Goal: Information Seeking & Learning: Understand process/instructions

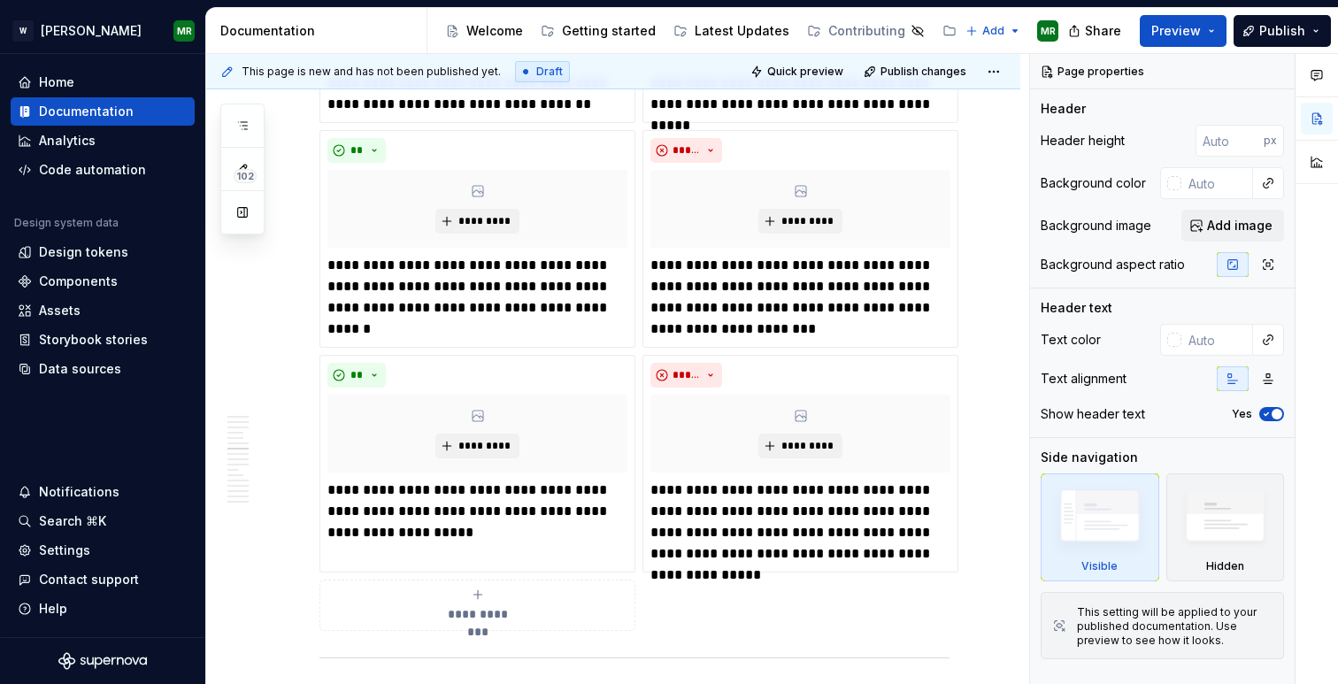
scroll to position [4055, 0]
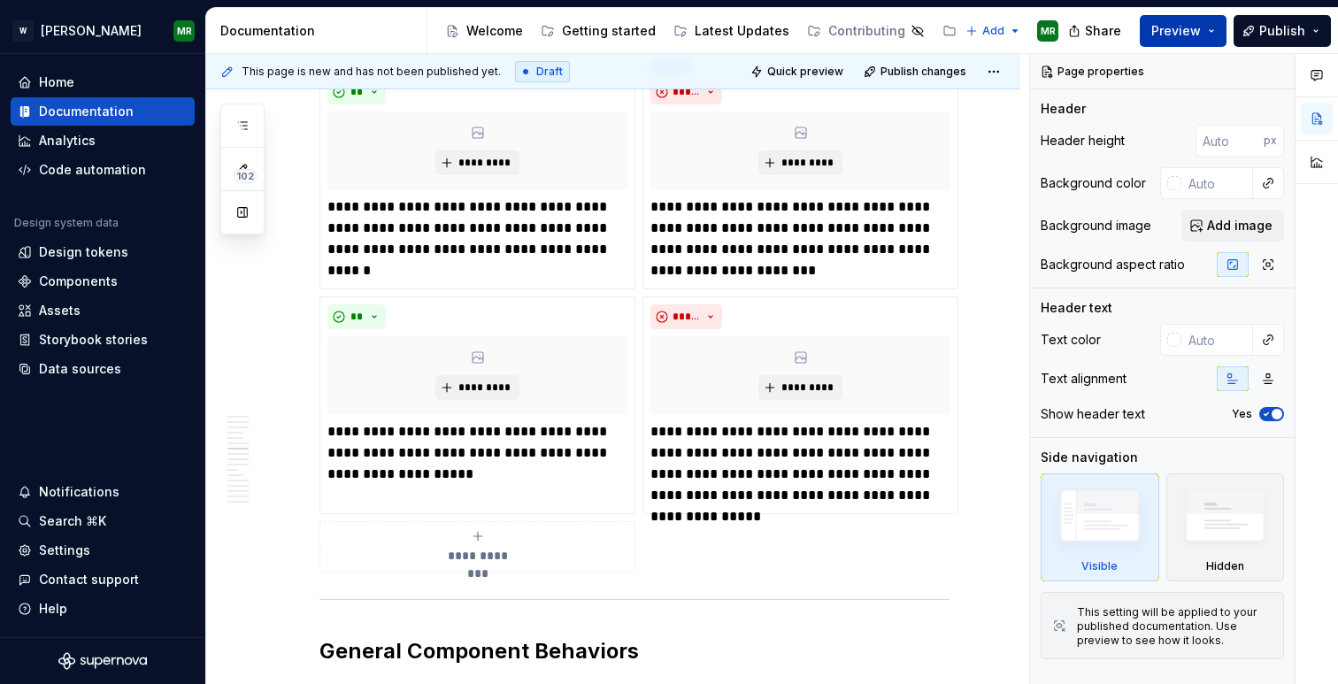
click at [1188, 29] on span "Preview" at bounding box center [1176, 31] width 50 height 18
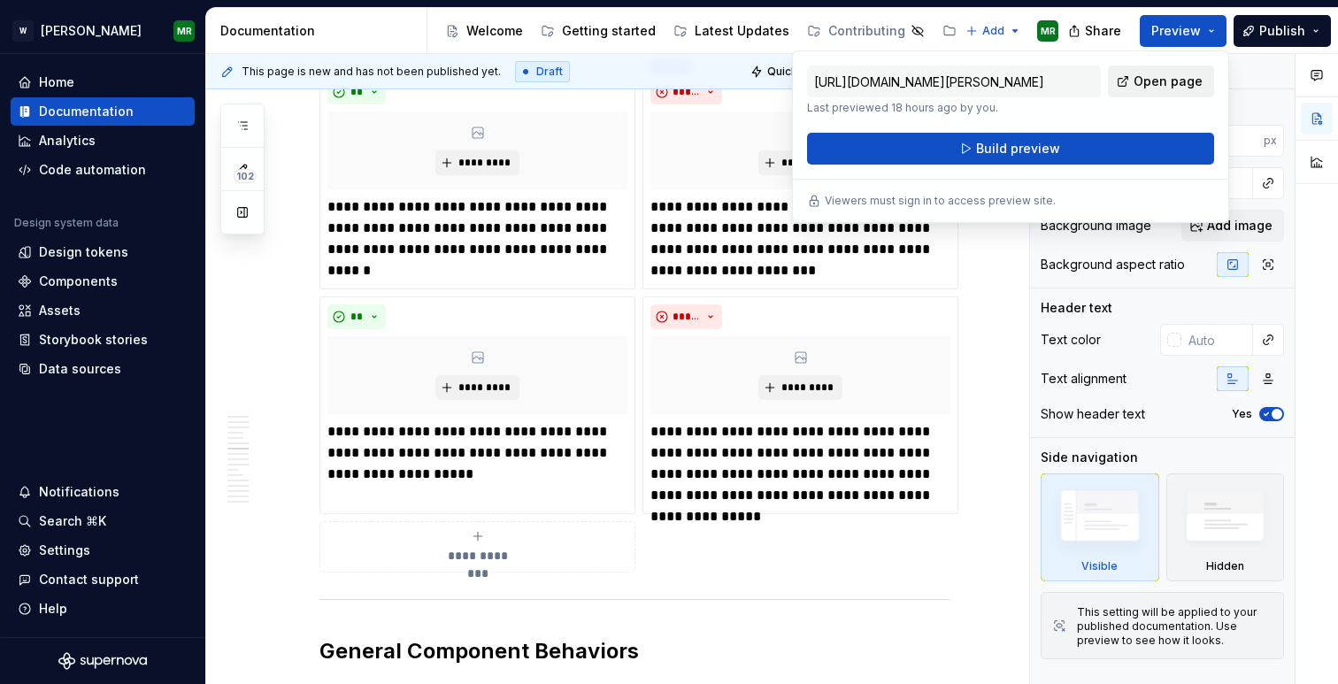
click at [1147, 84] on span "Open page" at bounding box center [1168, 82] width 69 height 18
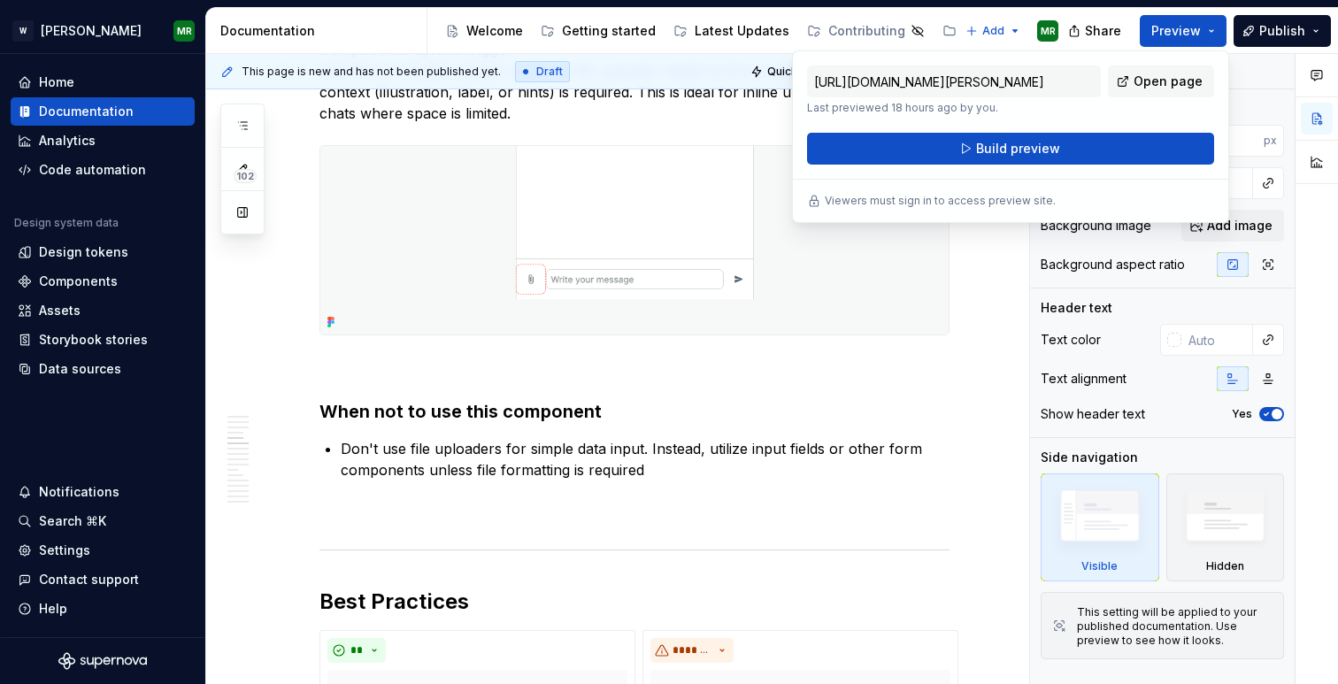
scroll to position [3458, 0]
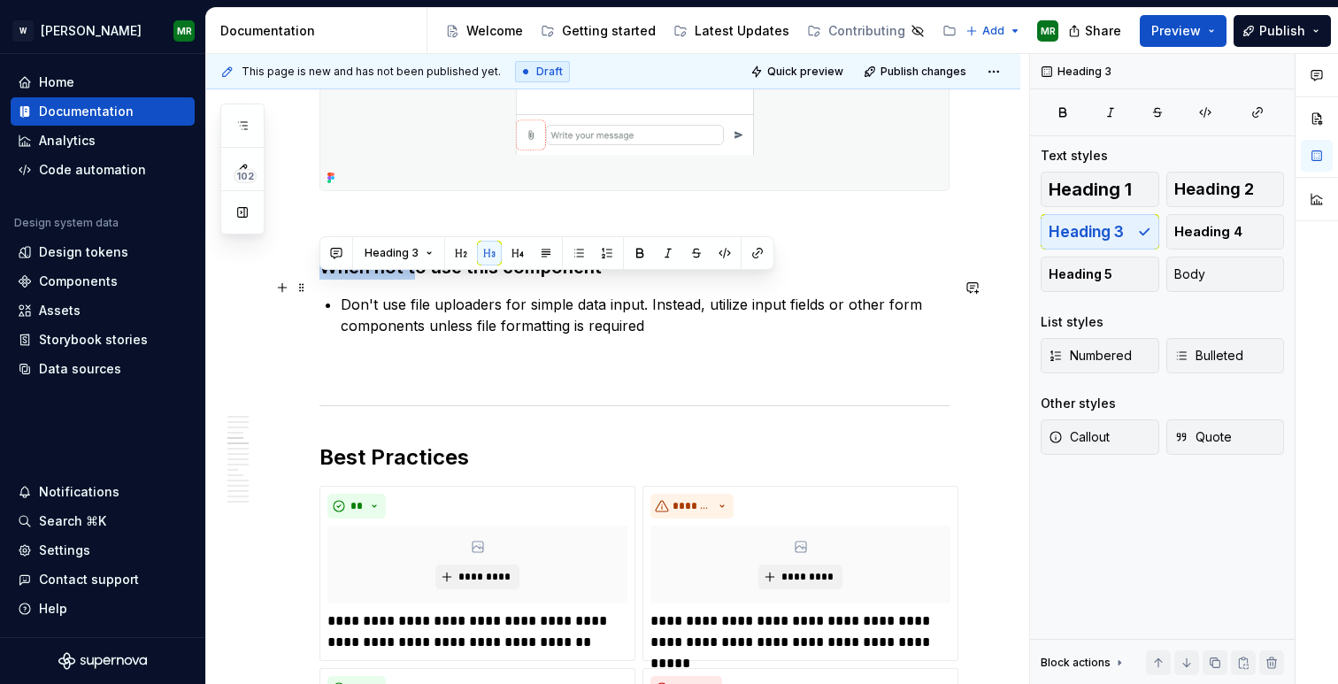
drag, startPoint x: 319, startPoint y: 285, endPoint x: 417, endPoint y: 292, distance: 98.5
click at [417, 280] on h3 "When not to use this component" at bounding box center [634, 267] width 630 height 25
copy h3 "When not t"
click at [488, 472] on h2 "Best Practices" at bounding box center [634, 457] width 630 height 28
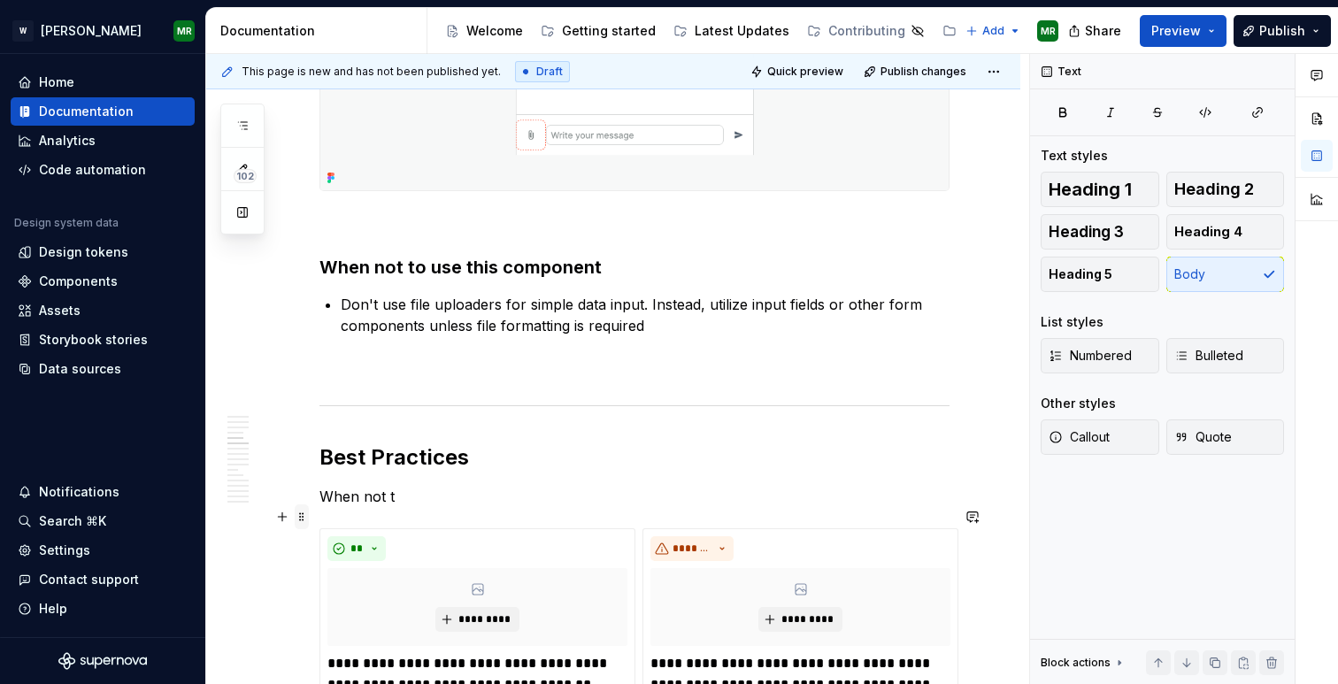
click at [303, 516] on span at bounding box center [302, 516] width 14 height 25
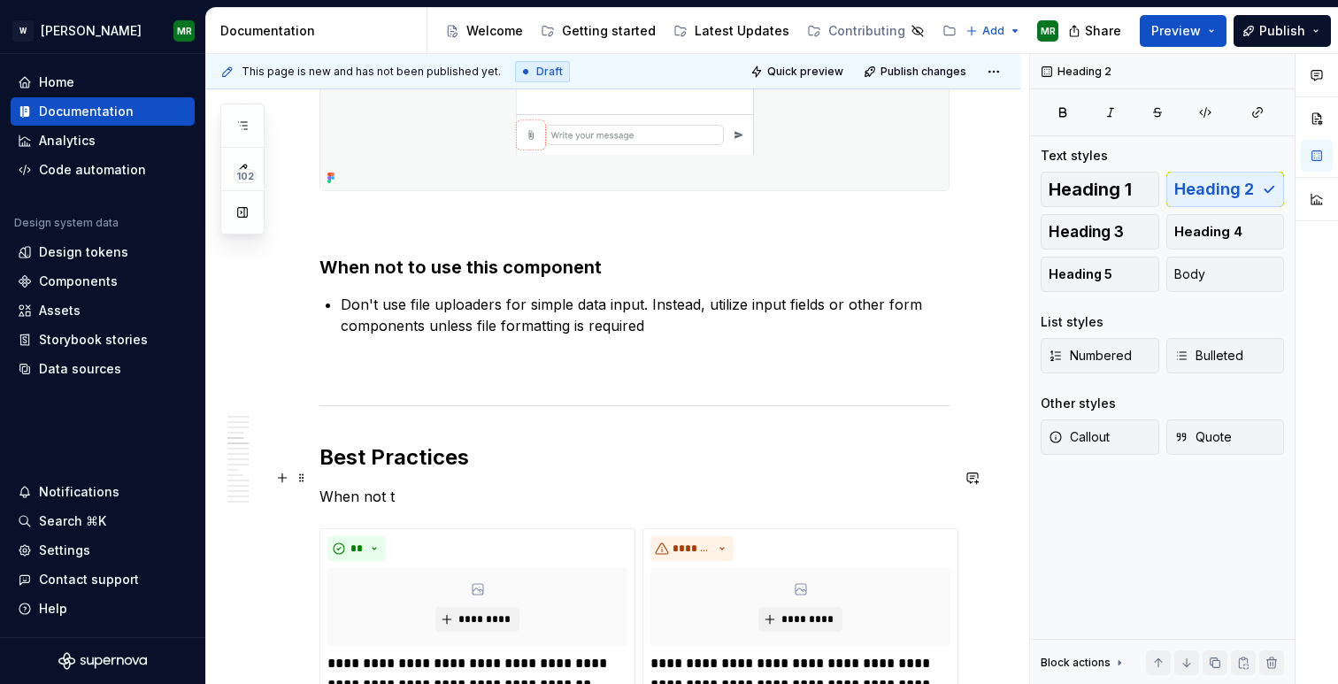
click at [467, 470] on h2 "Best Practices" at bounding box center [634, 457] width 630 height 28
click at [426, 507] on p "When not t" at bounding box center [634, 496] width 630 height 21
click at [1124, 228] on button "Heading 3" at bounding box center [1100, 231] width 119 height 35
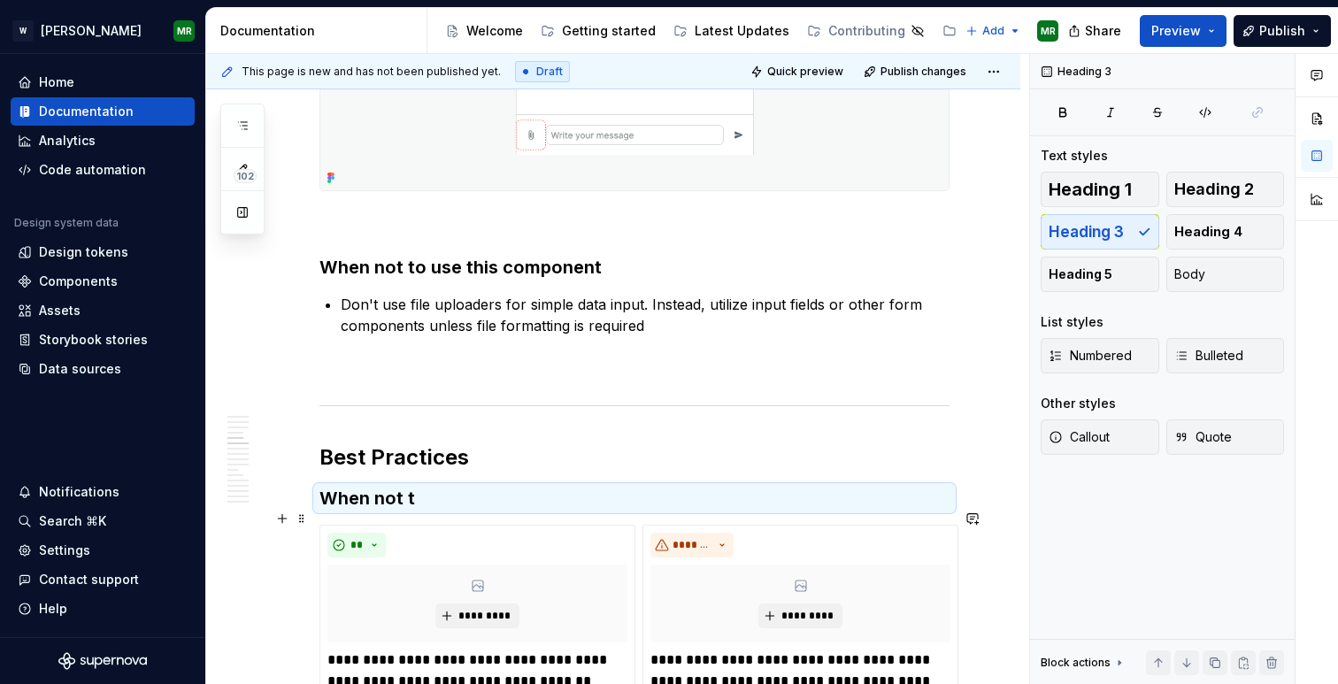
click at [362, 511] on h3 "When not t" at bounding box center [634, 498] width 630 height 25
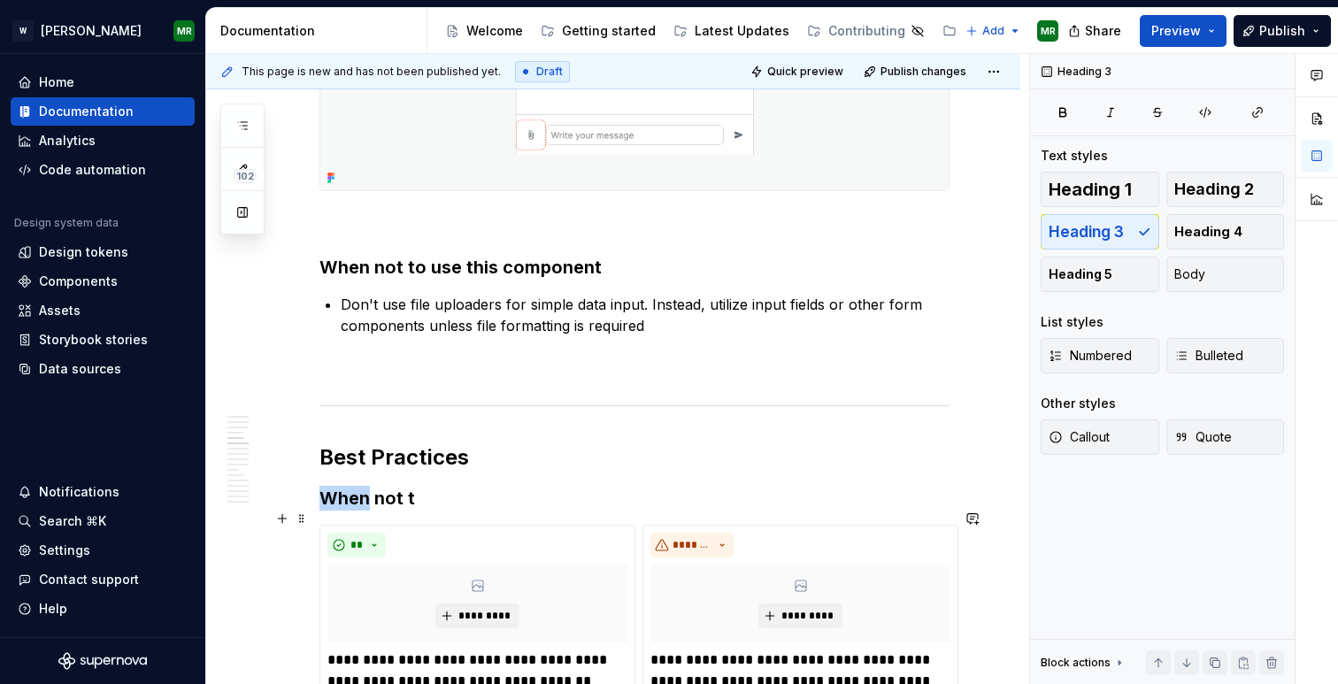
click at [362, 511] on h3 "When not t" at bounding box center [634, 498] width 630 height 25
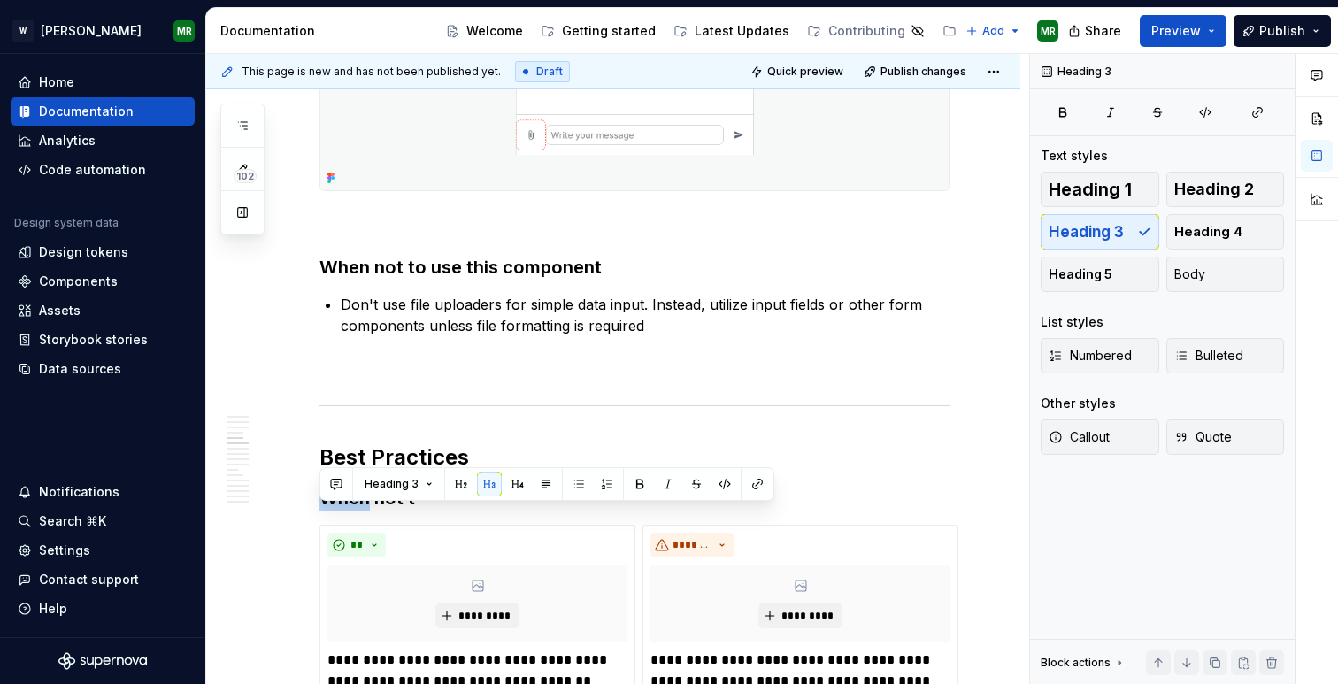
type textarea "*"
click at [380, 511] on h3 "When not t" at bounding box center [634, 498] width 630 height 25
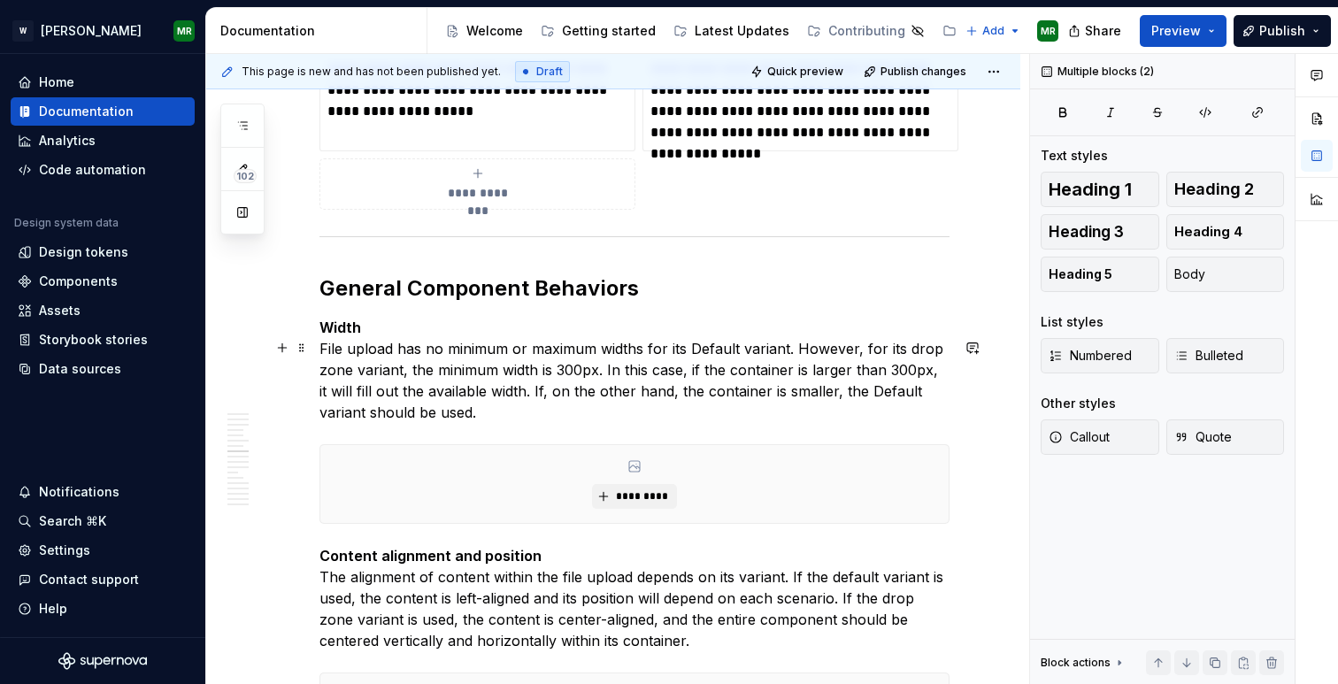
scroll to position [4554, 0]
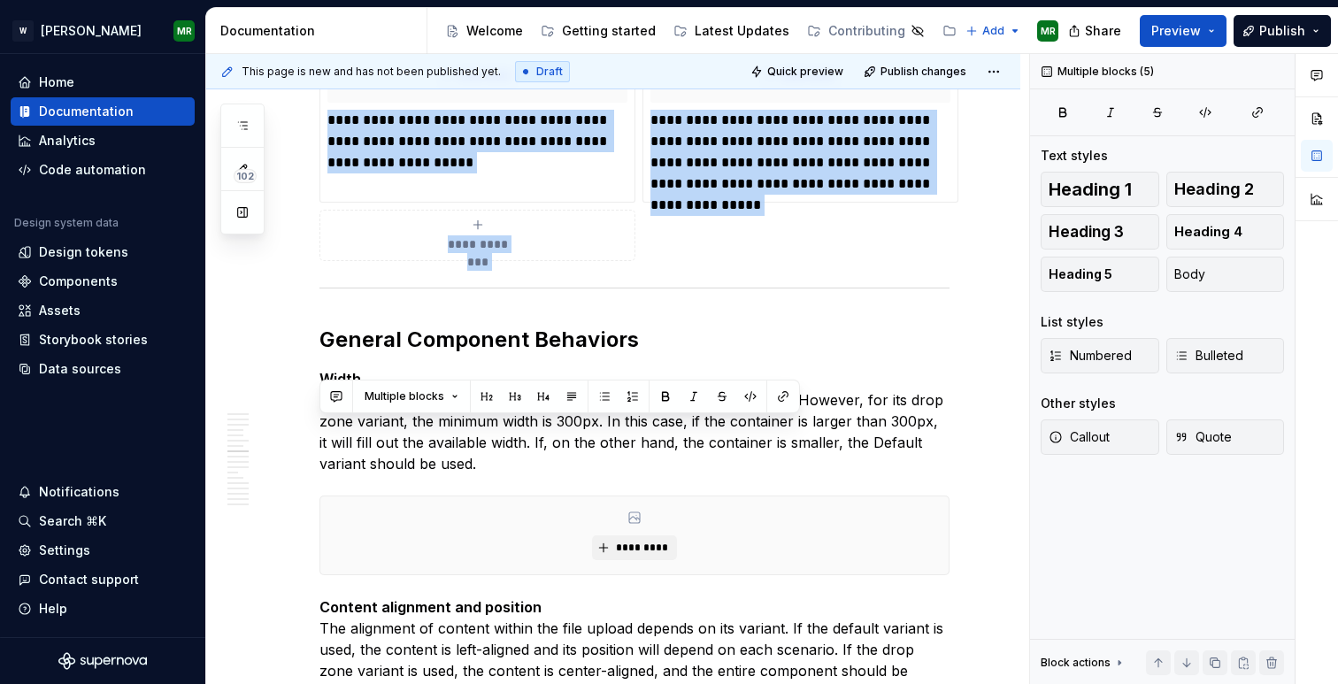
drag, startPoint x: 319, startPoint y: 117, endPoint x: 657, endPoint y: 299, distance: 383.3
copy div "**********"
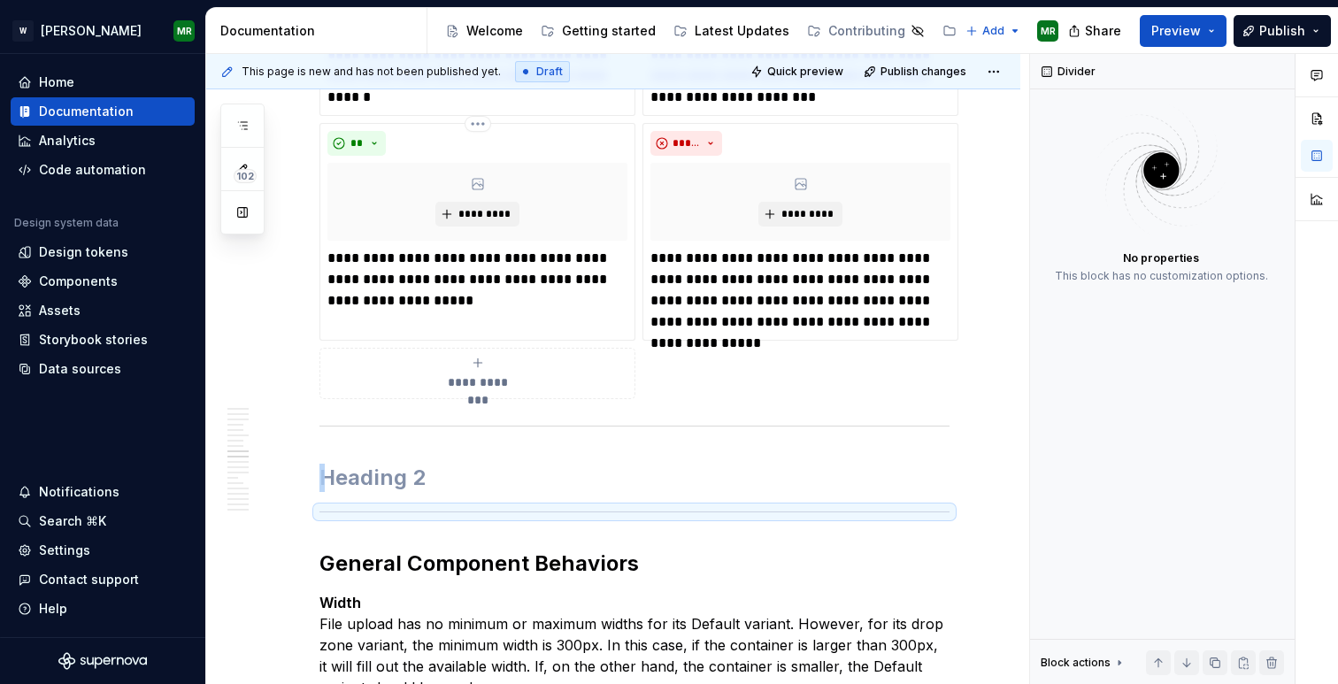
scroll to position [5314, 0]
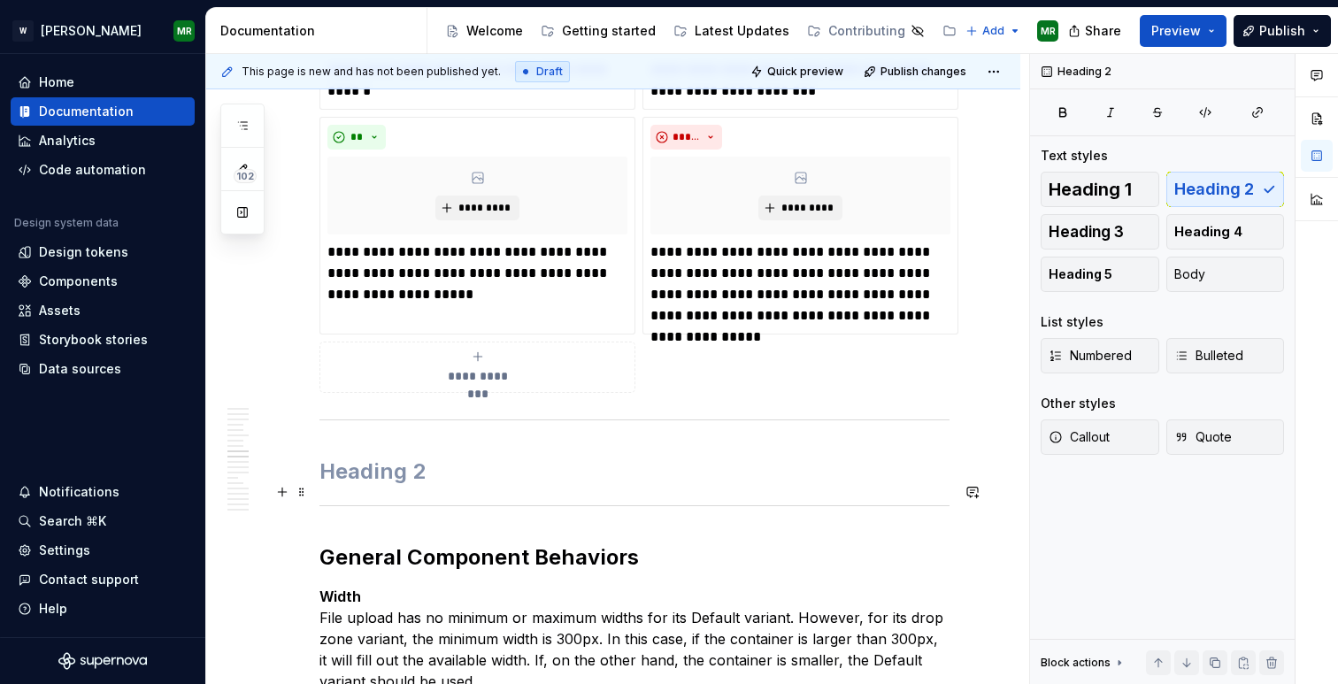
click at [364, 486] on h2 at bounding box center [634, 472] width 630 height 28
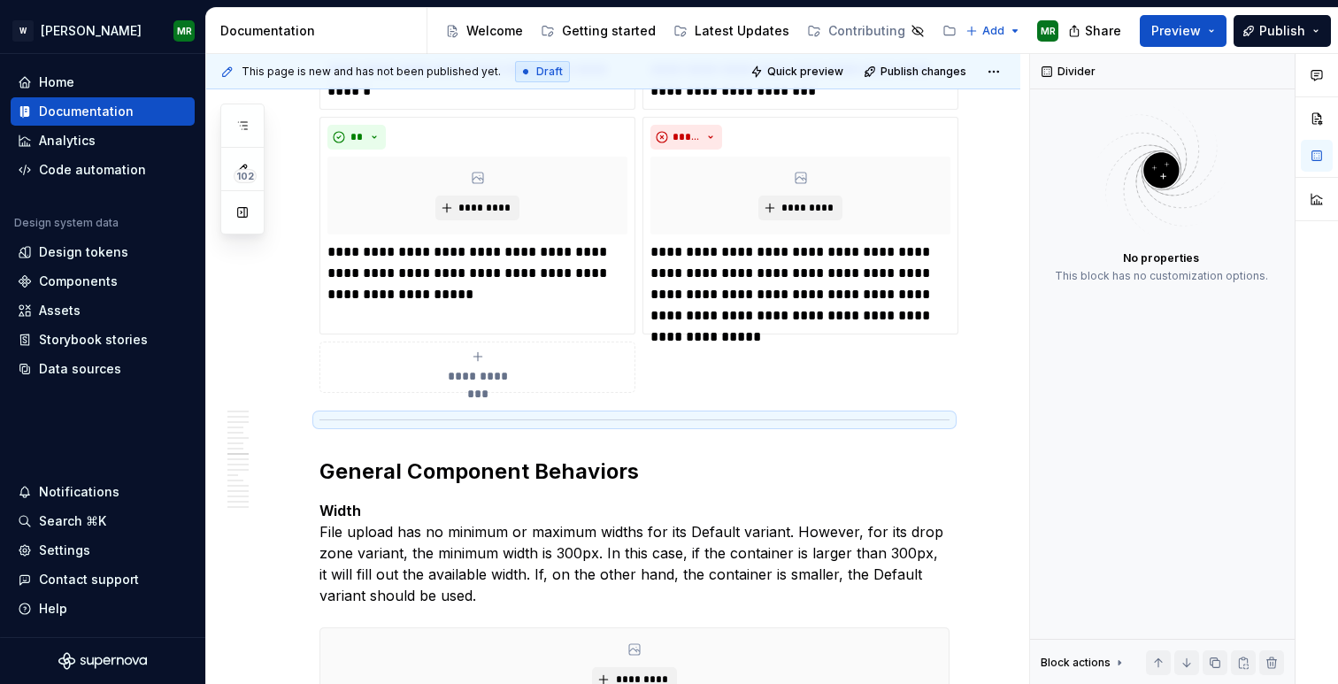
click at [735, 391] on div "**********" at bounding box center [634, 51] width 630 height 683
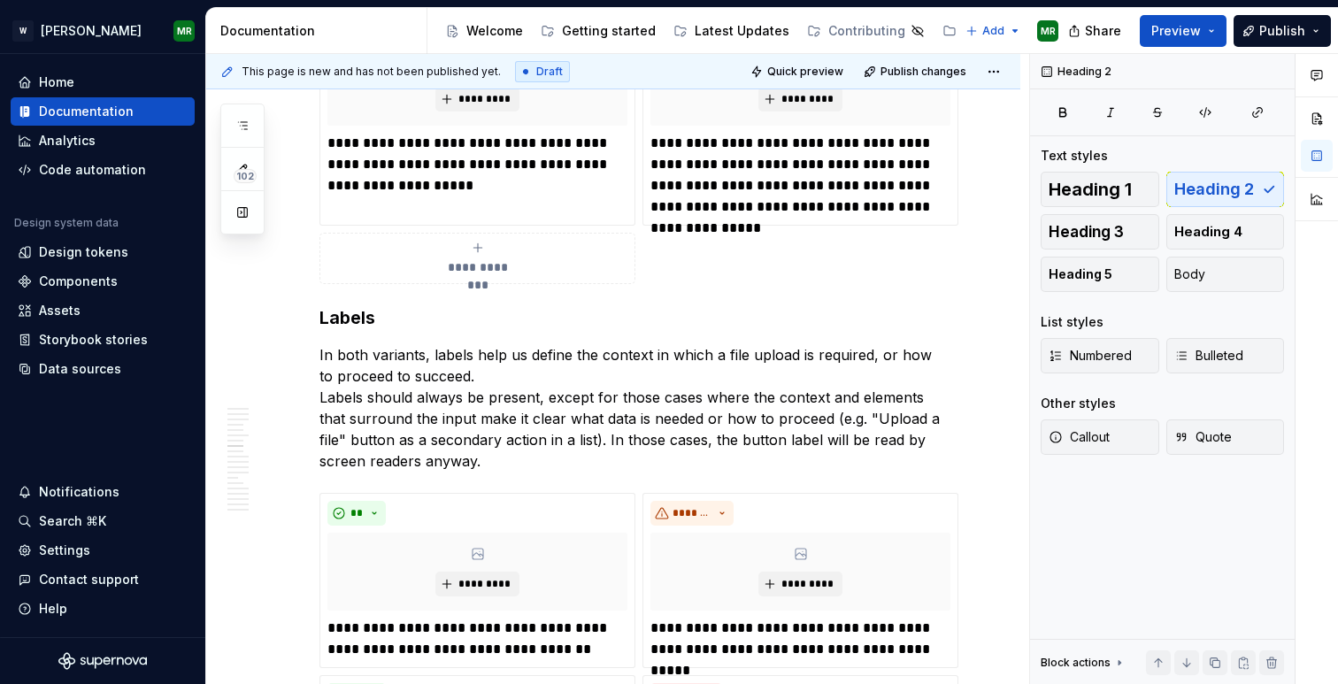
scroll to position [4458, 0]
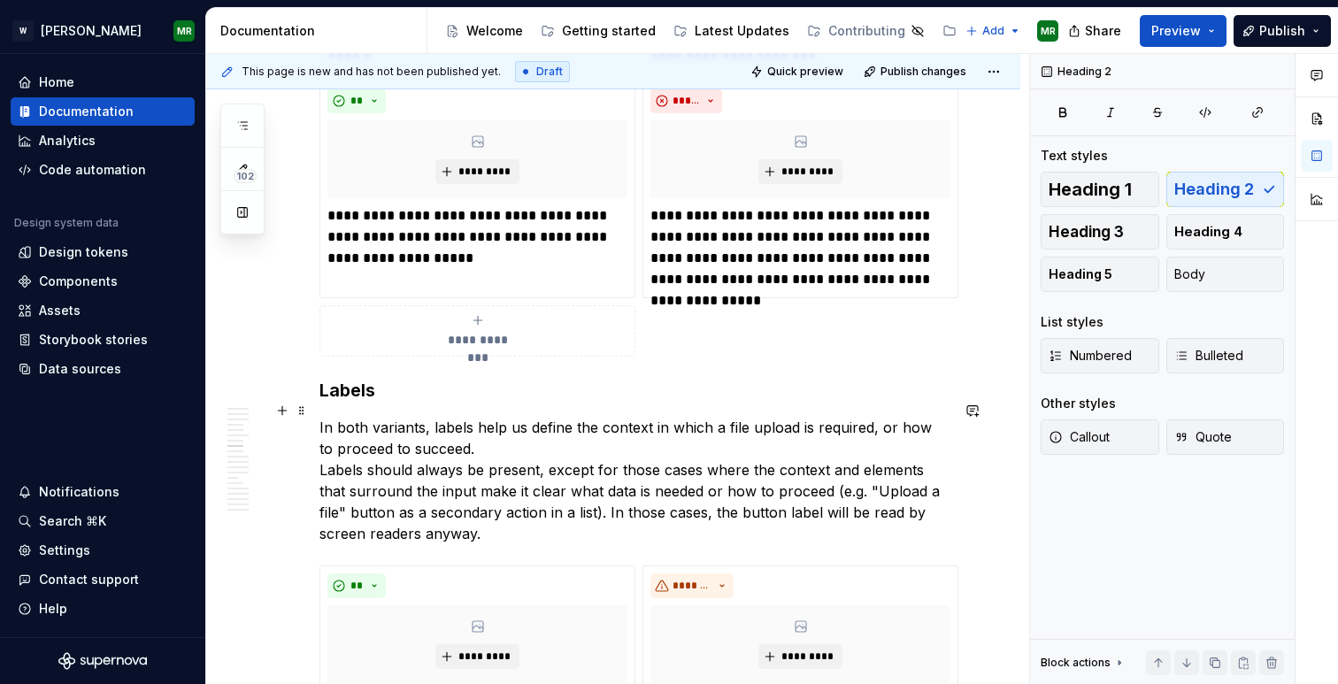
click at [360, 403] on h3 "Labels" at bounding box center [634, 390] width 630 height 25
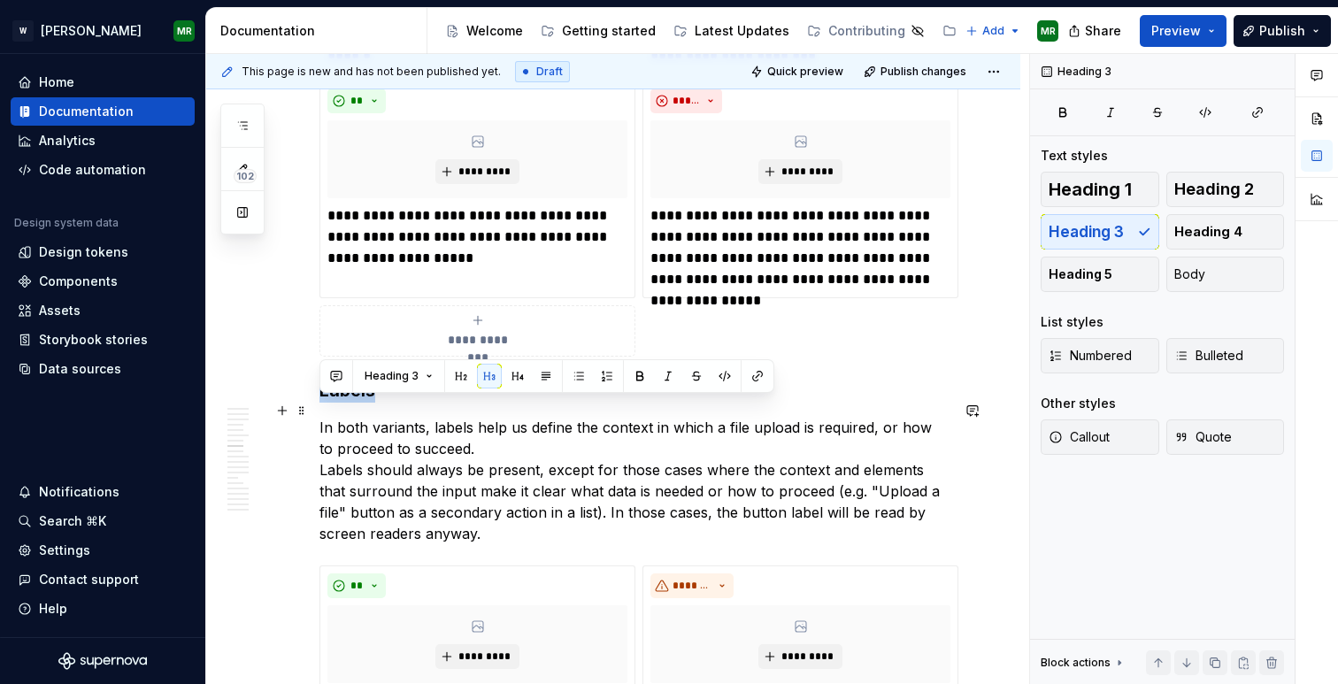
click at [360, 403] on h3 "Labels" at bounding box center [634, 390] width 630 height 25
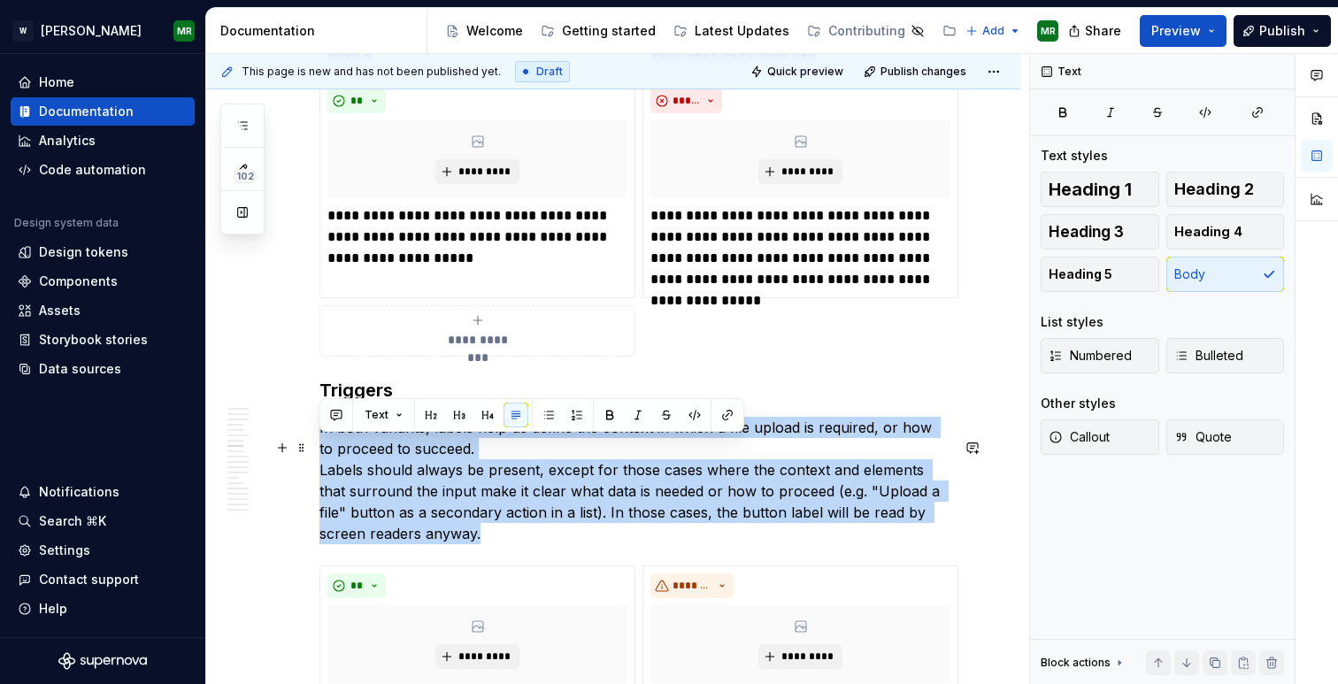
drag, startPoint x: 442, startPoint y: 551, endPoint x: 319, endPoint y: 454, distance: 156.9
click at [319, 454] on p "In both variants, labels help us define the context in which a file upload is r…" at bounding box center [634, 480] width 630 height 127
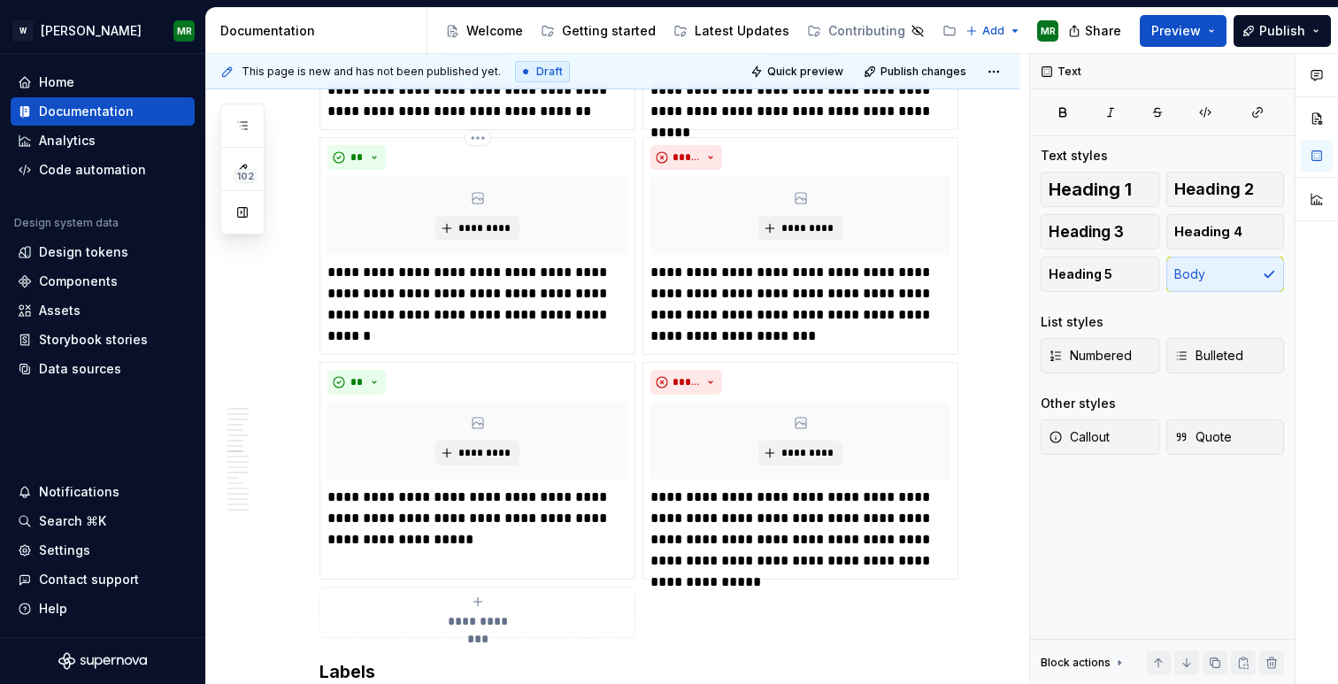
scroll to position [5052, 0]
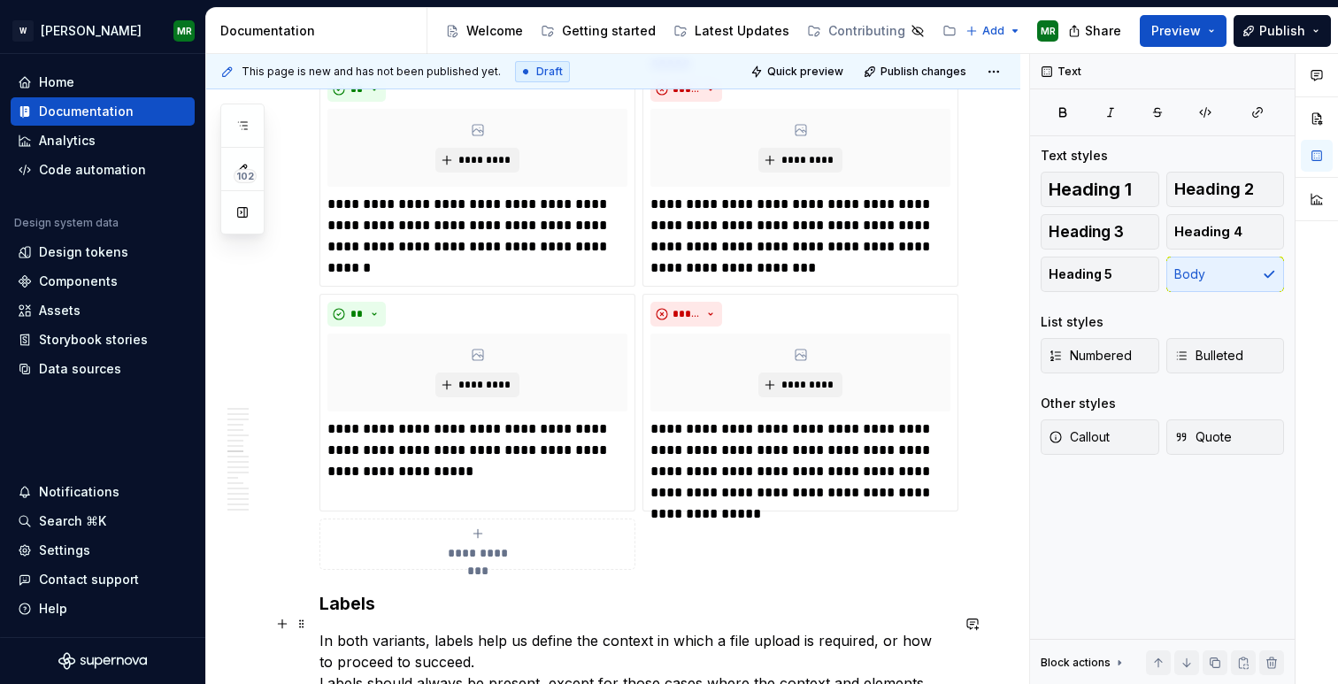
click at [381, 616] on h3 "Labels" at bounding box center [634, 603] width 630 height 25
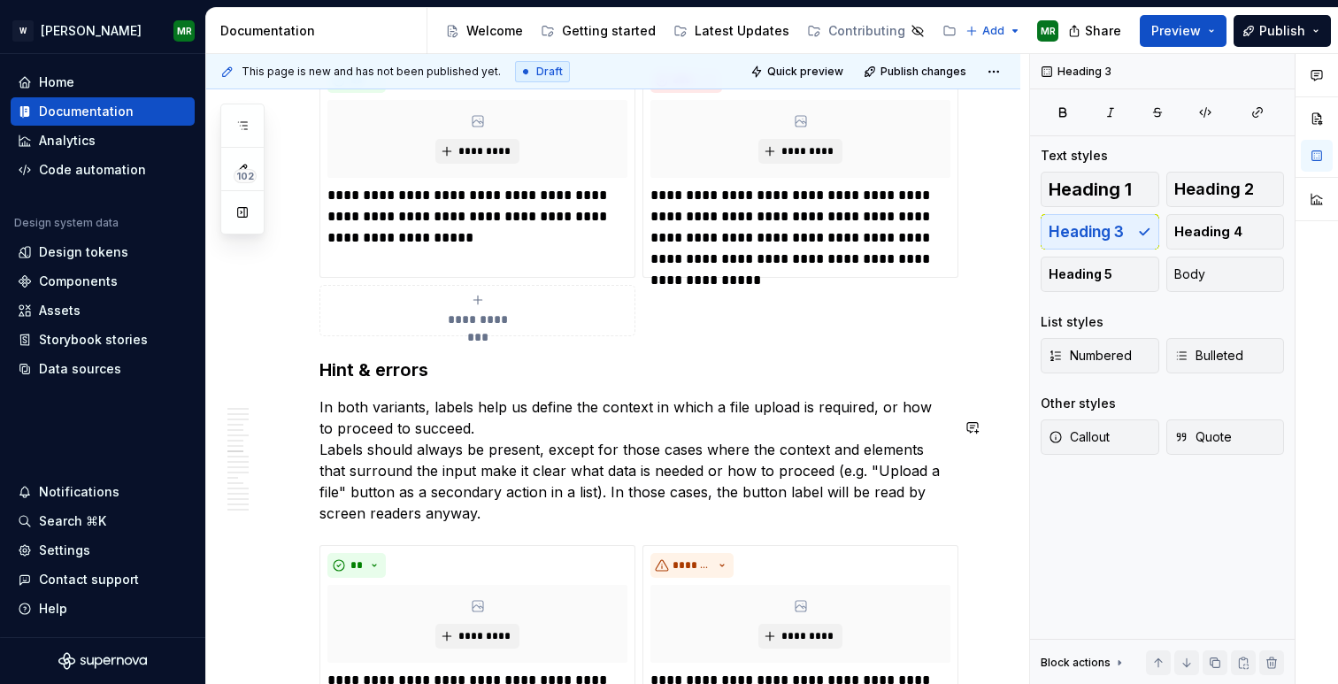
scroll to position [5350, 0]
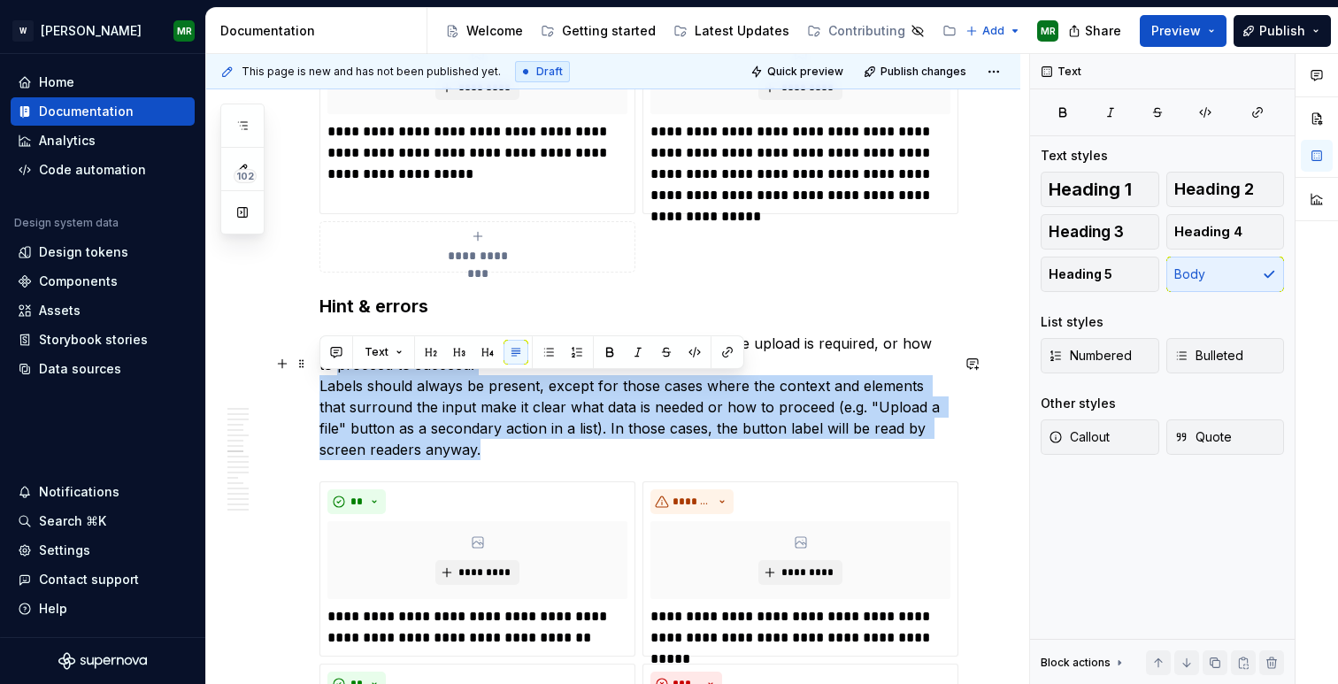
drag, startPoint x: 437, startPoint y: 470, endPoint x: 313, endPoint y: 383, distance: 151.2
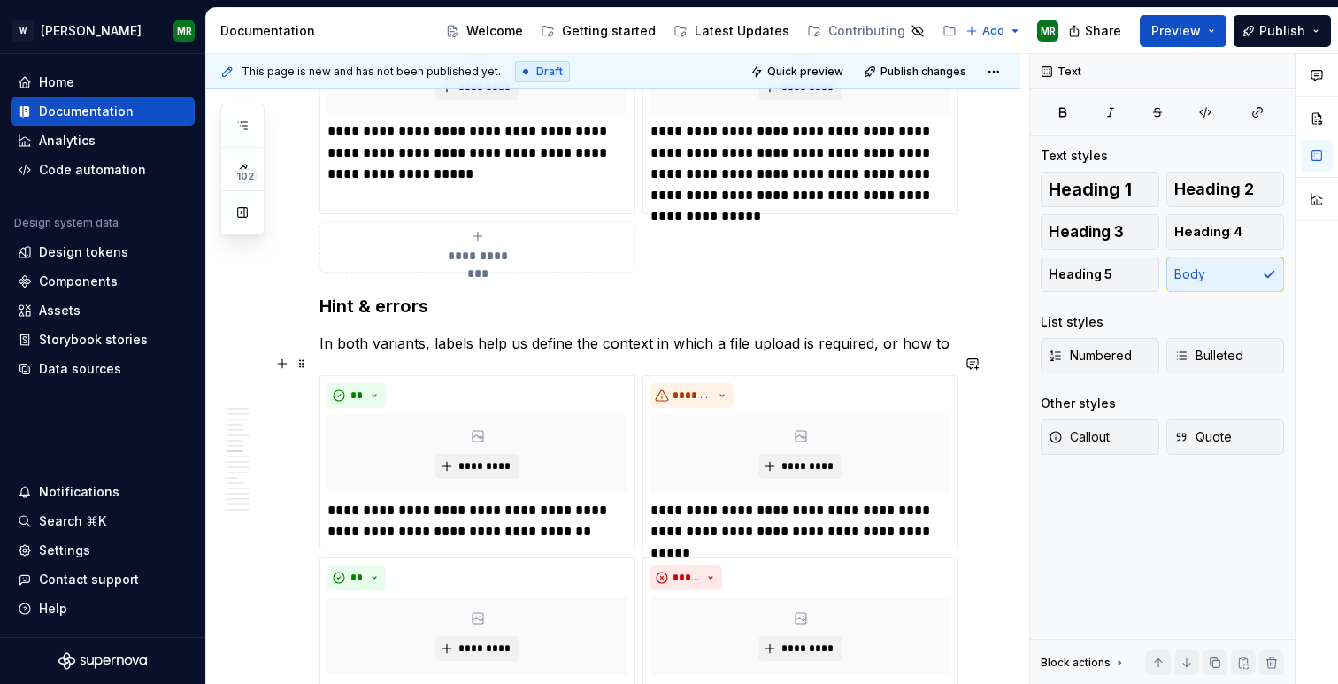
click at [430, 354] on p "In both variants, labels help us define the context in which a file upload is r…" at bounding box center [634, 343] width 630 height 21
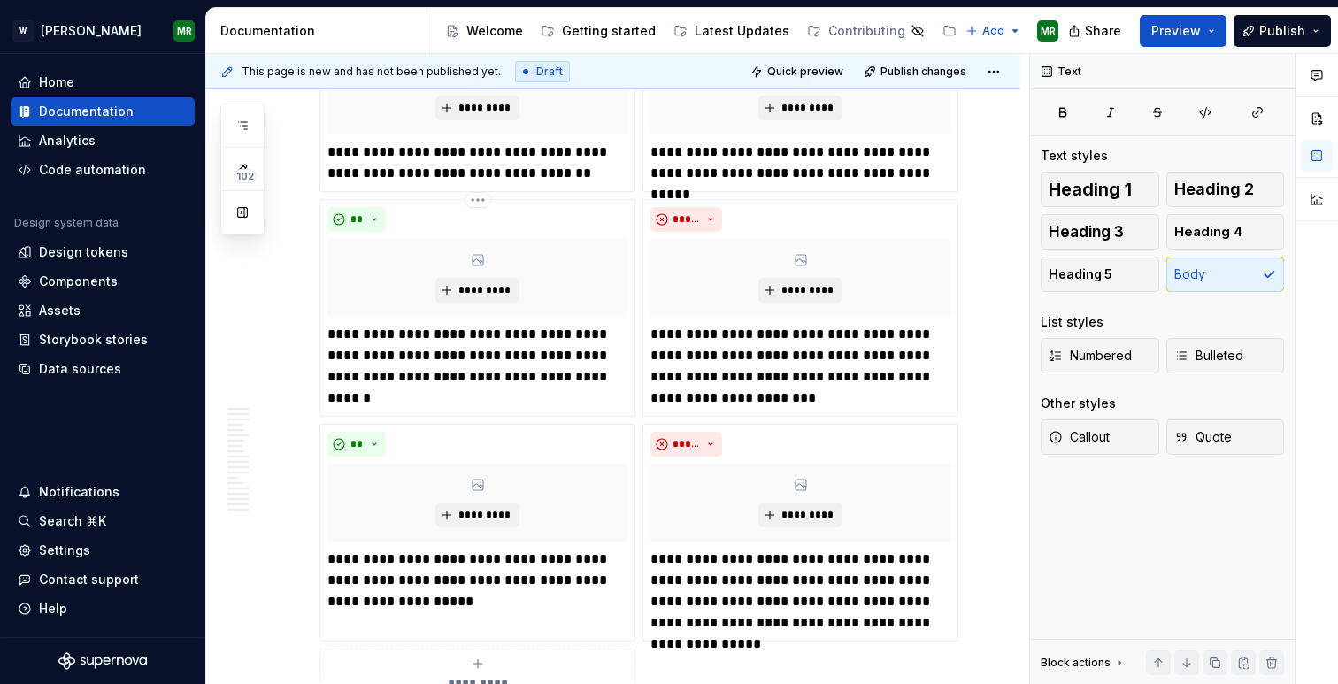
scroll to position [5703, 0]
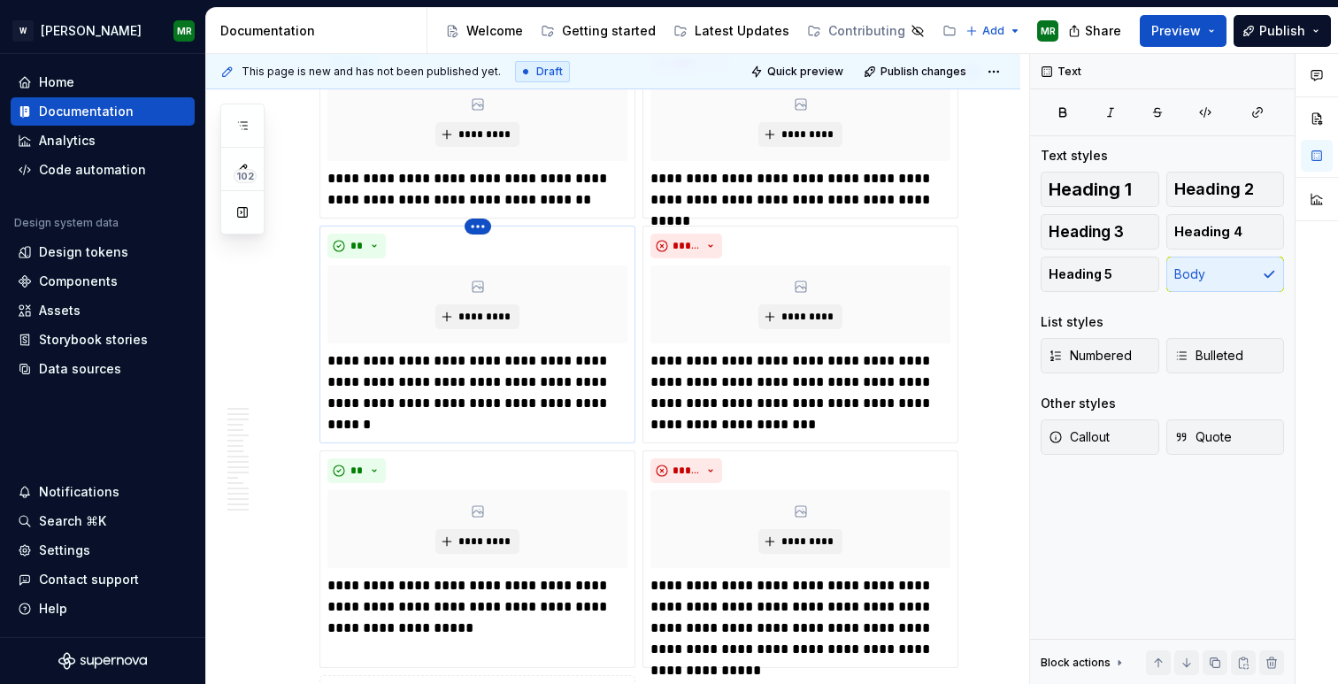
click at [475, 250] on html "[PERSON_NAME] MR Home Documentation Analytics Code automation Design system dat…" at bounding box center [669, 342] width 1338 height 684
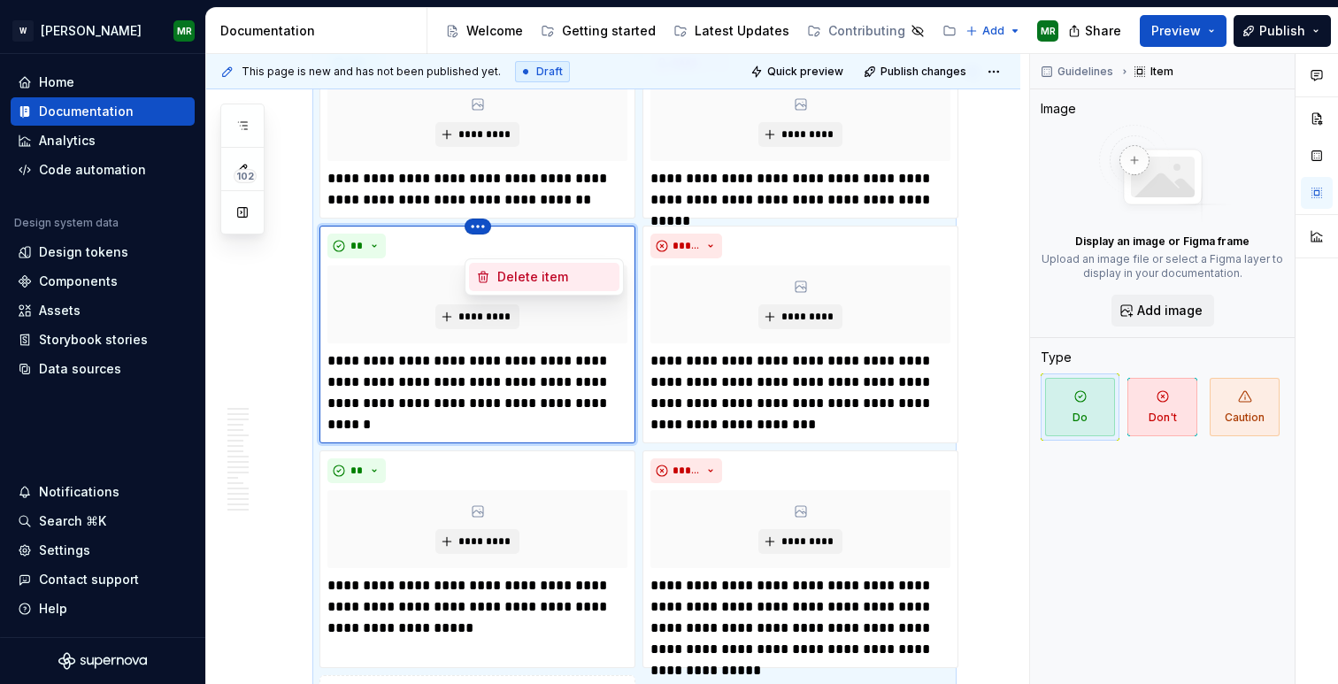
click at [493, 271] on div "Delete item" at bounding box center [544, 277] width 150 height 28
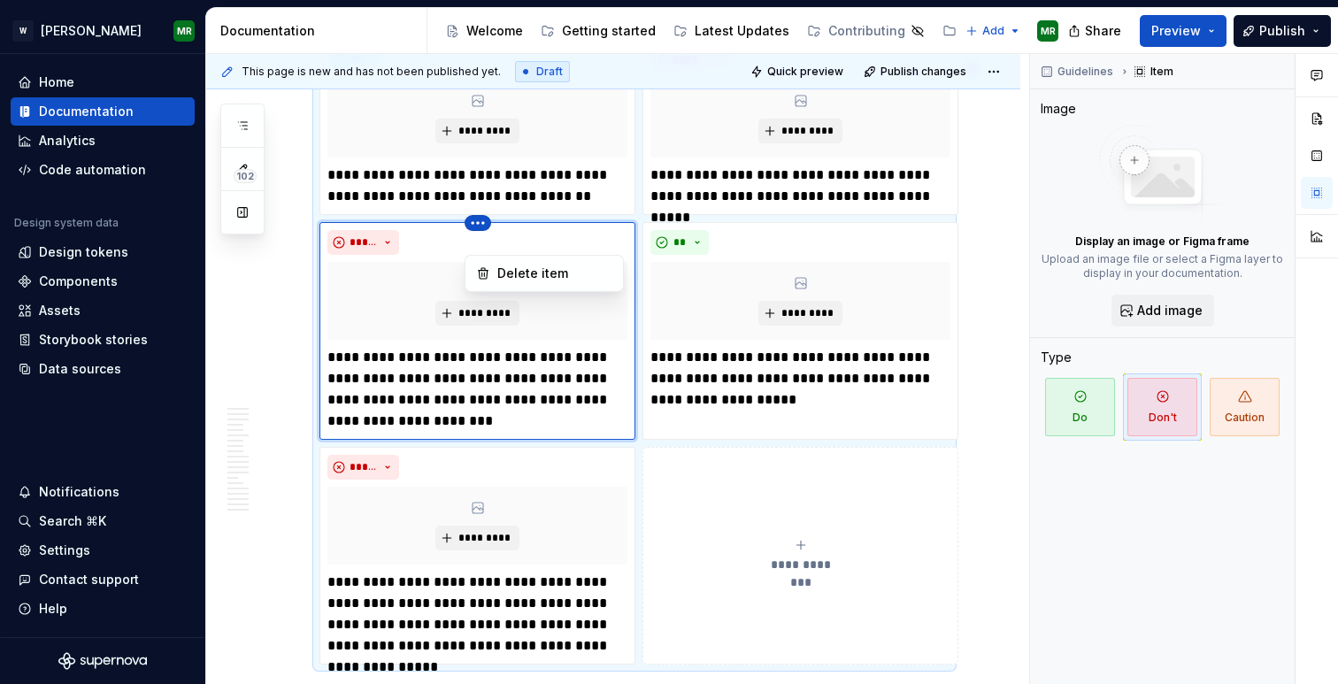
click at [480, 243] on html "[PERSON_NAME] MR Home Documentation Analytics Code automation Design system dat…" at bounding box center [669, 342] width 1338 height 684
click at [482, 276] on icon at bounding box center [483, 273] width 14 height 14
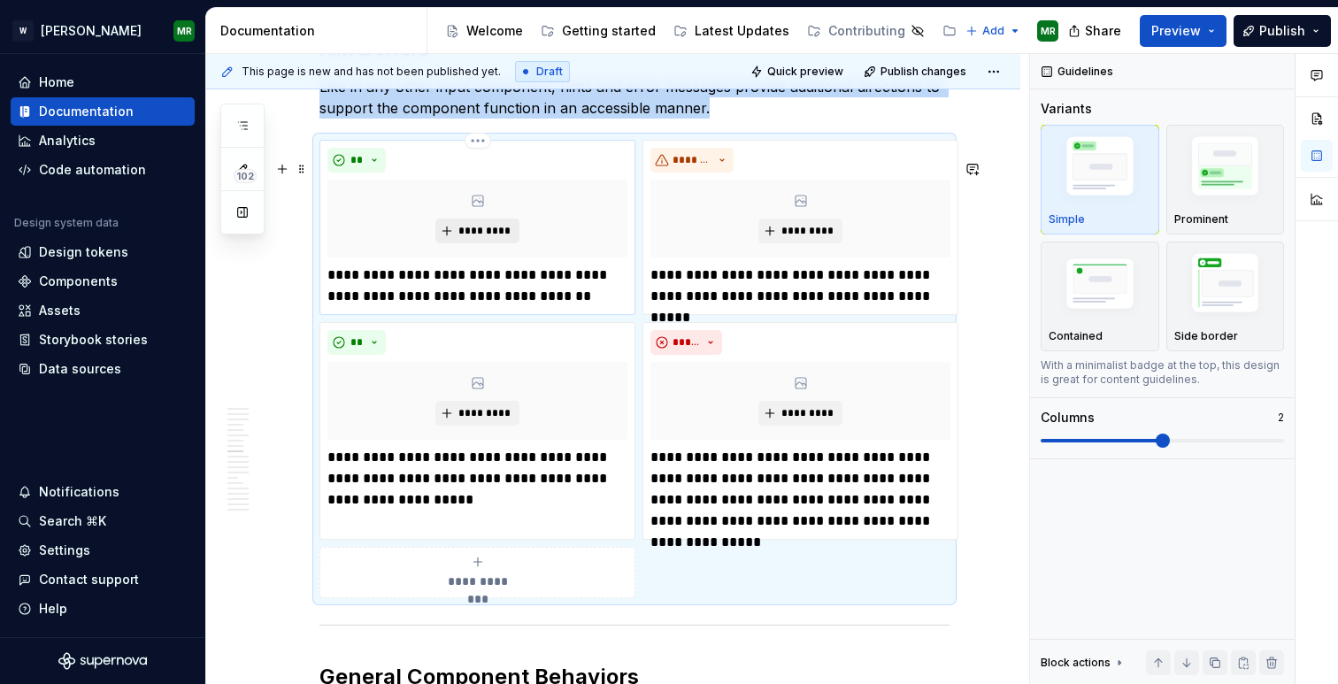
scroll to position [5597, 0]
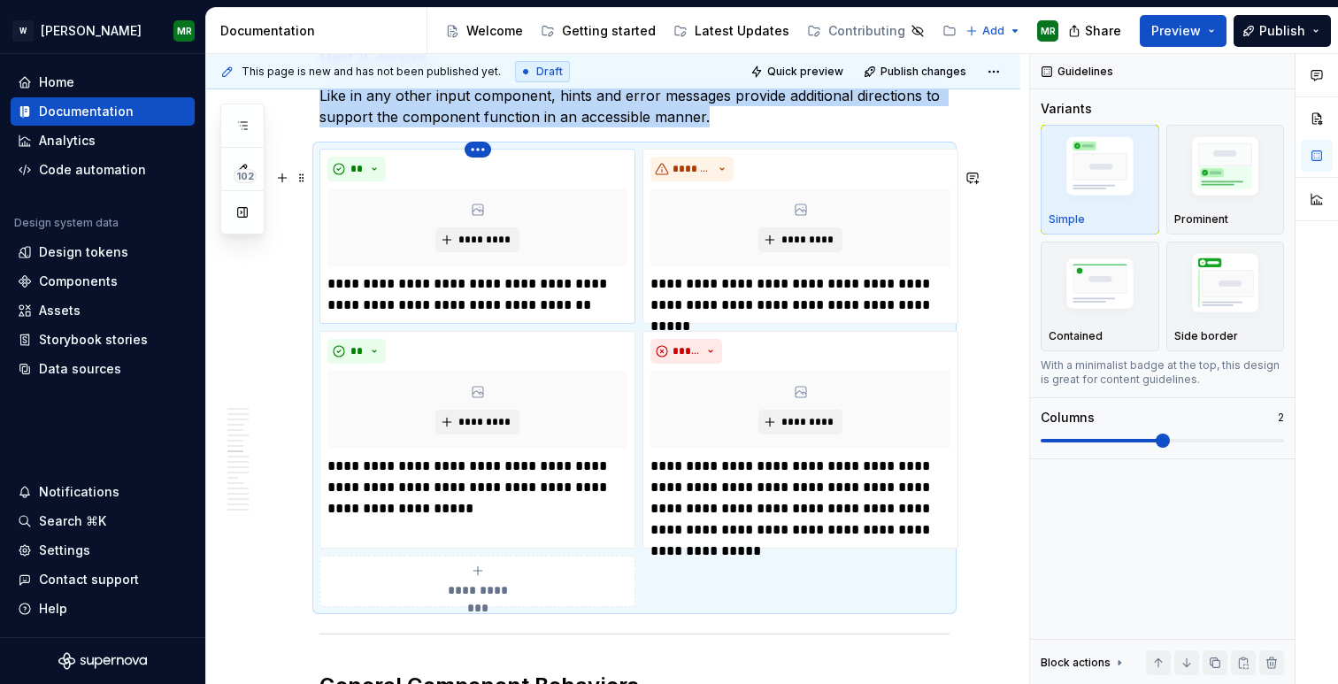
click at [486, 167] on html "[PERSON_NAME] MR Home Documentation Analytics Code automation Design system dat…" at bounding box center [669, 342] width 1338 height 684
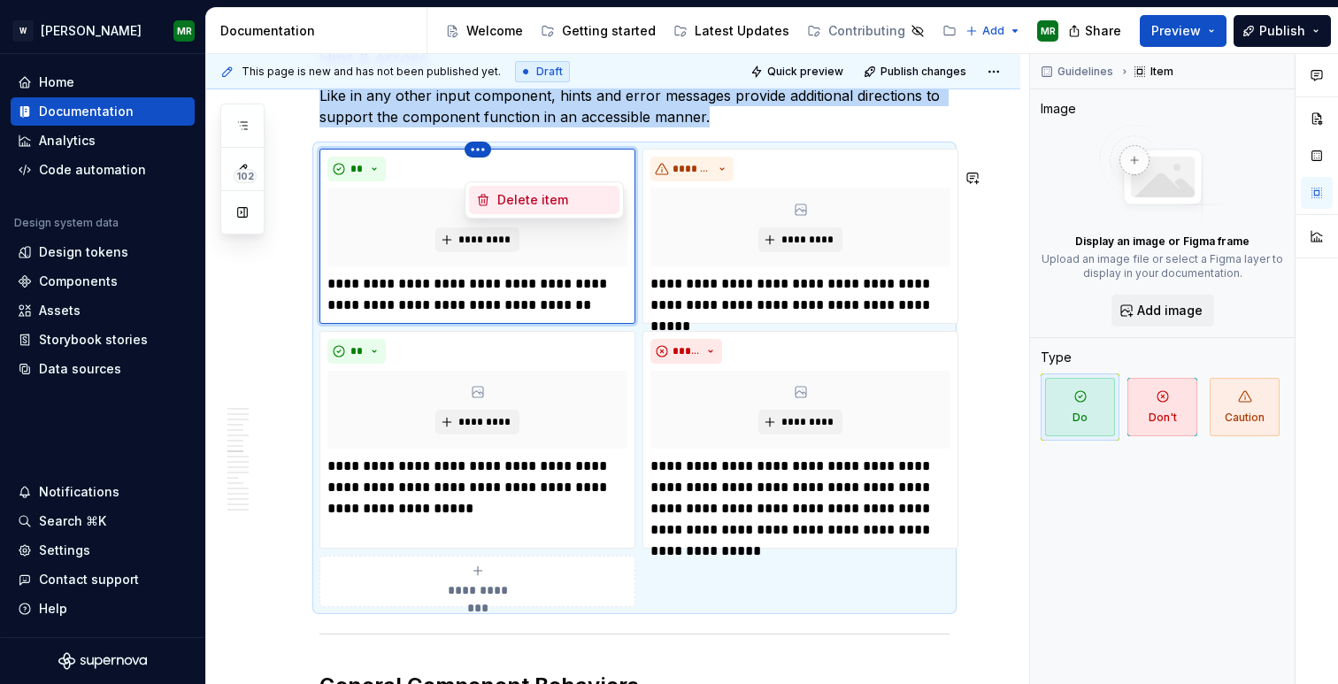
click at [491, 204] on div "Delete item" at bounding box center [544, 200] width 150 height 28
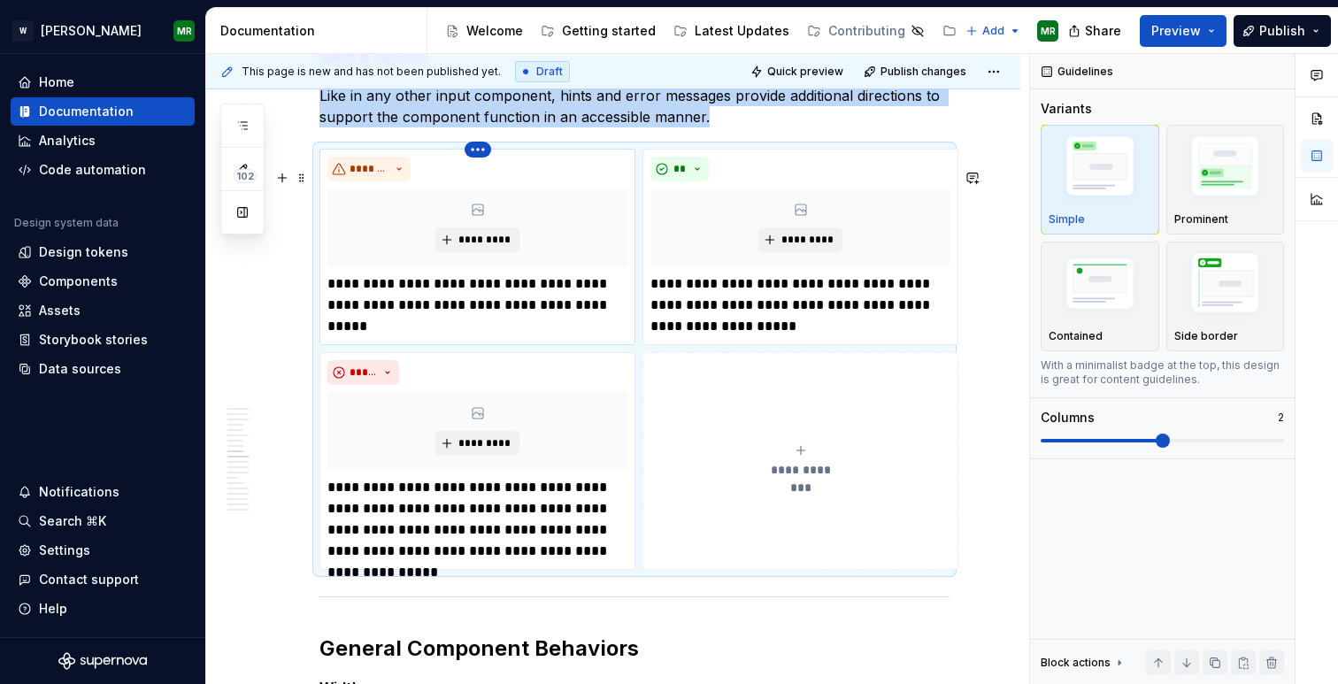
click at [474, 165] on html "[PERSON_NAME] MR Home Documentation Analytics Code automation Design system dat…" at bounding box center [669, 342] width 1338 height 684
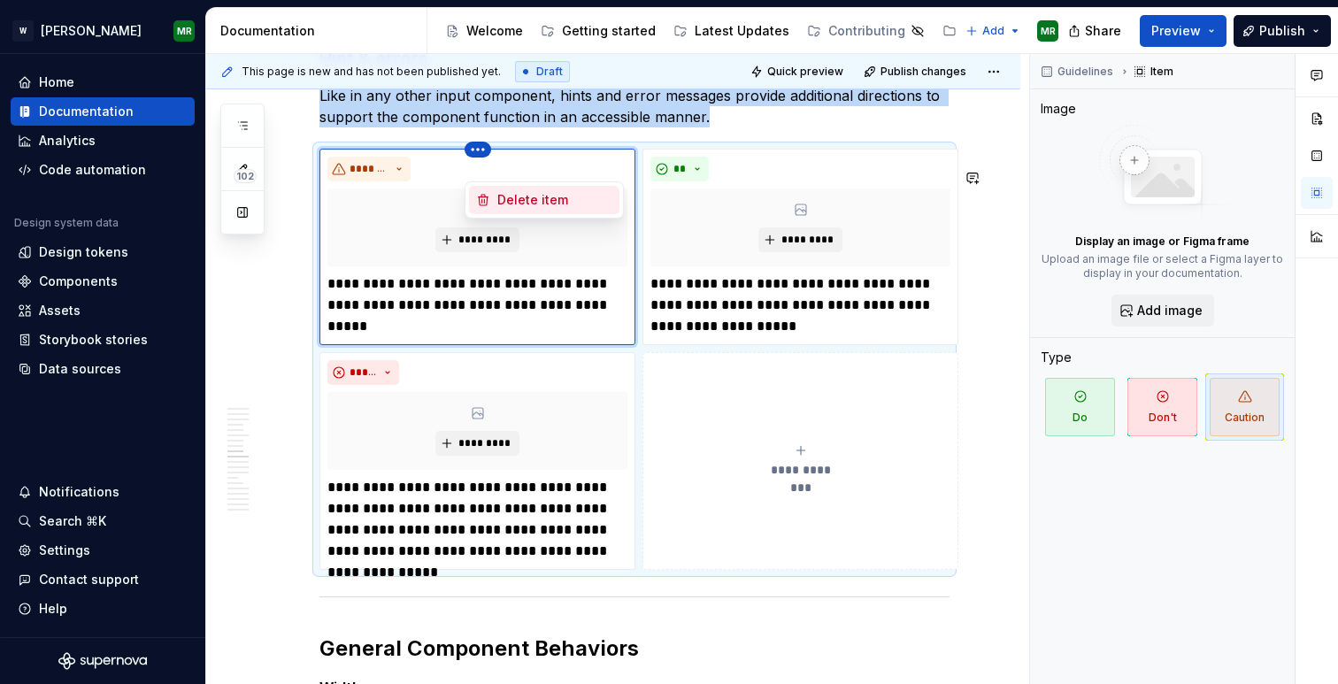
click at [506, 195] on div "Delete item" at bounding box center [554, 200] width 115 height 18
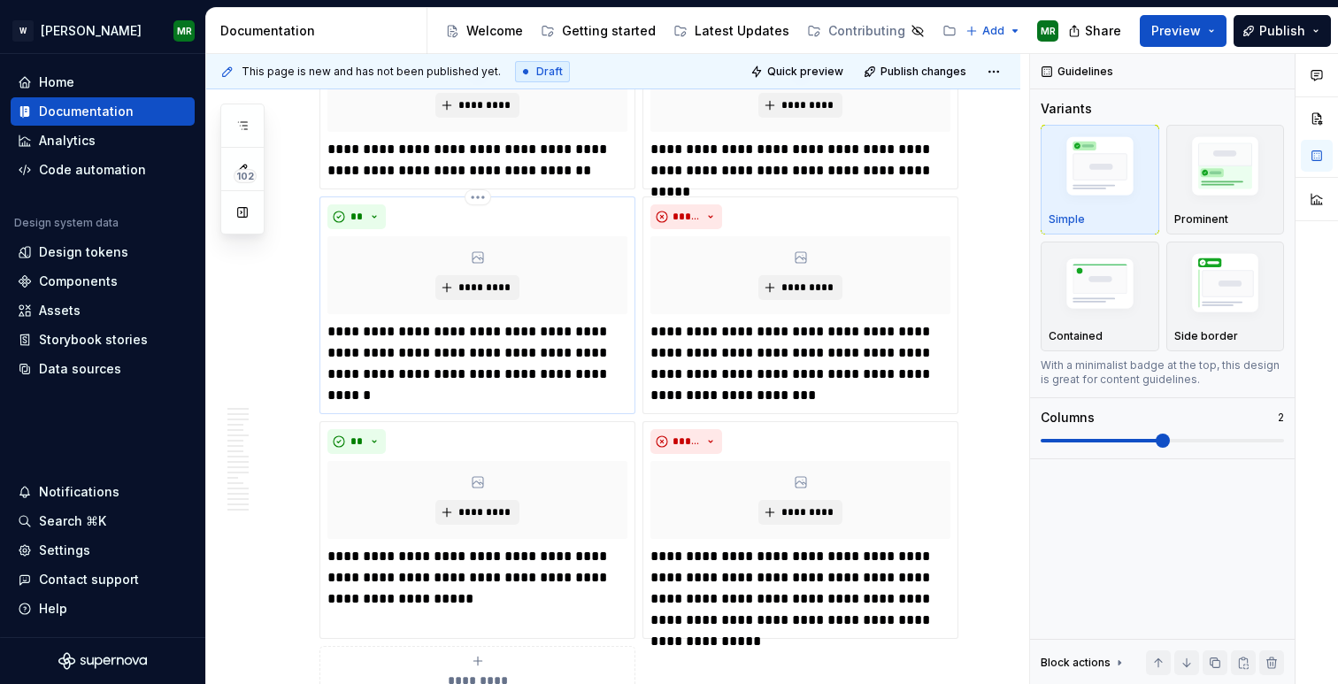
scroll to position [4923, 0]
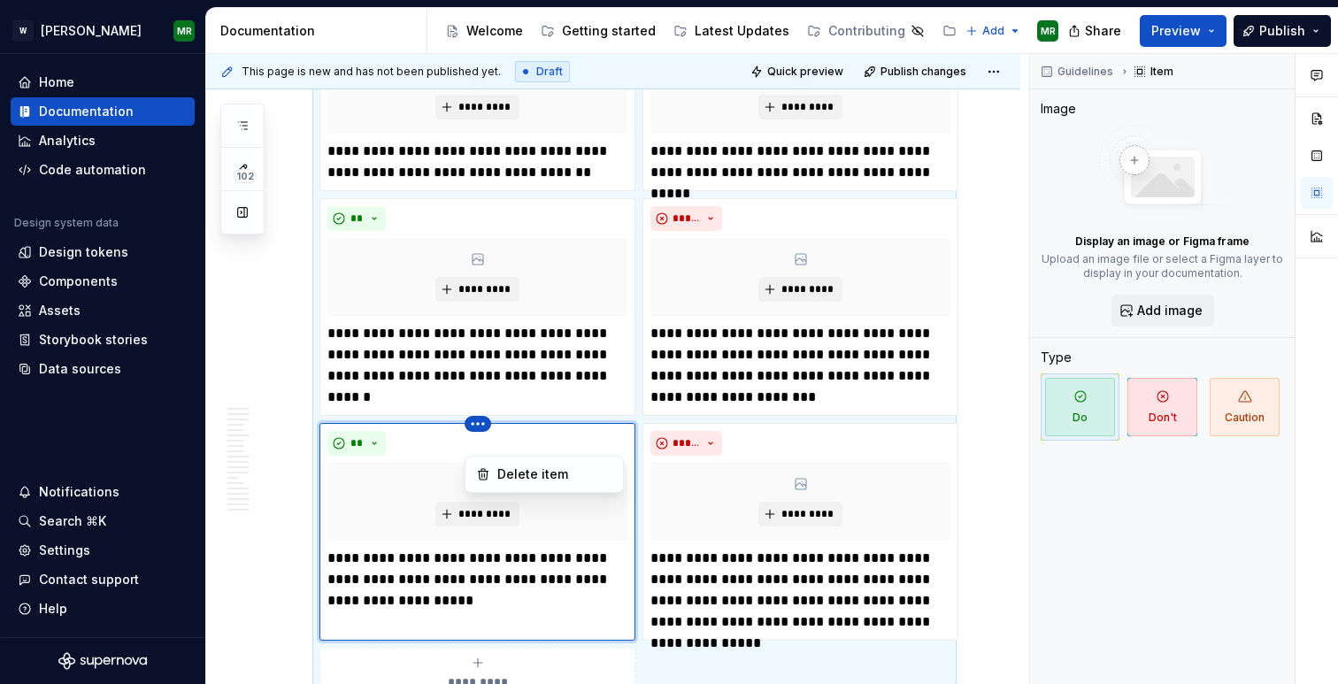
click at [477, 441] on html "[PERSON_NAME] MR Home Documentation Analytics Code automation Design system dat…" at bounding box center [669, 342] width 1338 height 684
click at [499, 471] on div "Delete item" at bounding box center [554, 474] width 115 height 18
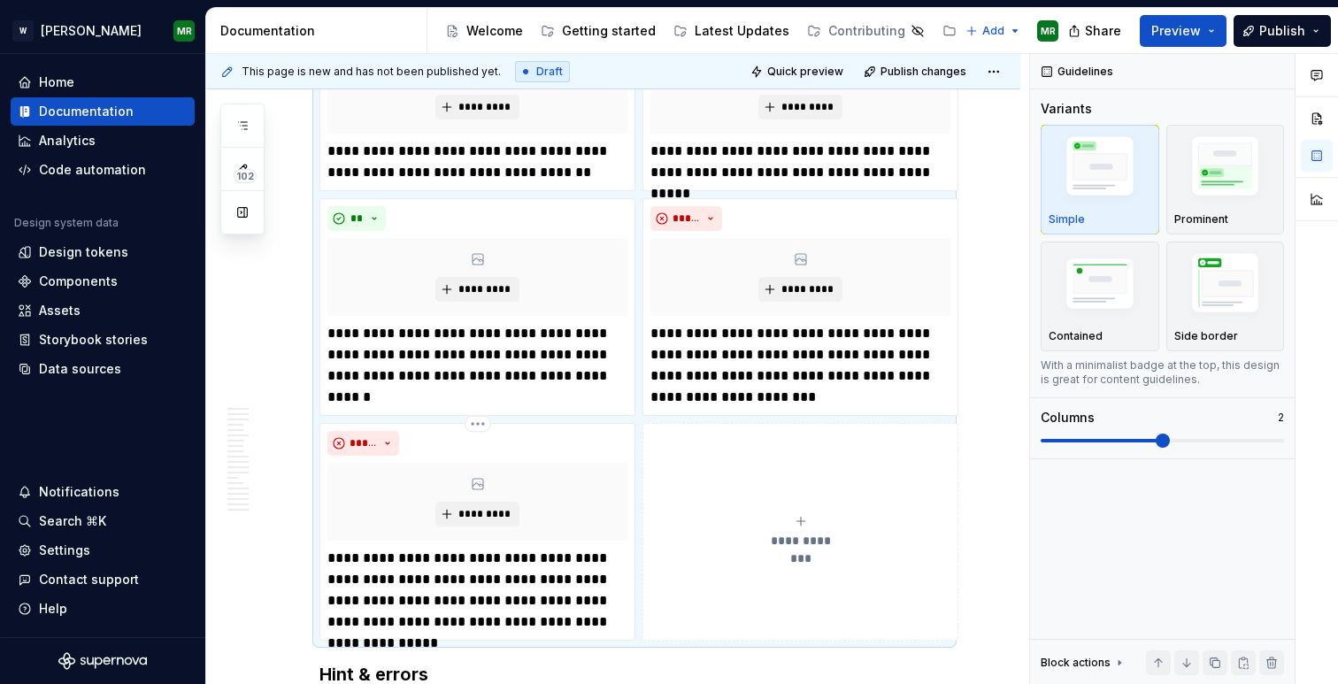
scroll to position [4905, 0]
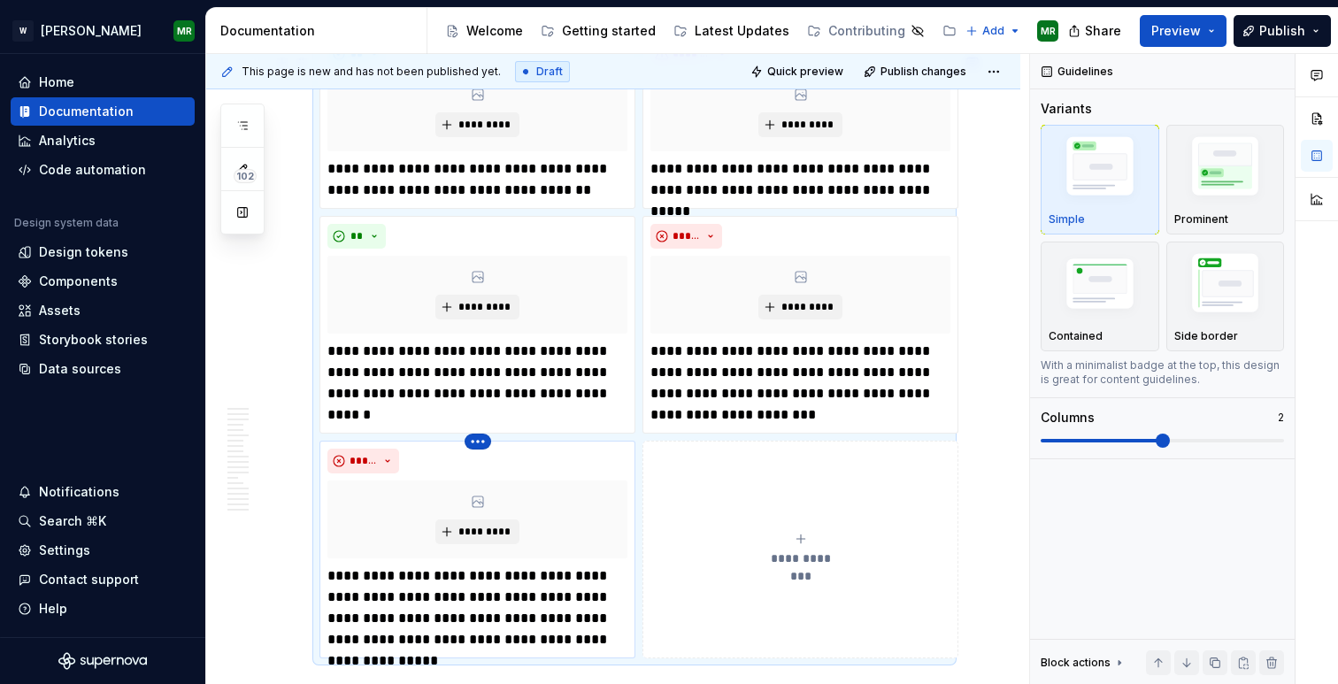
click at [477, 461] on html "[PERSON_NAME] MR Home Documentation Analytics Code automation Design system dat…" at bounding box center [669, 342] width 1338 height 684
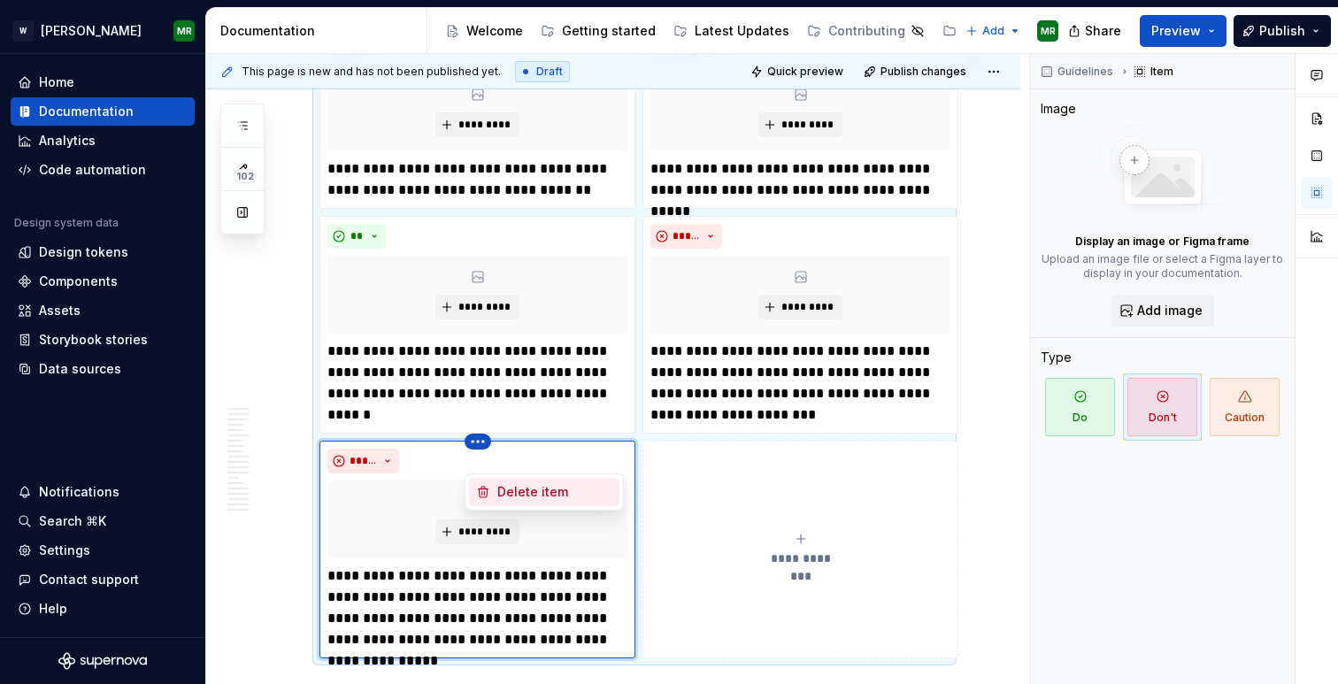
click at [497, 488] on div "Delete item" at bounding box center [554, 492] width 115 height 18
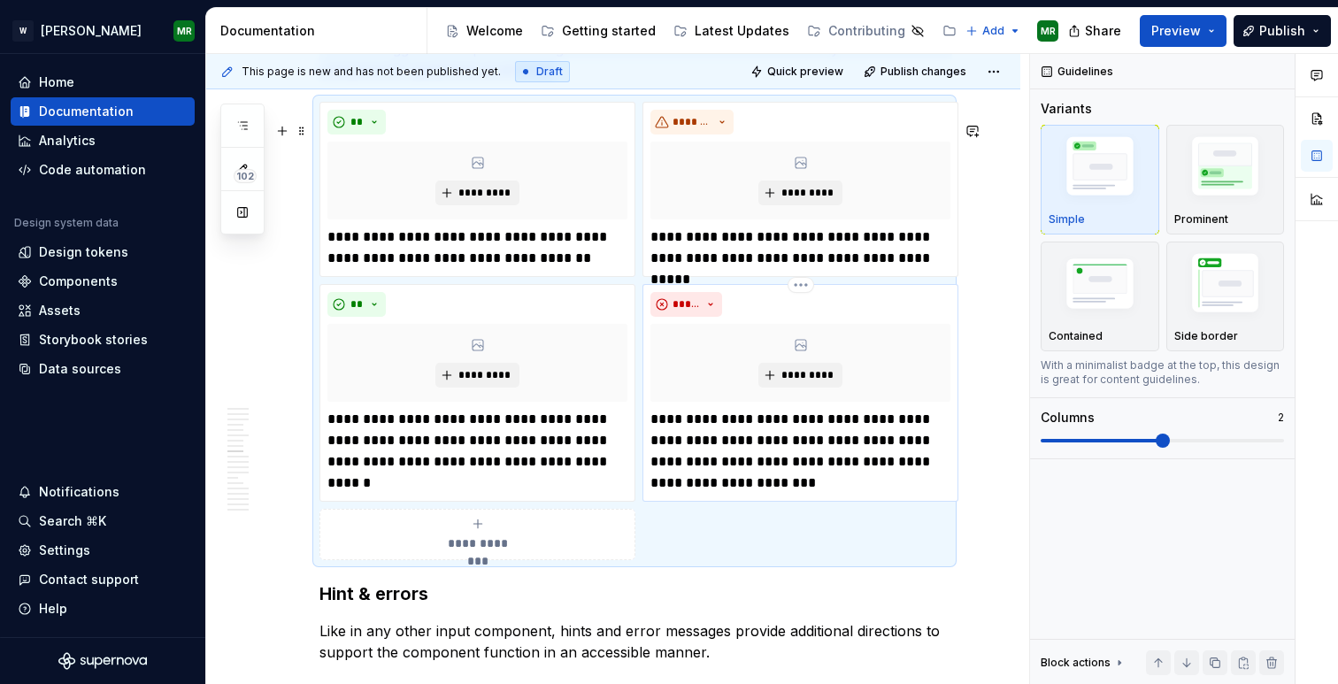
scroll to position [4804, 0]
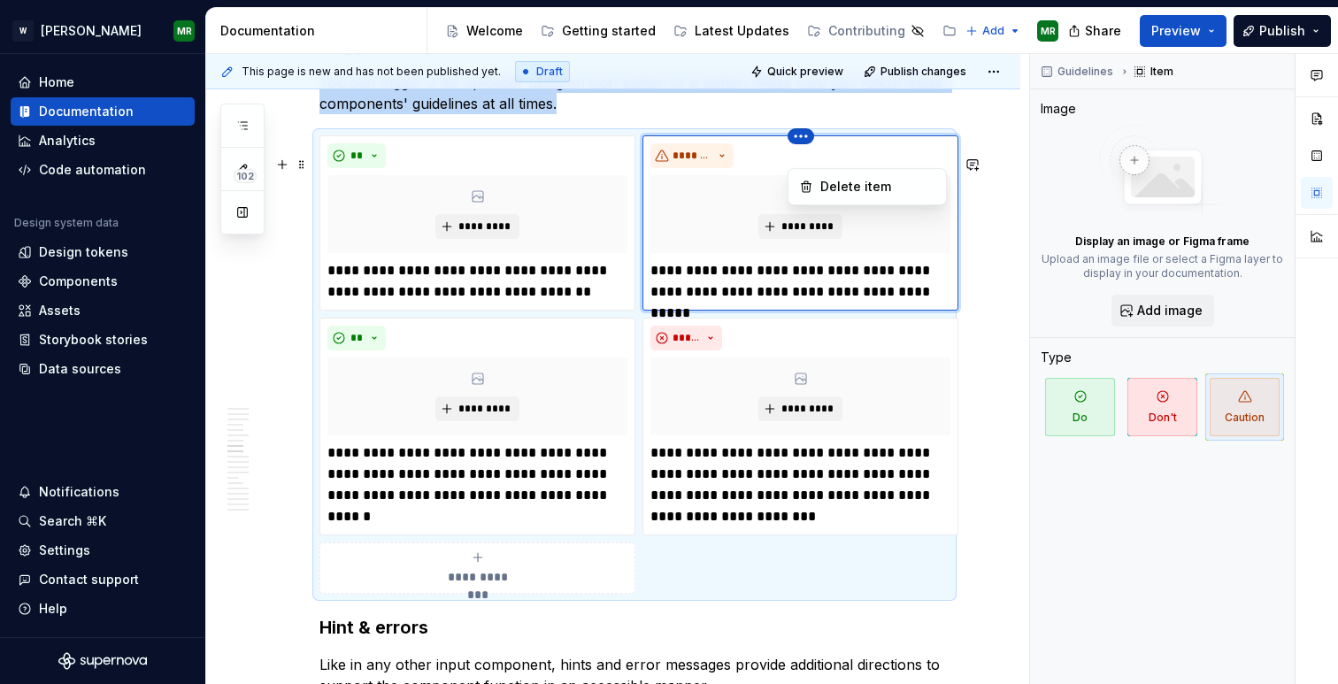
click at [808, 157] on html "[PERSON_NAME] MR Home Documentation Analytics Code automation Design system dat…" at bounding box center [669, 342] width 1338 height 684
click at [816, 178] on div "Delete item" at bounding box center [867, 187] width 150 height 28
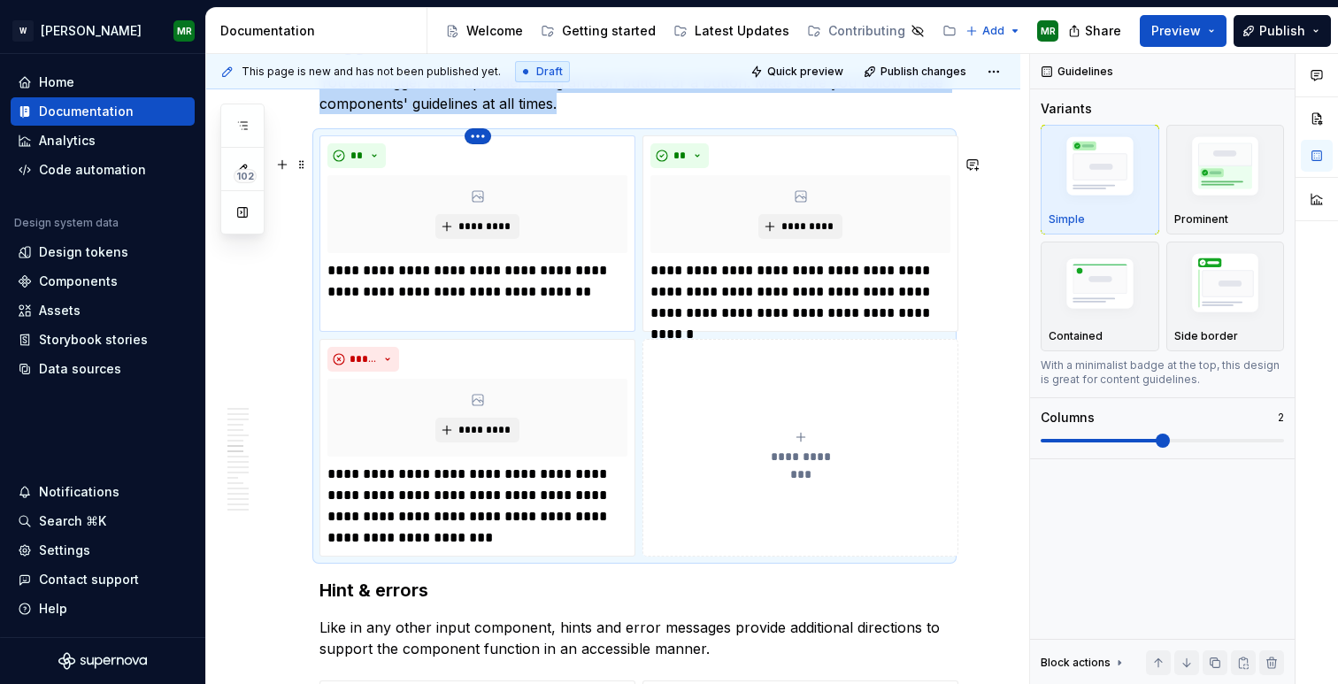
click at [478, 158] on html "[PERSON_NAME] MR Home Documentation Analytics Code automation Design system dat…" at bounding box center [669, 342] width 1338 height 684
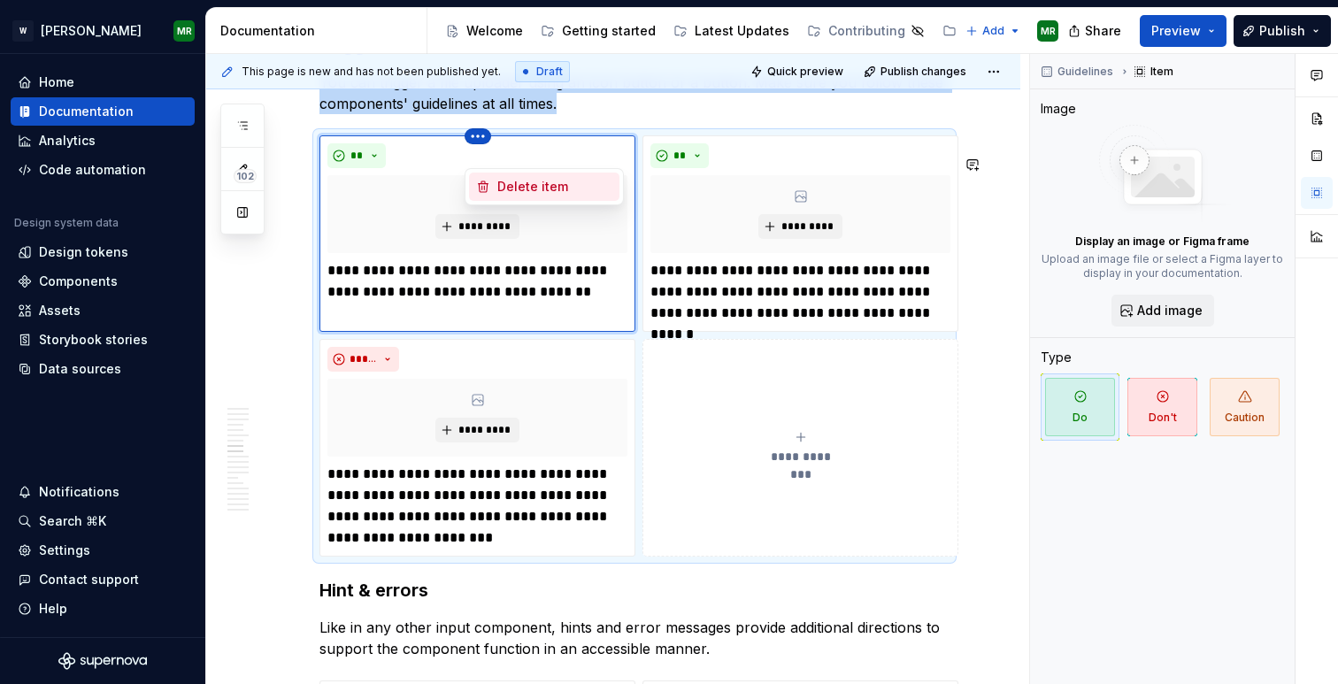
click at [487, 186] on icon at bounding box center [484, 186] width 10 height 11
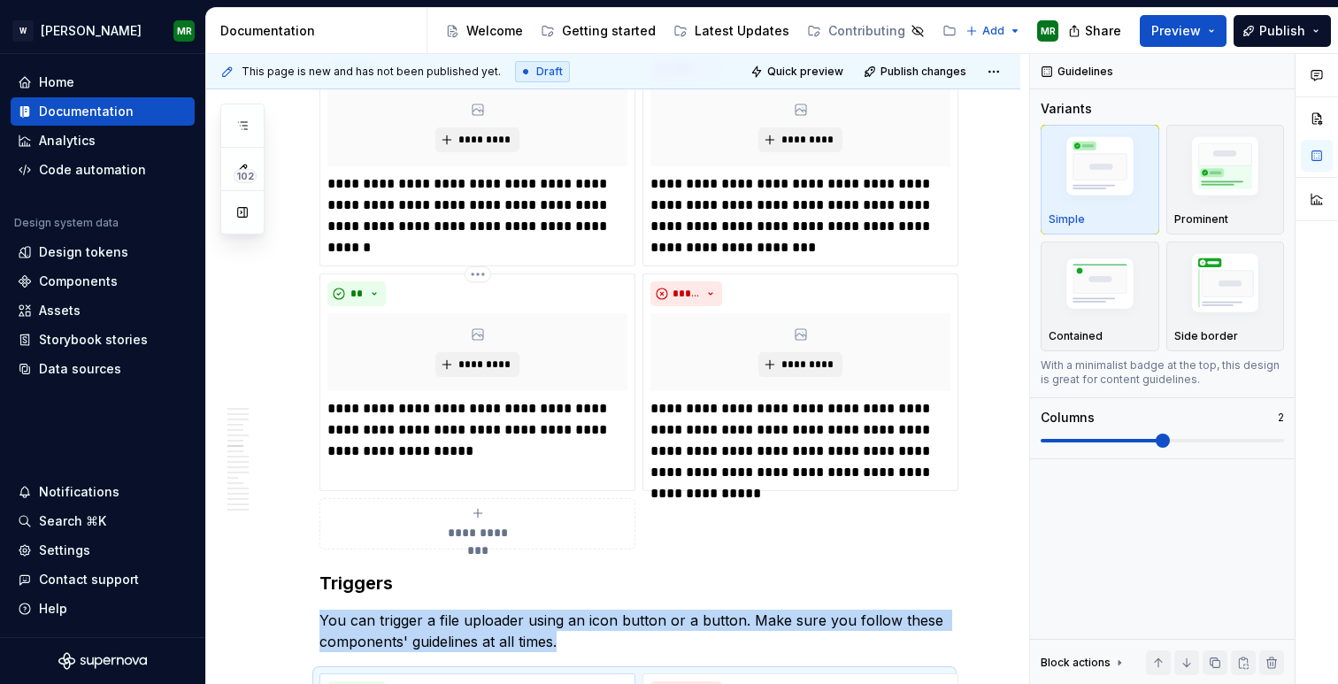
scroll to position [4249, 0]
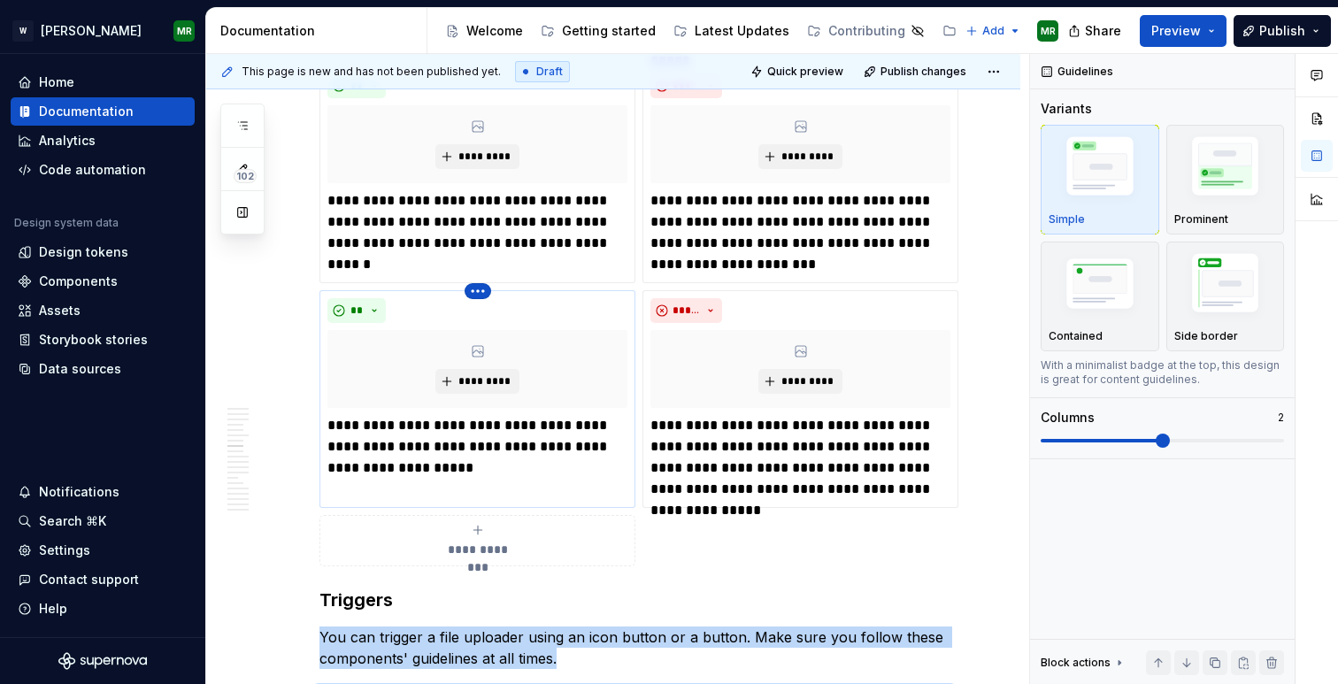
click at [478, 308] on html "[PERSON_NAME] MR Home Documentation Analytics Code automation Design system dat…" at bounding box center [669, 342] width 1338 height 684
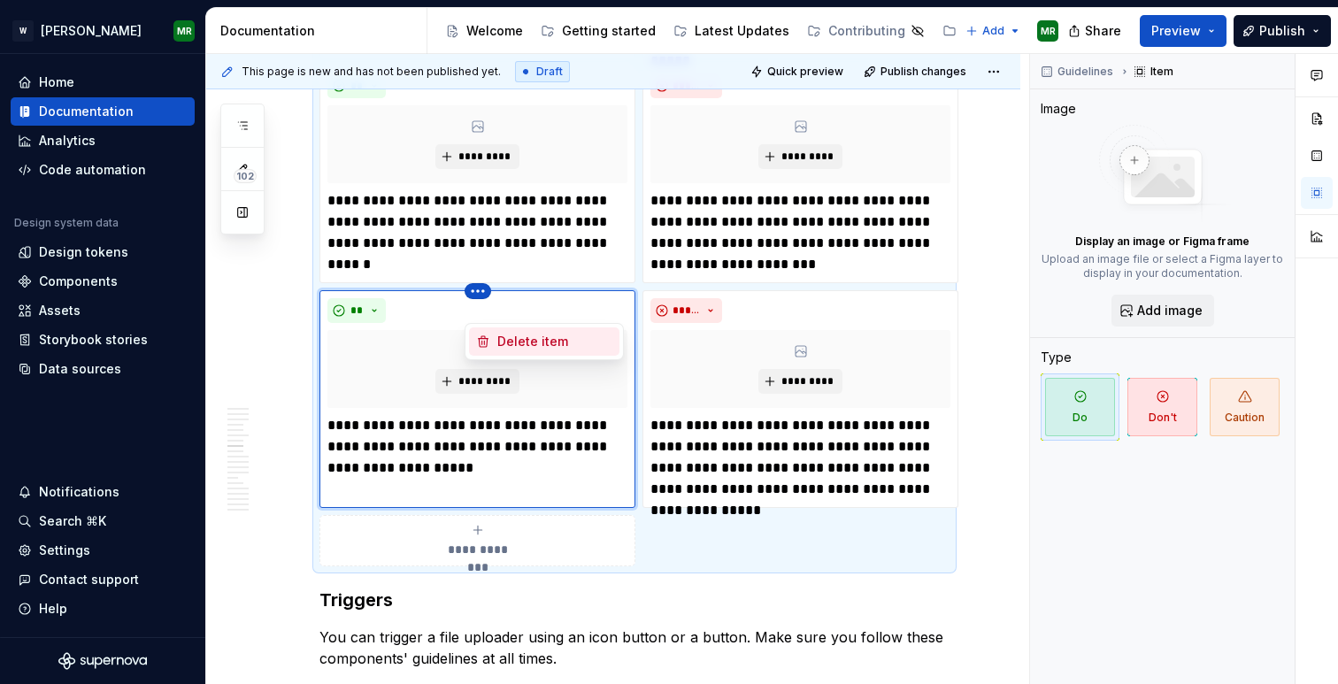
click at [497, 345] on div "Delete item" at bounding box center [554, 342] width 115 height 18
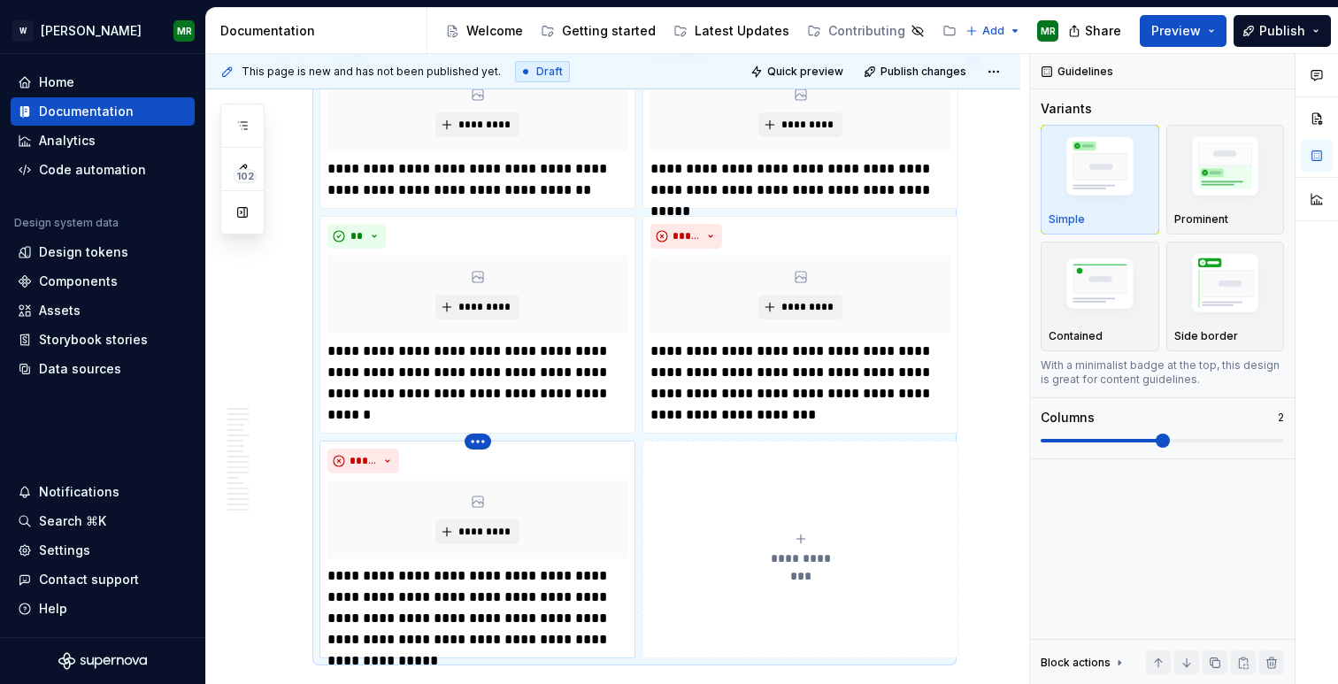
click at [479, 460] on html "[PERSON_NAME] MR Home Documentation Analytics Code automation Design system dat…" at bounding box center [669, 342] width 1338 height 684
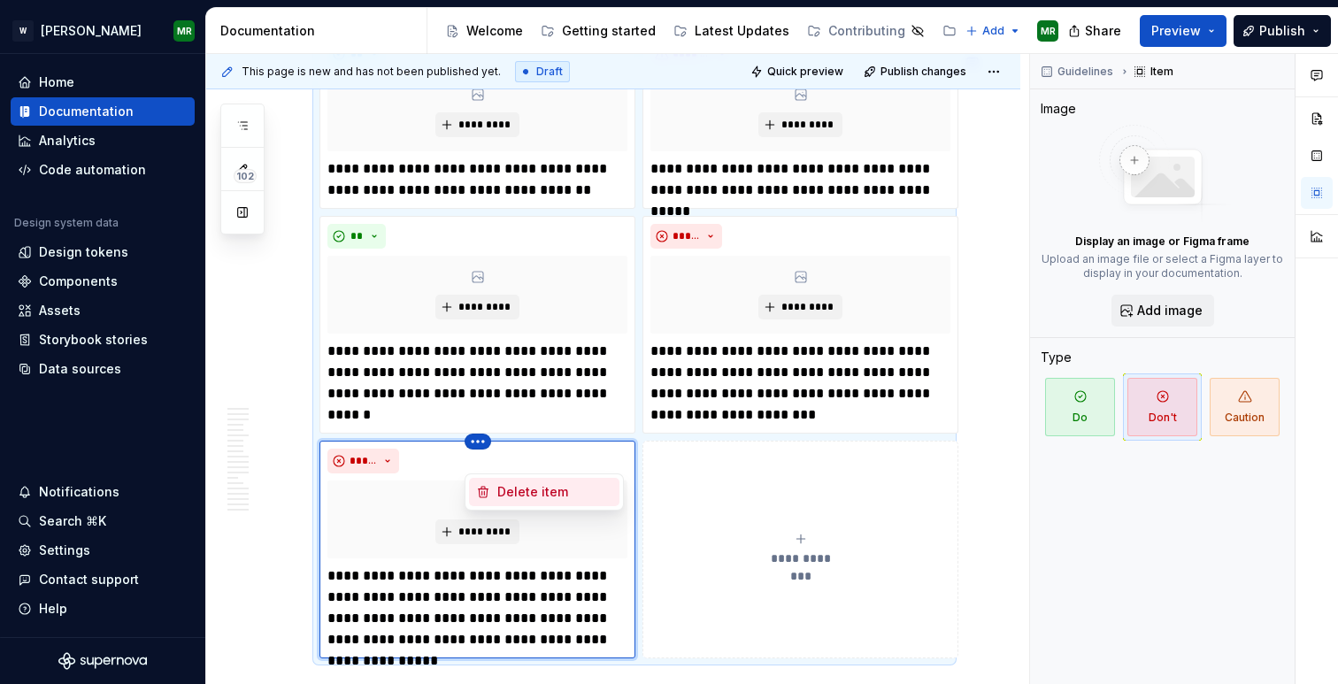
click at [492, 486] on div "Delete item" at bounding box center [544, 492] width 150 height 28
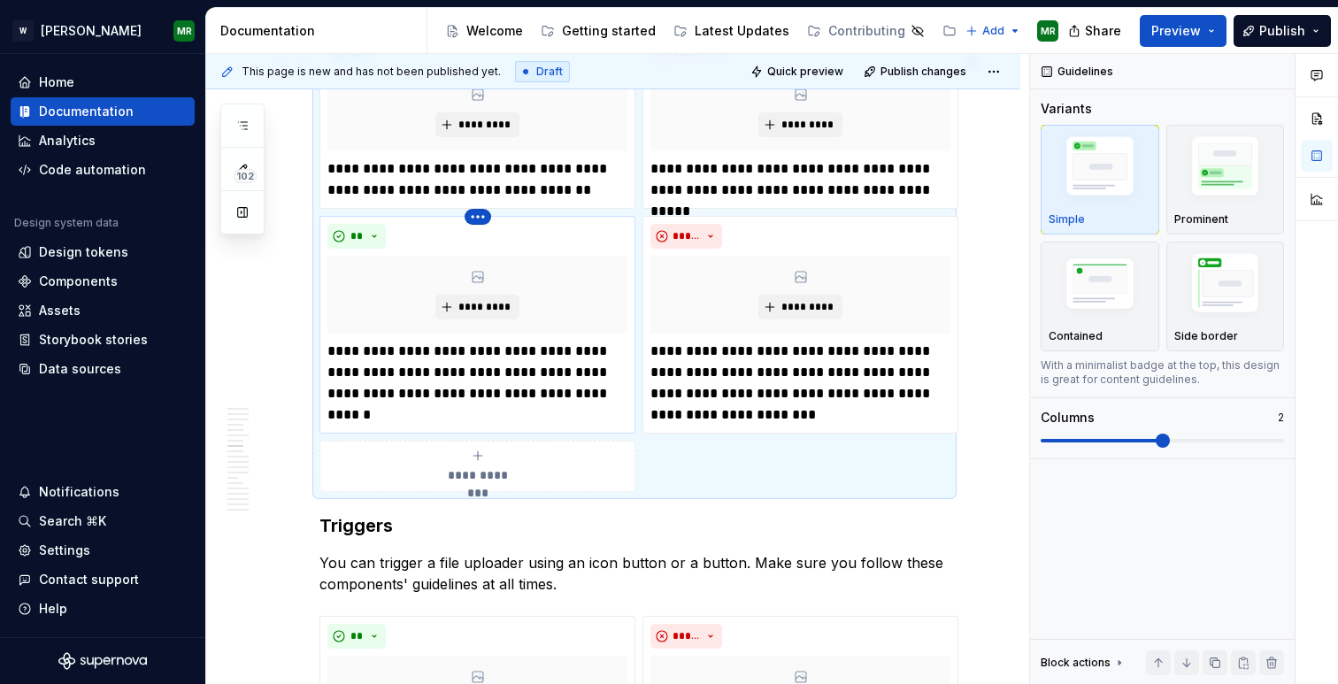
click at [481, 231] on html "[PERSON_NAME] MR Home Documentation Analytics Code automation Design system dat…" at bounding box center [669, 342] width 1338 height 684
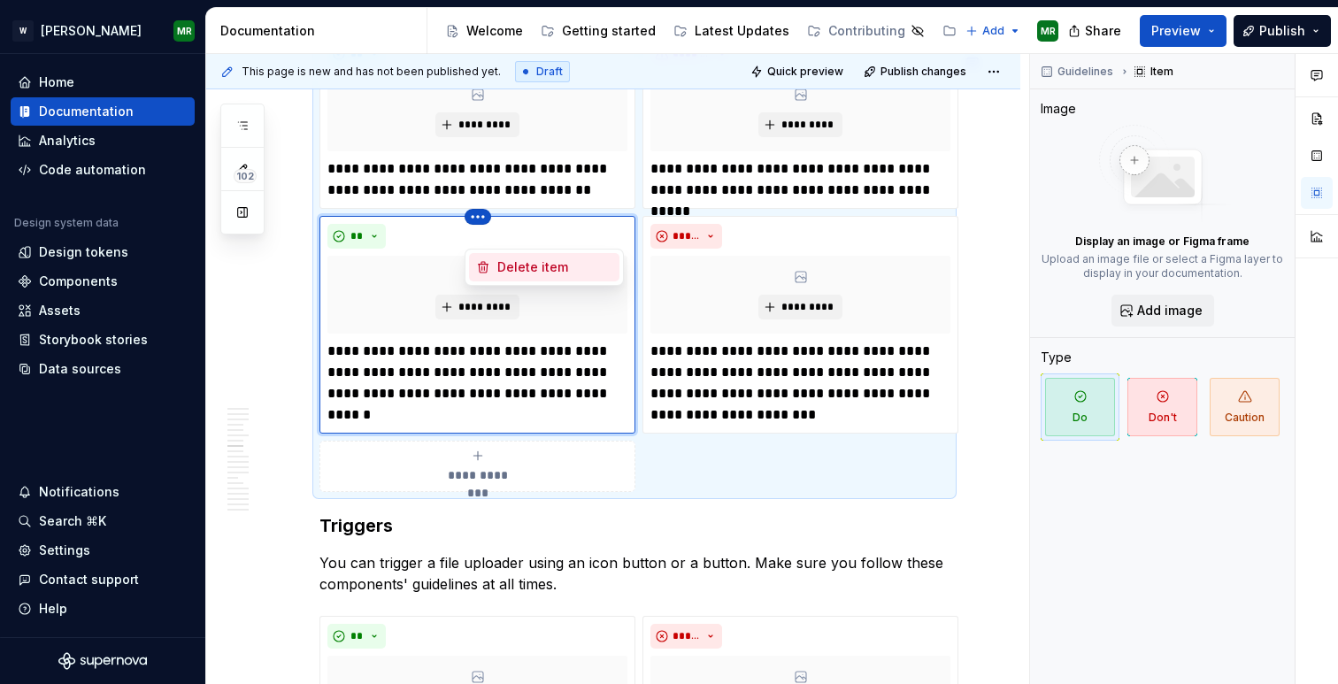
click at [511, 266] on div "Delete item" at bounding box center [554, 267] width 115 height 18
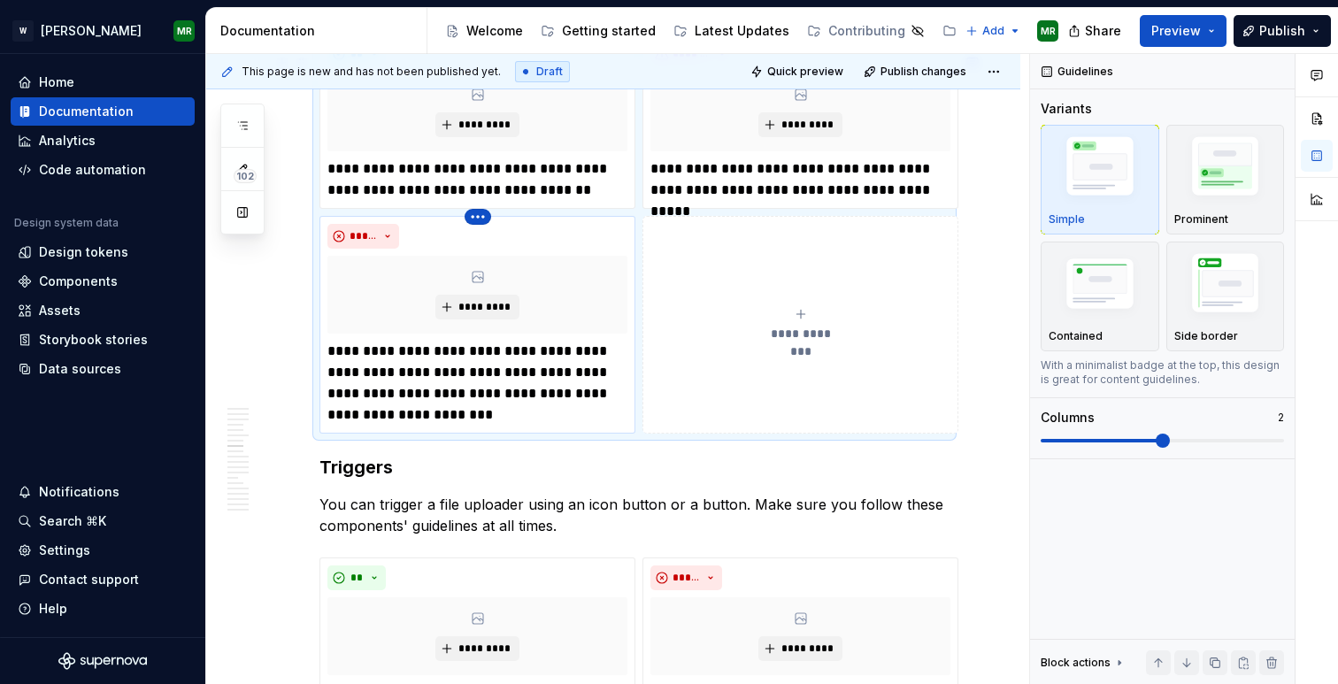
click at [478, 237] on html "[PERSON_NAME] MR Home Documentation Analytics Code automation Design system dat…" at bounding box center [669, 342] width 1338 height 684
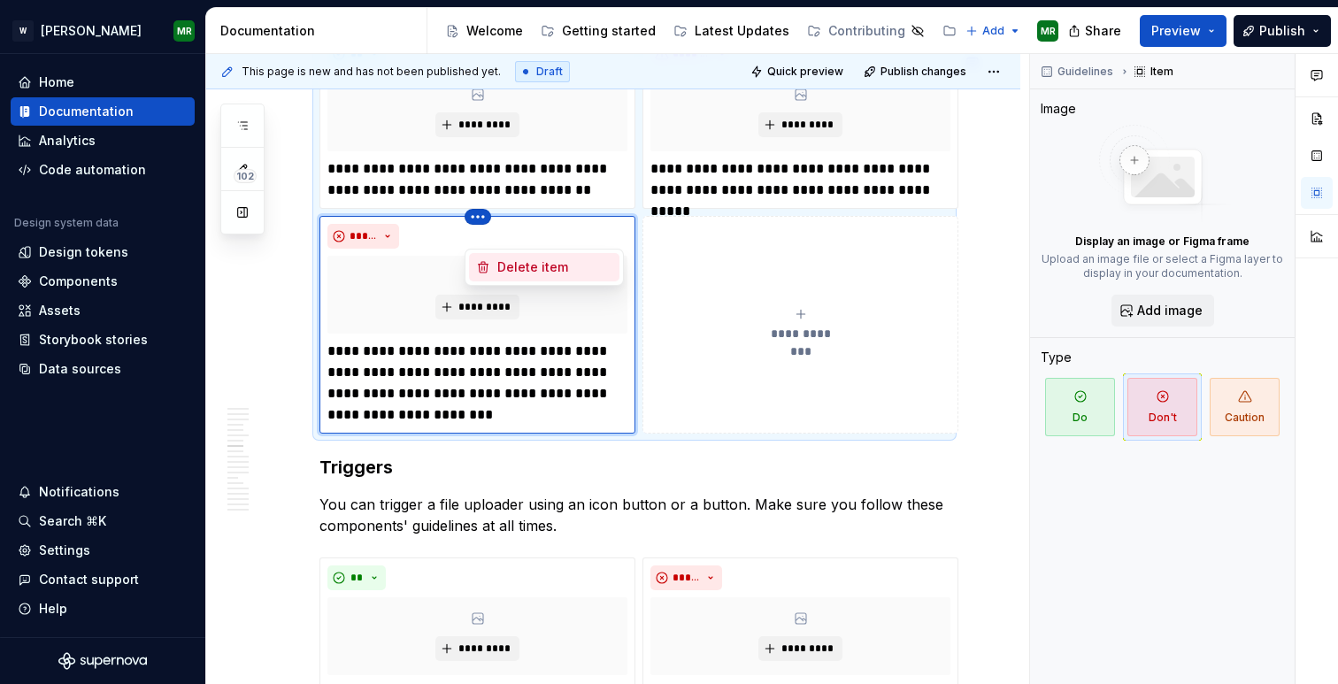
click at [484, 262] on icon at bounding box center [484, 267] width 10 height 11
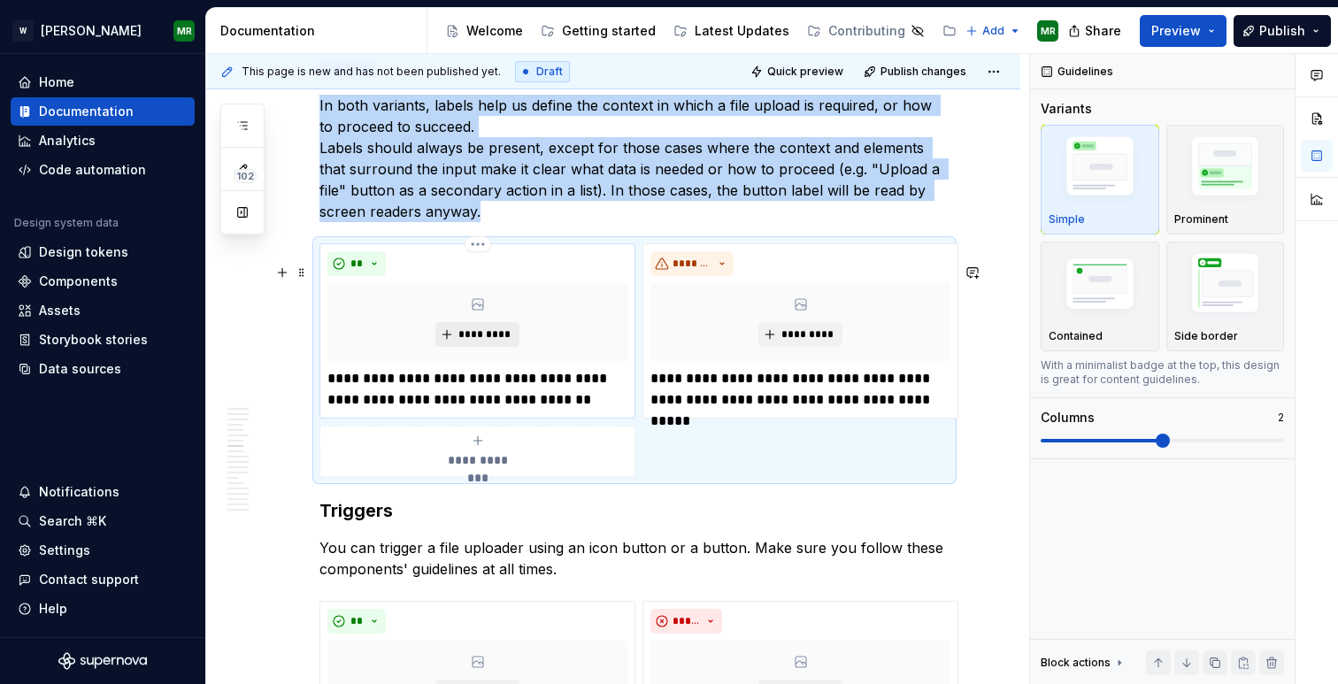
scroll to position [3953, 0]
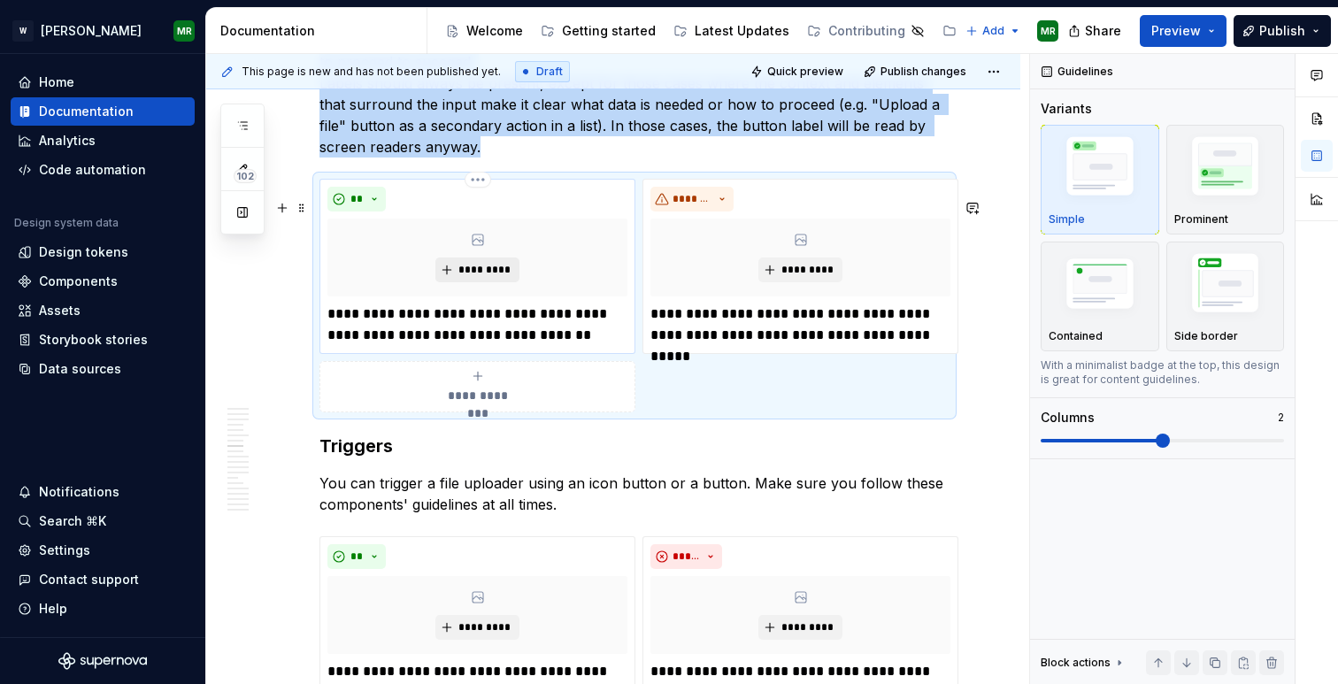
click at [473, 277] on span "*********" at bounding box center [485, 270] width 54 height 14
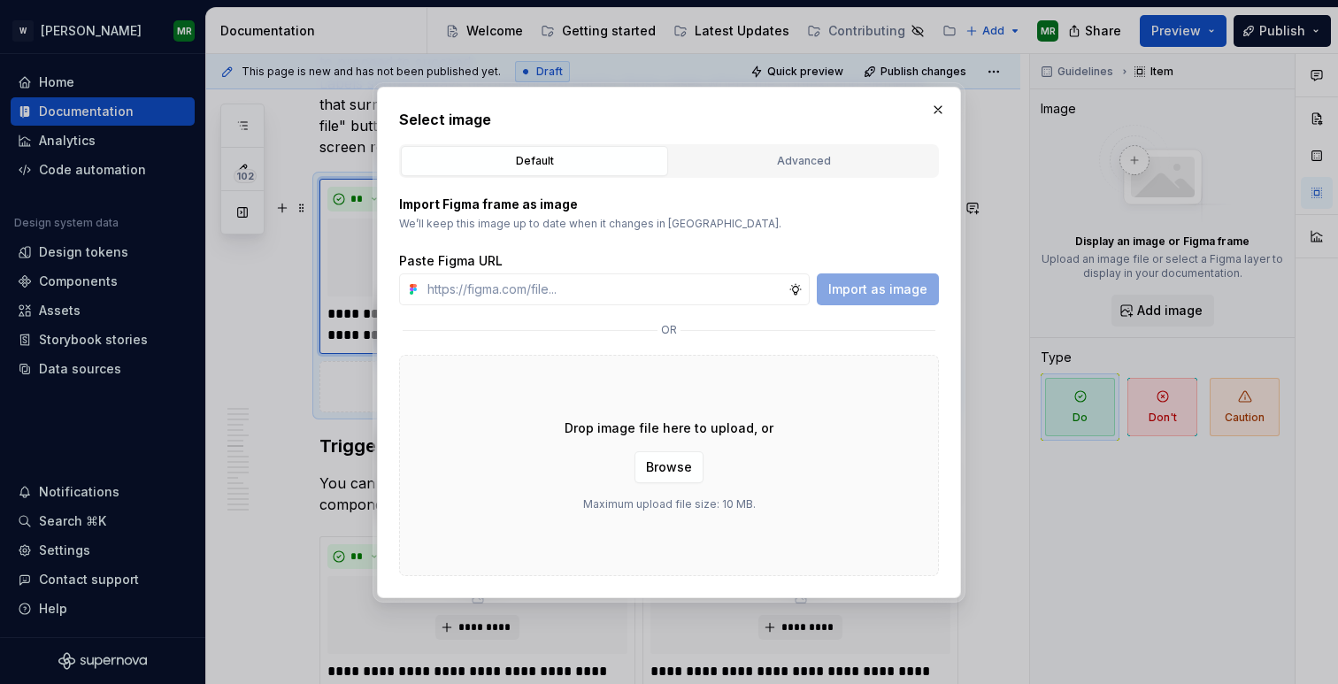
type textarea "*"
click at [473, 289] on input "text" at bounding box center [604, 289] width 368 height 32
type input "[URL][DOMAIN_NAME]"
click at [869, 294] on span "Import as image" at bounding box center [877, 290] width 99 height 18
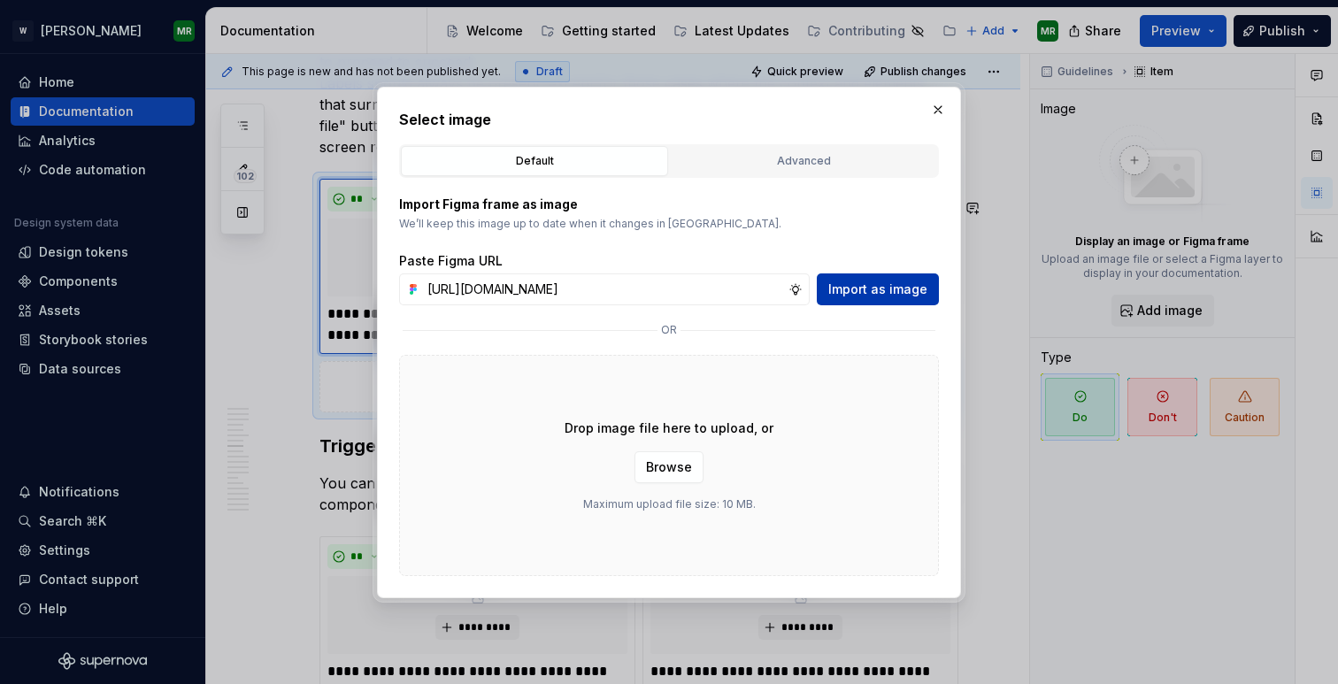
scroll to position [0, 0]
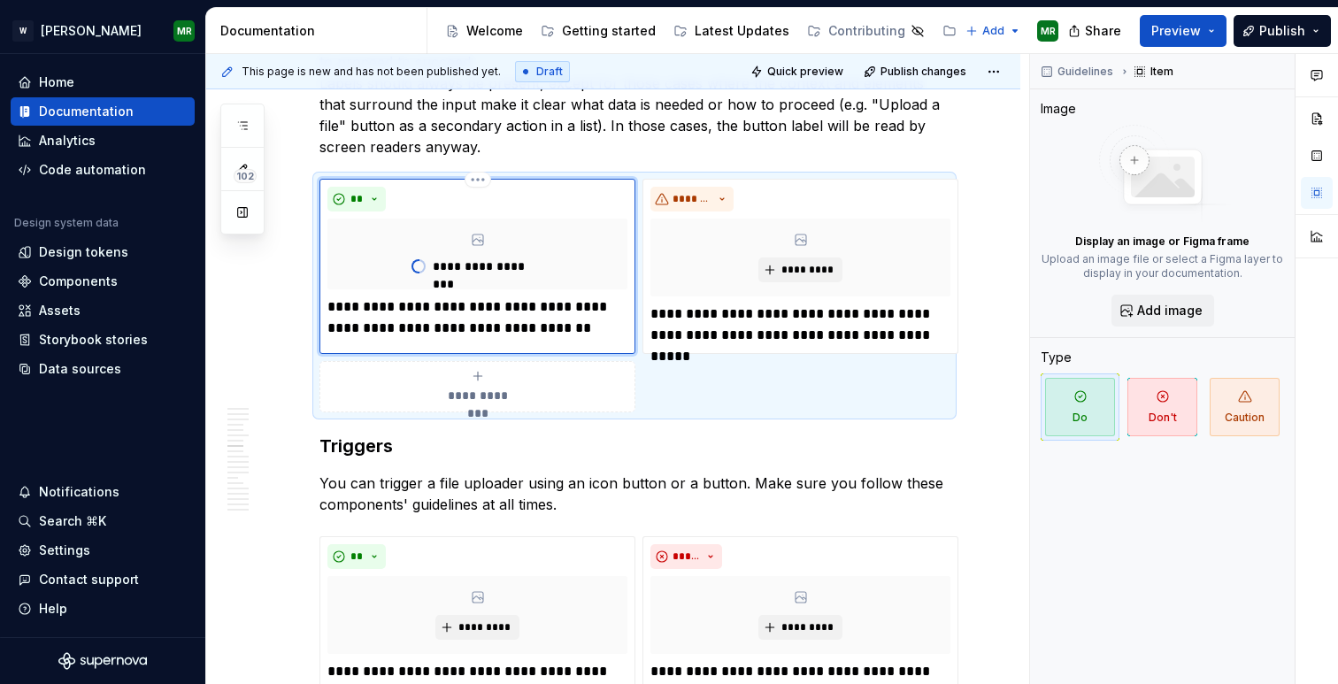
type textarea "*"
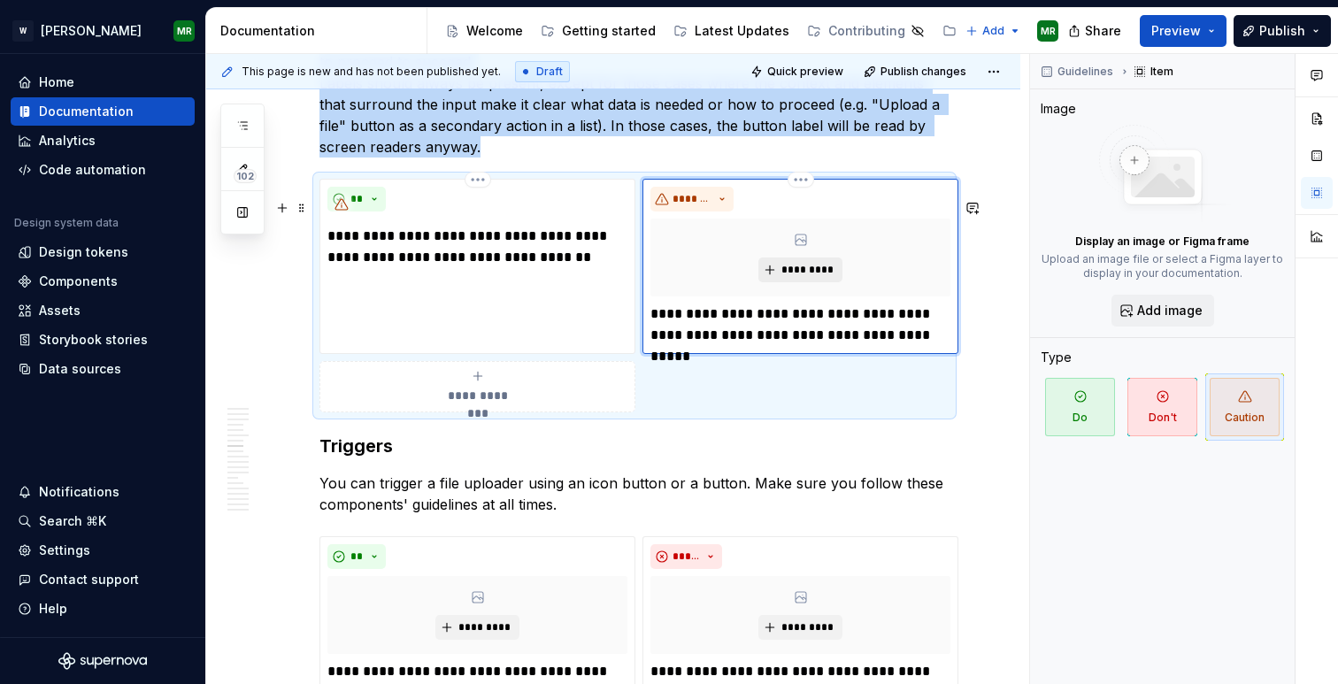
click at [781, 277] on span "*********" at bounding box center [808, 270] width 54 height 14
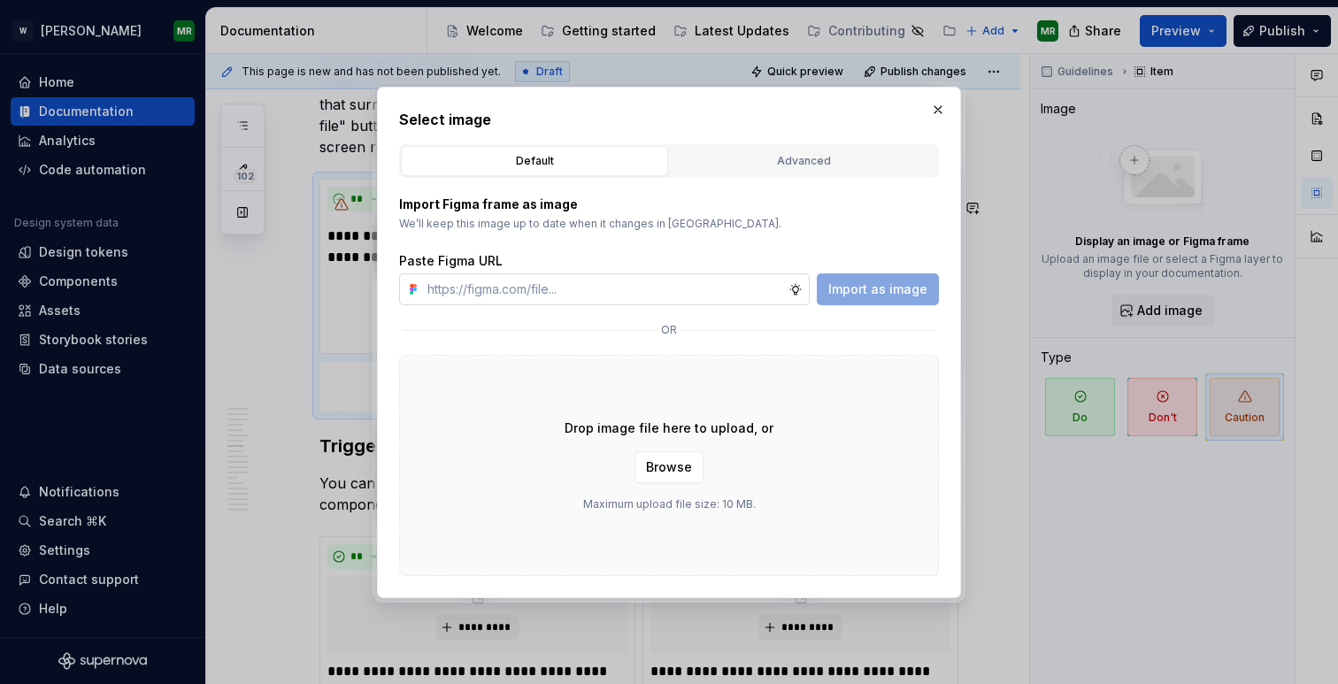
click at [594, 286] on input "text" at bounding box center [604, 289] width 368 height 32
type input "[URL][DOMAIN_NAME]"
click at [873, 296] on span "Import as image" at bounding box center [877, 290] width 99 height 18
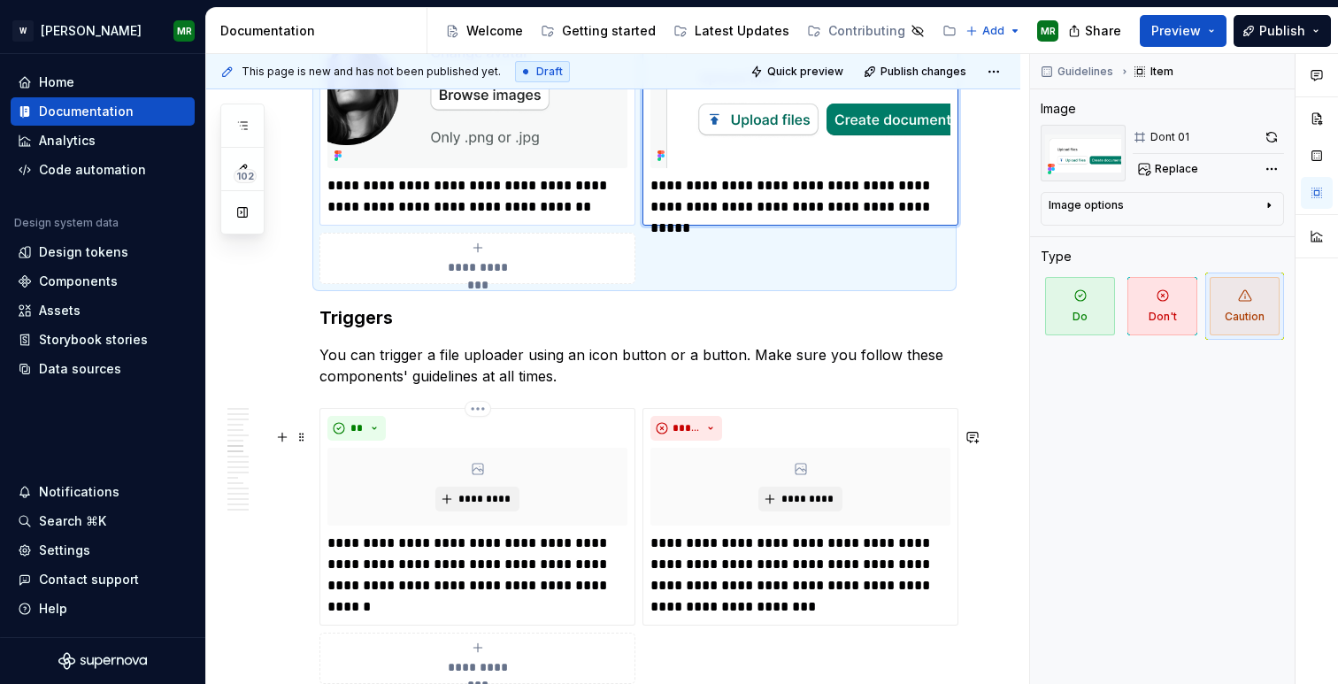
scroll to position [4197, 0]
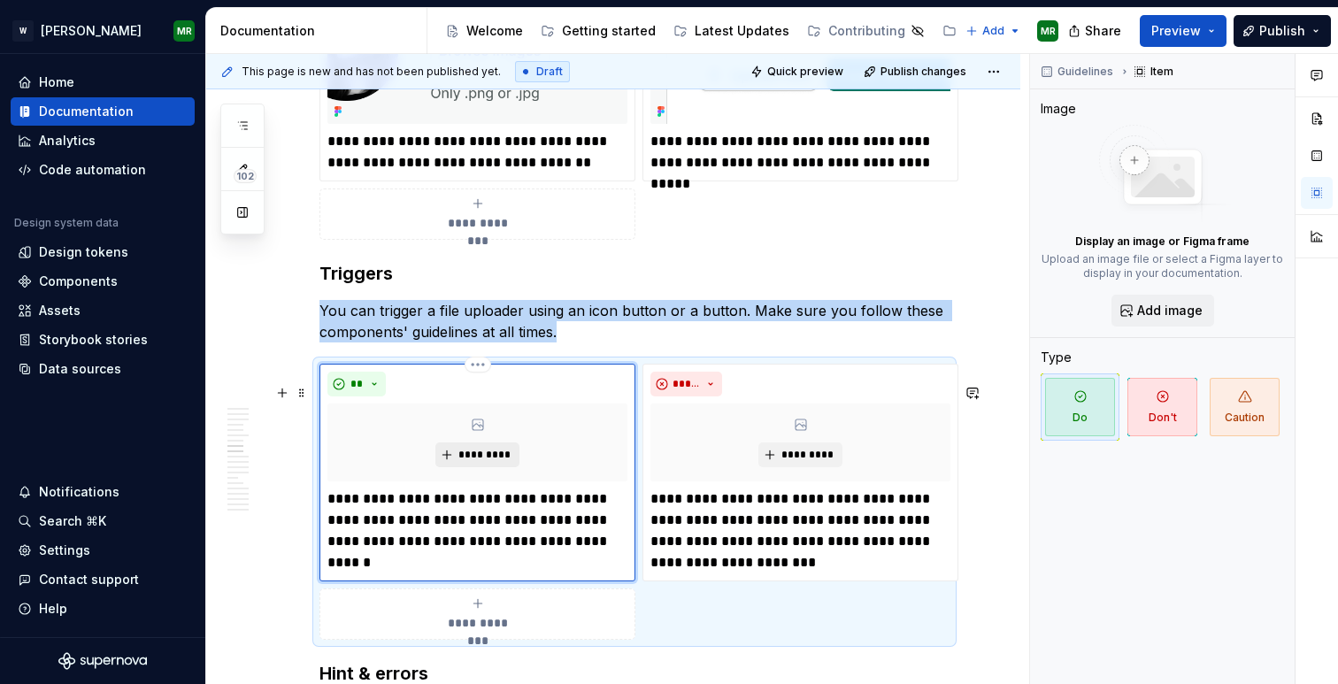
click at [488, 462] on span "*********" at bounding box center [485, 455] width 54 height 14
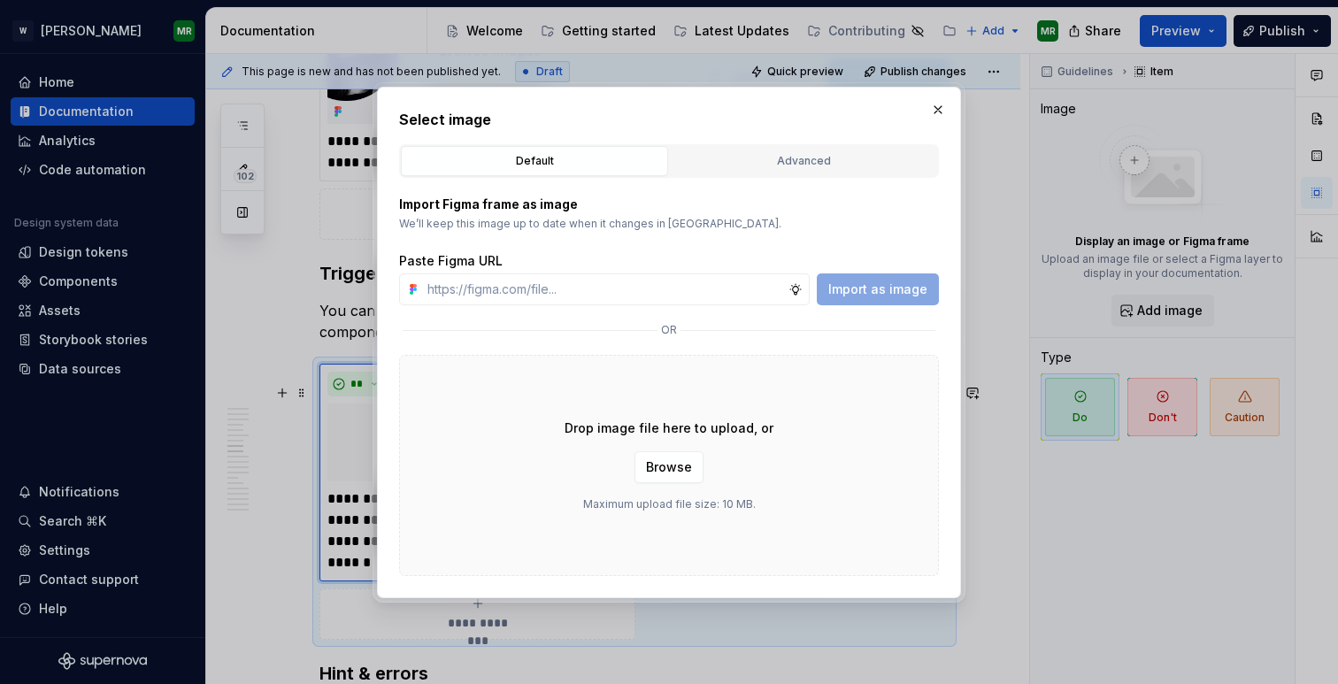
type textarea "*"
click at [537, 288] on input "text" at bounding box center [604, 289] width 368 height 32
type input "[URL][DOMAIN_NAME]"
click at [896, 284] on span "Import as image" at bounding box center [877, 290] width 99 height 18
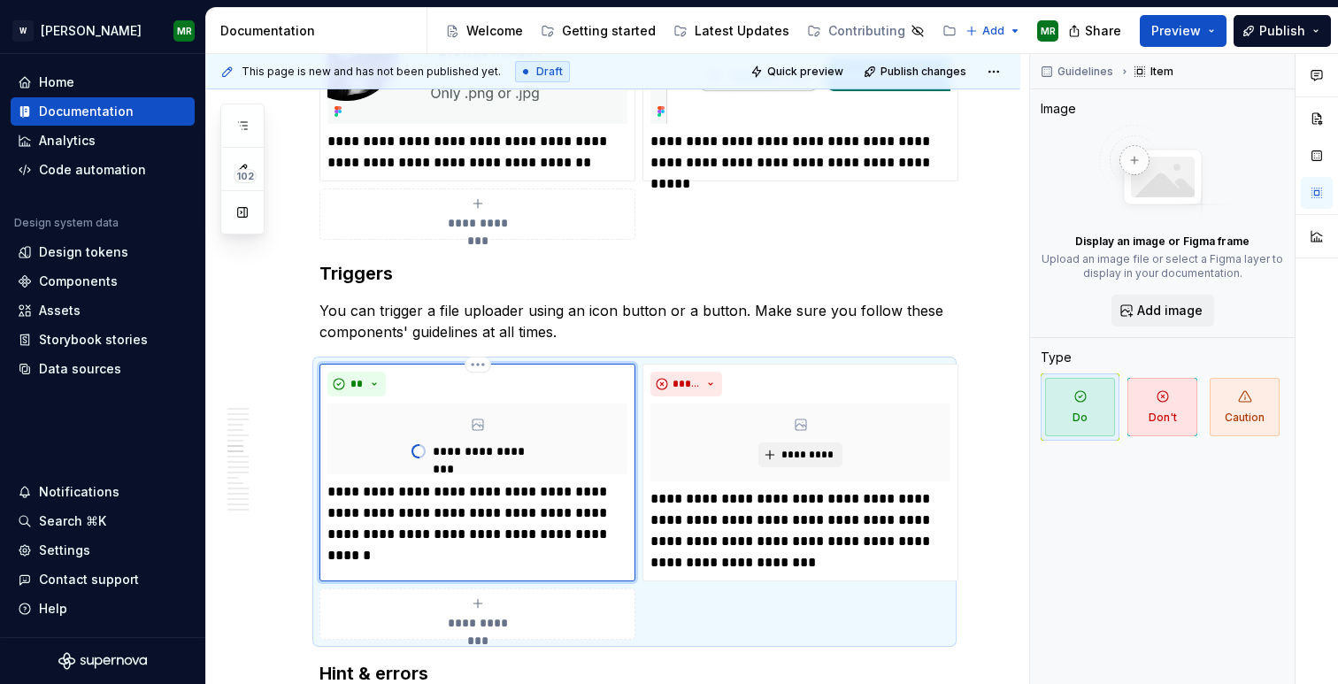
type textarea "*"
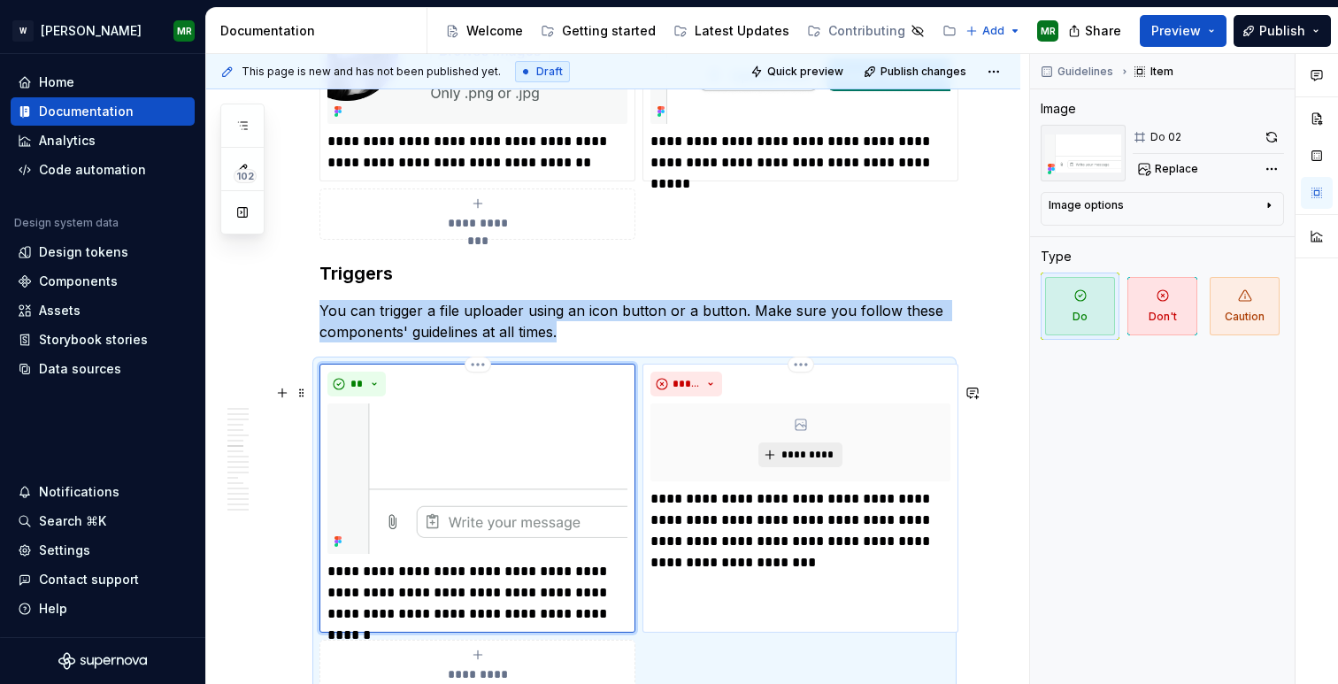
click at [781, 462] on span "*********" at bounding box center [808, 455] width 54 height 14
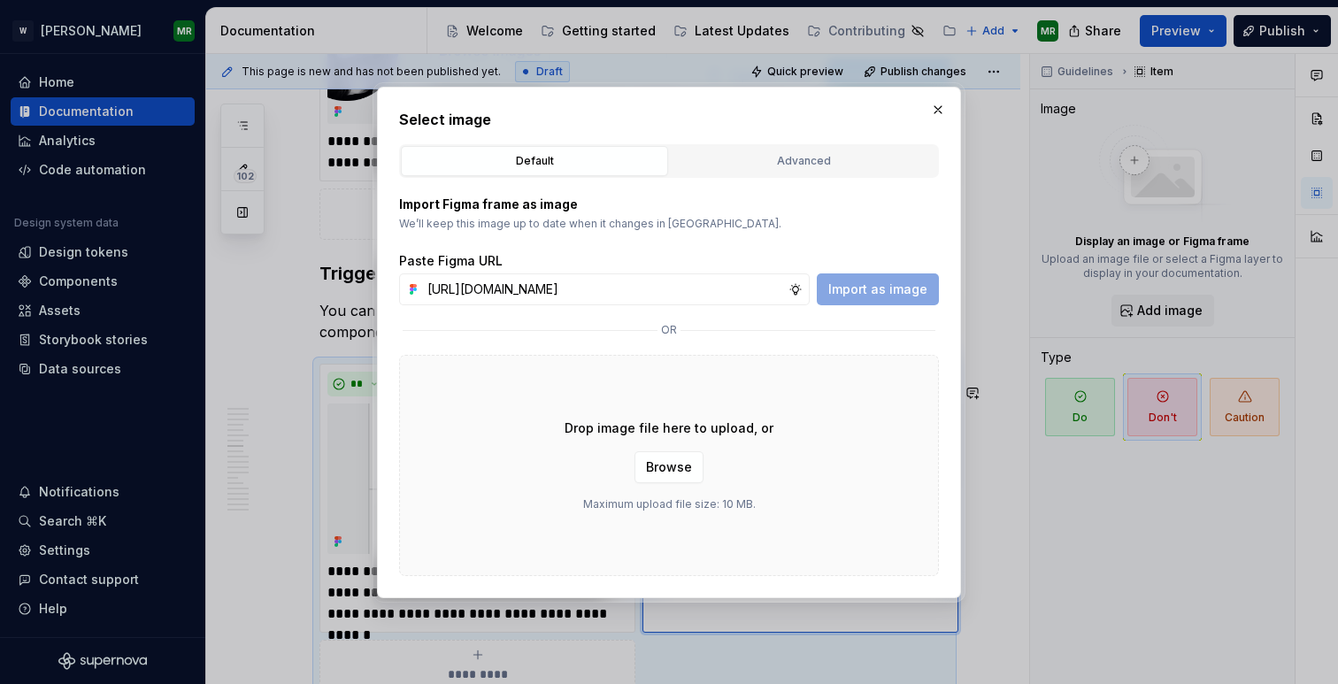
scroll to position [0, 355]
type input "[URL][DOMAIN_NAME]"
click at [875, 295] on span "Import as image" at bounding box center [877, 290] width 99 height 18
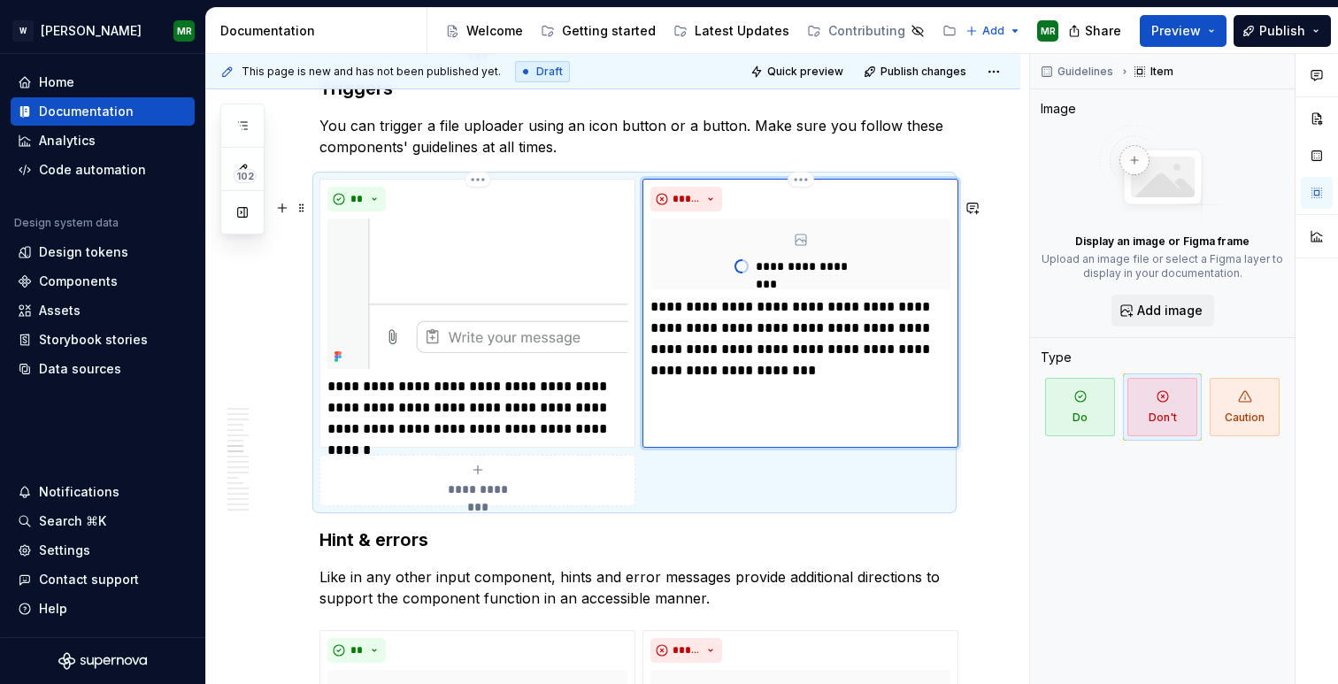
type textarea "*"
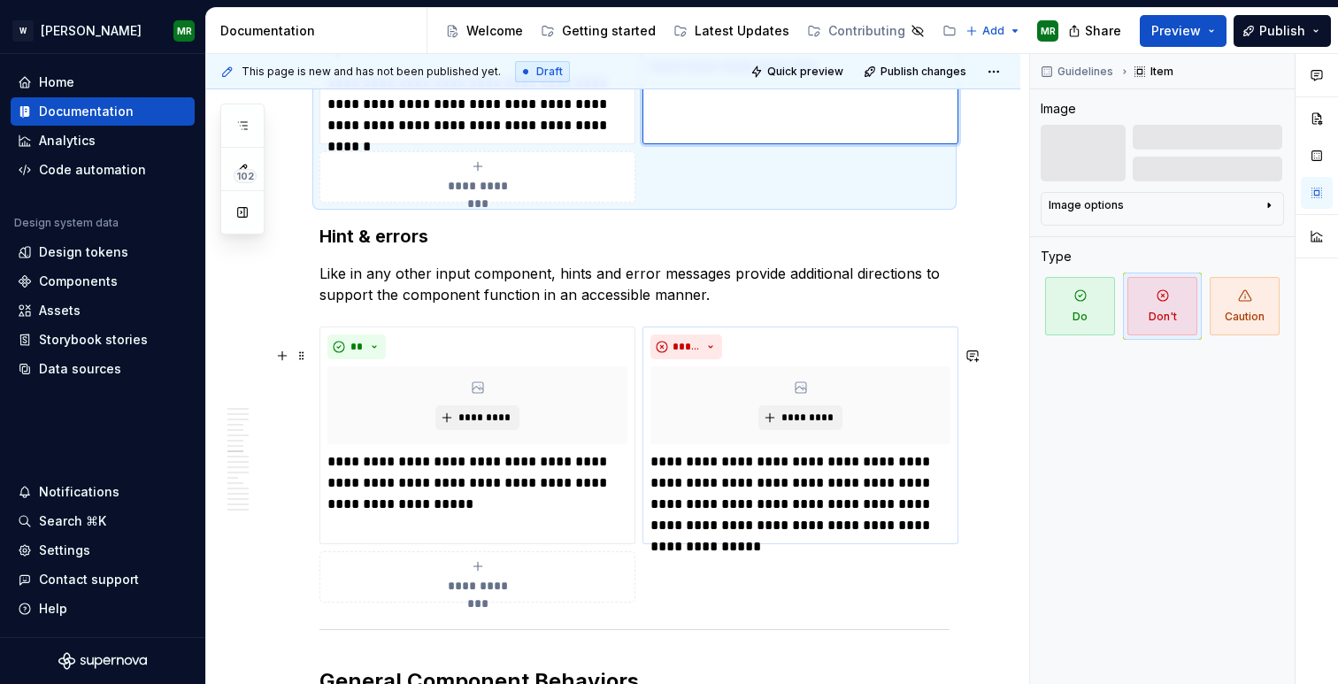
scroll to position [4690, 0]
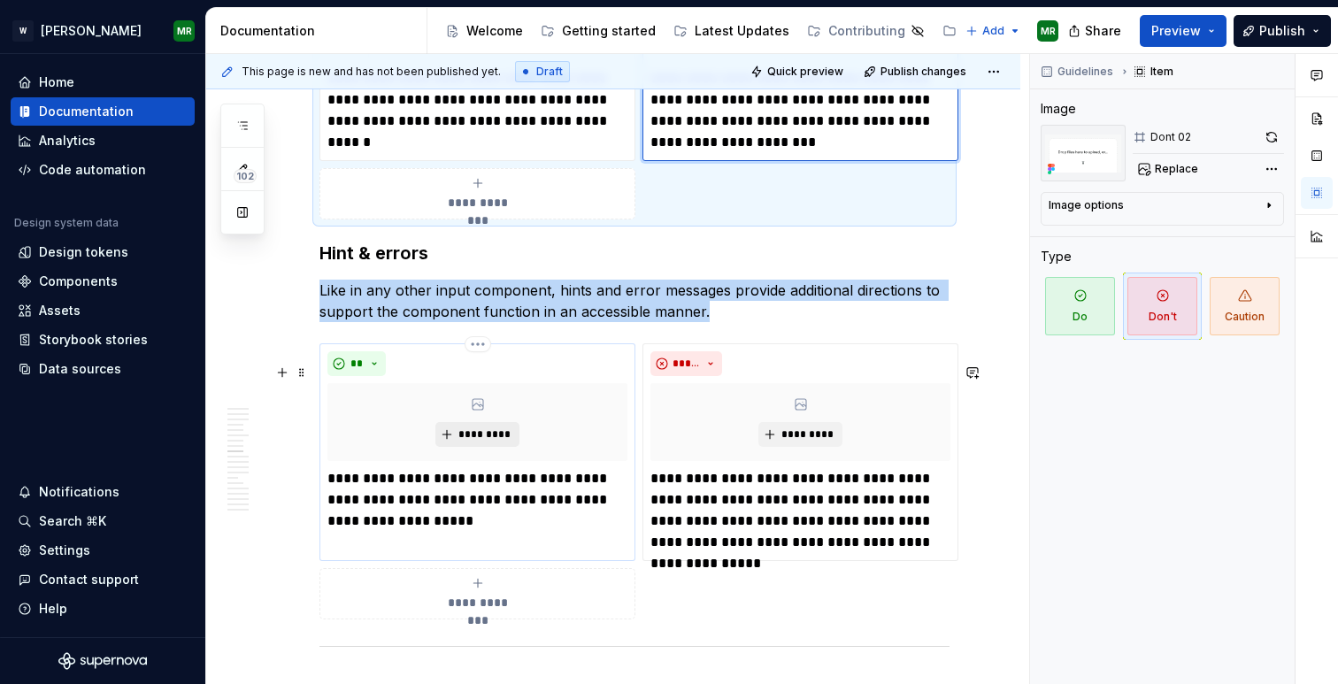
click at [476, 442] on span "*********" at bounding box center [485, 434] width 54 height 14
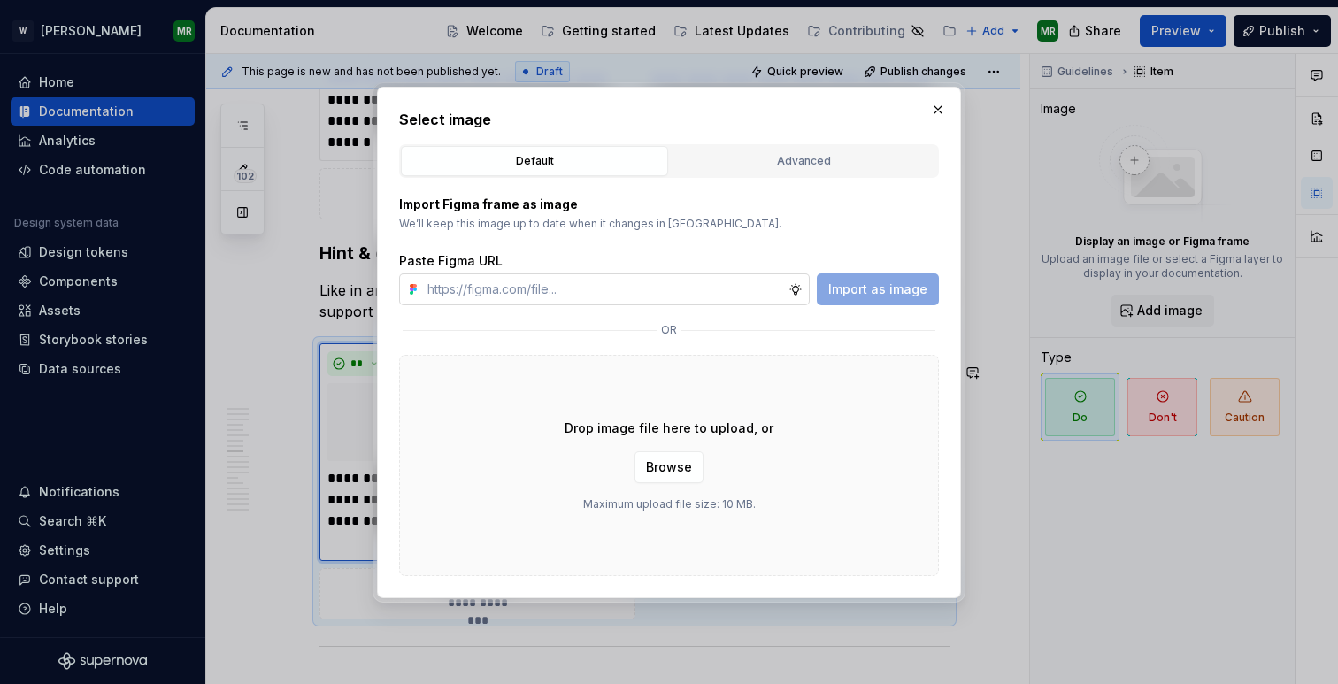
click at [559, 288] on input "text" at bounding box center [604, 289] width 368 height 32
type input "[URL][DOMAIN_NAME]"
click at [839, 298] on button "Import as image" at bounding box center [878, 289] width 122 height 32
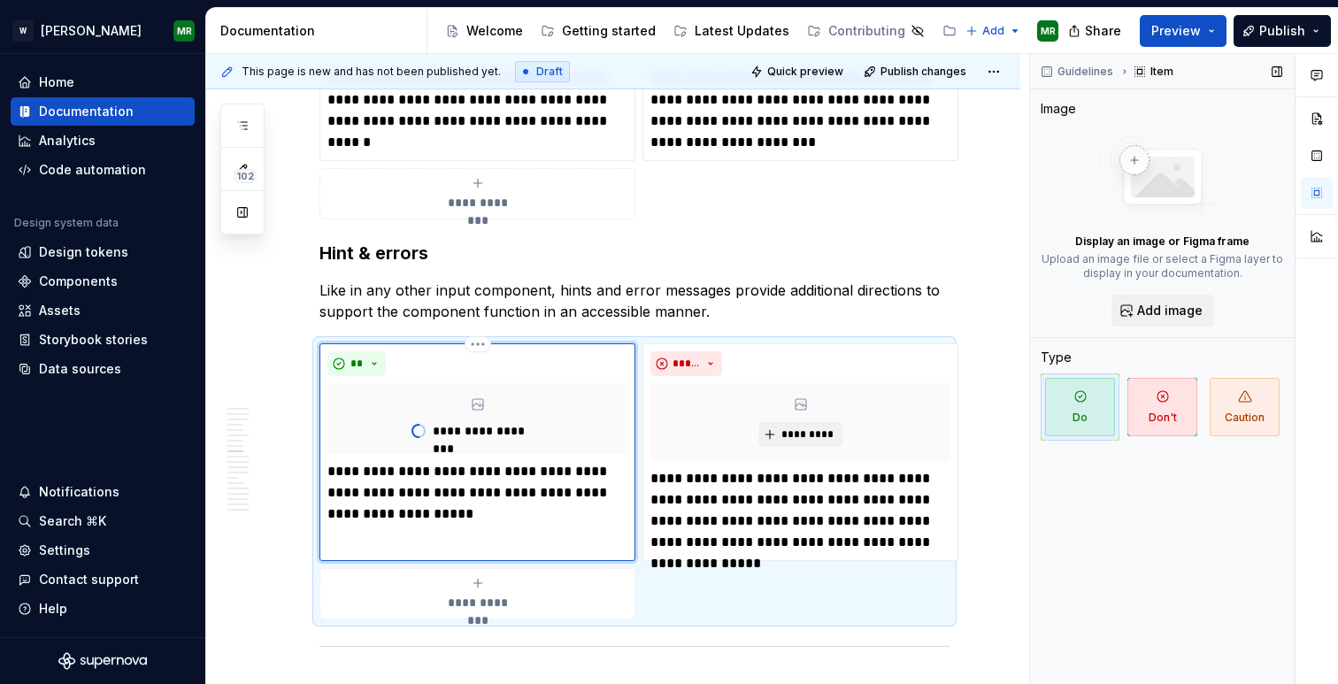
type textarea "*"
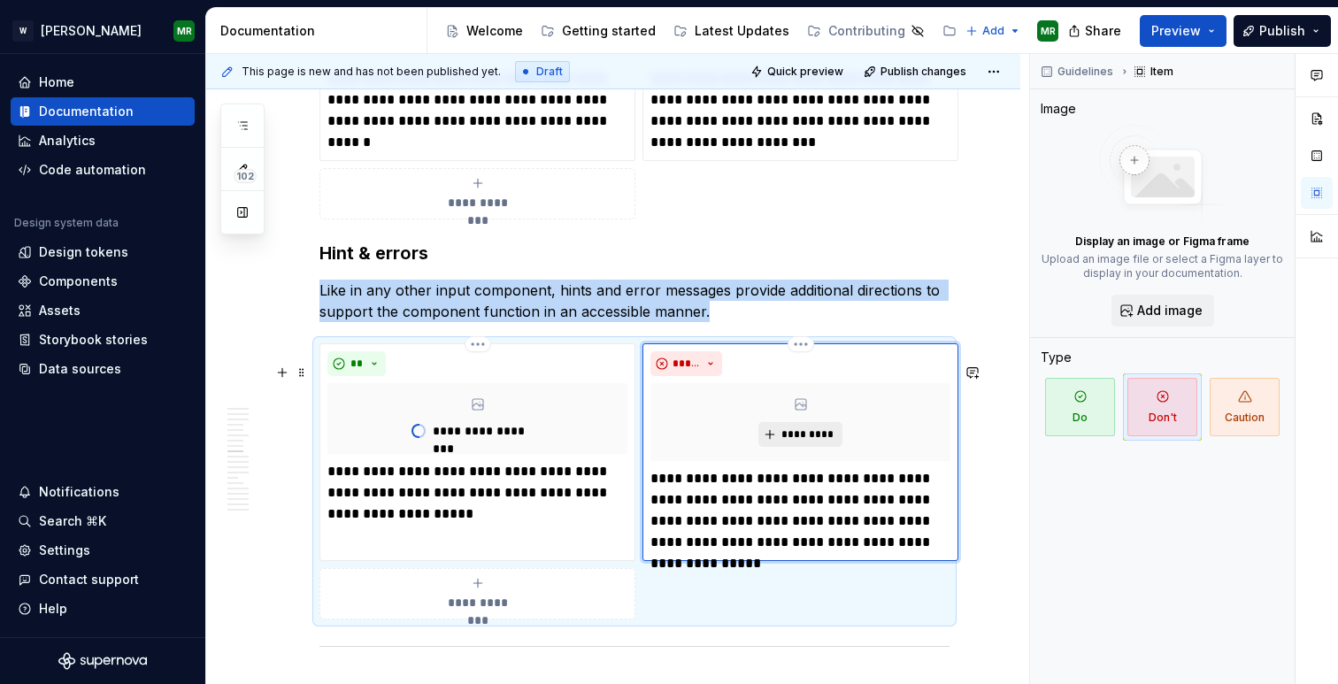
click at [785, 442] on span "*********" at bounding box center [808, 434] width 54 height 14
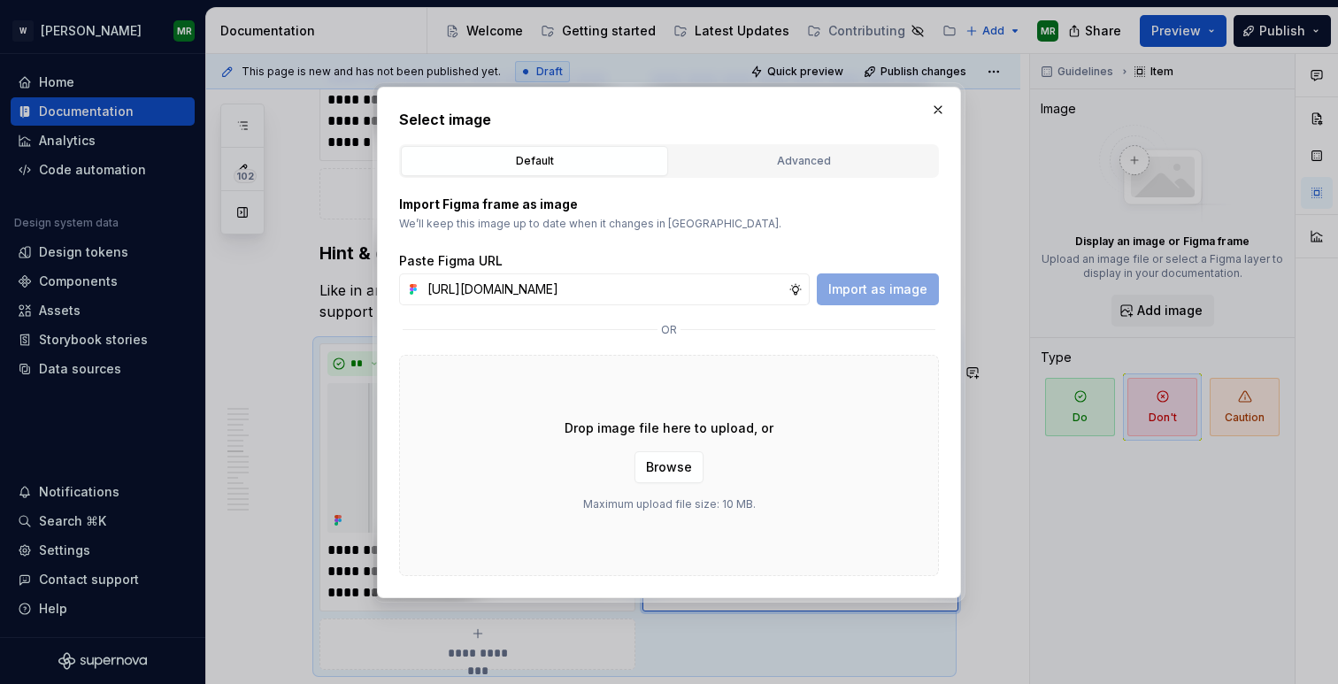
scroll to position [0, 356]
type input "[URL][DOMAIN_NAME]"
click at [850, 287] on span "Import as image" at bounding box center [877, 290] width 99 height 18
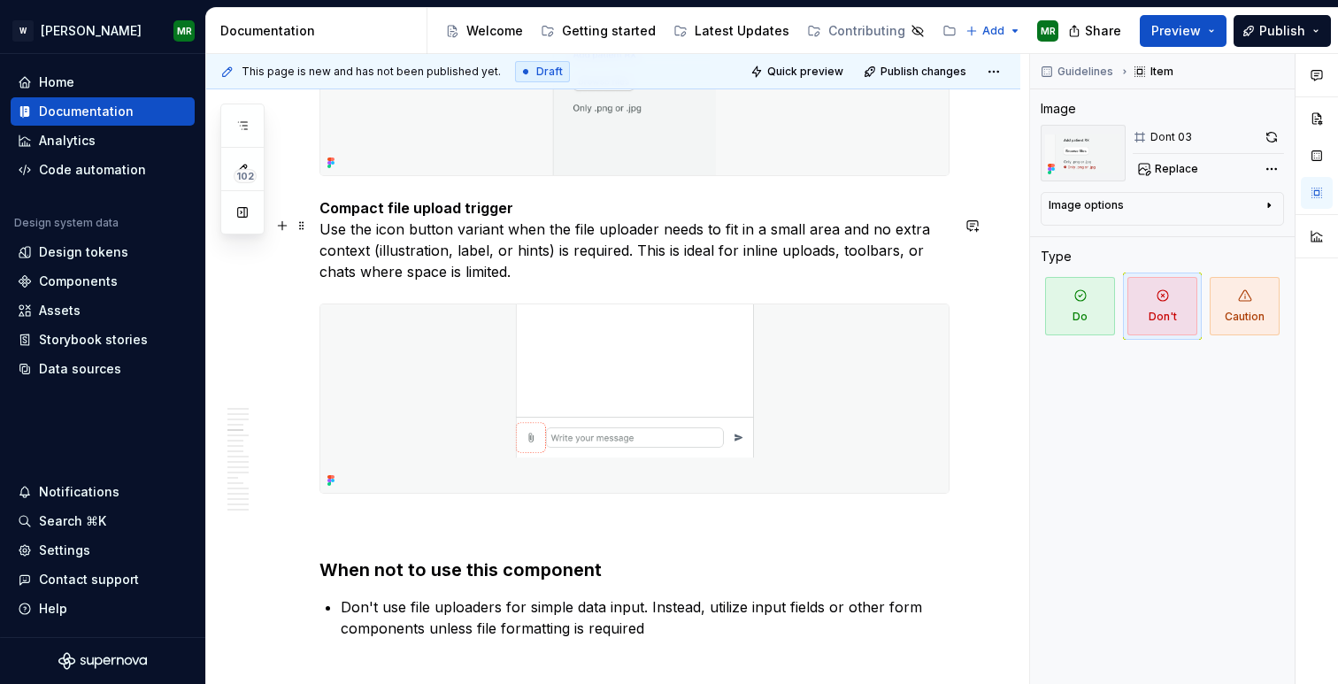
scroll to position [3147, 0]
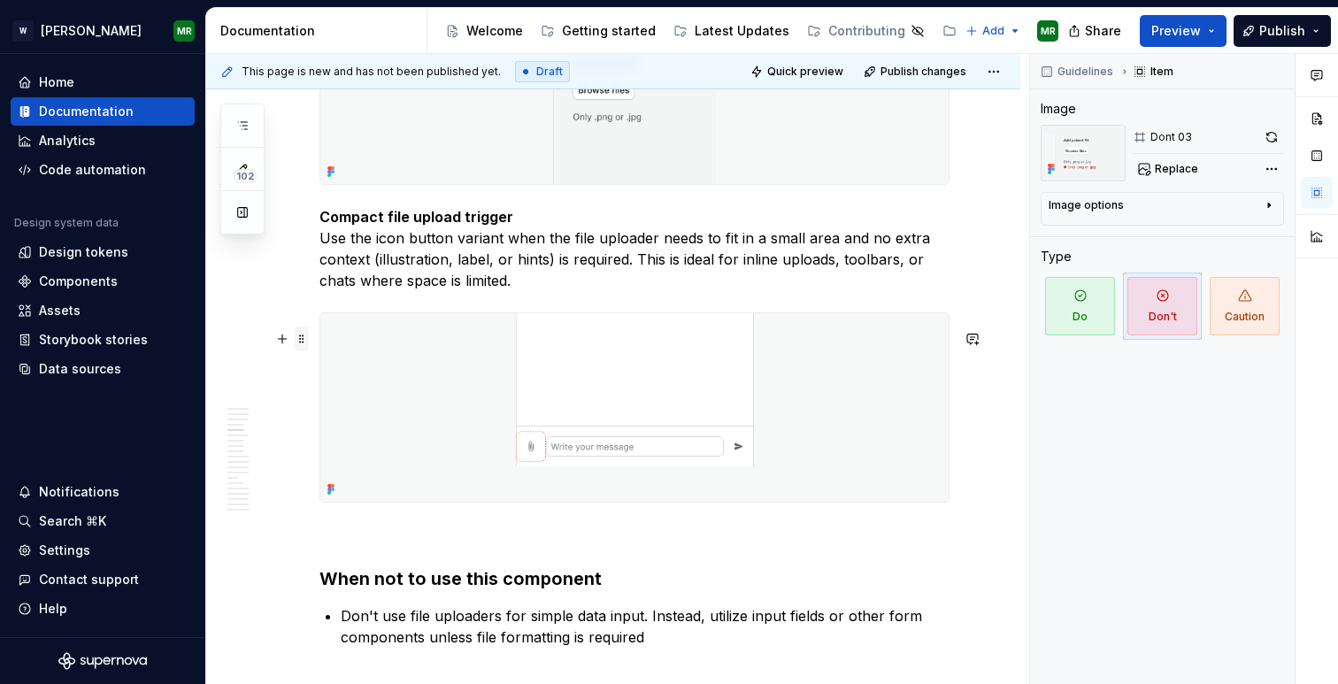
click at [301, 336] on span at bounding box center [302, 339] width 14 height 25
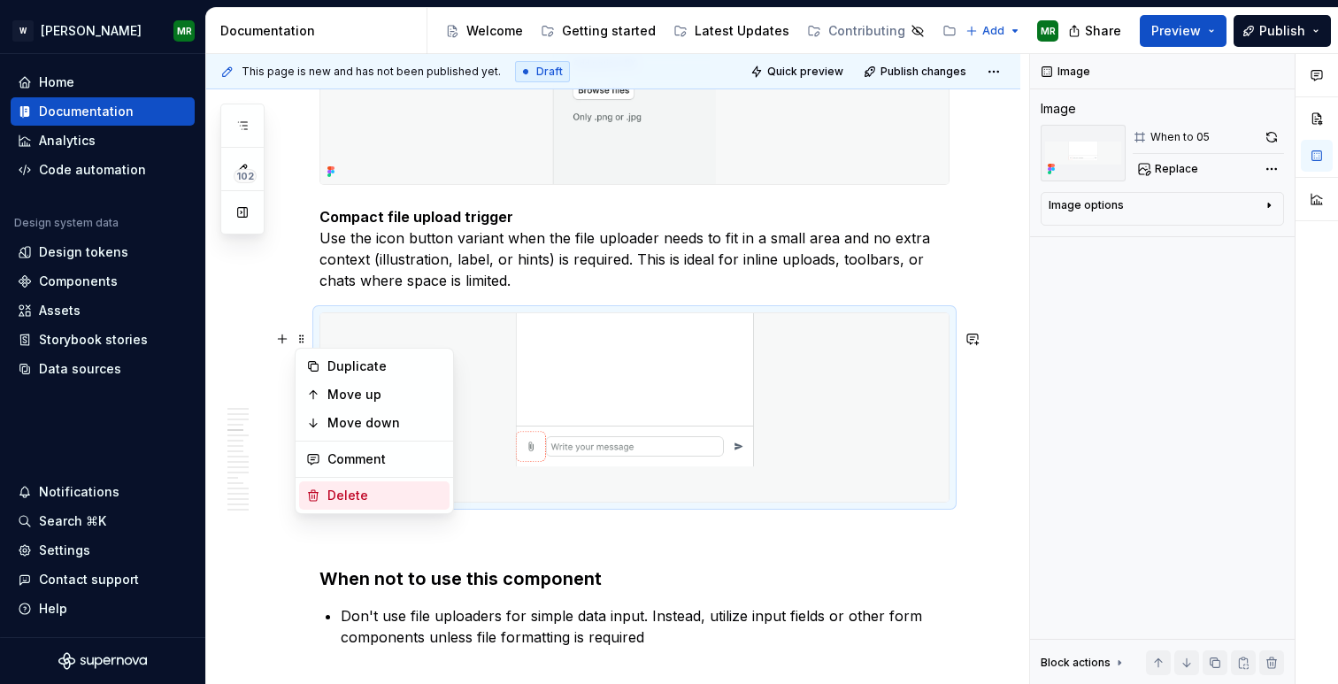
click at [360, 489] on div "Delete" at bounding box center [384, 496] width 115 height 18
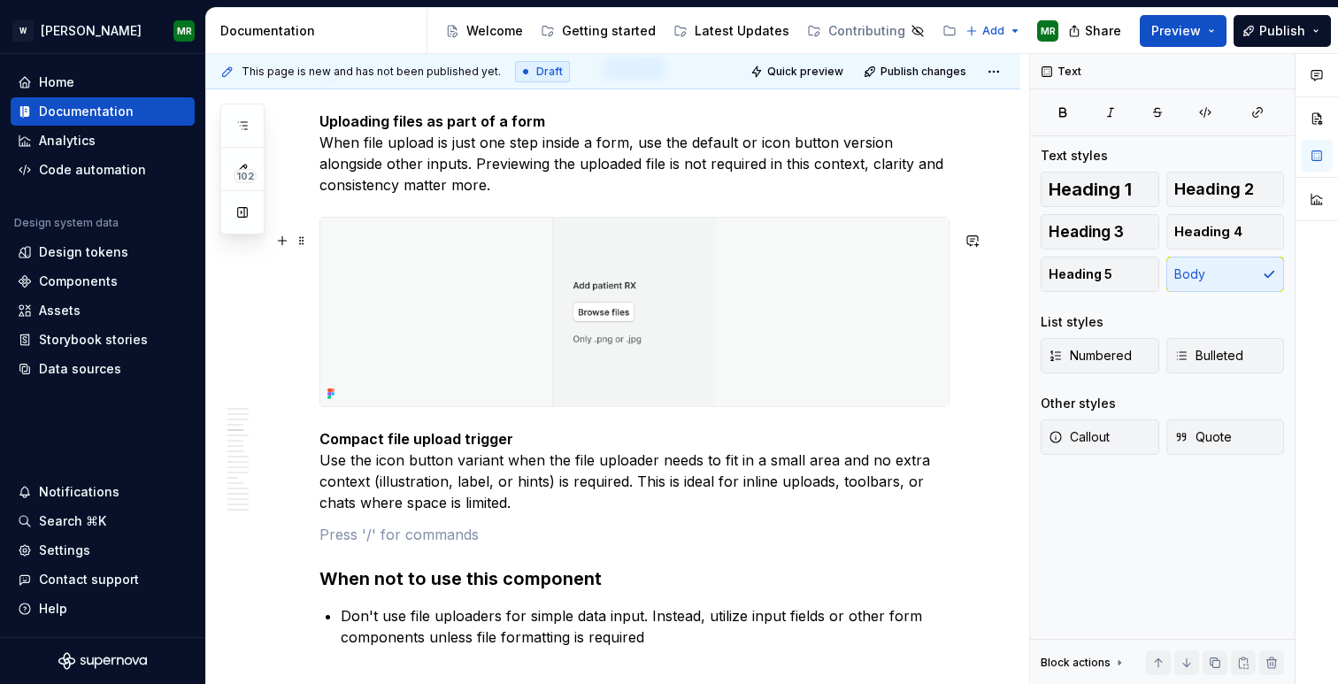
scroll to position [2872, 0]
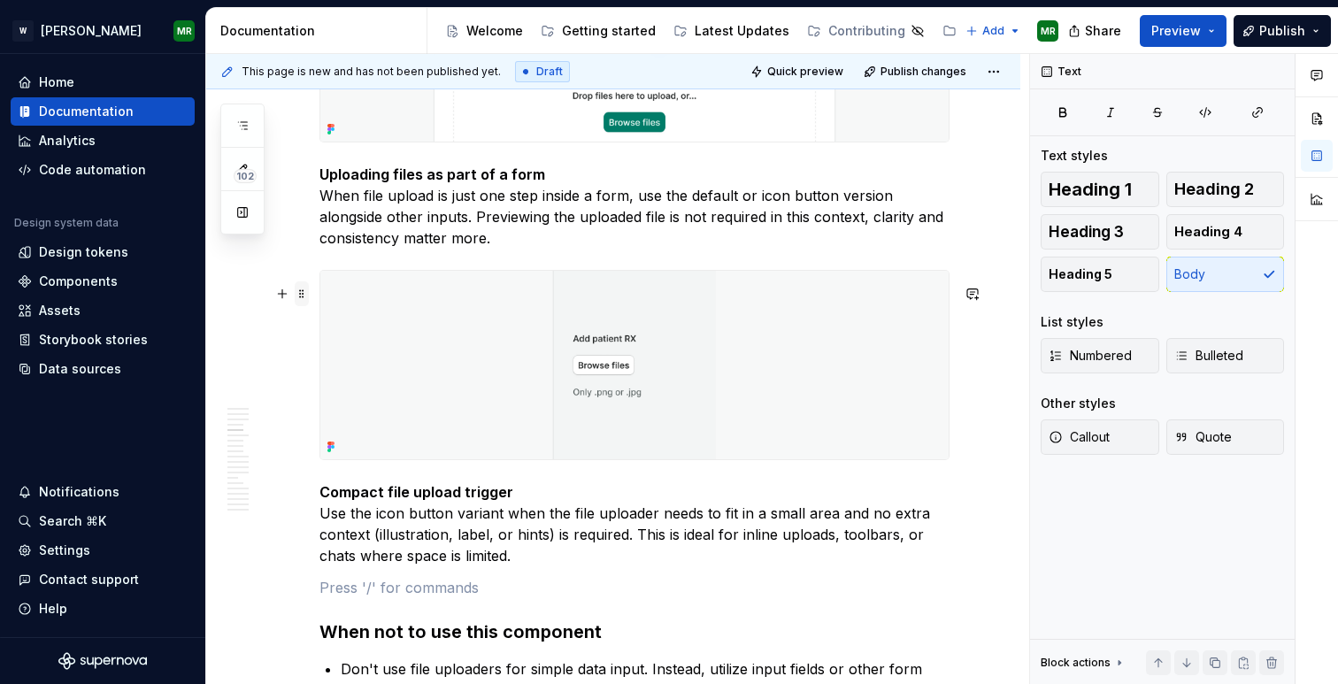
click at [304, 294] on span at bounding box center [302, 293] width 14 height 25
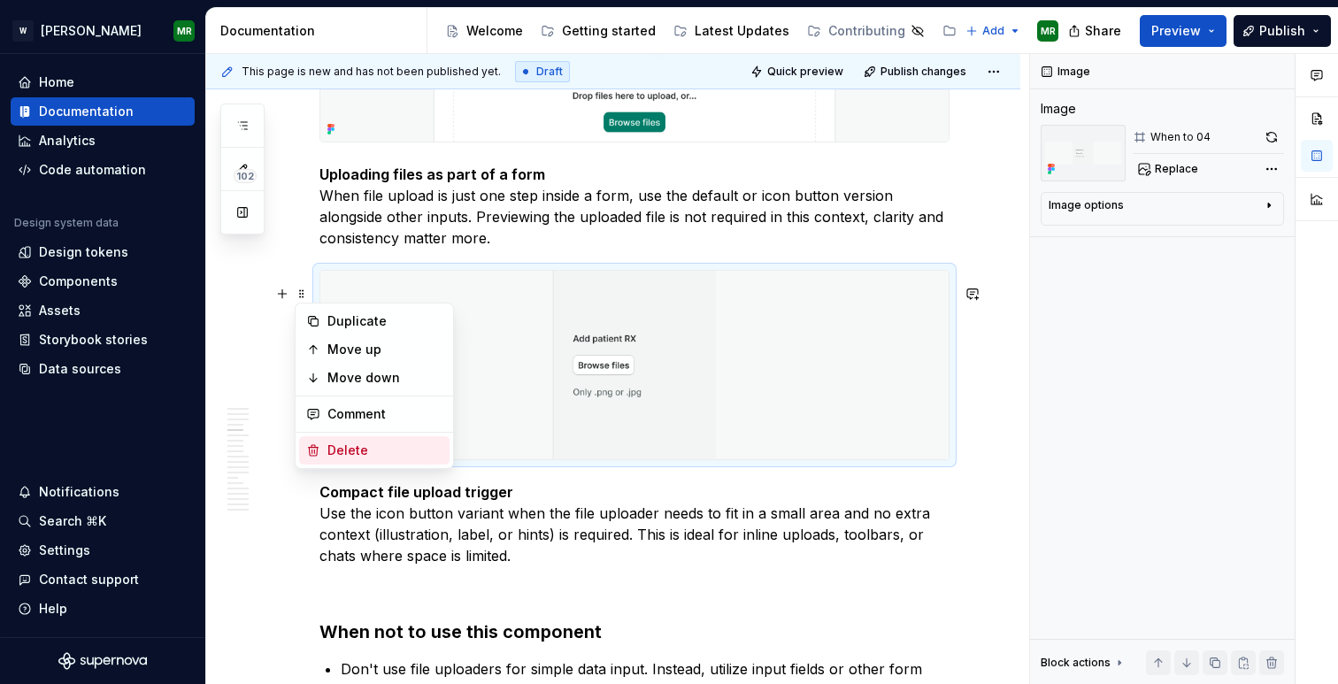
click at [339, 442] on div "Delete" at bounding box center [384, 451] width 115 height 18
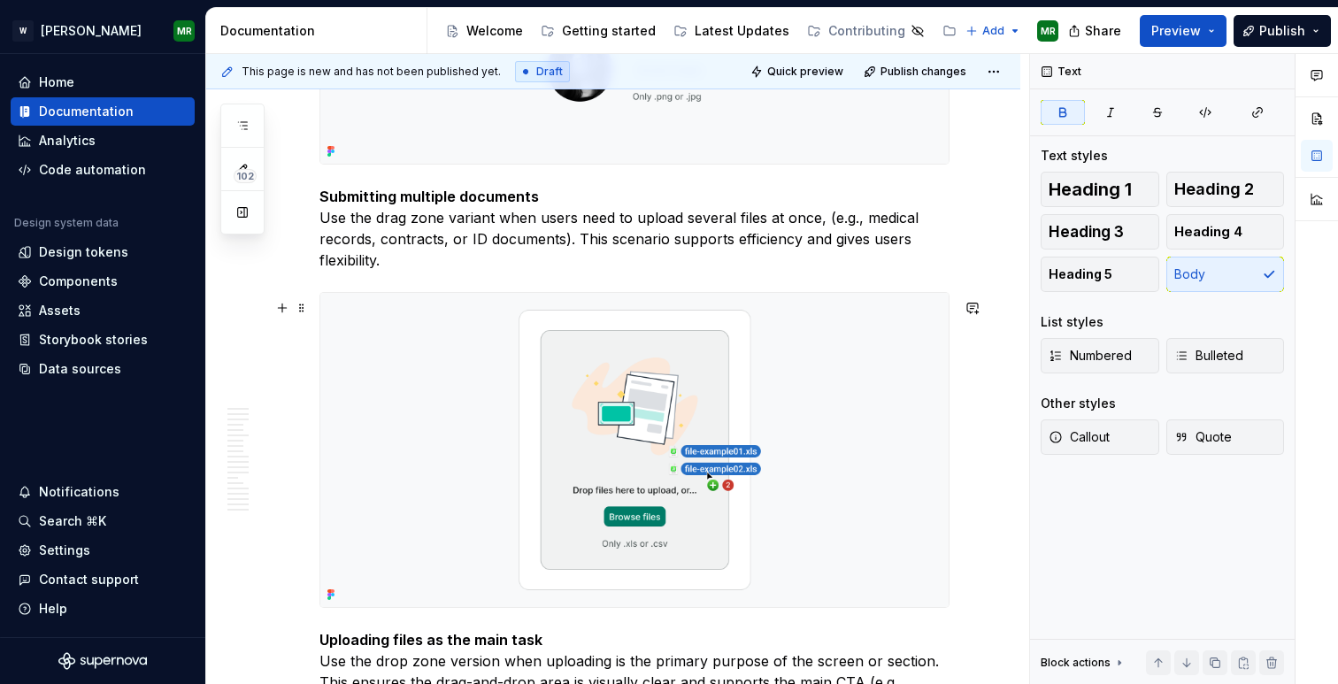
scroll to position [2100, 0]
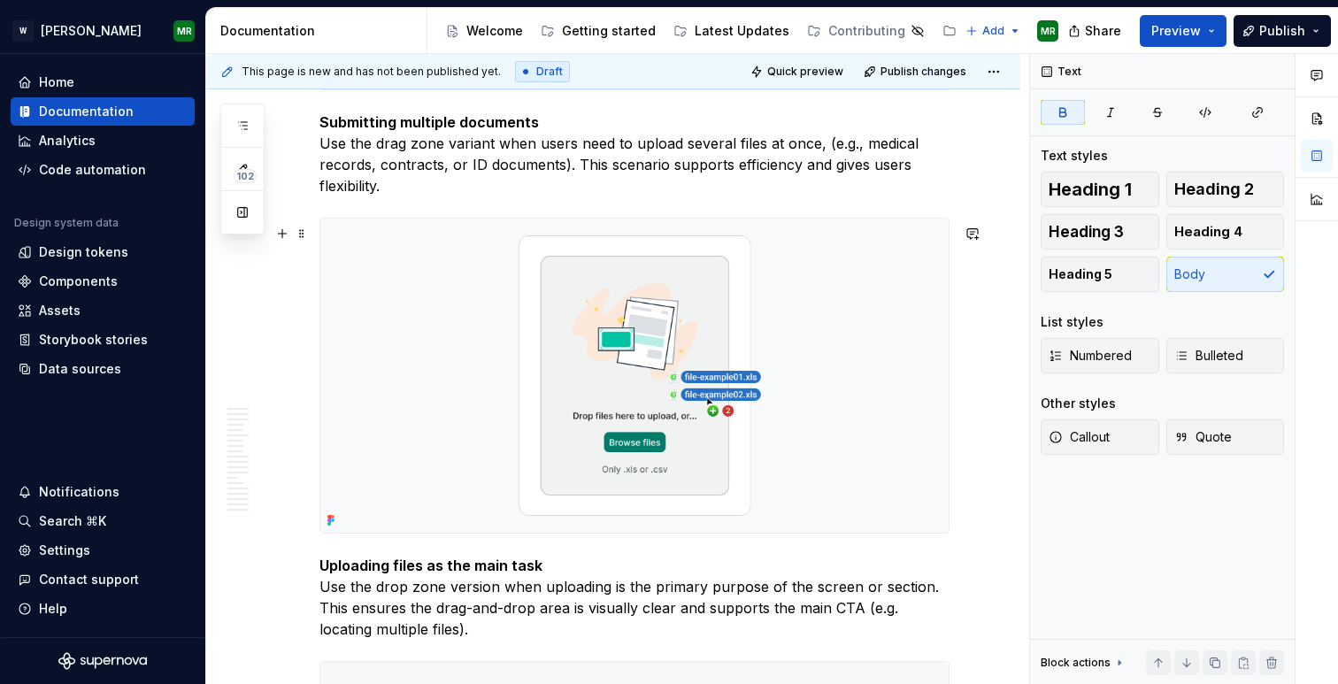
click at [551, 412] on img at bounding box center [634, 376] width 628 height 314
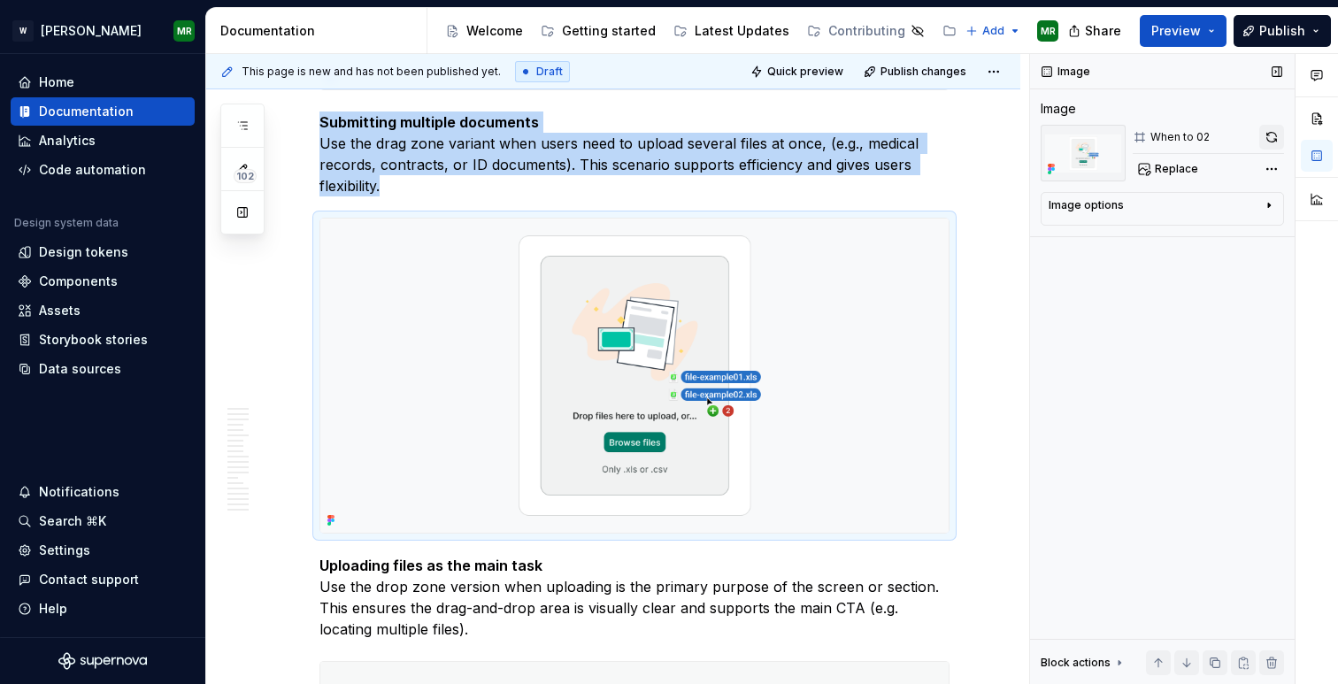
type textarea "*"
click at [1270, 138] on button "button" at bounding box center [1271, 137] width 25 height 25
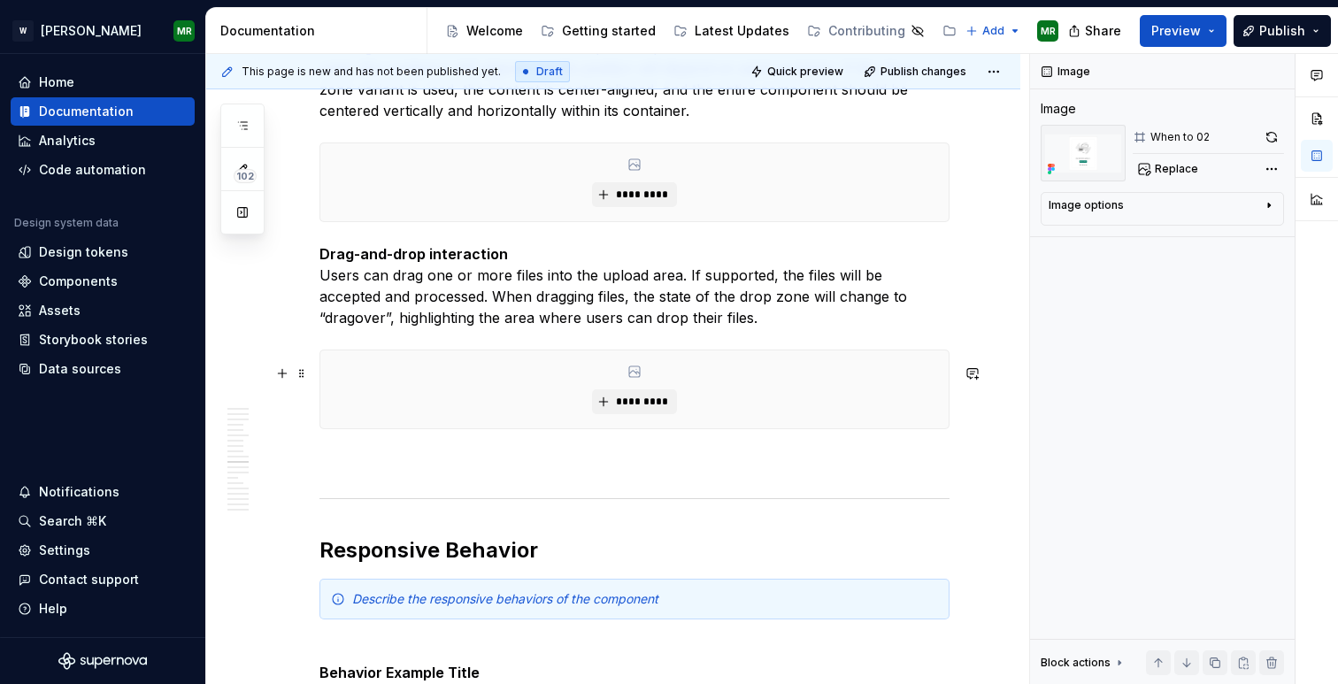
scroll to position [5232, 0]
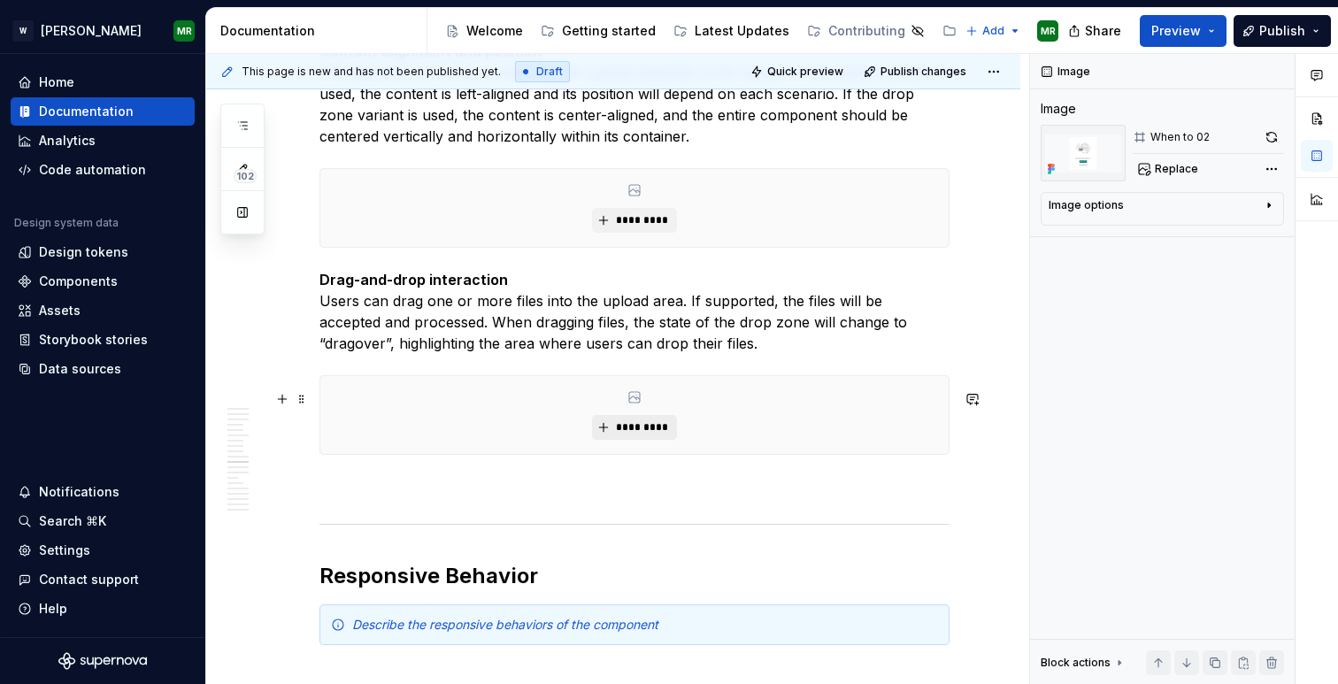
click at [640, 435] on span "*********" at bounding box center [641, 427] width 54 height 14
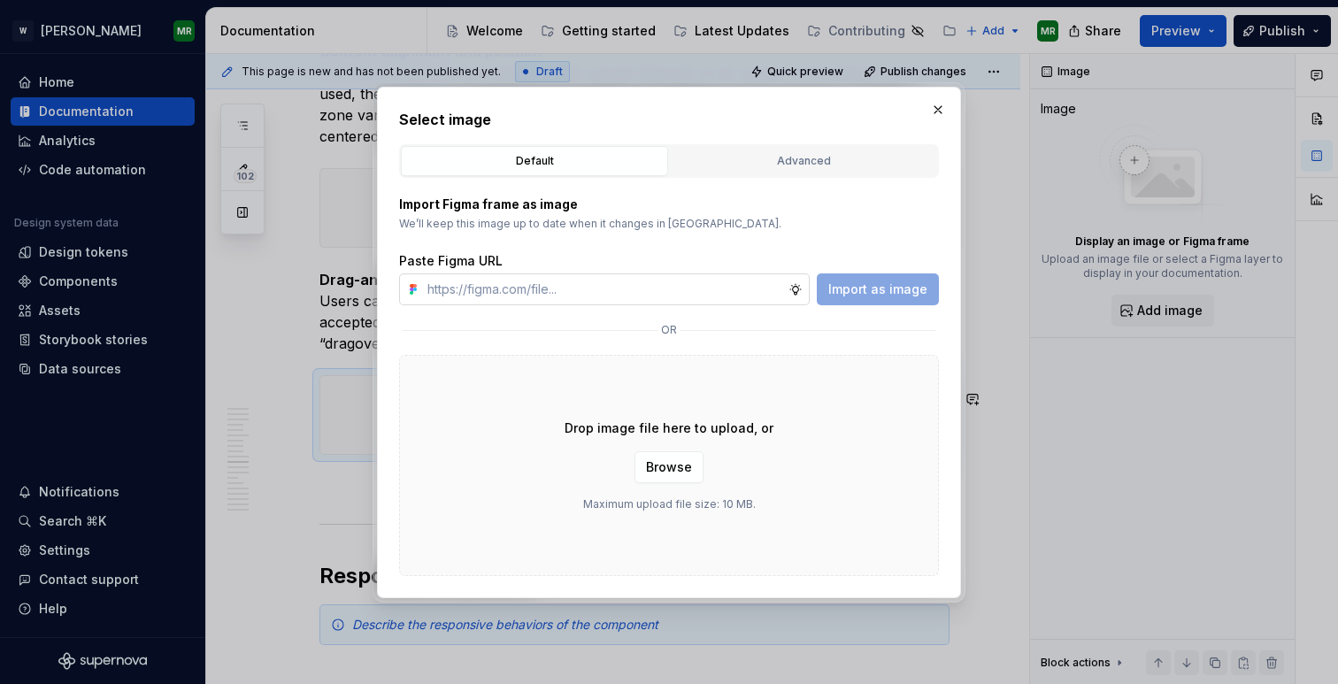
click at [636, 284] on input "text" at bounding box center [604, 289] width 368 height 32
type input "[URL][DOMAIN_NAME]"
click at [854, 294] on span "Import as image" at bounding box center [877, 290] width 99 height 18
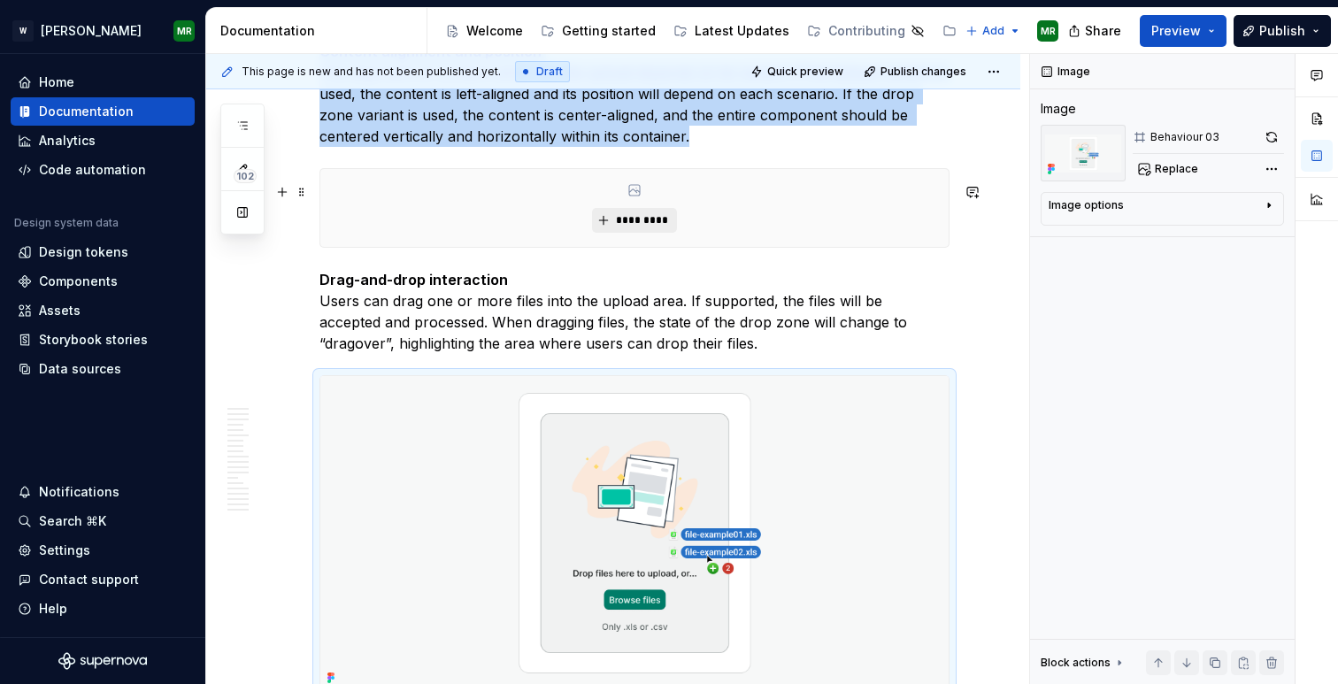
click at [627, 227] on span "*********" at bounding box center [641, 220] width 54 height 14
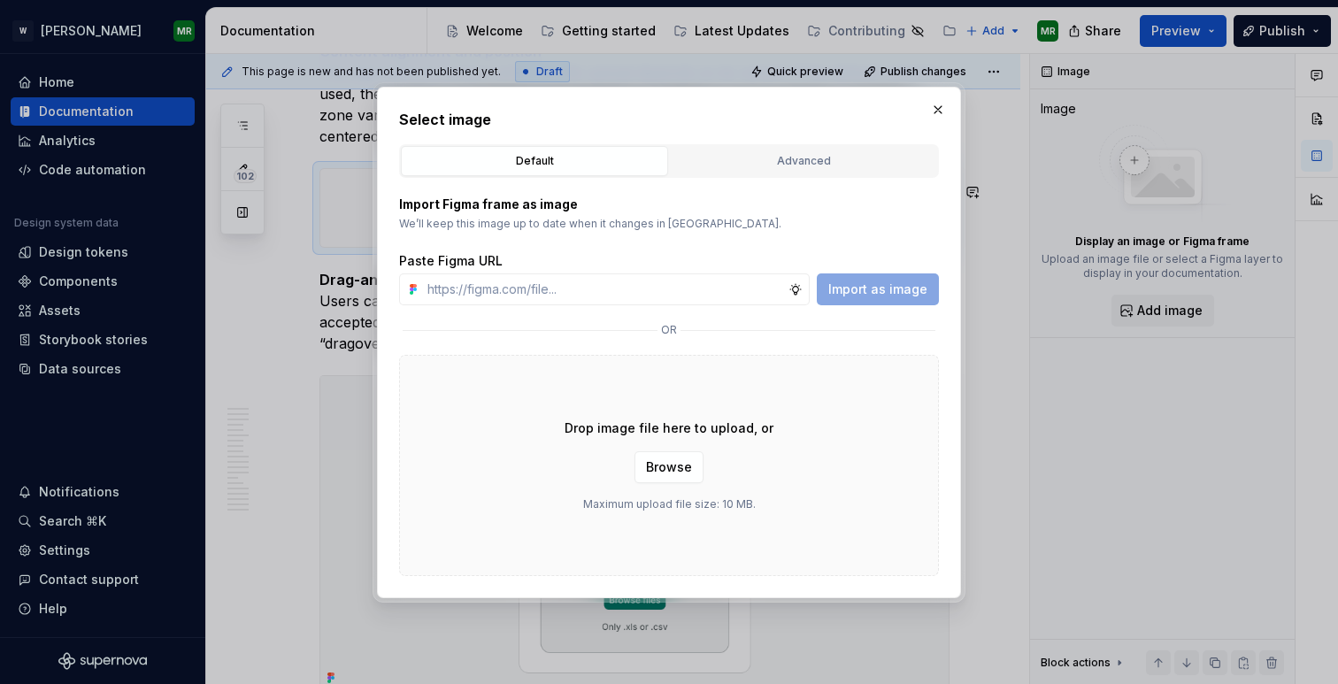
type textarea "*"
click at [597, 281] on input "text" at bounding box center [604, 289] width 368 height 32
type input "[URL][DOMAIN_NAME]"
click at [875, 287] on span "Import as image" at bounding box center [877, 290] width 99 height 18
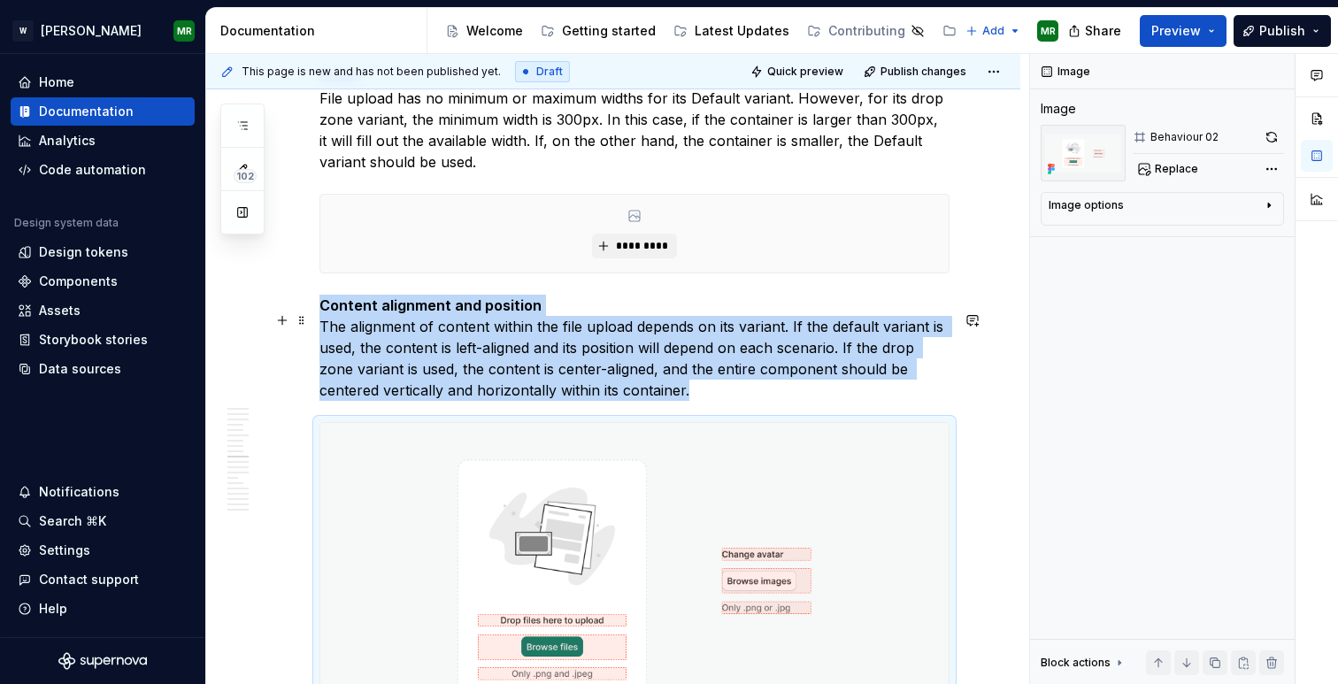
scroll to position [5002, 0]
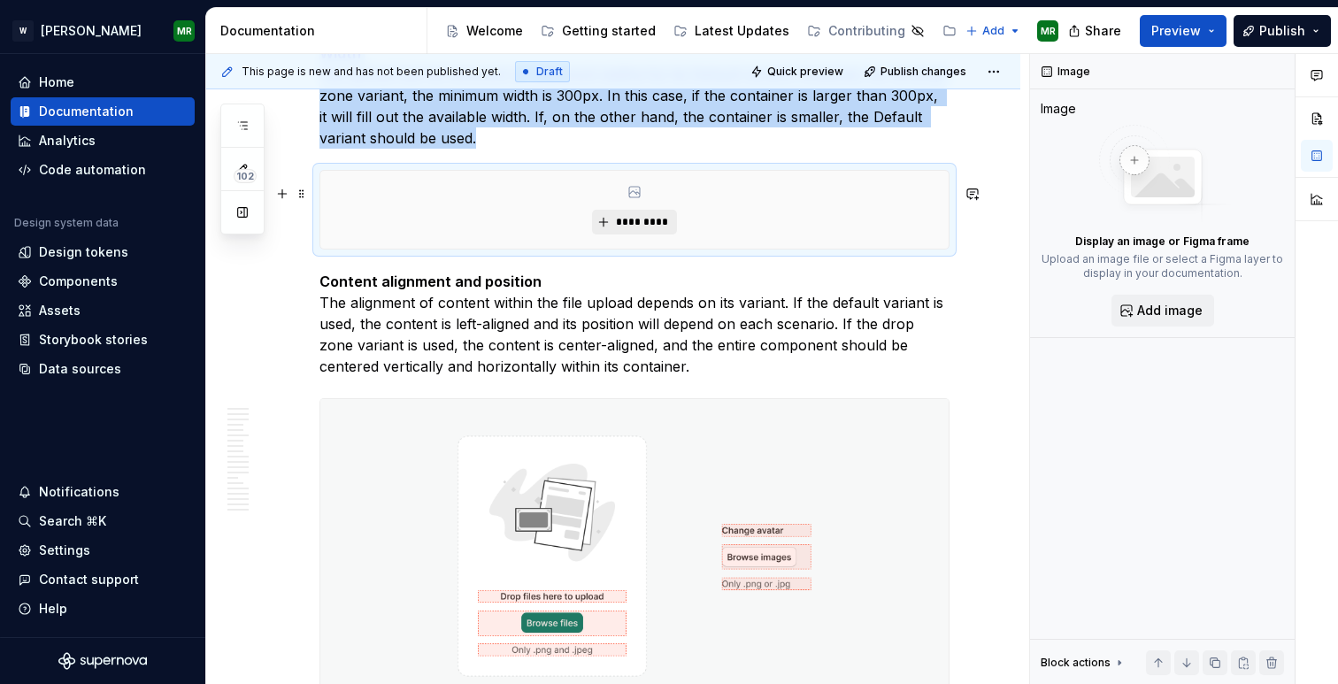
click at [637, 229] on span "*********" at bounding box center [641, 222] width 54 height 14
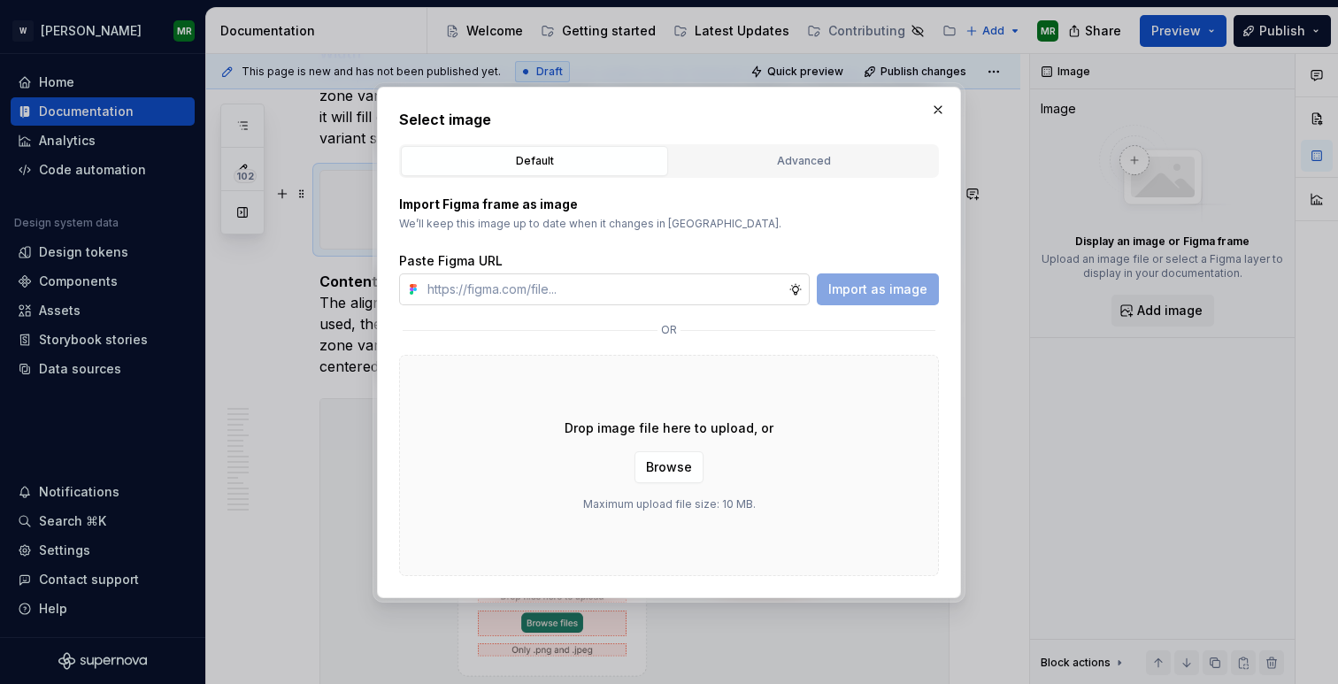
type textarea "*"
click at [643, 281] on input "text" at bounding box center [604, 289] width 368 height 32
type input "[URL][DOMAIN_NAME]"
click at [884, 282] on span "Import as image" at bounding box center [877, 290] width 99 height 18
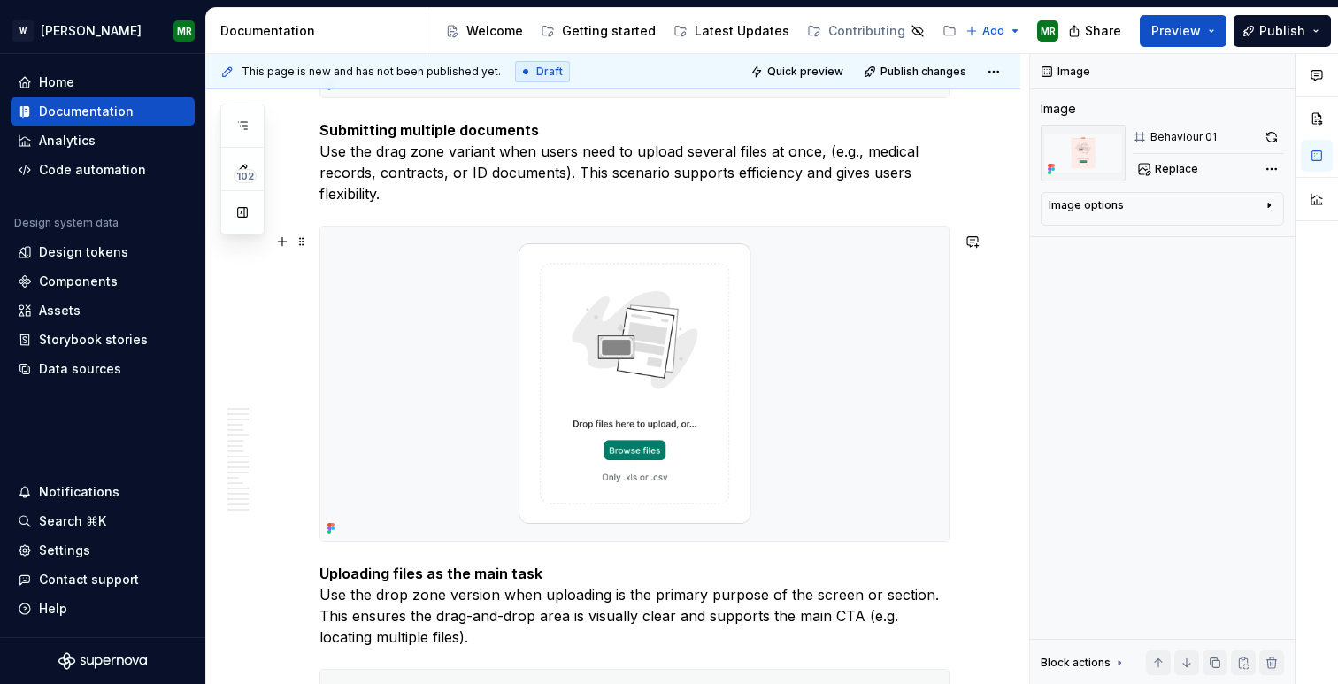
scroll to position [2098, 0]
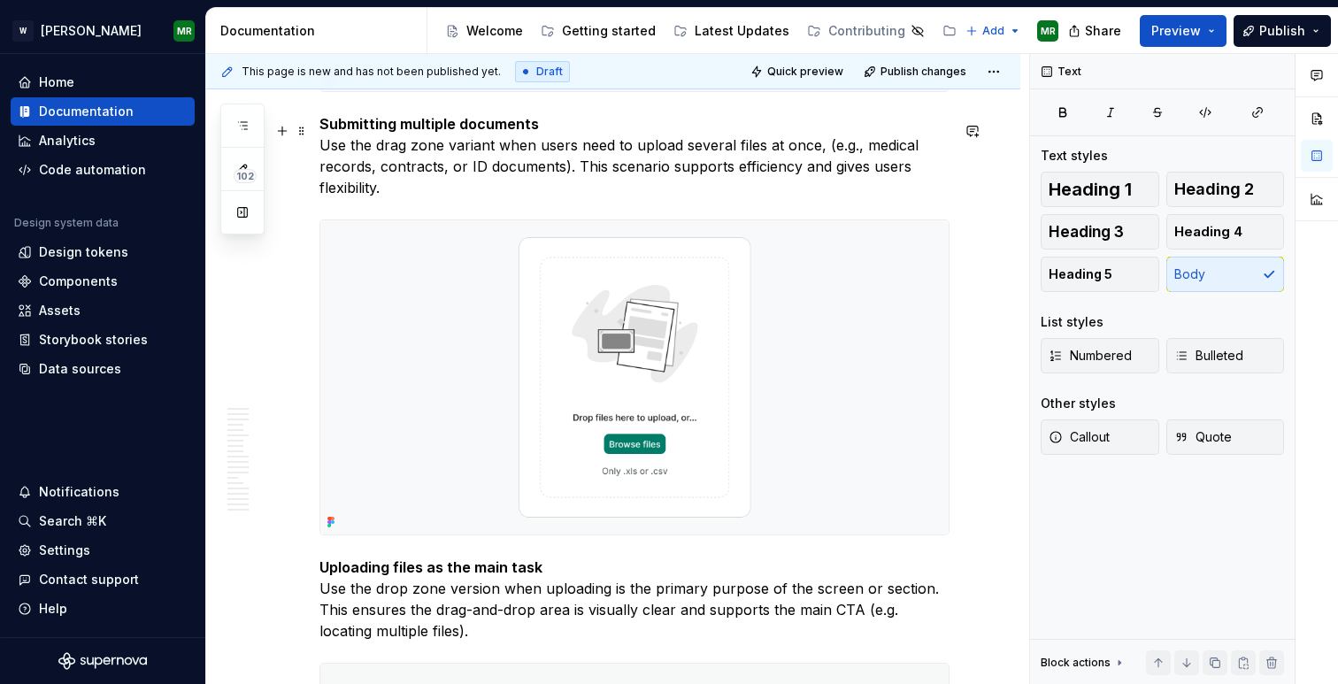
click at [407, 158] on p "Submitting multiple documents Use the drag zone variant when users need to uplo…" at bounding box center [634, 155] width 630 height 85
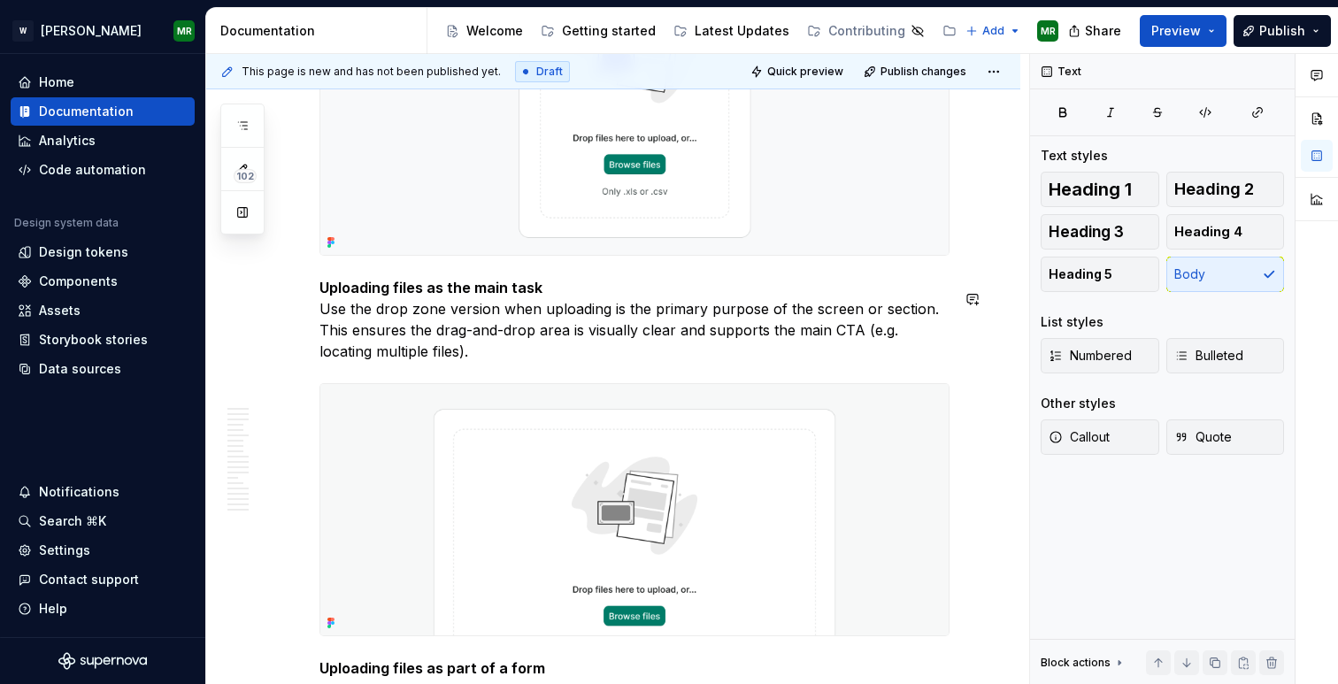
scroll to position [2402, 0]
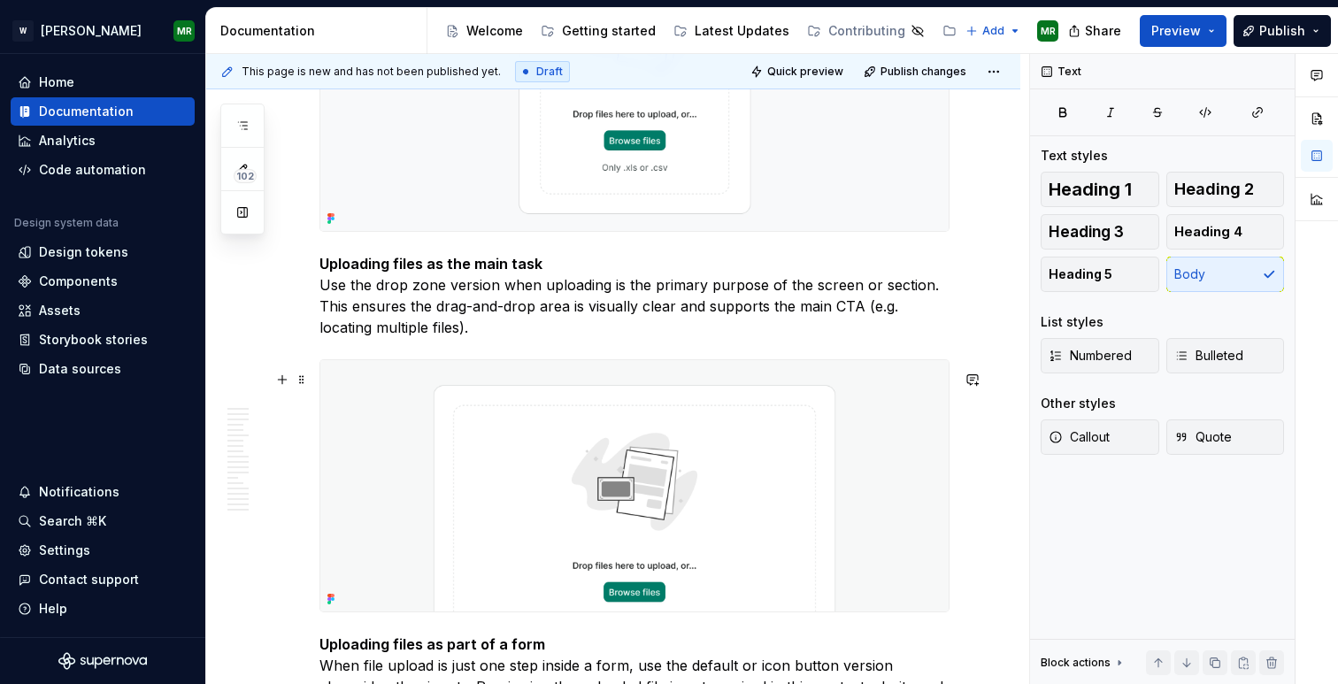
click at [510, 436] on img at bounding box center [634, 485] width 628 height 251
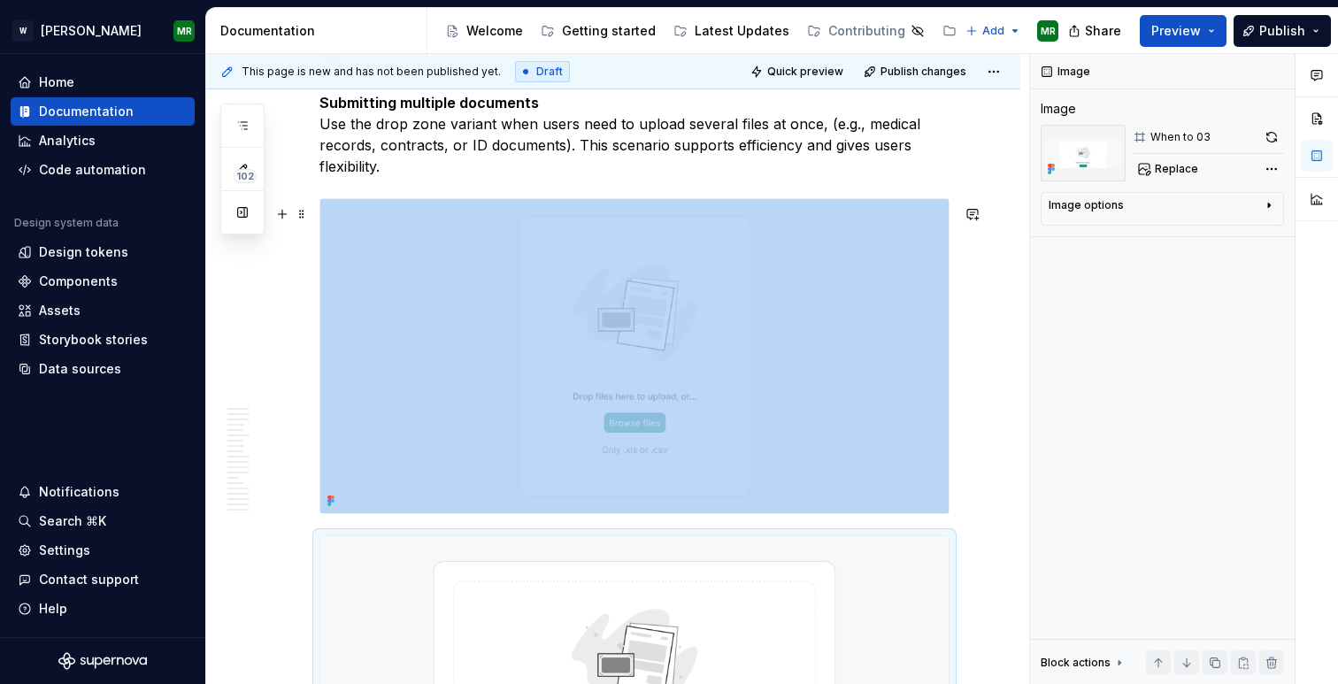
scroll to position [2093, 0]
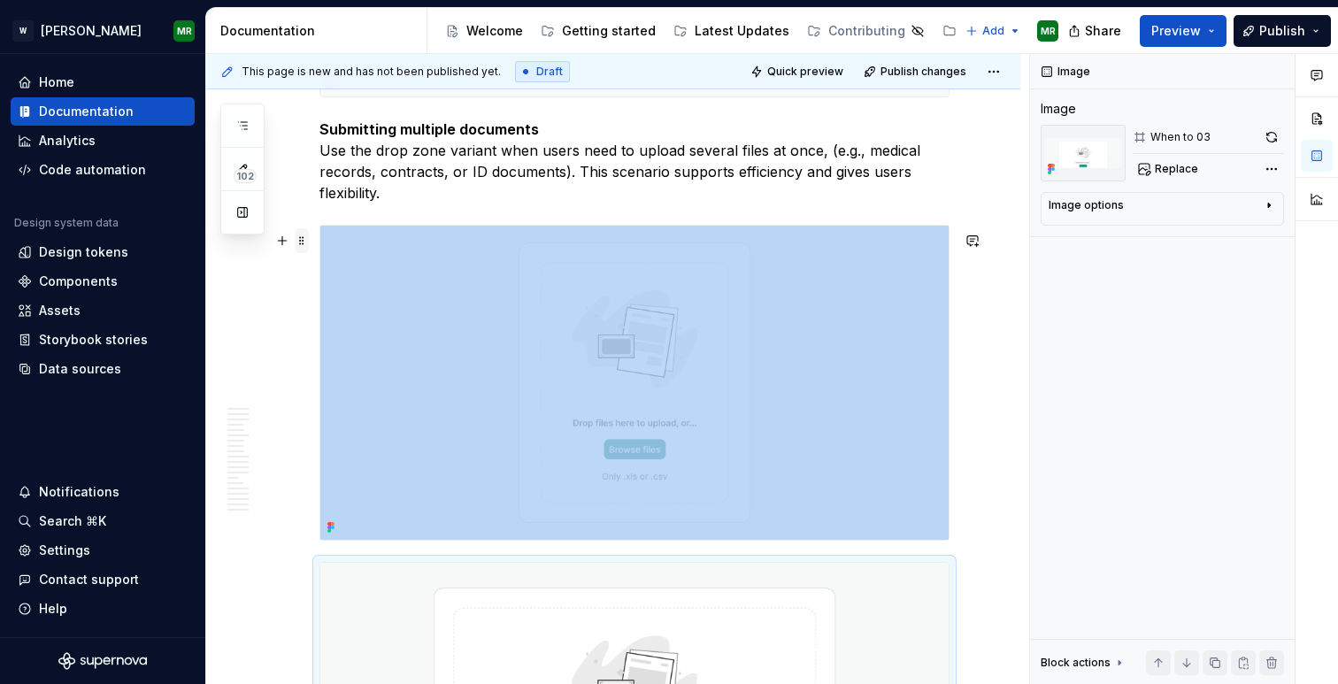
click at [298, 242] on span at bounding box center [302, 240] width 14 height 25
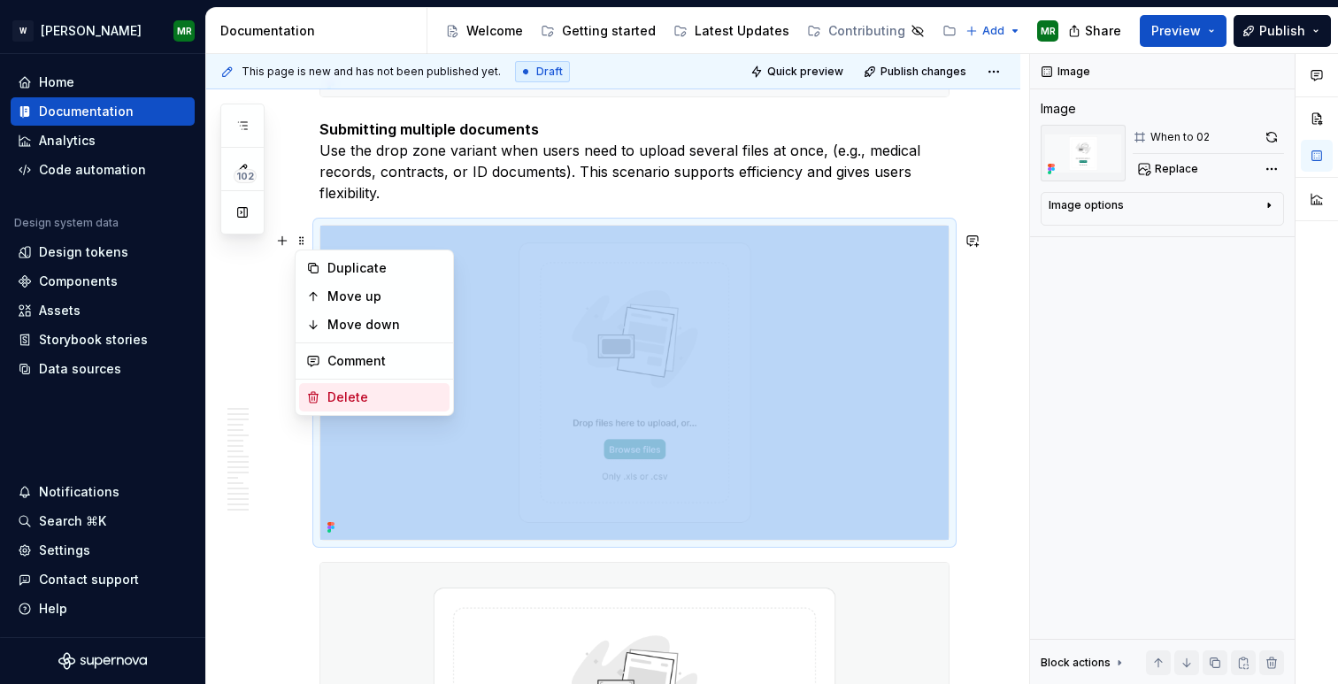
click at [350, 390] on div "Delete" at bounding box center [384, 397] width 115 height 18
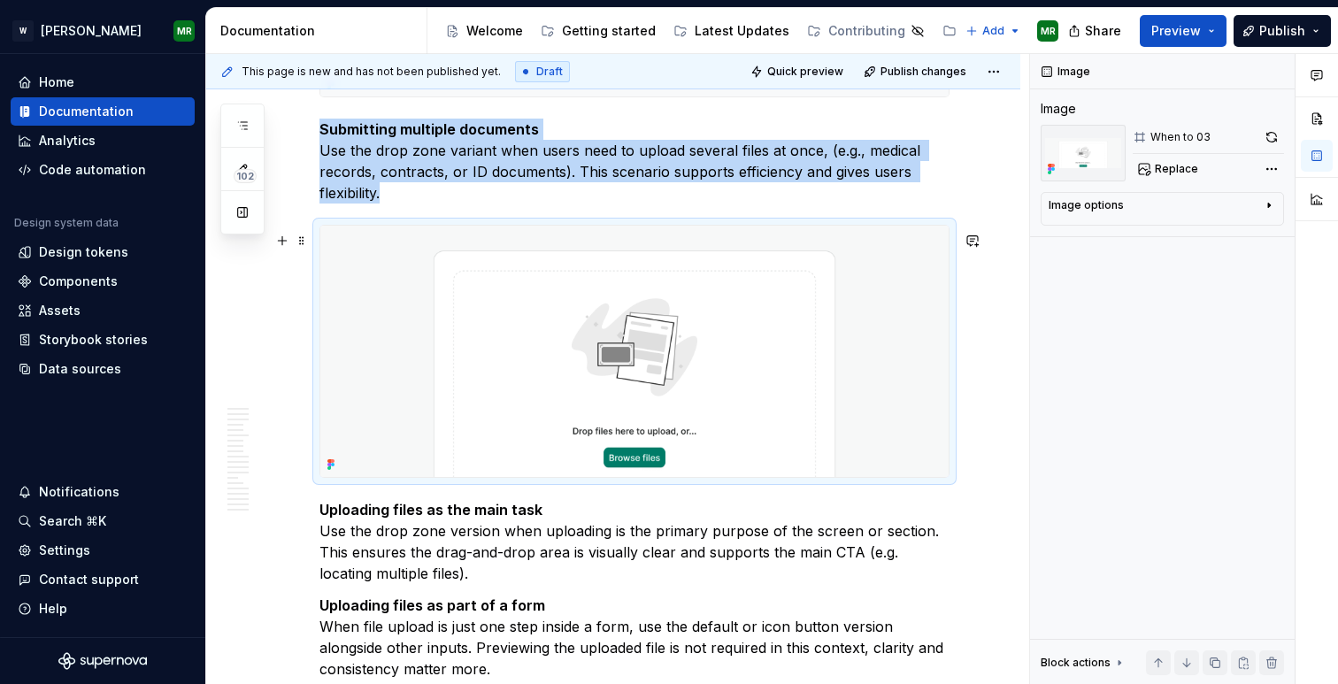
click at [673, 320] on img at bounding box center [634, 351] width 628 height 251
click at [1160, 165] on span "Replace" at bounding box center [1176, 169] width 43 height 14
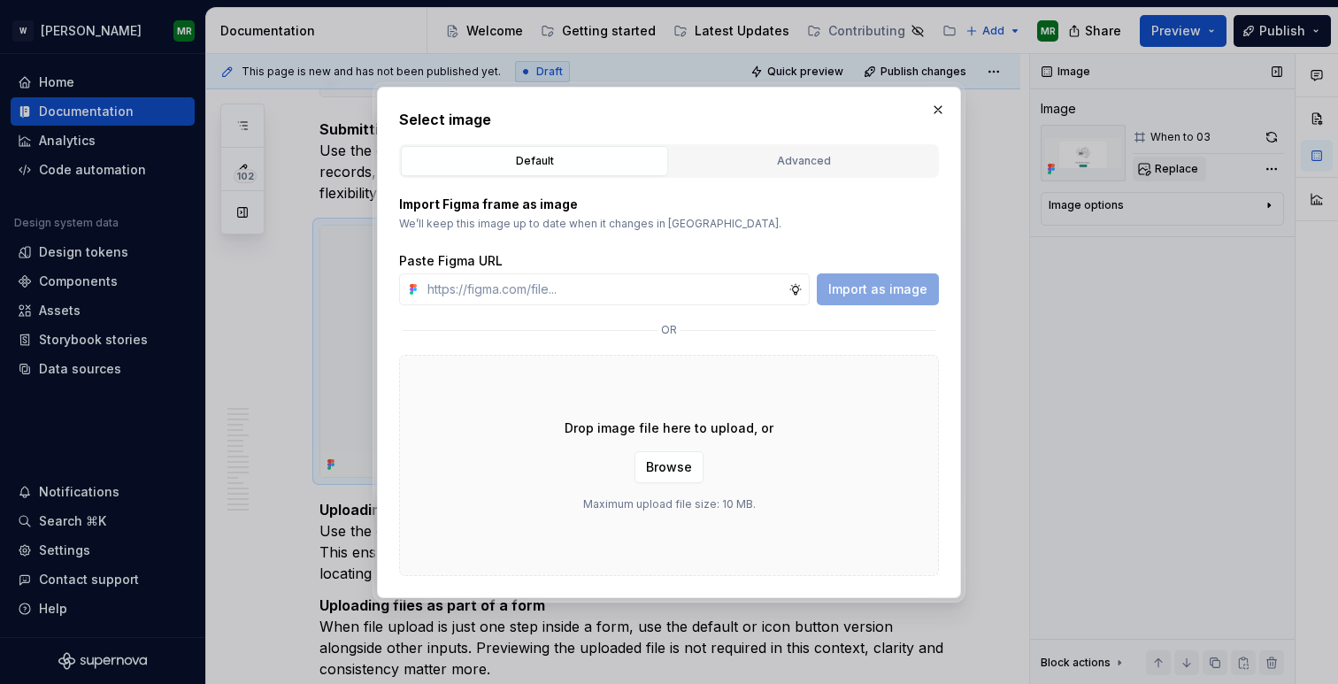
type textarea "*"
click at [725, 281] on input "text" at bounding box center [604, 289] width 368 height 32
type input "[URL][DOMAIN_NAME]"
click at [865, 289] on span "Import as image" at bounding box center [877, 290] width 99 height 18
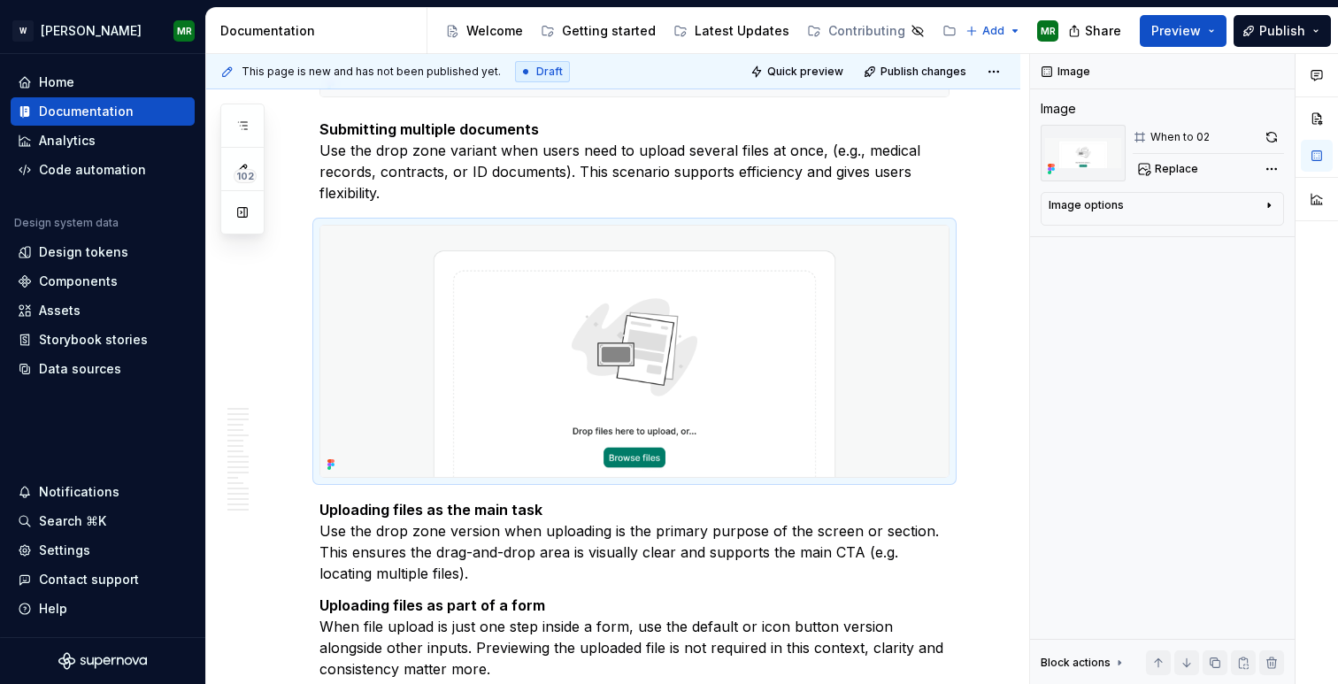
click at [1327, 627] on div at bounding box center [1317, 369] width 42 height 631
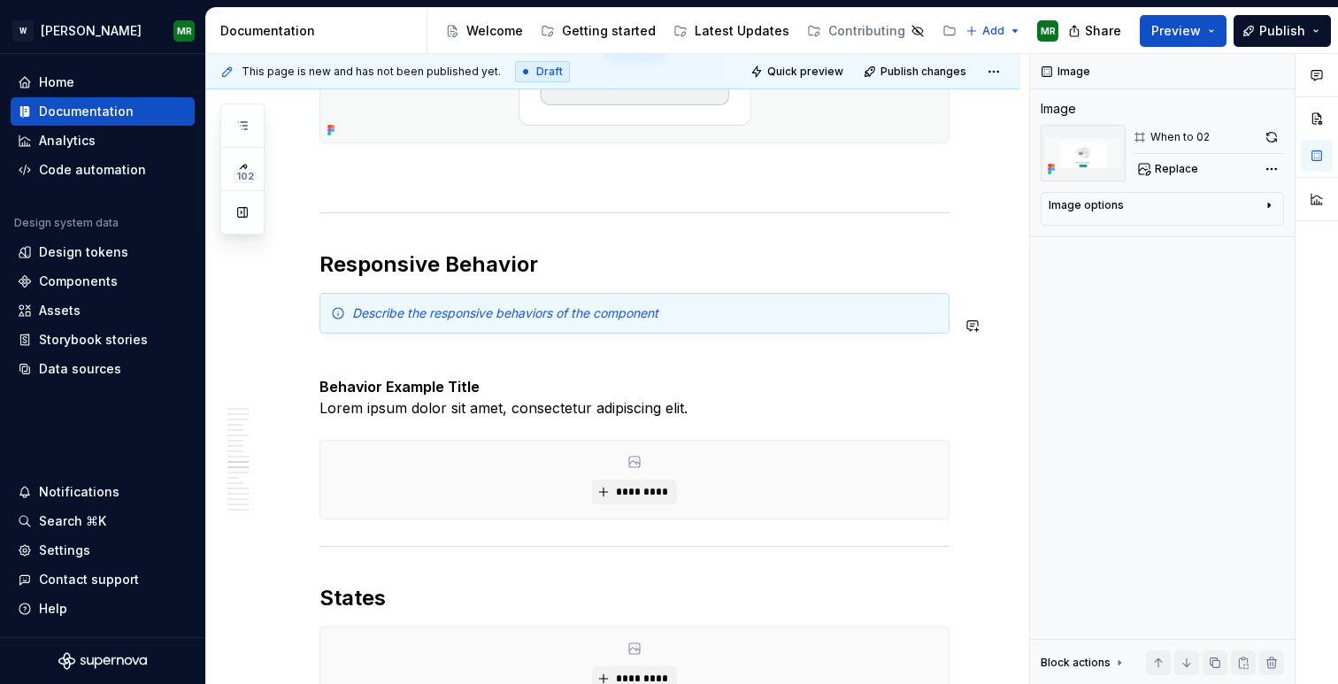
scroll to position [5909, 0]
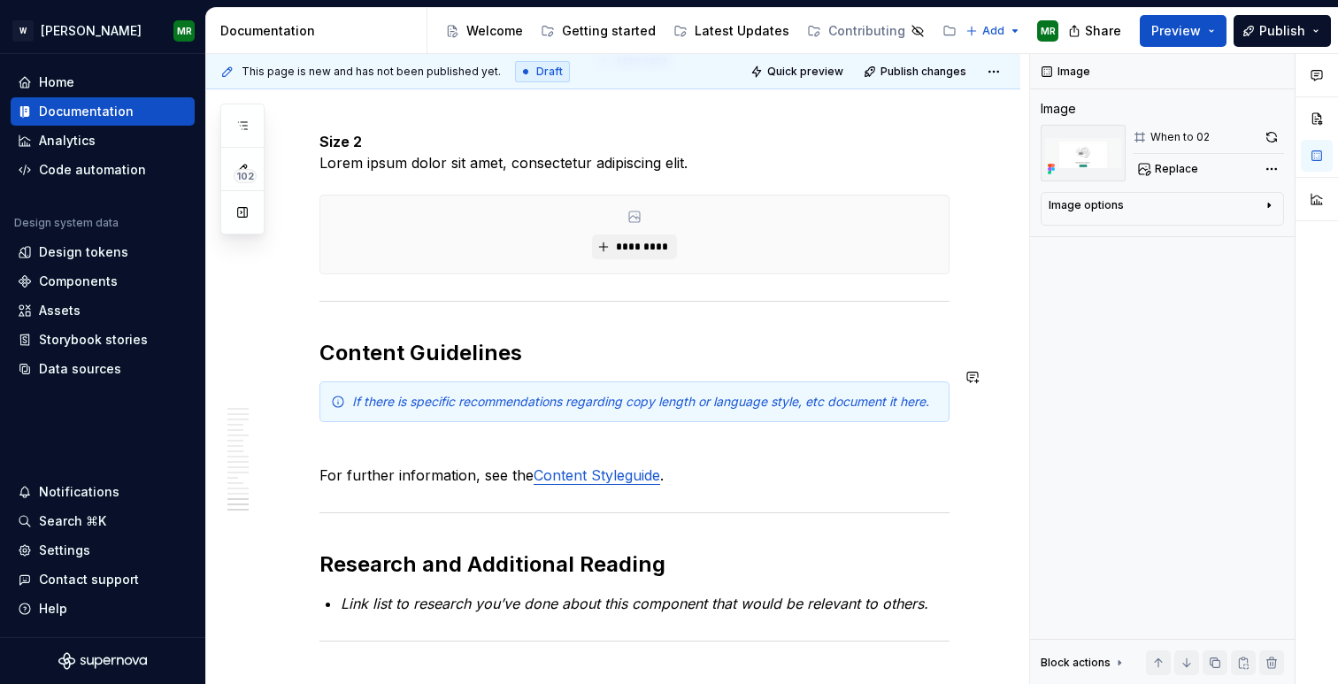
scroll to position [8190, 0]
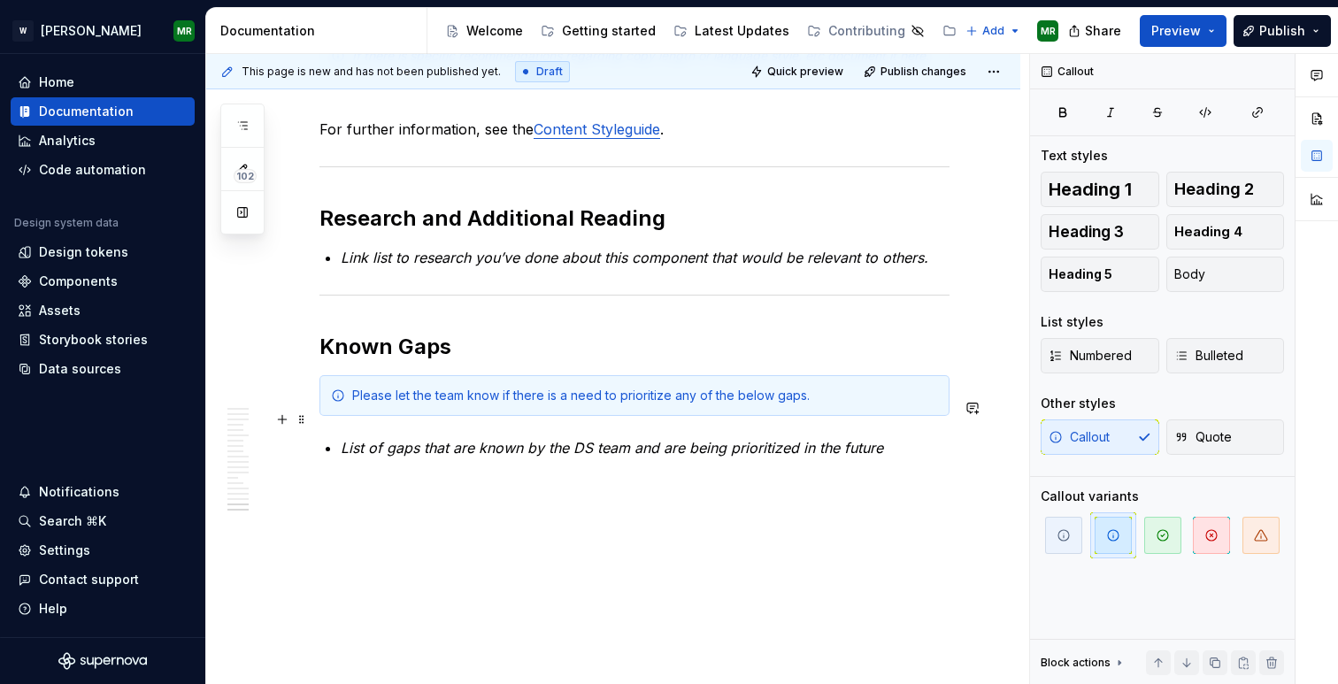
click at [389, 394] on div "Please let the team know if there is a need to prioritize any of the below gaps." at bounding box center [645, 396] width 586 height 18
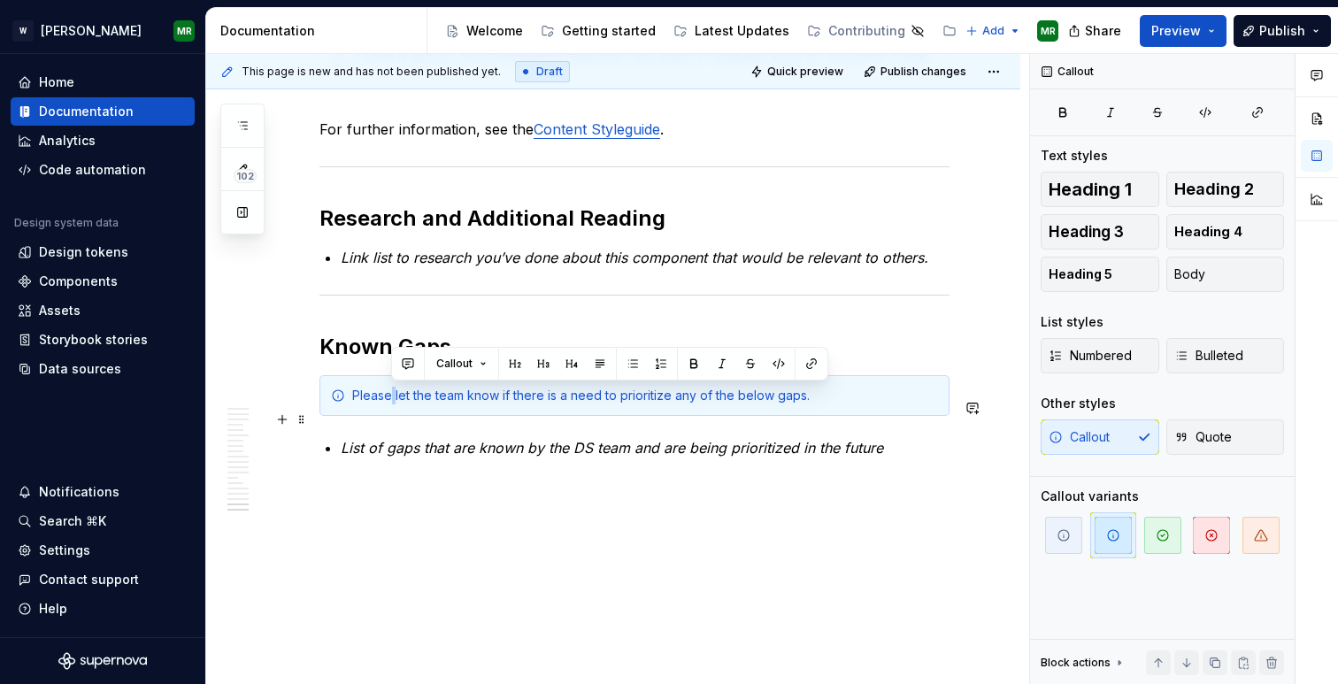
click at [389, 394] on div "Please let the team know if there is a need to prioritize any of the below gaps." at bounding box center [645, 396] width 586 height 18
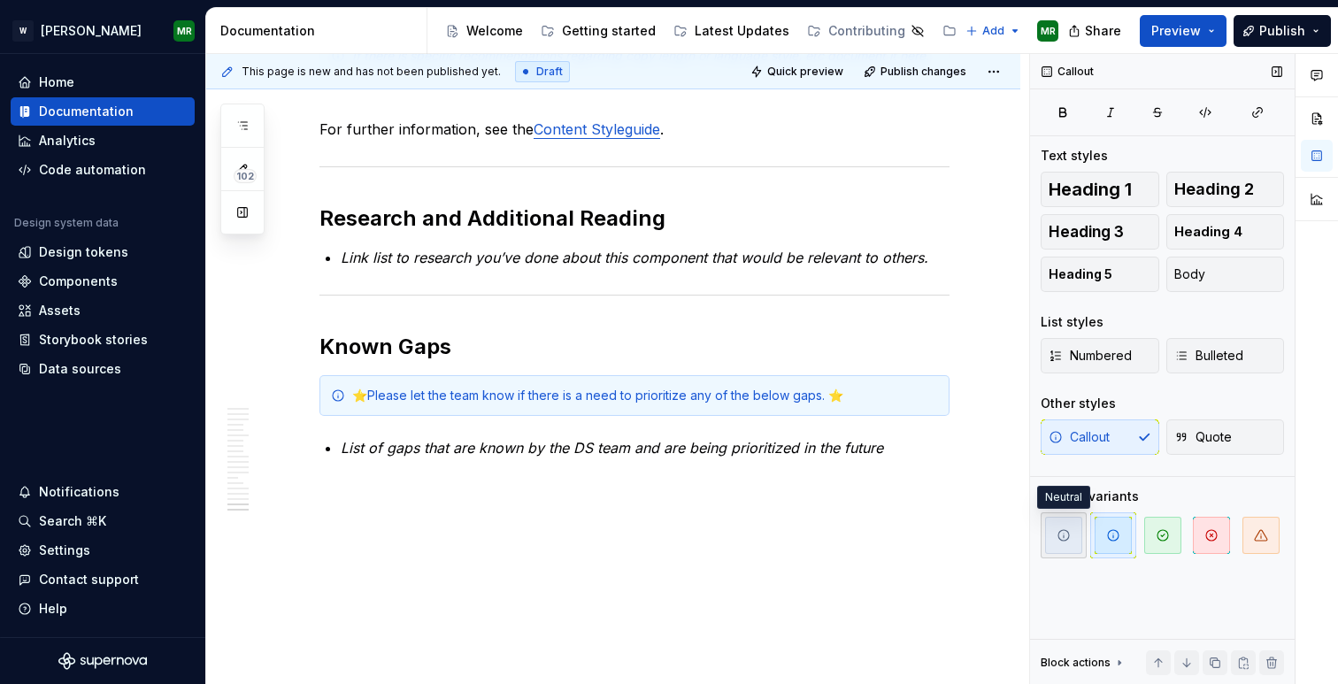
click at [1056, 543] on span "button" at bounding box center [1063, 535] width 37 height 37
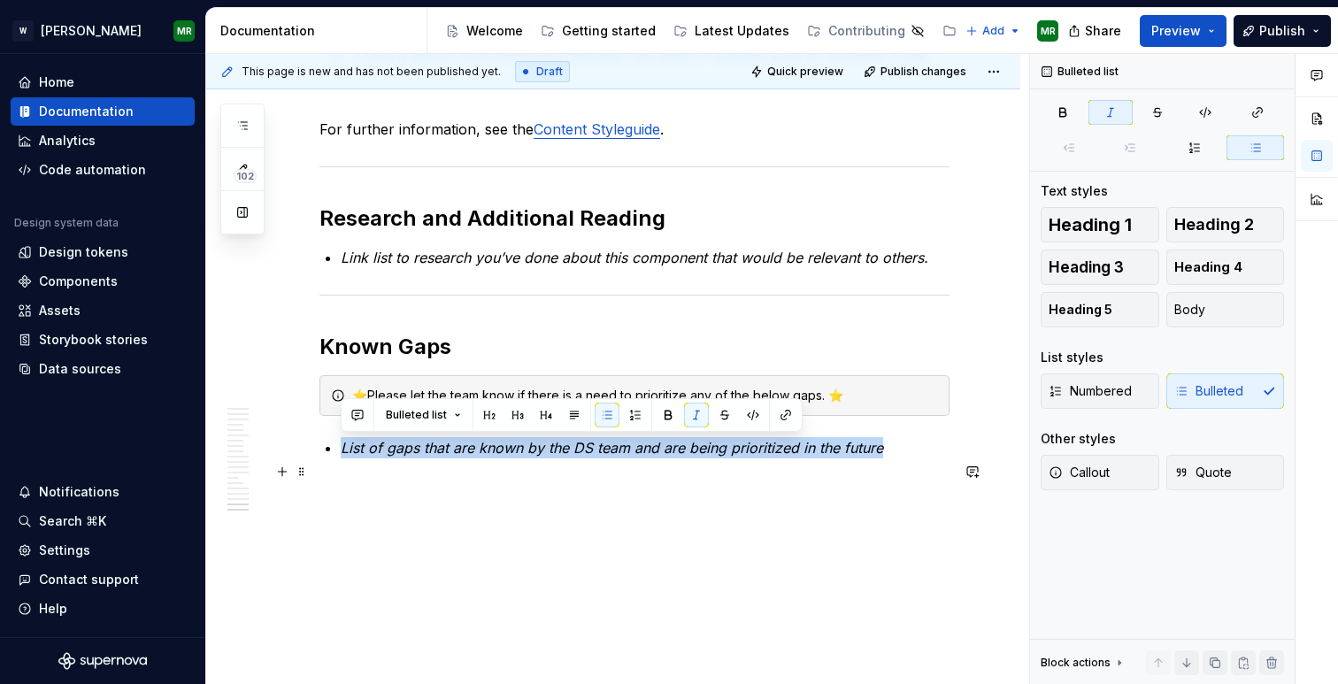
drag, startPoint x: 339, startPoint y: 448, endPoint x: 881, endPoint y: 444, distance: 542.5
click at [691, 416] on button "button" at bounding box center [696, 415] width 25 height 25
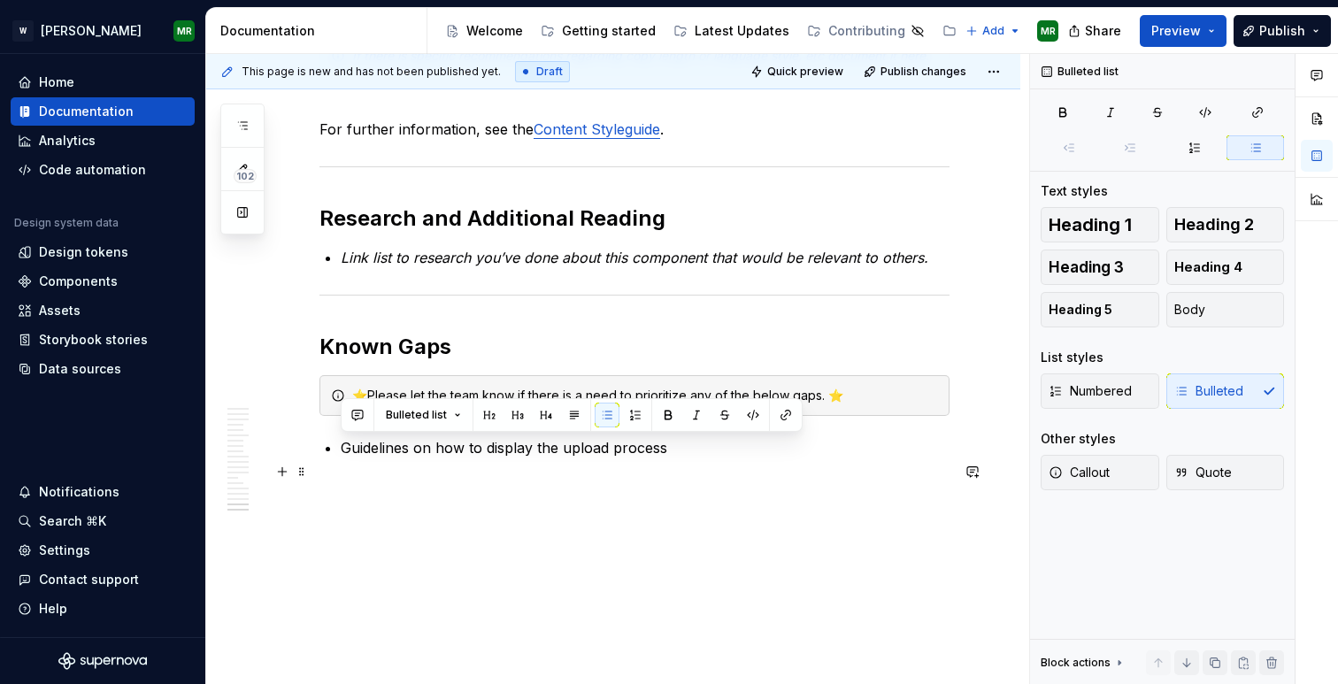
drag, startPoint x: 670, startPoint y: 448, endPoint x: 341, endPoint y: 451, distance: 329.2
click at [341, 451] on p "Guidelines on how to display the upload process" at bounding box center [645, 447] width 609 height 21
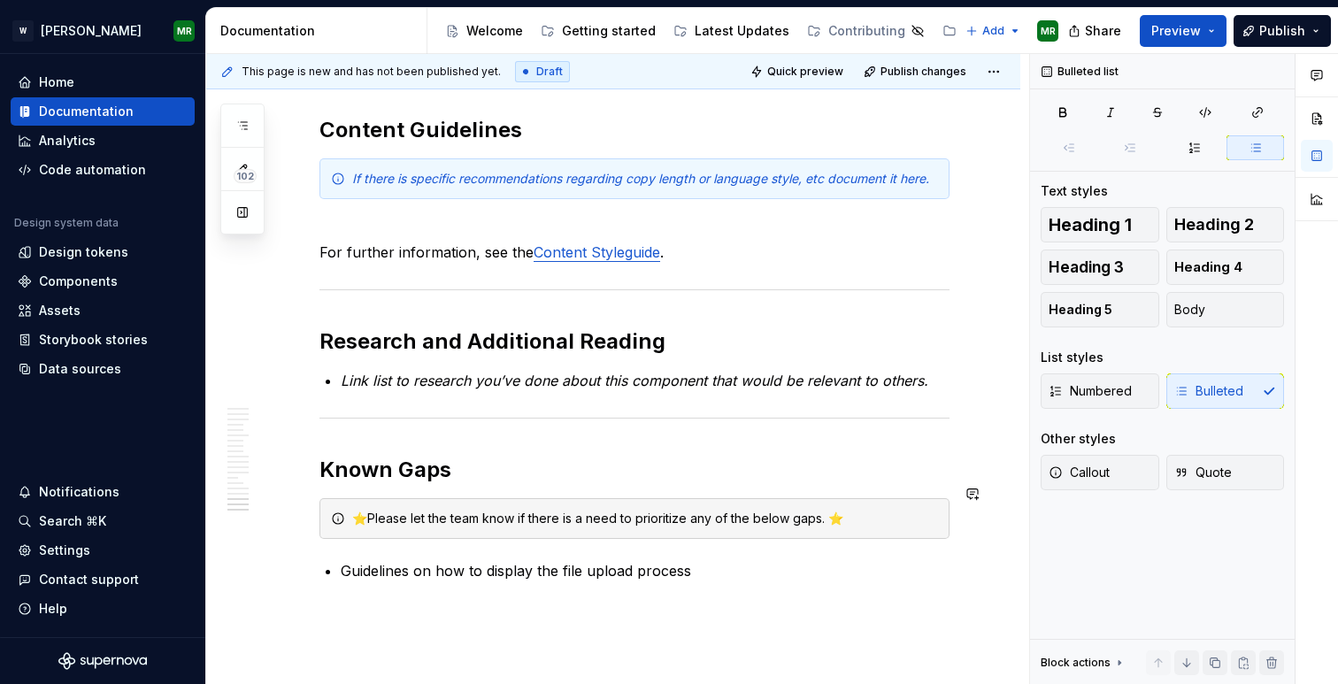
scroll to position [8024, 0]
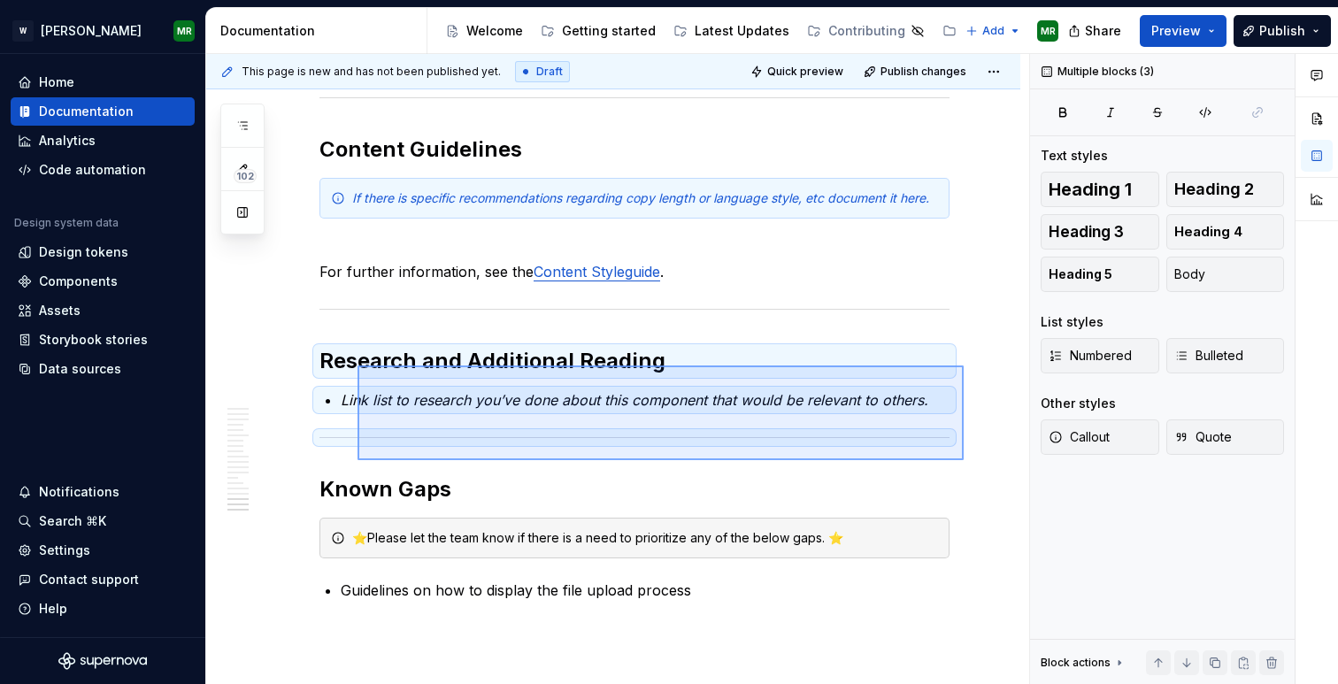
drag, startPoint x: 964, startPoint y: 460, endPoint x: 358, endPoint y: 365, distance: 613.5
click at [358, 365] on div "**********" at bounding box center [617, 369] width 823 height 631
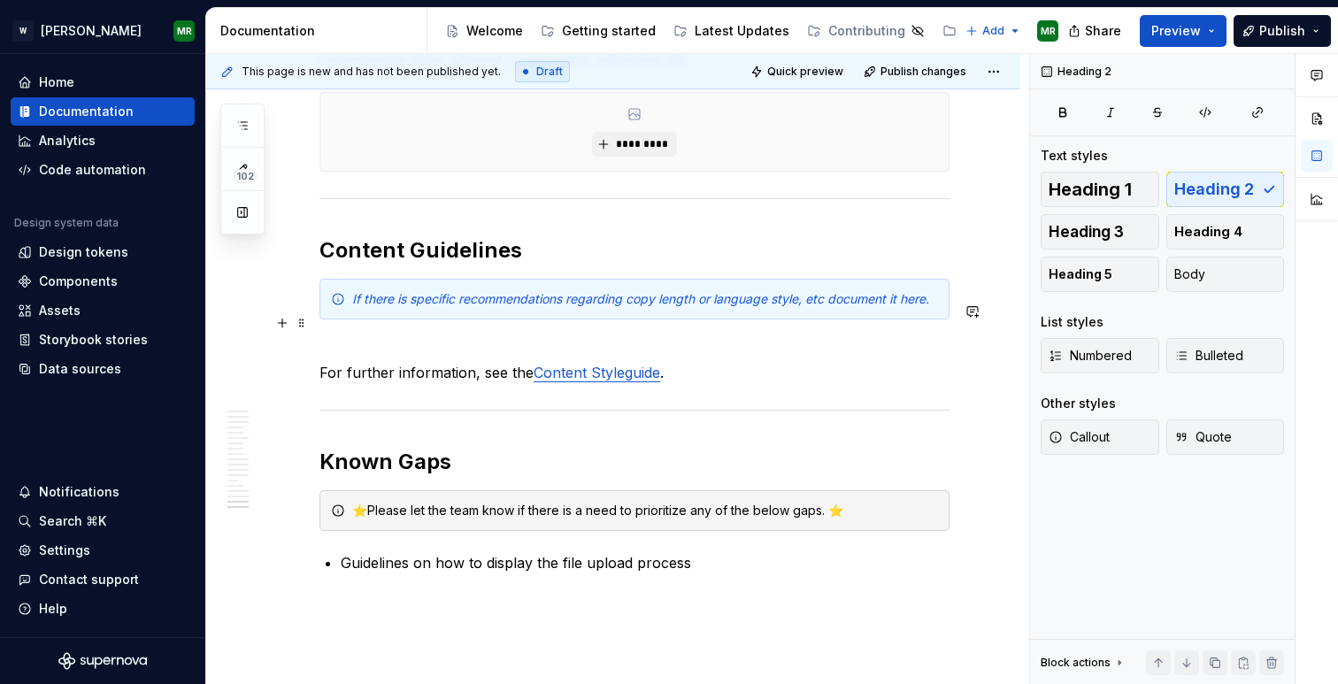
scroll to position [7925, 0]
click at [332, 367] on p "For further information, see the Content Styleguide ." at bounding box center [634, 360] width 630 height 42
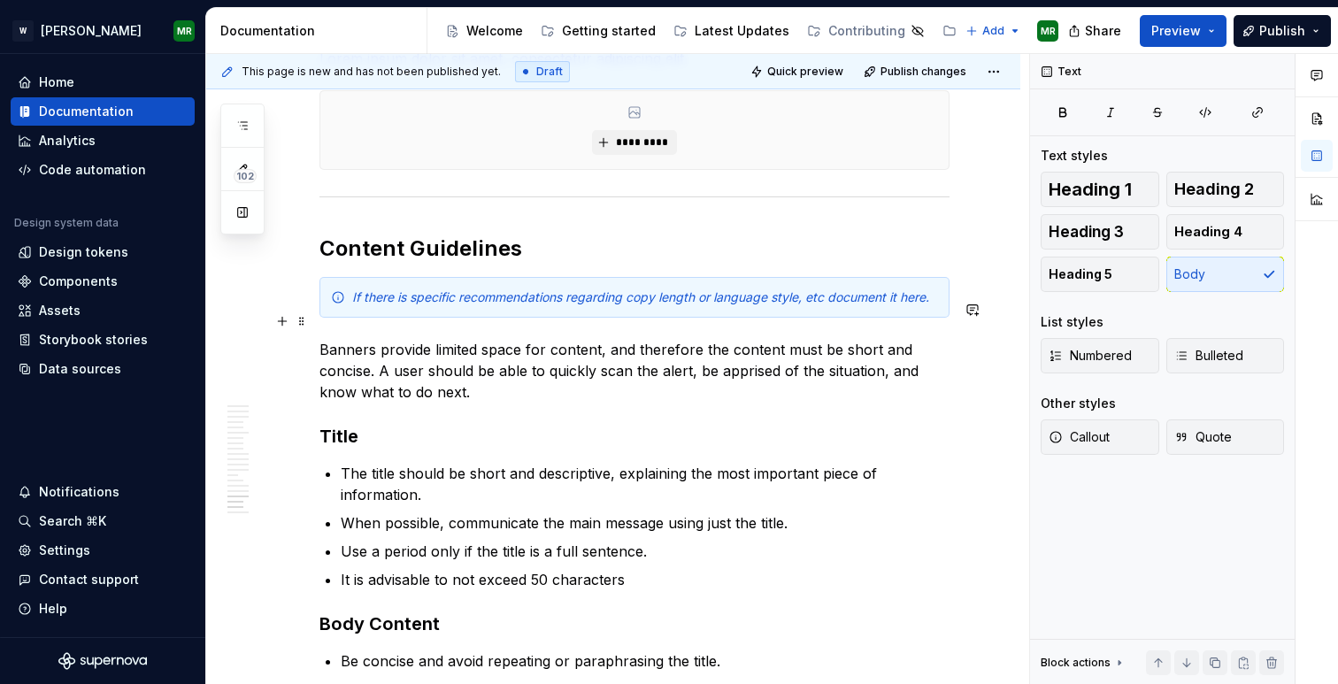
click at [478, 304] on em "If there is specific recommendations regarding copy length or language style, e…" at bounding box center [640, 296] width 577 height 15
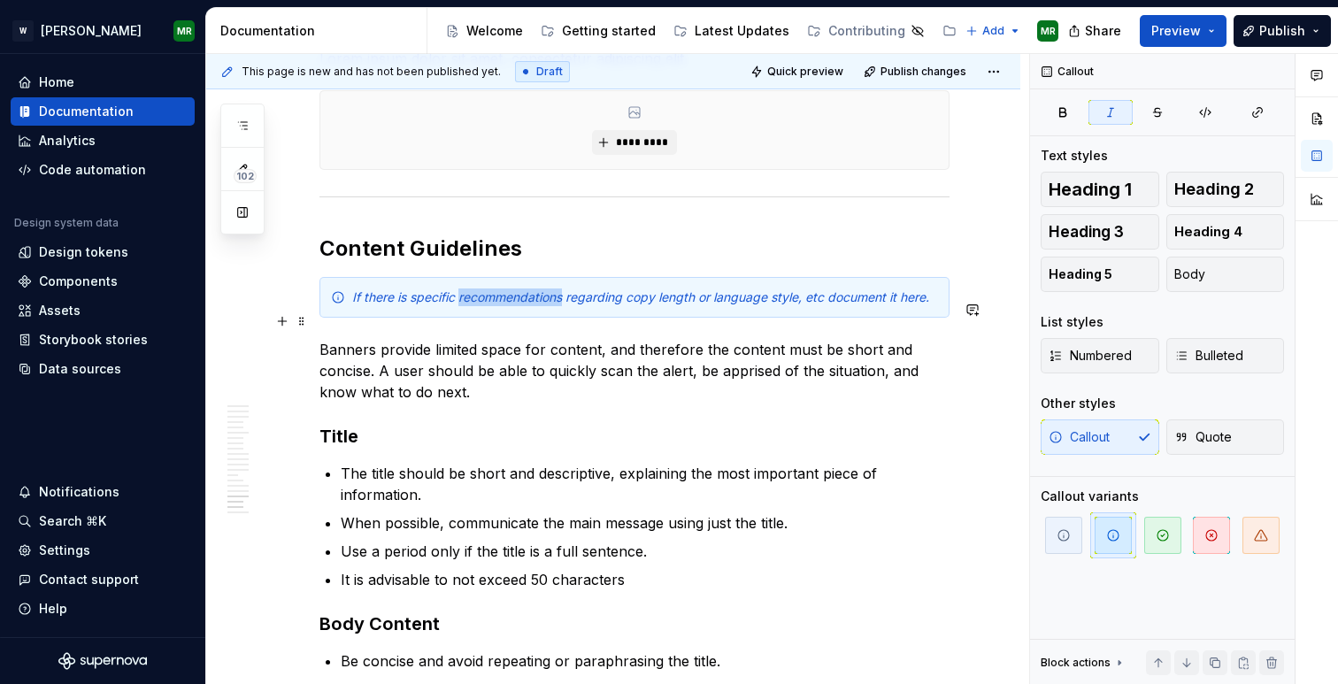
click at [478, 304] on em "If there is specific recommendations regarding copy length or language style, e…" at bounding box center [640, 296] width 577 height 15
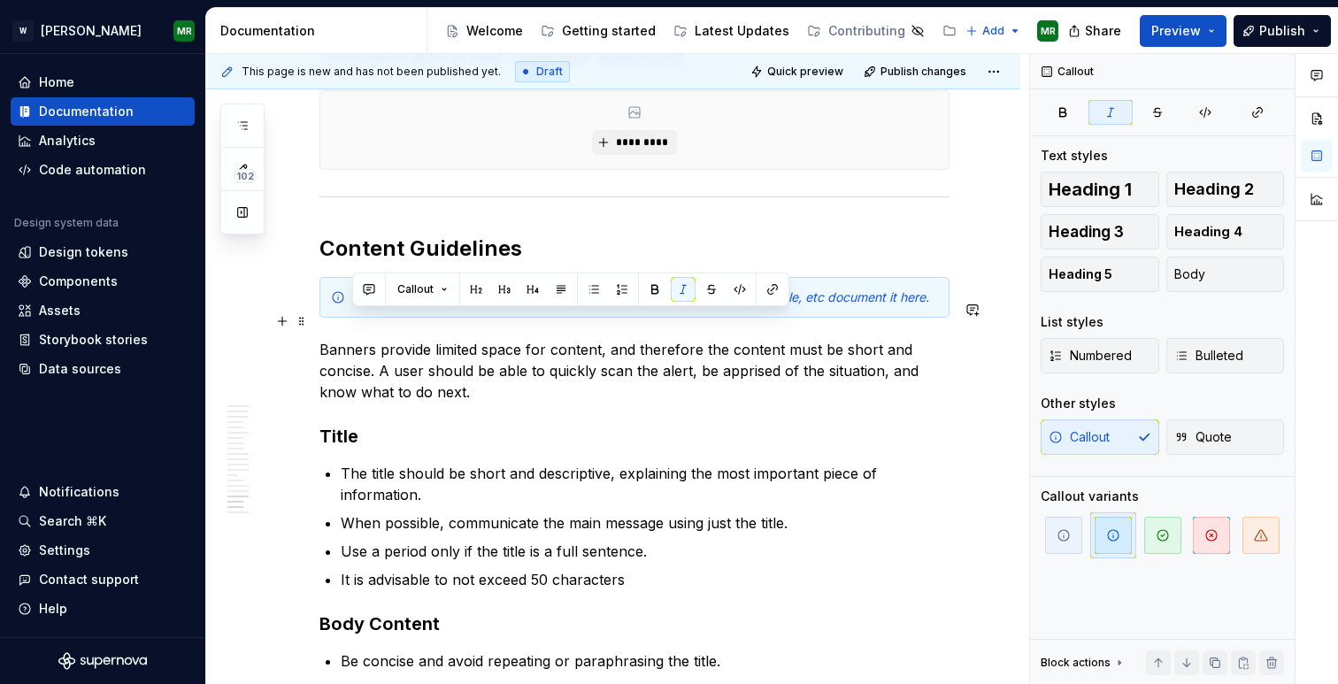
click at [478, 304] on em "If there is specific recommendations regarding copy length or language style, e…" at bounding box center [640, 296] width 577 height 15
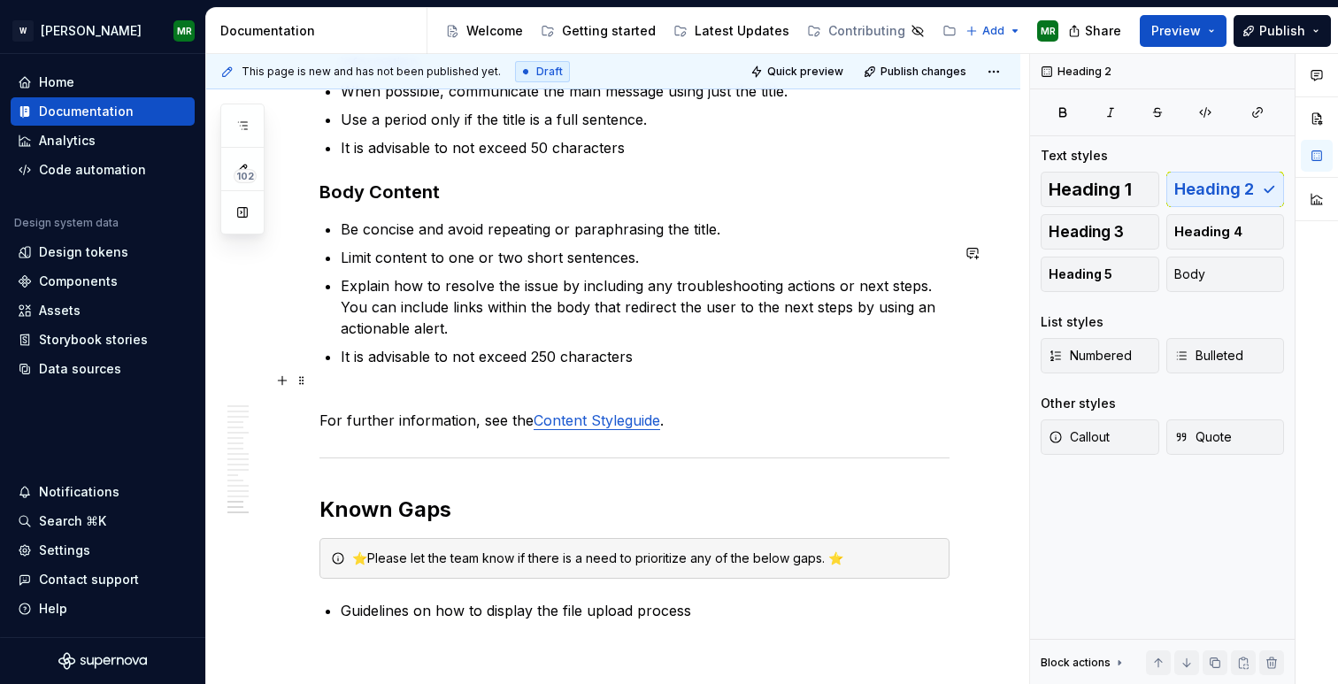
scroll to position [8265, 0]
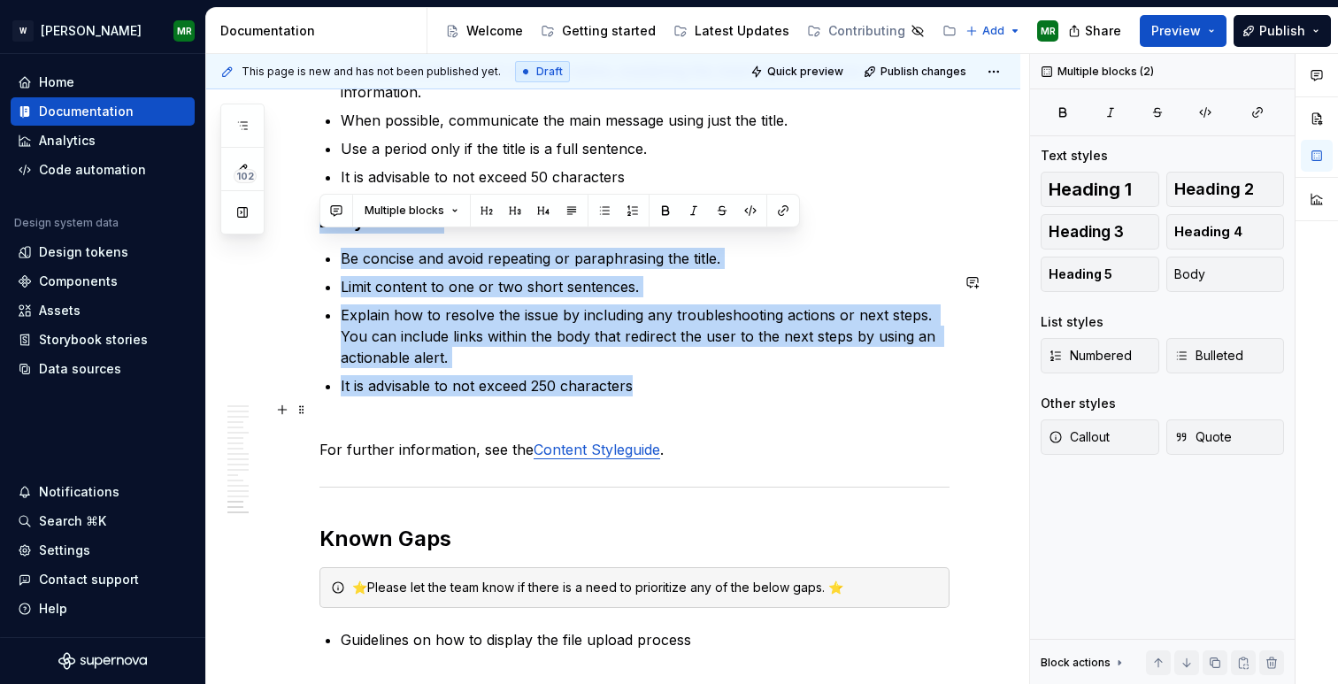
drag, startPoint x: 320, startPoint y: 244, endPoint x: 631, endPoint y: 416, distance: 354.9
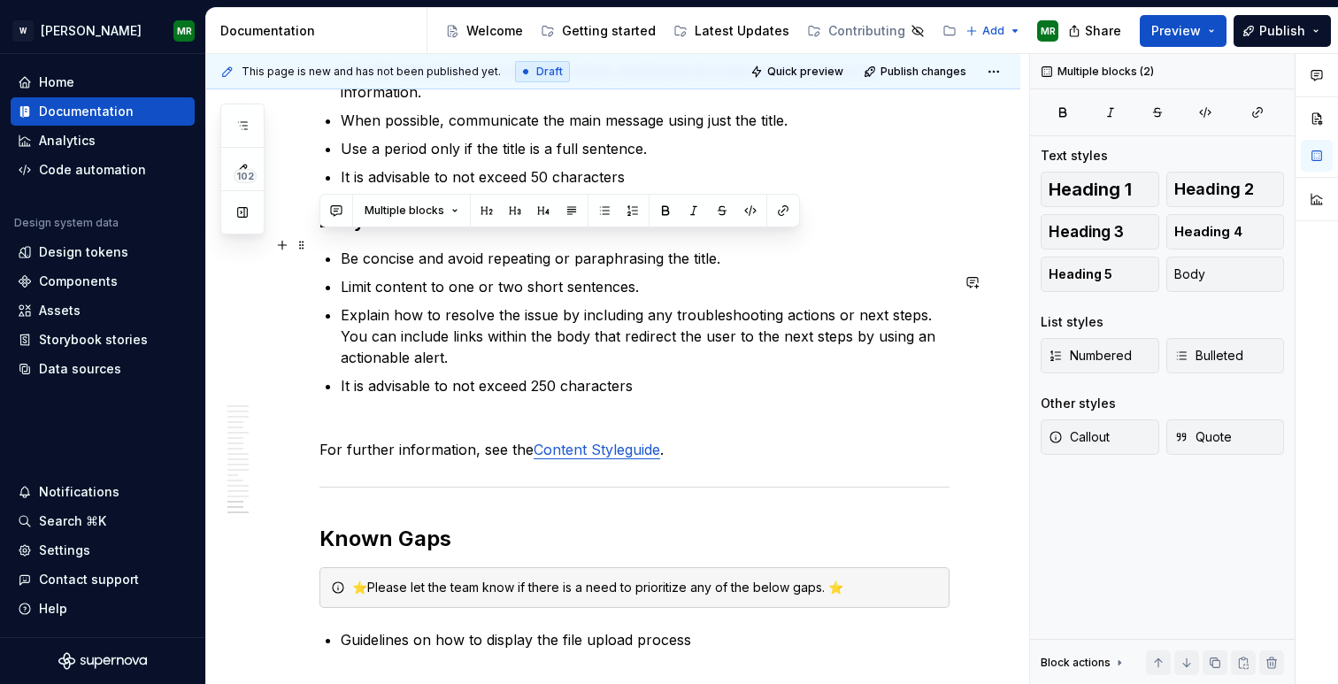
click at [422, 232] on strong "Body Content" at bounding box center [379, 221] width 120 height 21
drag, startPoint x: 436, startPoint y: 244, endPoint x: 323, endPoint y: 242, distance: 113.3
click at [323, 232] on strong "Body Content" at bounding box center [379, 221] width 120 height 21
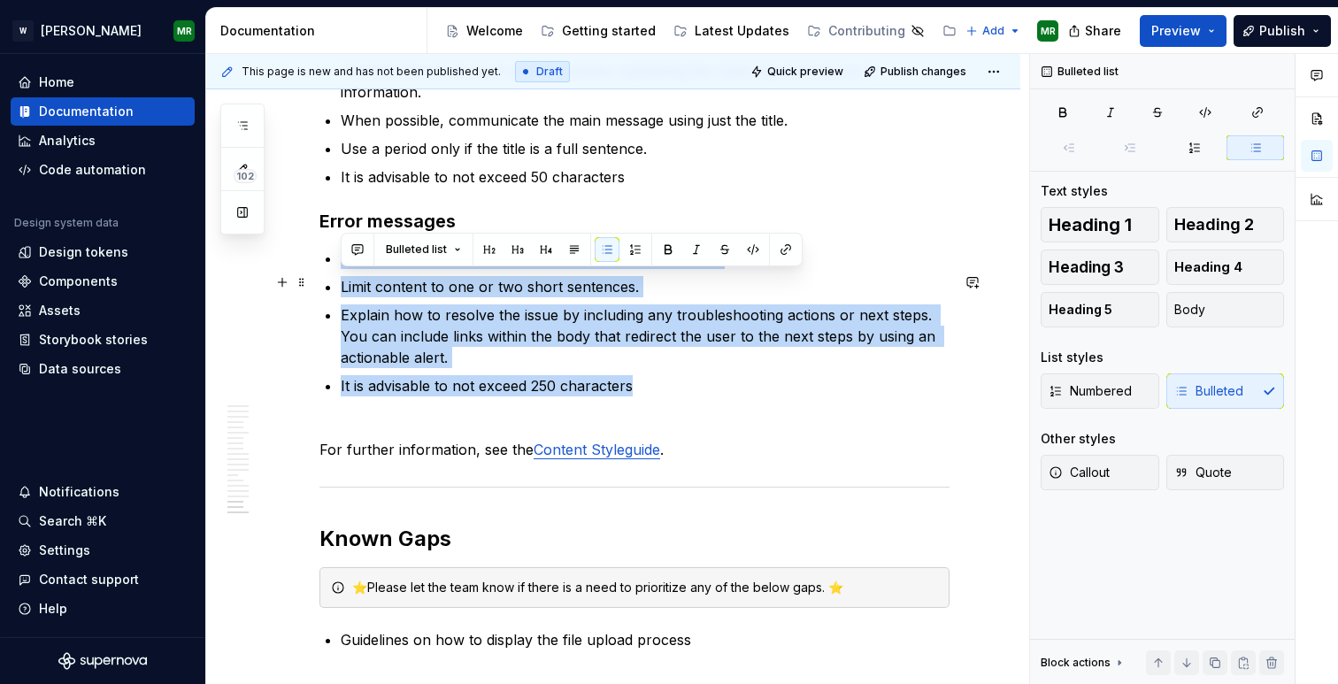
drag, startPoint x: 632, startPoint y: 409, endPoint x: 342, endPoint y: 277, distance: 318.8
click at [342, 277] on ul "Be concise and avoid repeating or paraphrasing the title. Limit content to one …" at bounding box center [645, 322] width 609 height 149
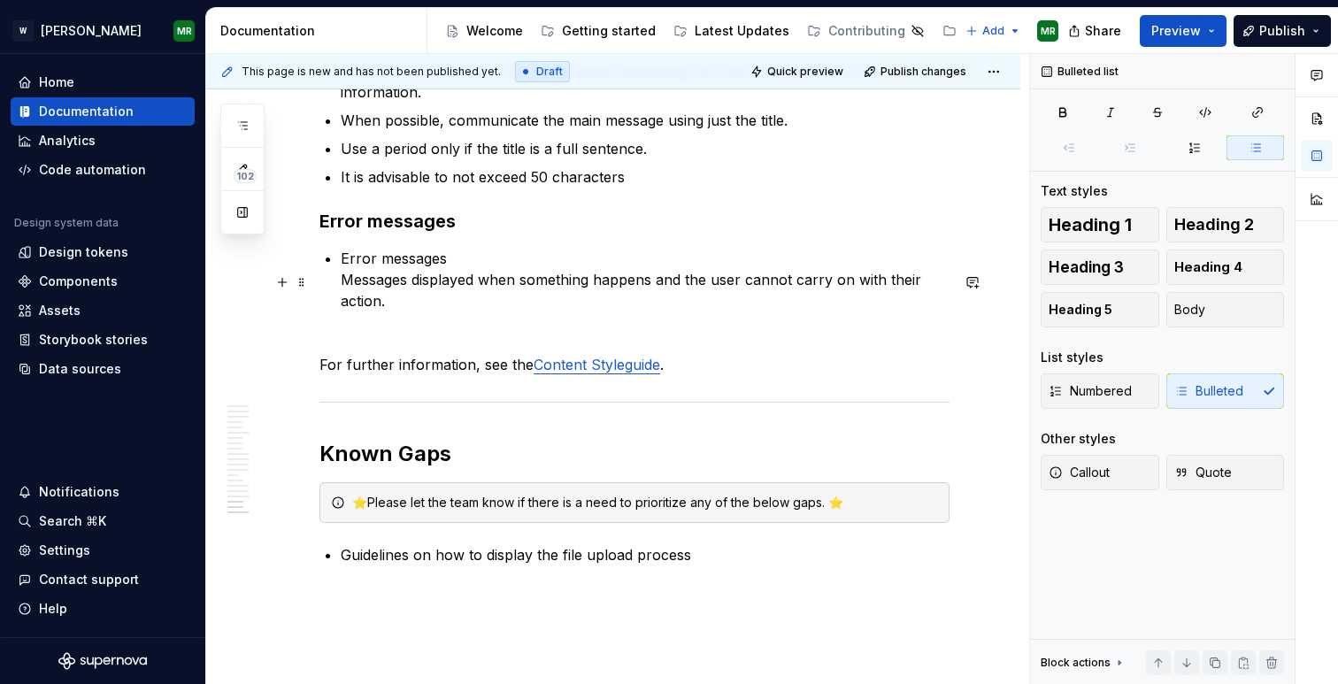
click at [342, 305] on p "Error messages Messages displayed when something happens and the user cannot ca…" at bounding box center [645, 280] width 609 height 64
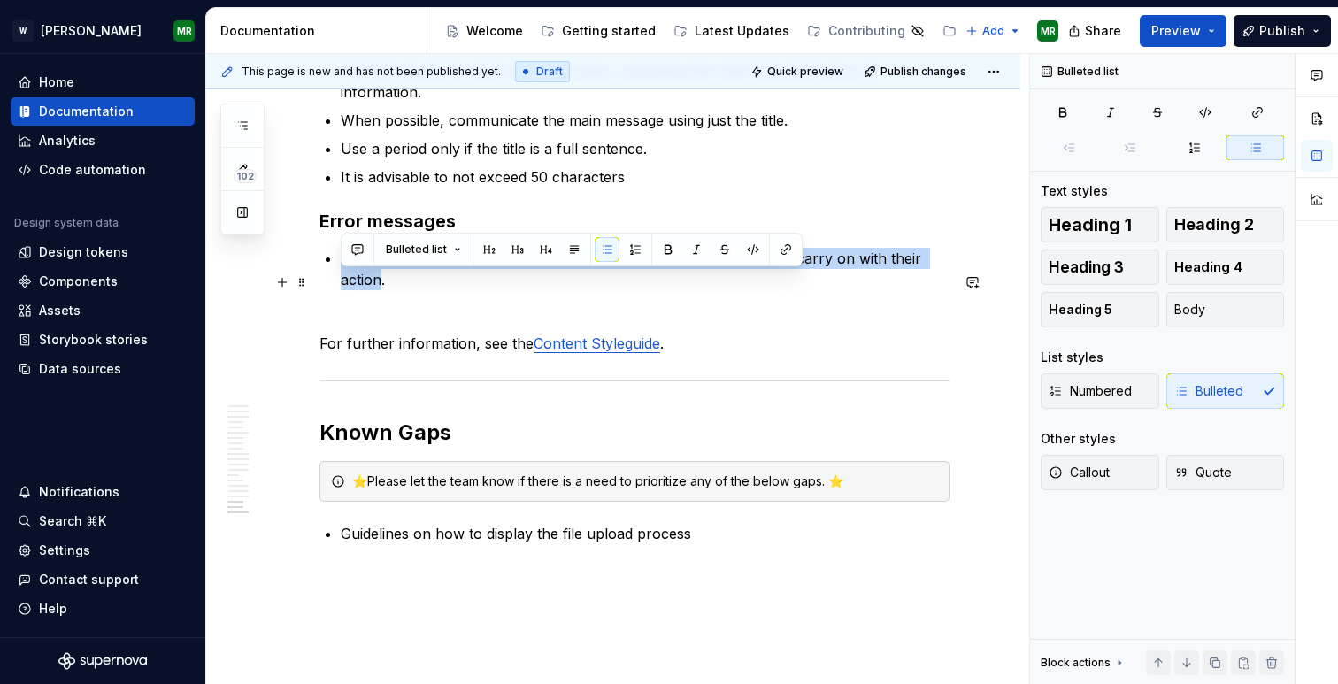
drag, startPoint x: 382, startPoint y: 303, endPoint x: 343, endPoint y: 285, distance: 42.8
click at [343, 285] on p "Messages displayed when something happens and the user cannot carry on with the…" at bounding box center [645, 269] width 609 height 42
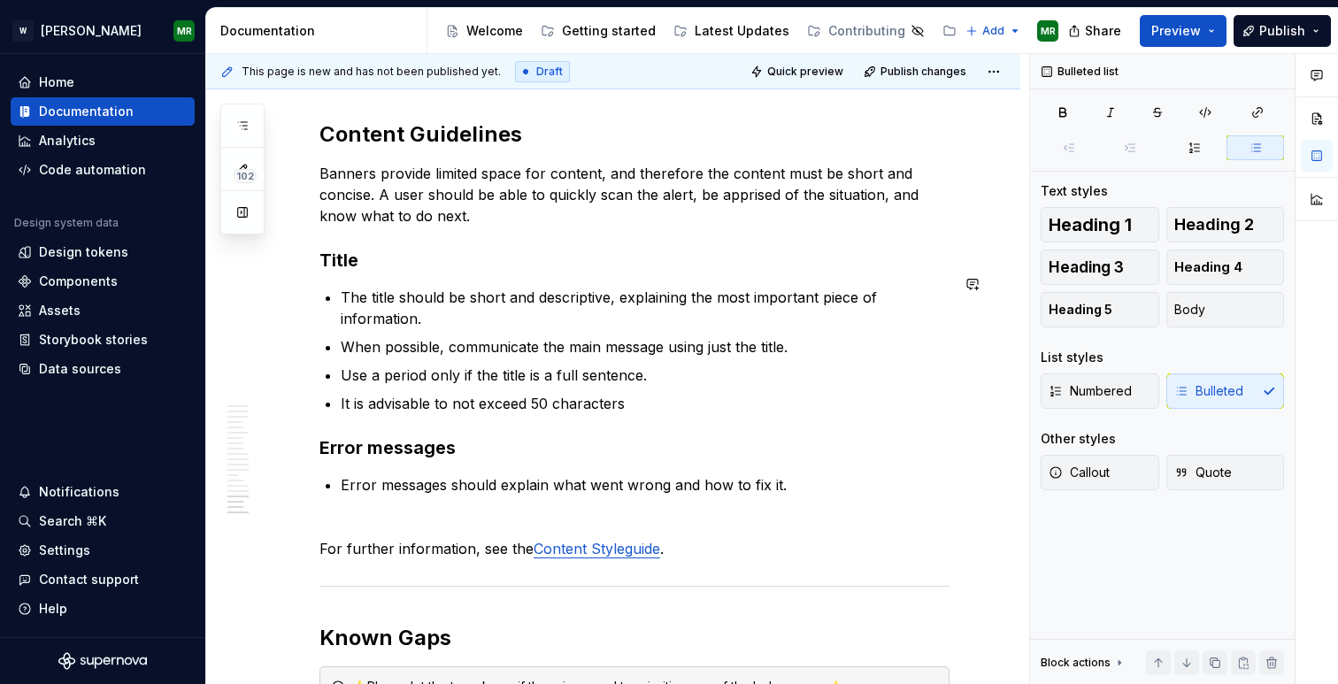
scroll to position [8030, 0]
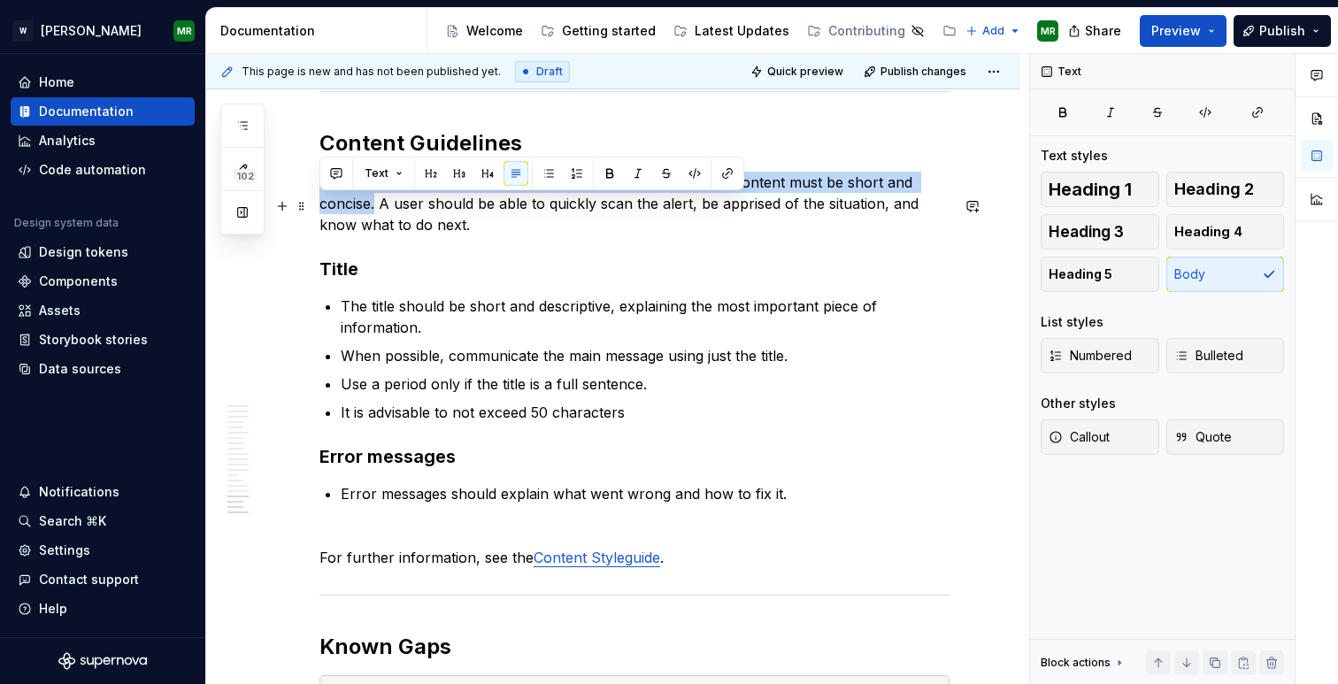
drag, startPoint x: 375, startPoint y: 227, endPoint x: 321, endPoint y: 206, distance: 58.0
click at [321, 206] on p "Banners provide limited space for content, and therefore the content must be sh…" at bounding box center [634, 204] width 630 height 64
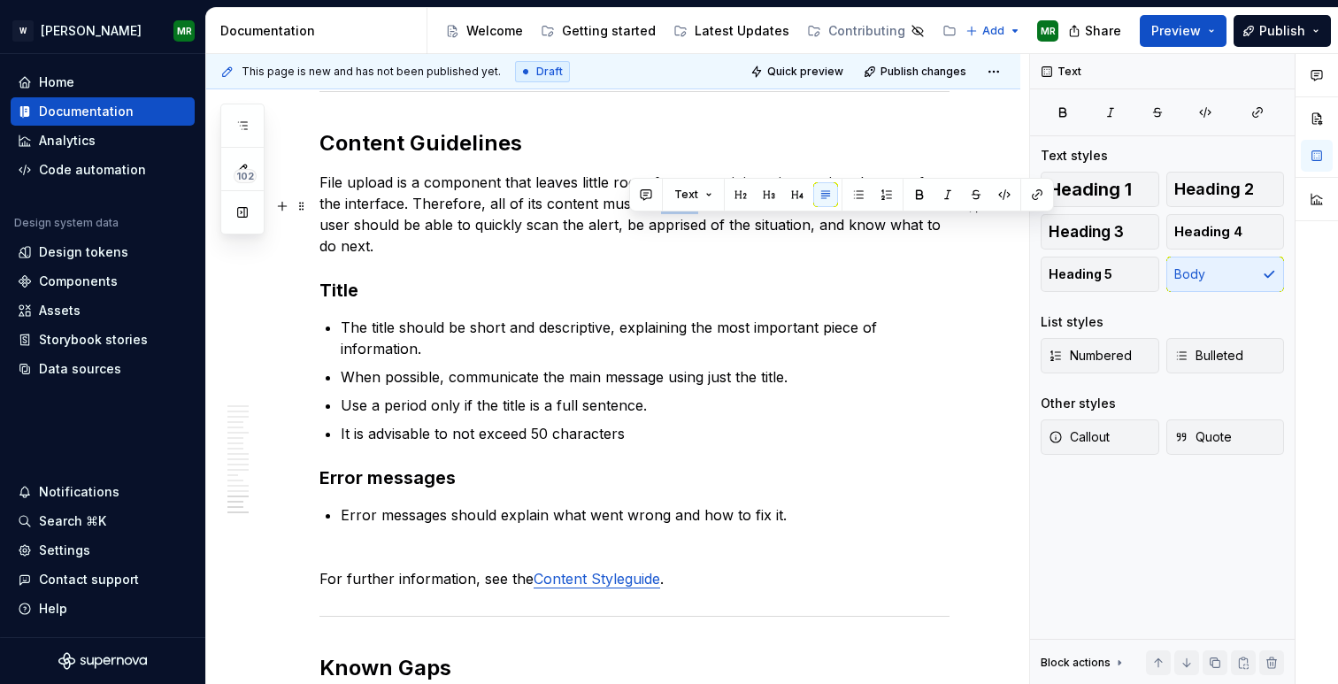
drag, startPoint x: 665, startPoint y: 228, endPoint x: 629, endPoint y: 226, distance: 36.4
click at [629, 226] on p "File upload is a component that leaves little room for text, as it is an intera…" at bounding box center [634, 214] width 630 height 85
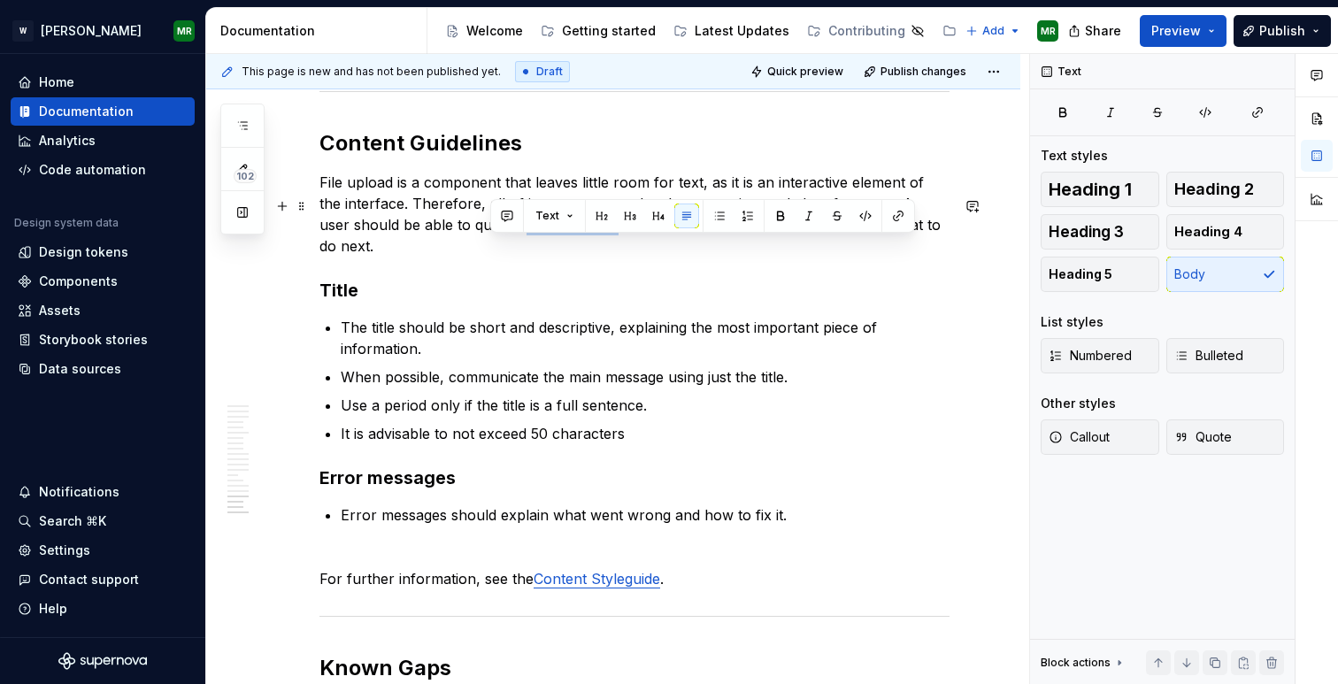
drag, startPoint x: 491, startPoint y: 250, endPoint x: 580, endPoint y: 251, distance: 88.5
click at [580, 251] on p "File upload is a component that leaves little room for text, as it is an intera…" at bounding box center [634, 214] width 630 height 85
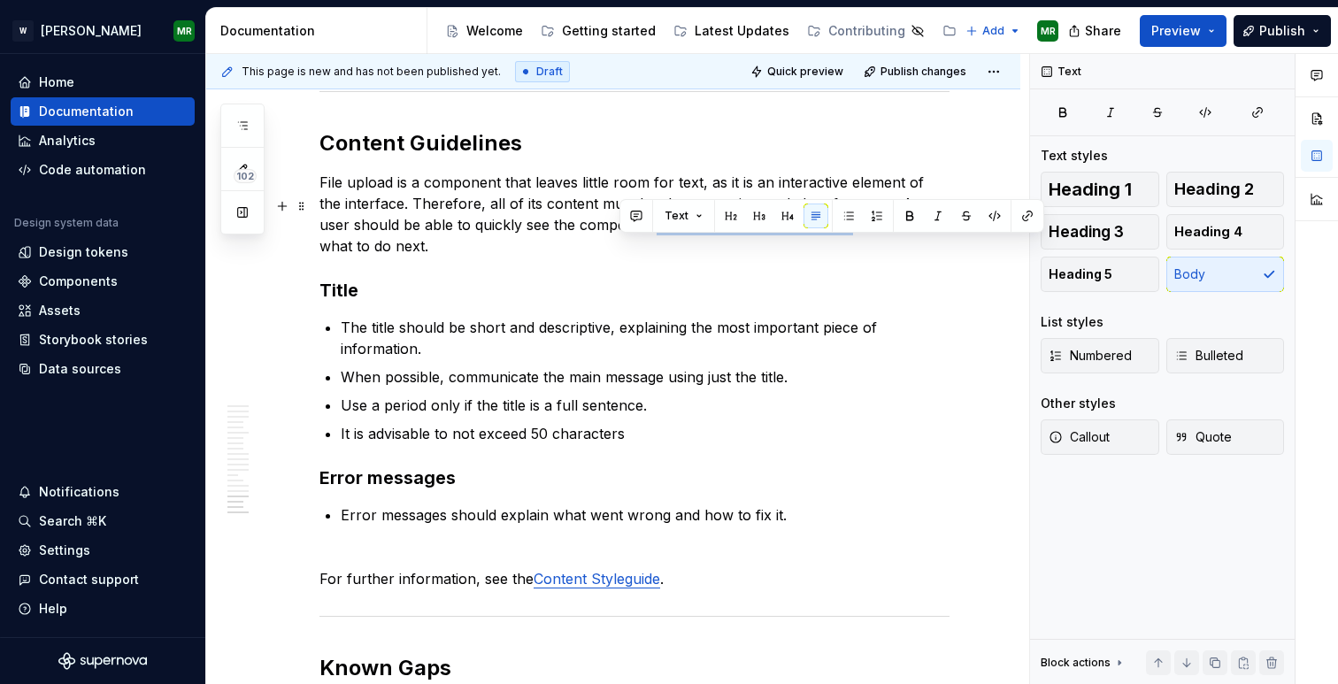
drag, startPoint x: 619, startPoint y: 252, endPoint x: 815, endPoint y: 257, distance: 195.6
click at [815, 257] on p "File upload is a component that leaves little room for text, as it is an intera…" at bounding box center [634, 214] width 630 height 85
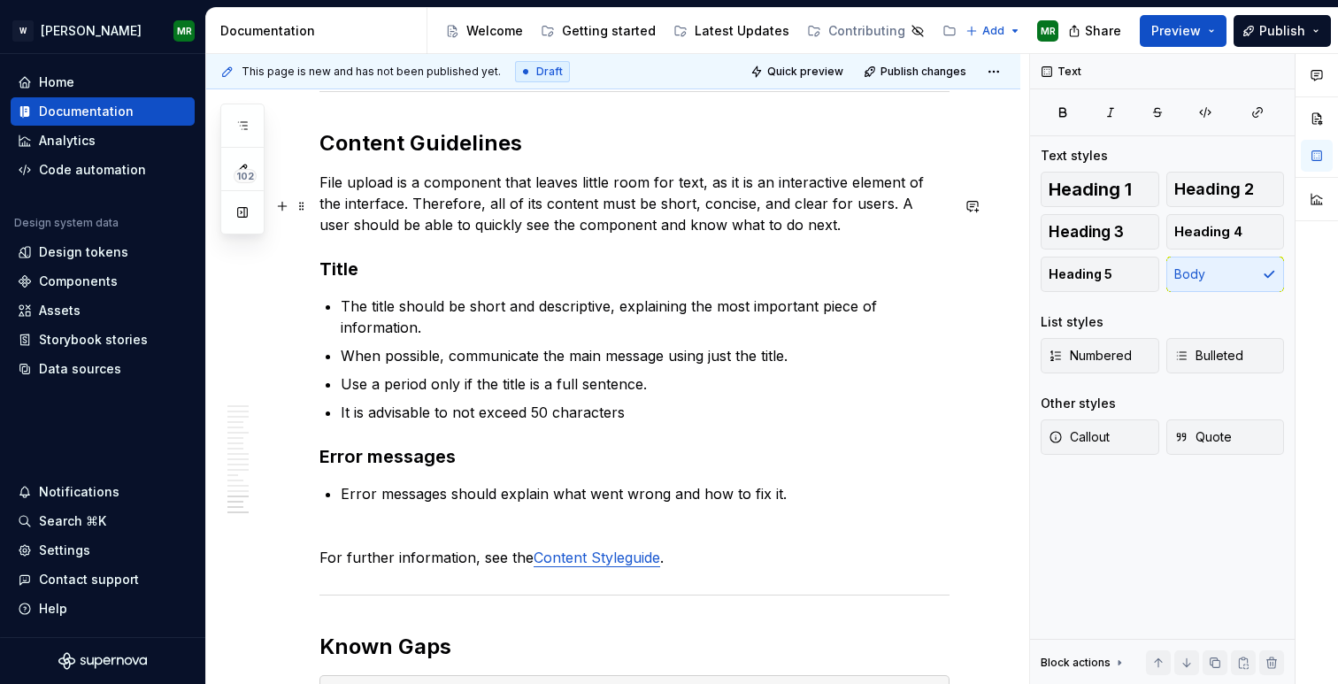
click at [817, 235] on p "File upload is a component that leaves little room for text, as it is an intera…" at bounding box center [634, 204] width 630 height 64
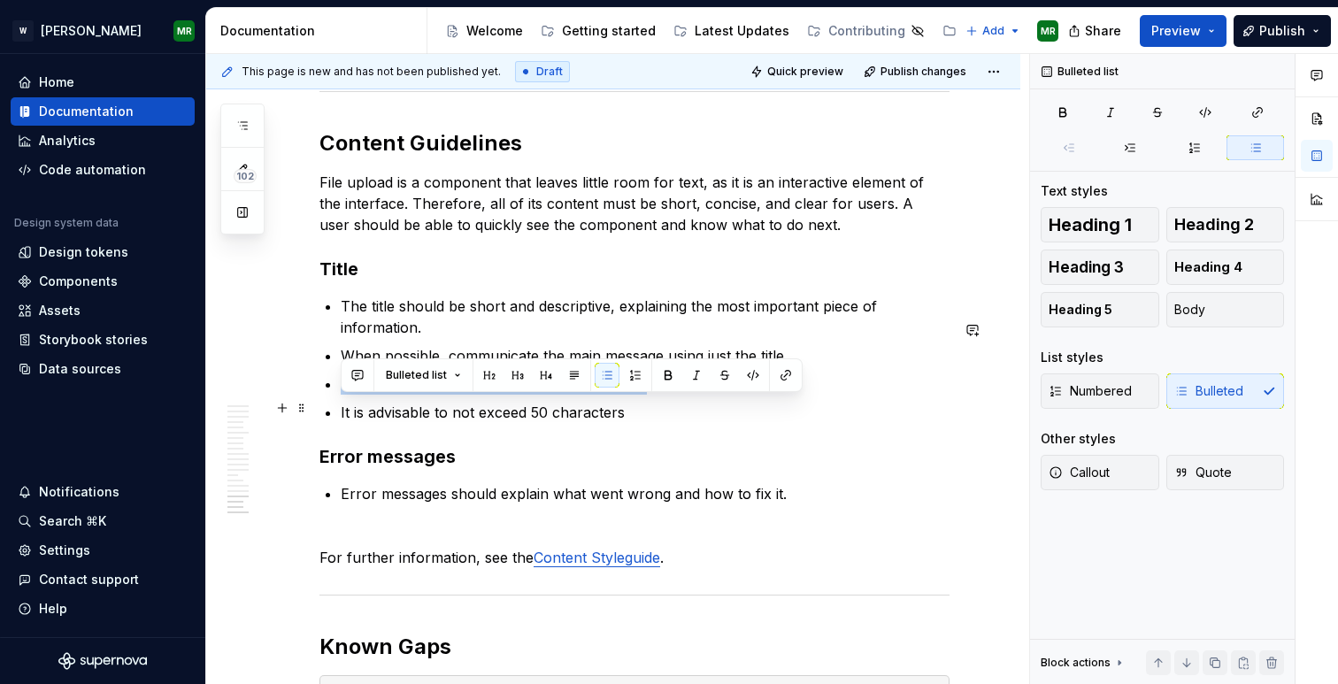
drag, startPoint x: 647, startPoint y: 410, endPoint x: 337, endPoint y: 411, distance: 309.7
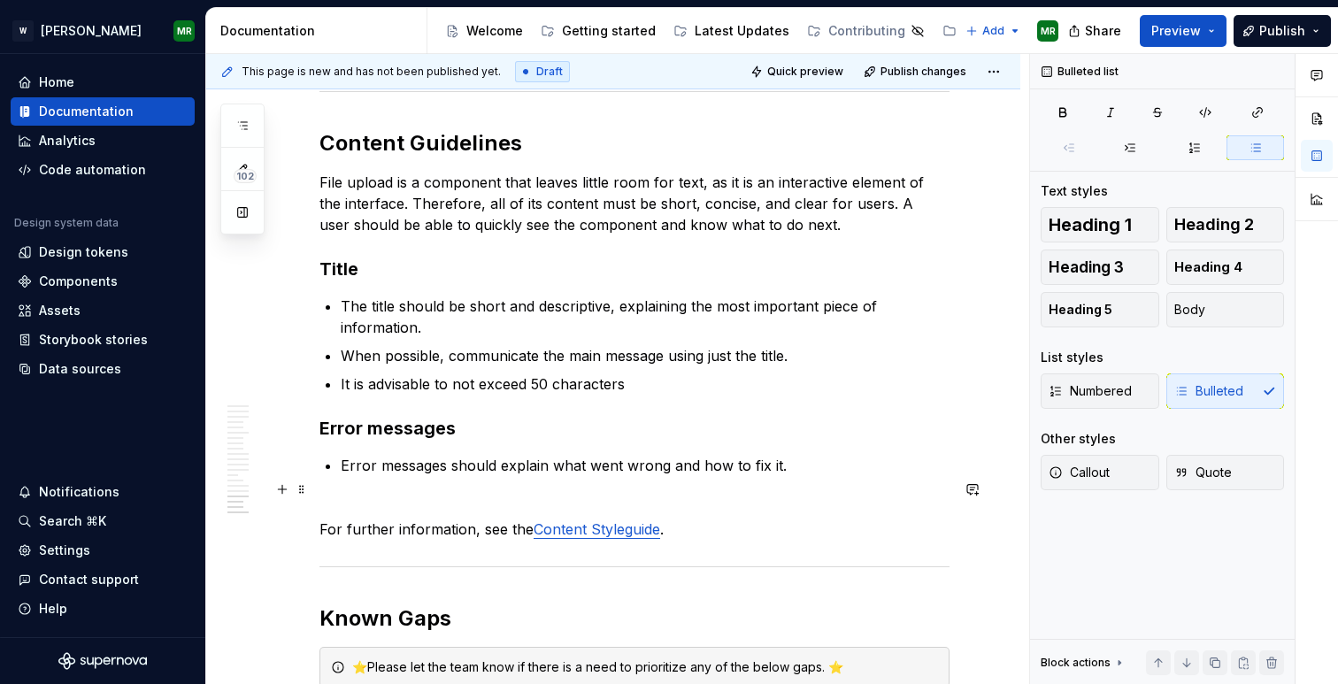
click at [788, 476] on p "Error messages should explain what went wrong and how to fix it." at bounding box center [645, 465] width 609 height 21
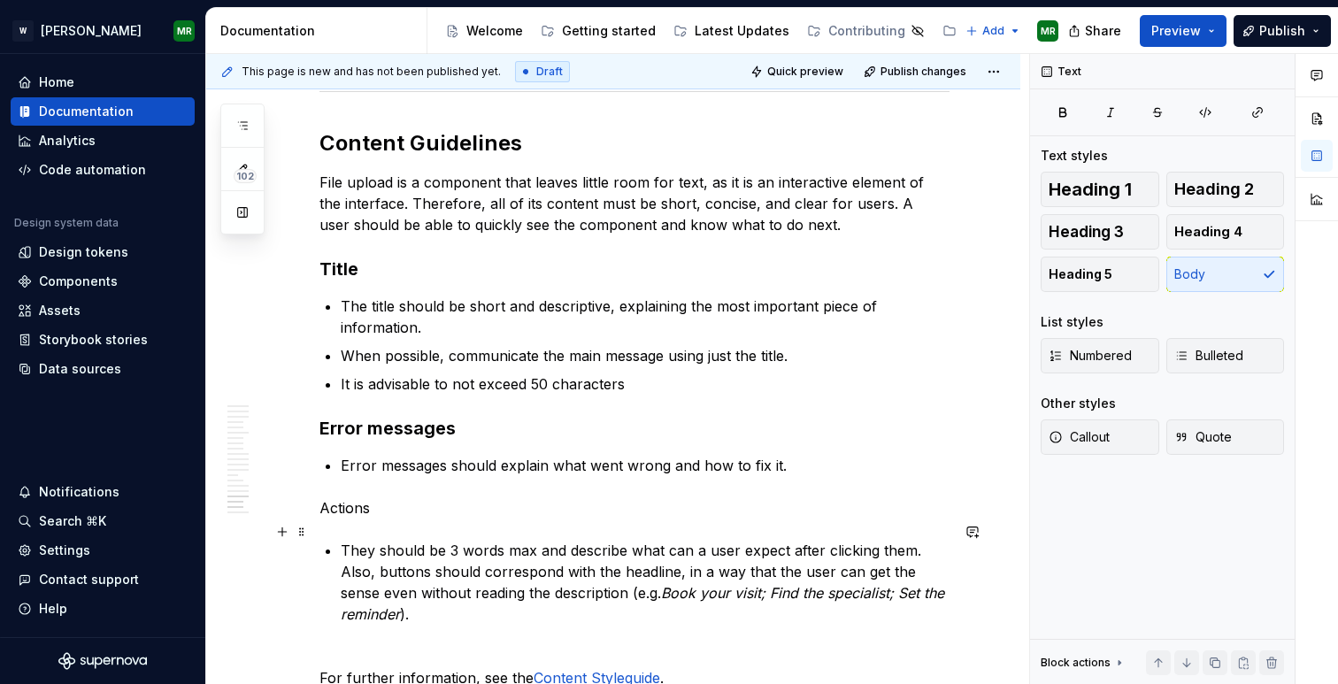
click at [358, 519] on p "Actions" at bounding box center [634, 507] width 630 height 21
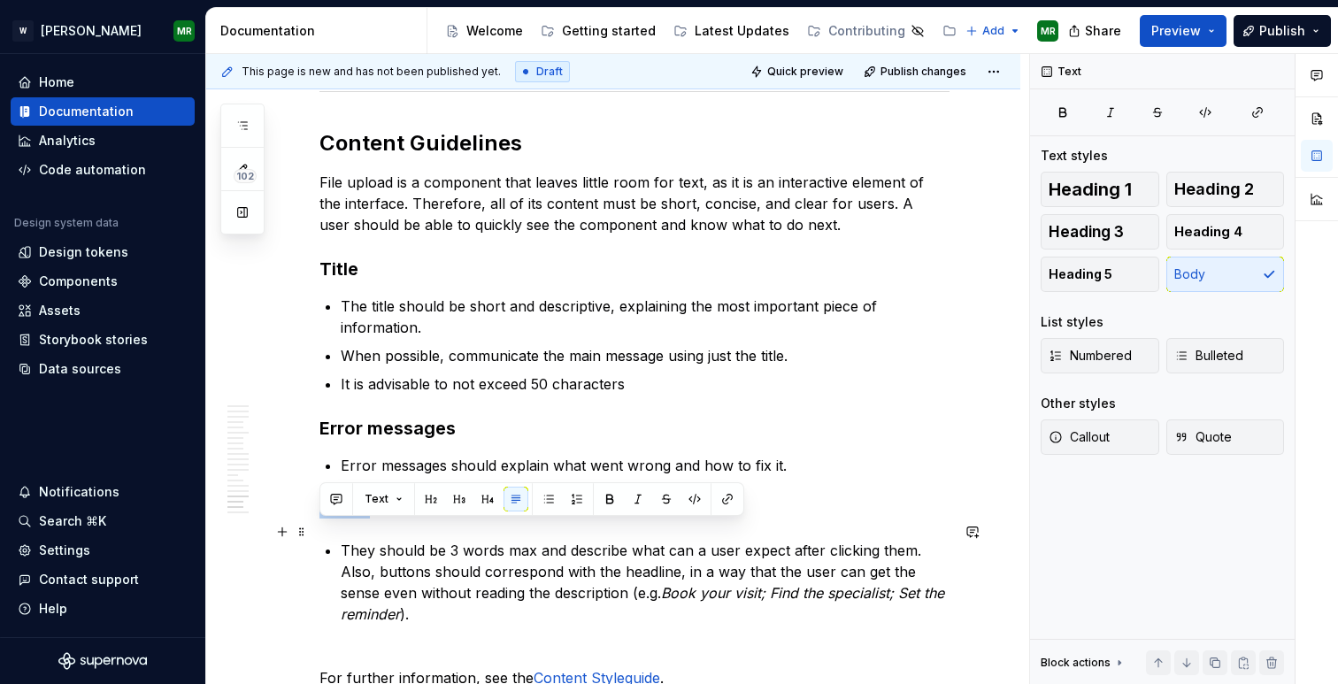
click at [358, 519] on p "Actions" at bounding box center [634, 507] width 630 height 21
click at [460, 494] on button "button" at bounding box center [459, 499] width 25 height 25
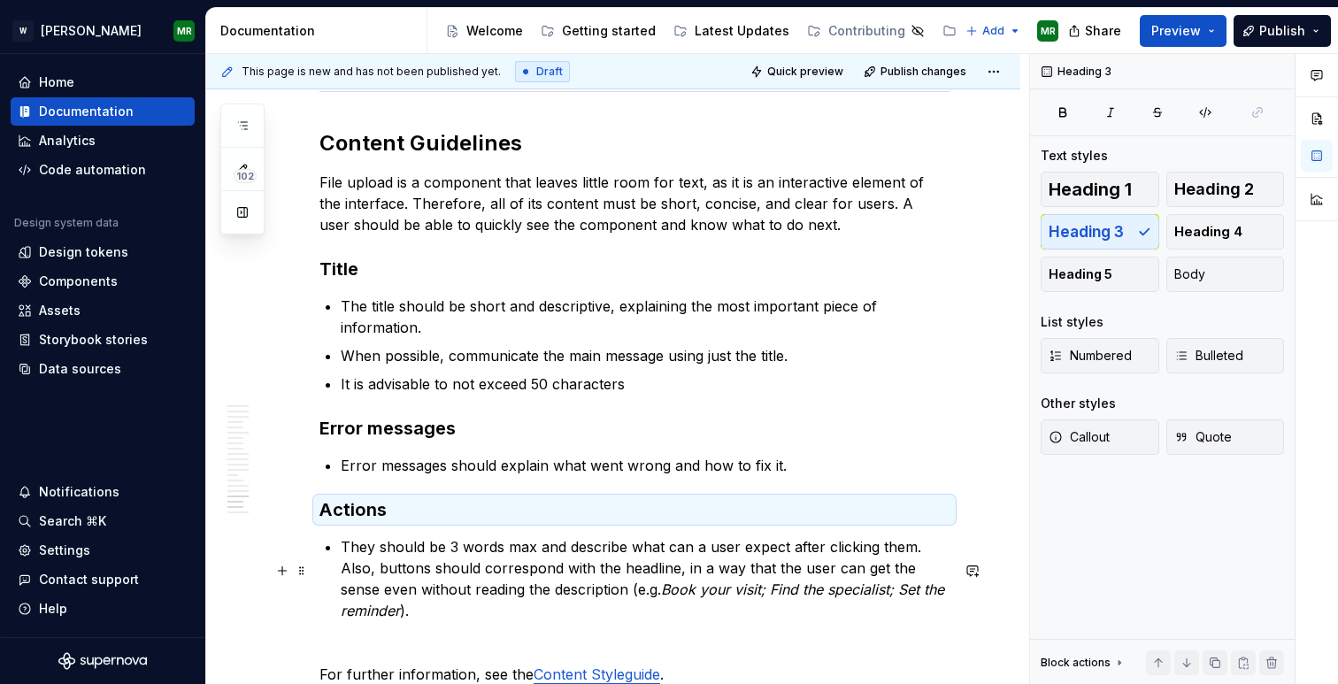
click at [918, 571] on p "They should be 3 words max and describe what can a user expect after clicking t…" at bounding box center [645, 578] width 609 height 85
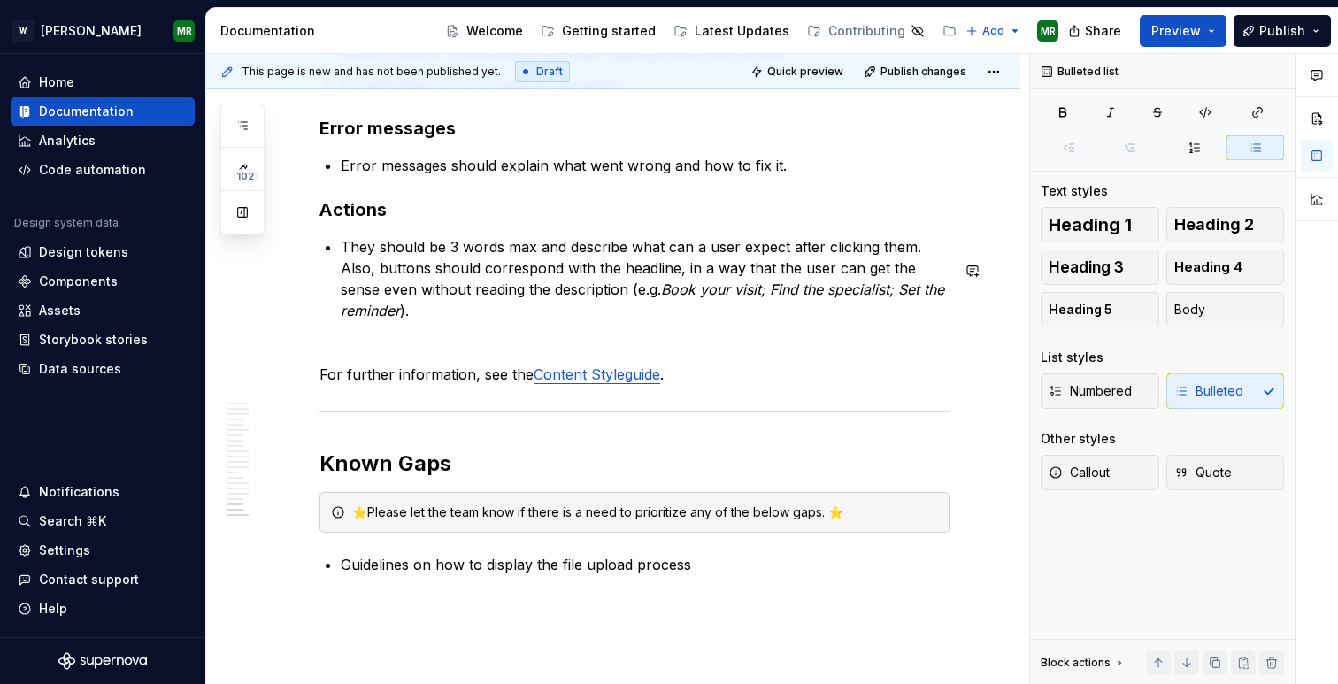
scroll to position [8339, 0]
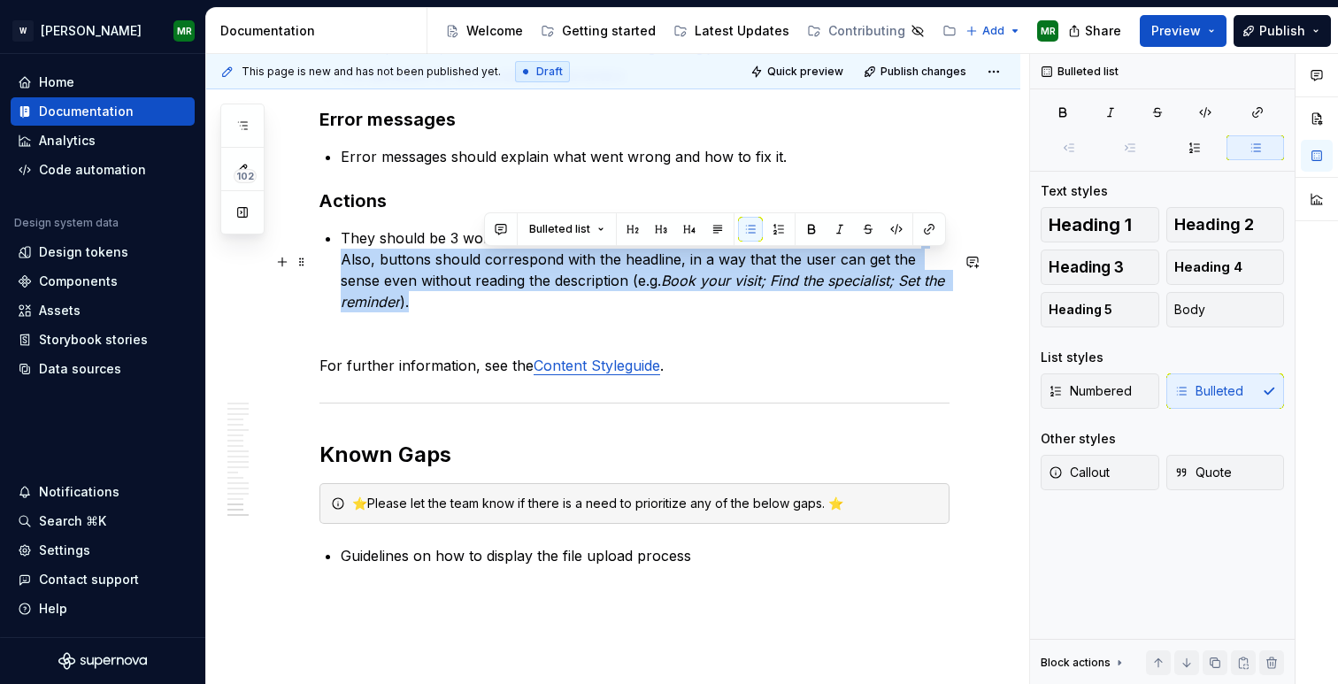
drag, startPoint x: 918, startPoint y: 264, endPoint x: 943, endPoint y: 304, distance: 47.4
click at [943, 304] on p "They should be 3 words max and describe what can a user expect after clicking t…" at bounding box center [645, 269] width 609 height 85
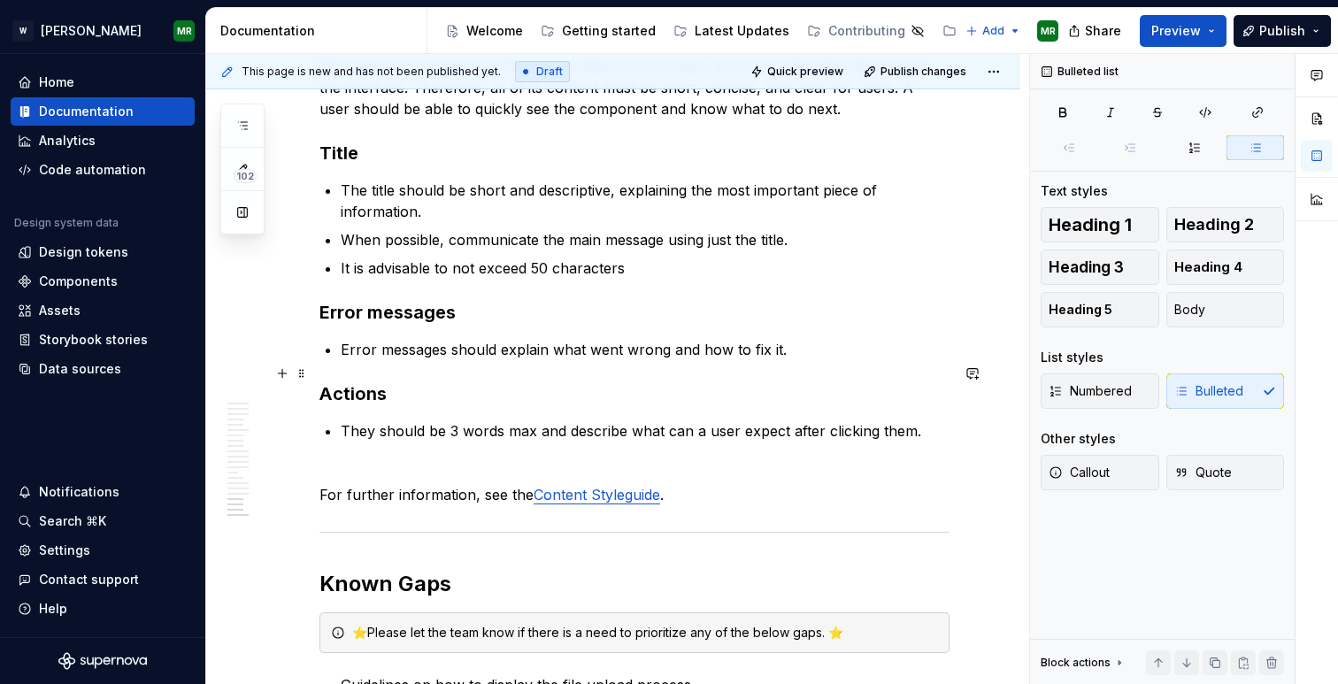
scroll to position [8163, 0]
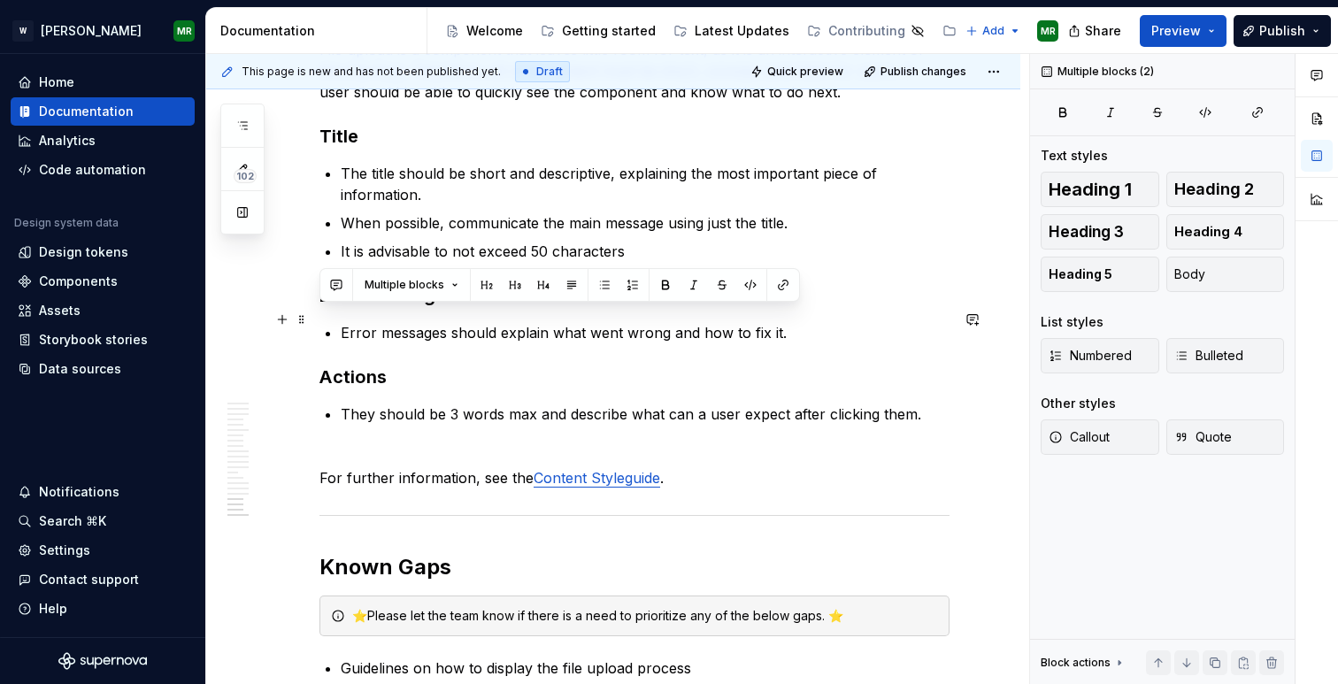
drag, startPoint x: 796, startPoint y: 349, endPoint x: 319, endPoint y: 317, distance: 478.1
copy div "Error messages Error messages should explain what went wrong and how to fix it."
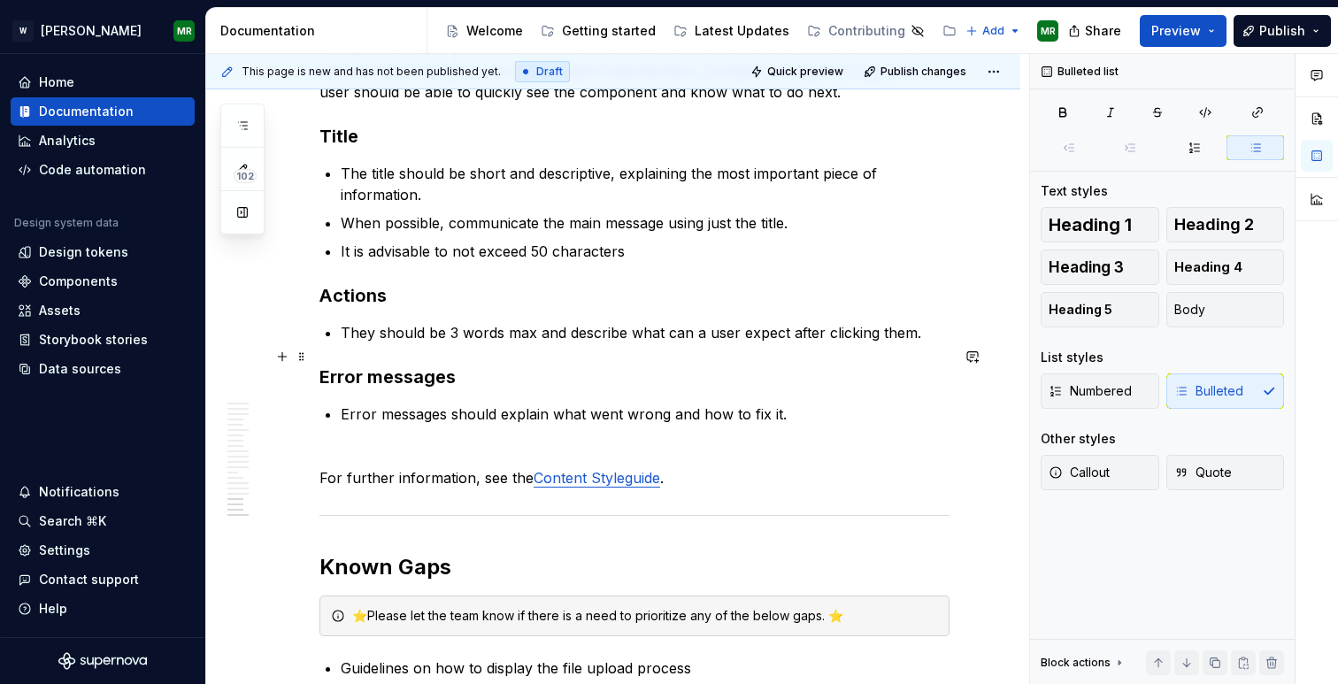
click at [950, 343] on p "They should be 3 words max and describe what can a user expect after clicking t…" at bounding box center [645, 332] width 609 height 21
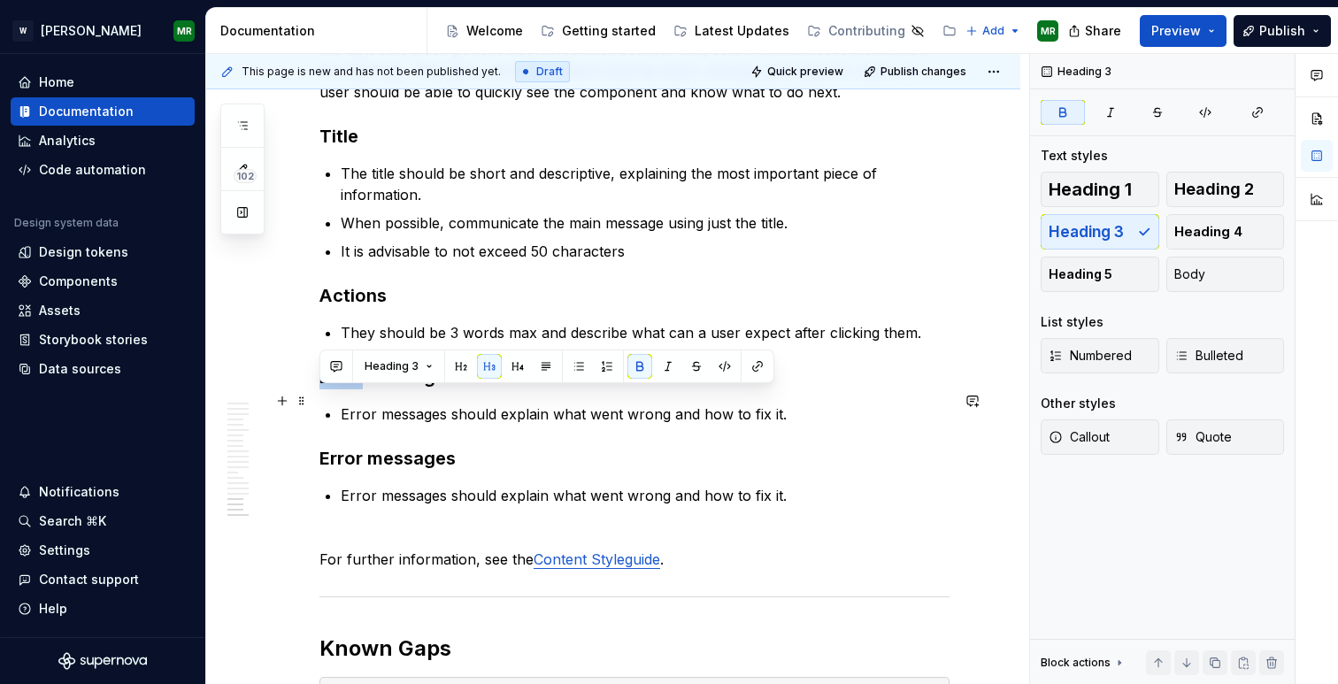
drag, startPoint x: 361, startPoint y: 402, endPoint x: 323, endPoint y: 404, distance: 38.1
click at [323, 388] on strong "Error messages" at bounding box center [387, 376] width 136 height 21
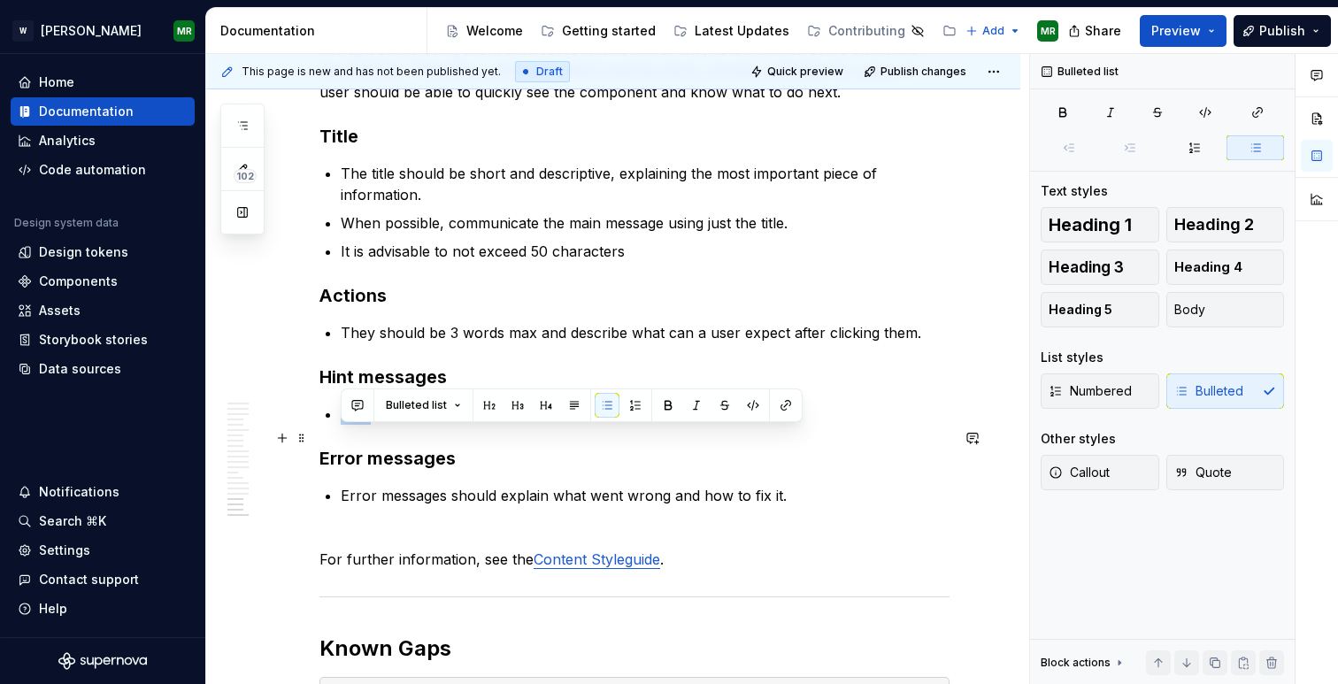
drag, startPoint x: 341, startPoint y: 440, endPoint x: 371, endPoint y: 441, distance: 30.1
click at [371, 425] on p "Error messages should explain what went wrong and how to fix it." at bounding box center [645, 414] width 609 height 21
drag, startPoint x: 373, startPoint y: 441, endPoint x: 340, endPoint y: 441, distance: 33.6
click at [341, 425] on p "Error messages should explain what went wrong and how to fix it." at bounding box center [645, 414] width 609 height 21
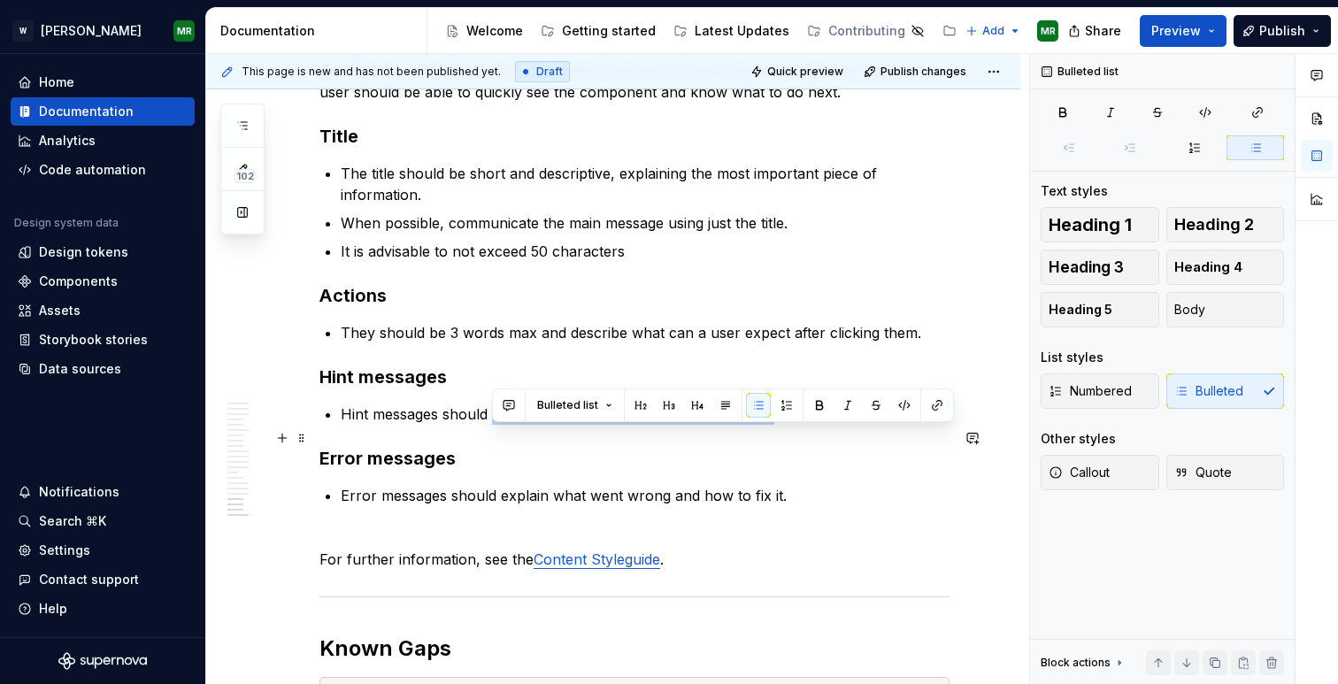
drag, startPoint x: 494, startPoint y: 442, endPoint x: 769, endPoint y: 447, distance: 275.3
click at [769, 425] on p "Hint messages should explain what went wrong and how to fix it." at bounding box center [645, 414] width 609 height 21
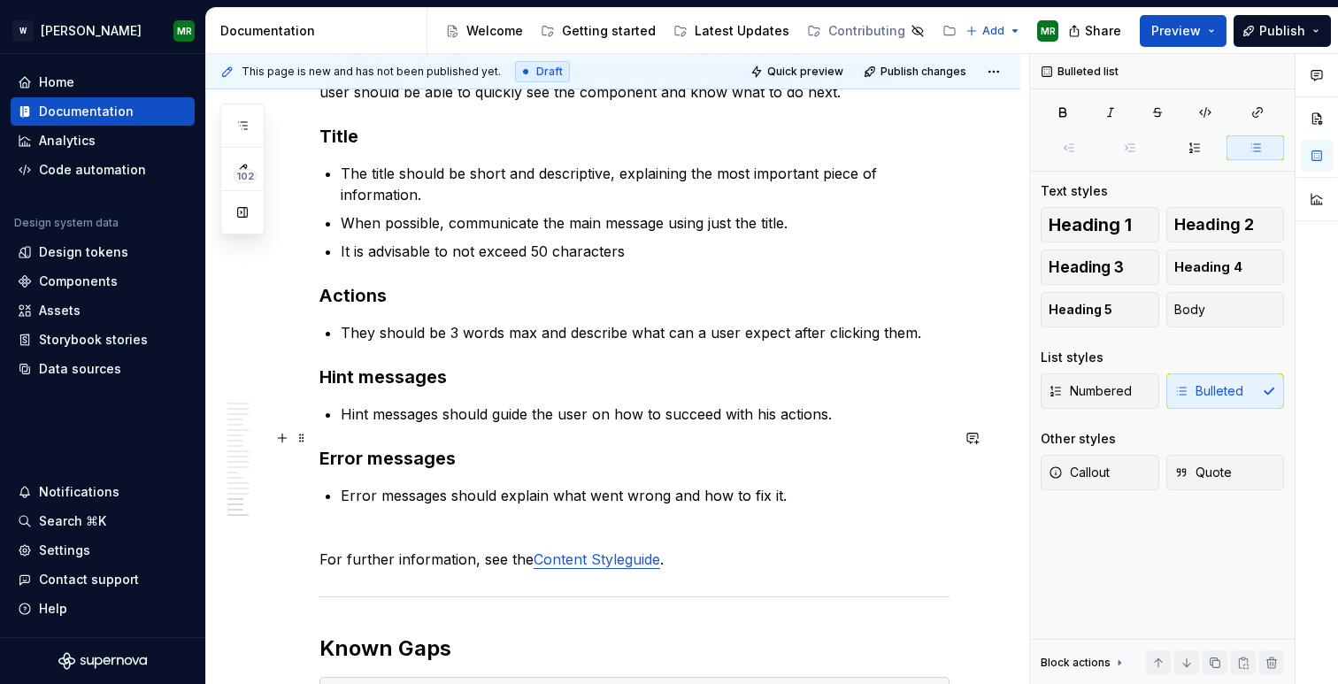
click at [692, 425] on p "Hint messages should guide the user on how to succeed with his actions." at bounding box center [645, 414] width 609 height 21
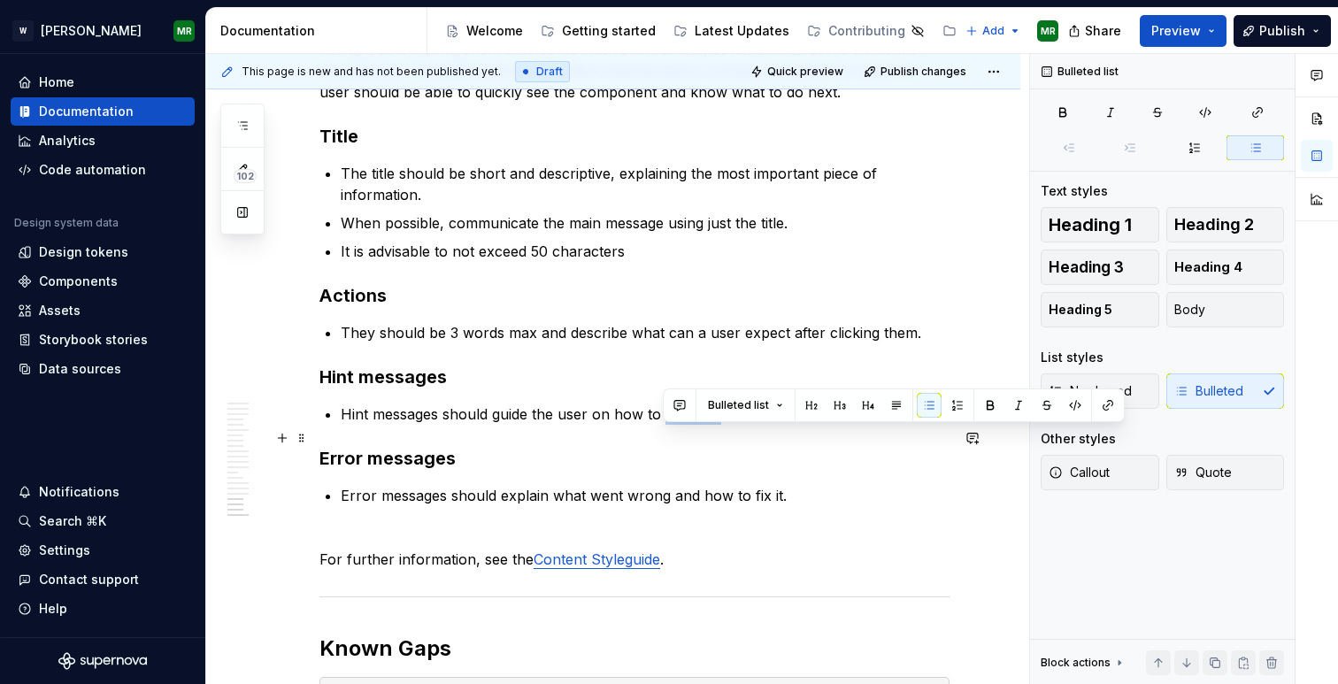
click at [692, 425] on p "Hint messages should guide the user on how to succeed with his actions." at bounding box center [645, 414] width 609 height 21
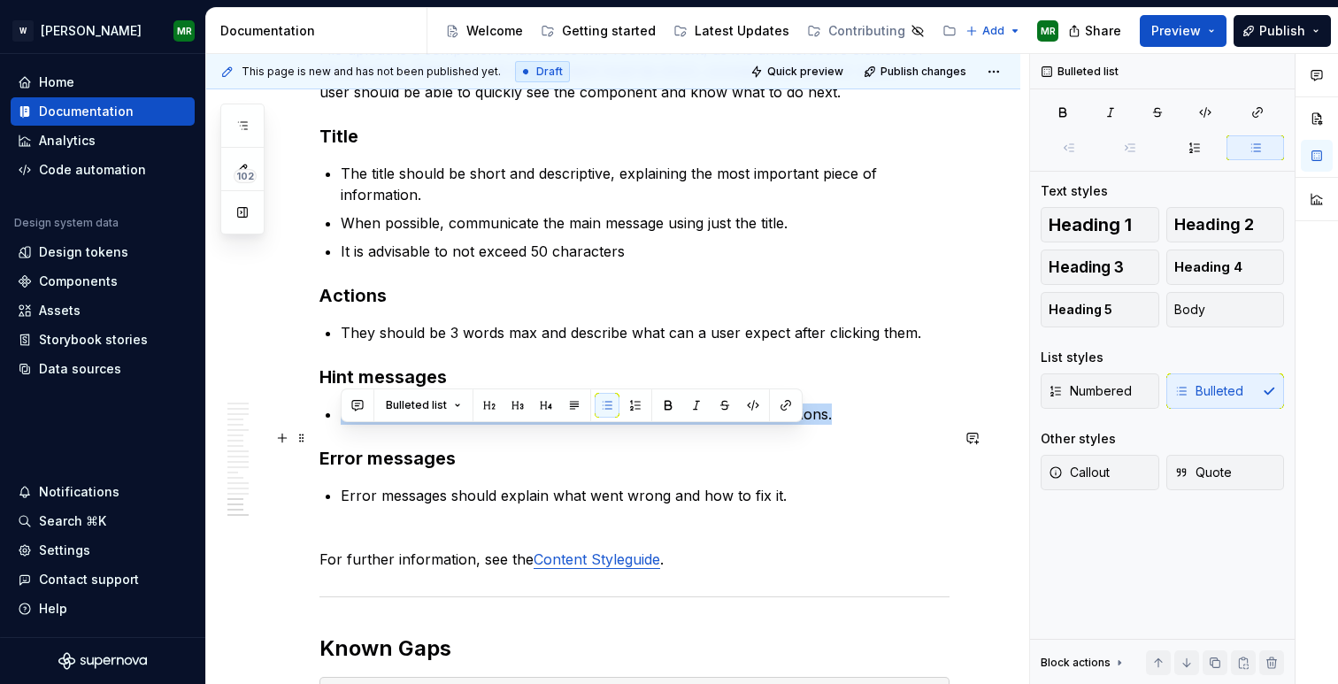
click at [692, 425] on p "Hint messages should guide the user on how to succeed with his actions." at bounding box center [645, 414] width 609 height 21
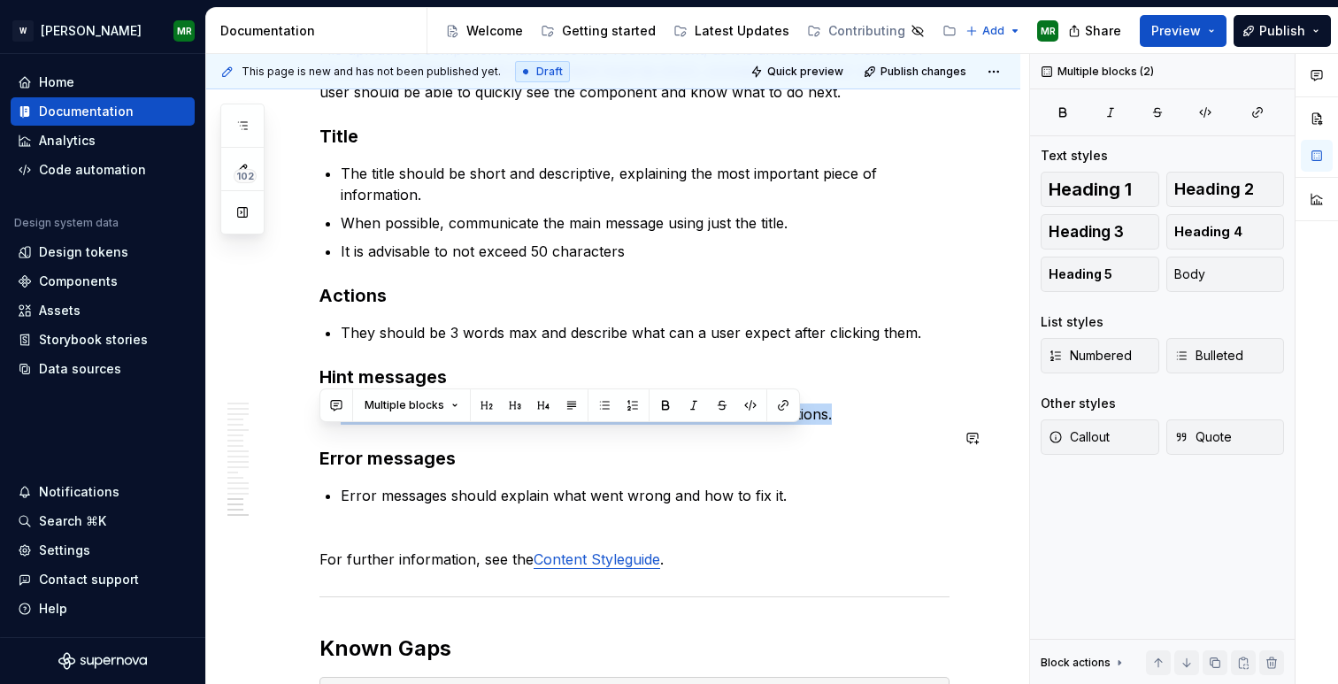
copy p "Hint messages should guide the user on how to succeed with his actions."
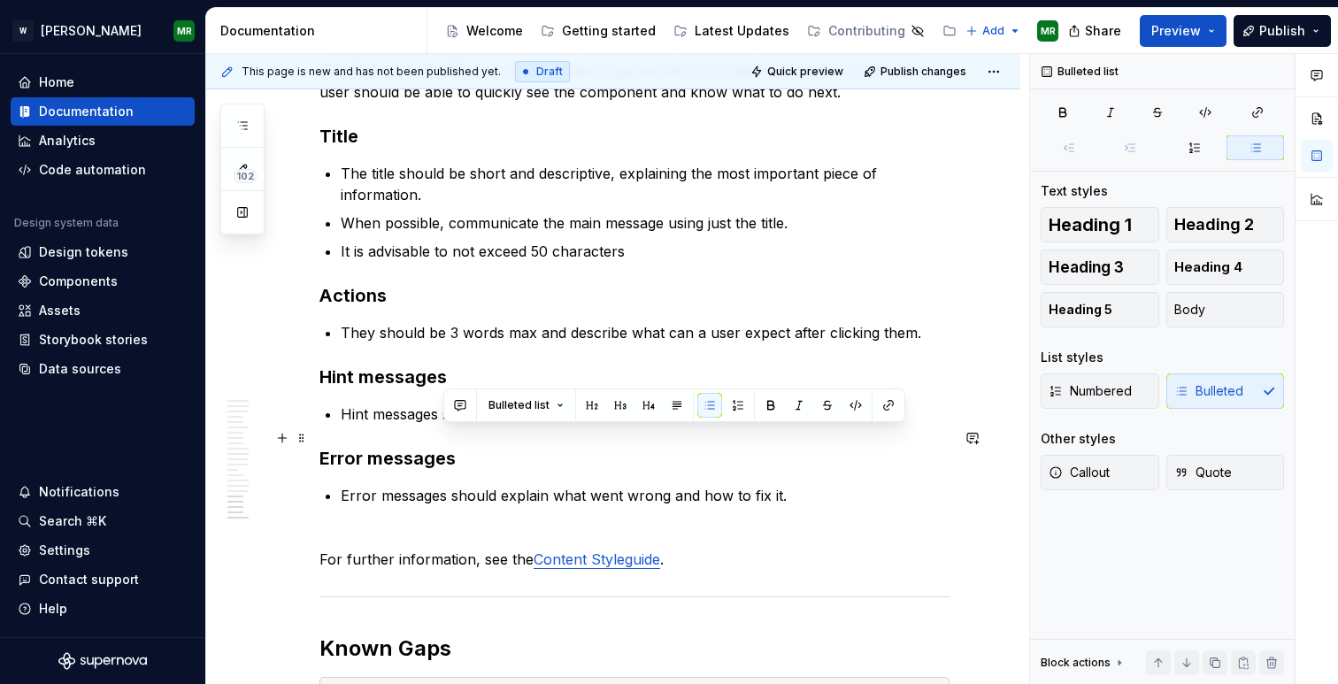
drag, startPoint x: 835, startPoint y: 440, endPoint x: 445, endPoint y: 443, distance: 389.4
click at [445, 425] on p "Hint messages should guide the user on how to succeed with his actions." at bounding box center [645, 414] width 609 height 21
drag, startPoint x: 512, startPoint y: 440, endPoint x: 442, endPoint y: 437, distance: 70.0
click at [442, 425] on p "Hint messages messages should guide the user on how to succeed in their actions." at bounding box center [645, 414] width 609 height 21
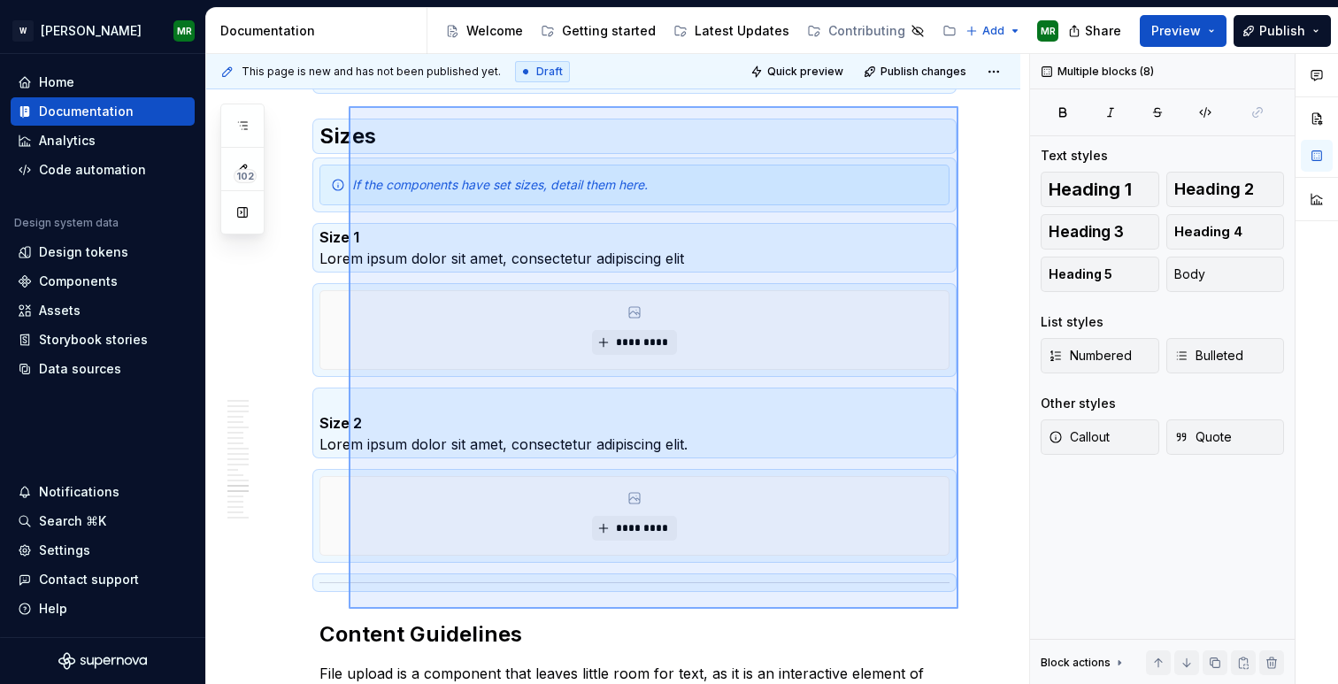
scroll to position [7513, 0]
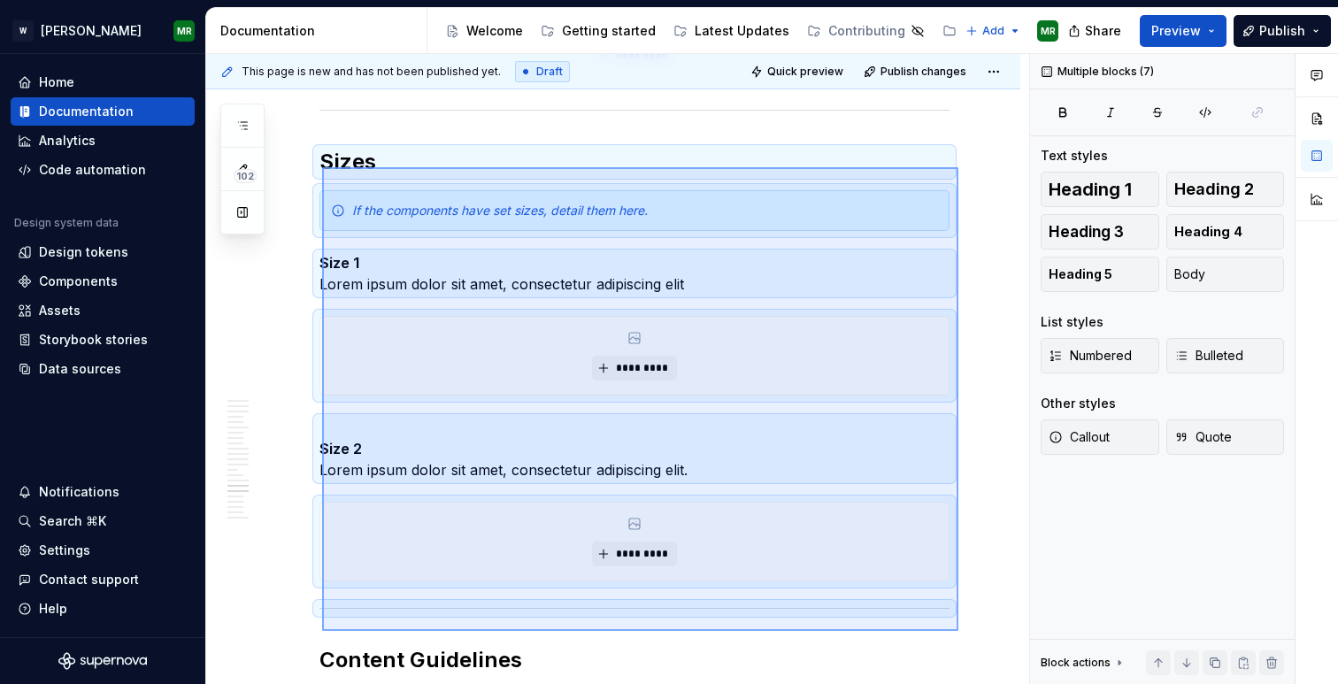
drag, startPoint x: 958, startPoint y: 484, endPoint x: 322, endPoint y: 167, distance: 710.8
click at [322, 167] on div "**********" at bounding box center [617, 369] width 823 height 631
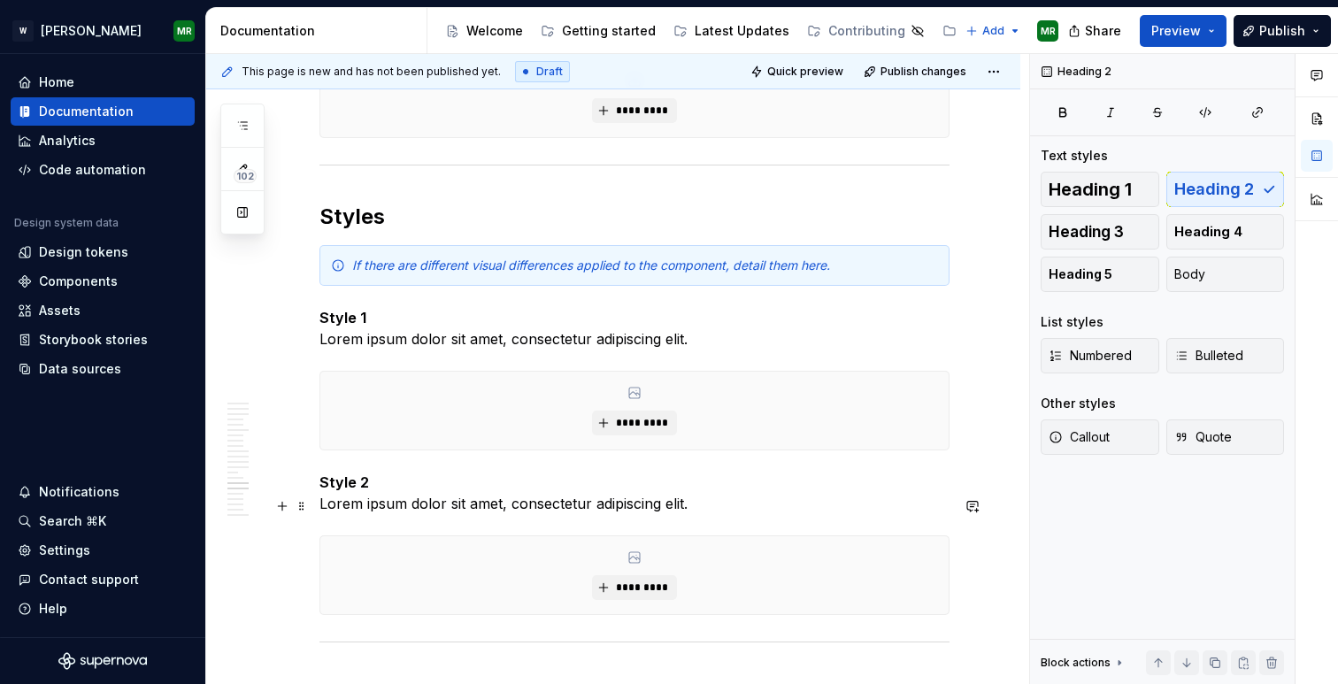
scroll to position [7060, 0]
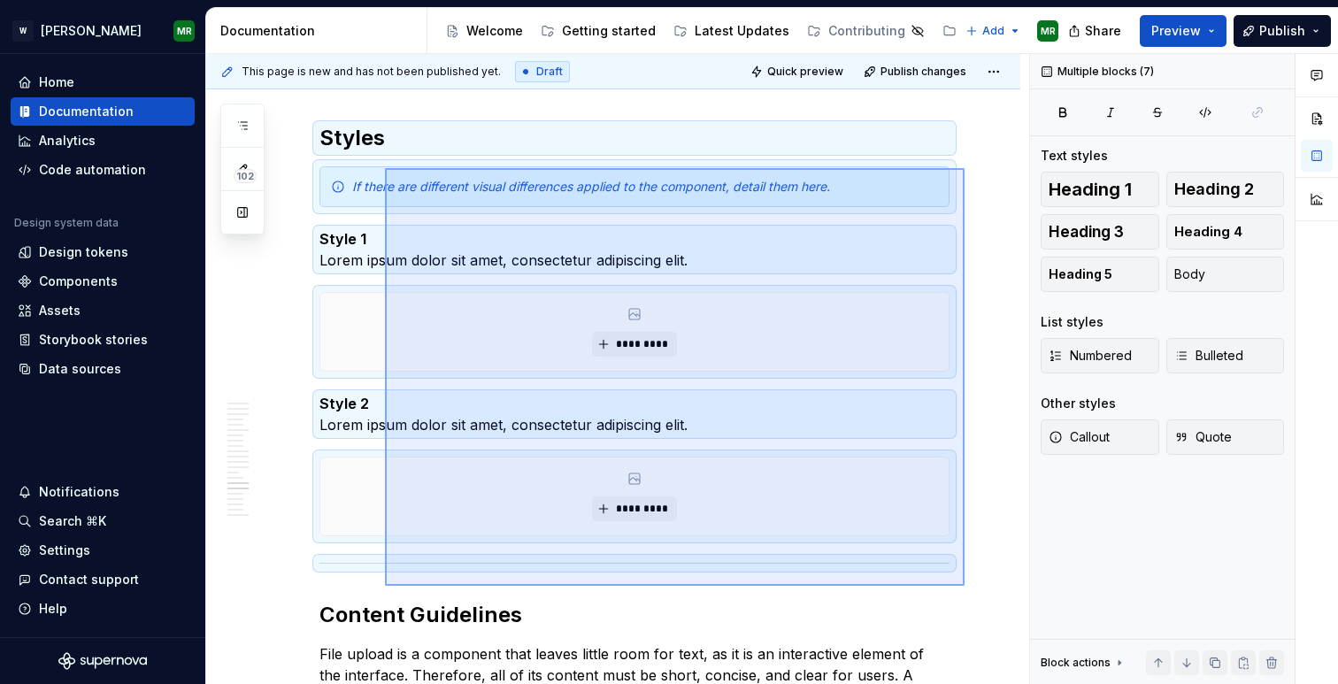
drag, startPoint x: 965, startPoint y: 586, endPoint x: 385, endPoint y: 168, distance: 714.5
click at [385, 168] on div "**********" at bounding box center [617, 369] width 823 height 631
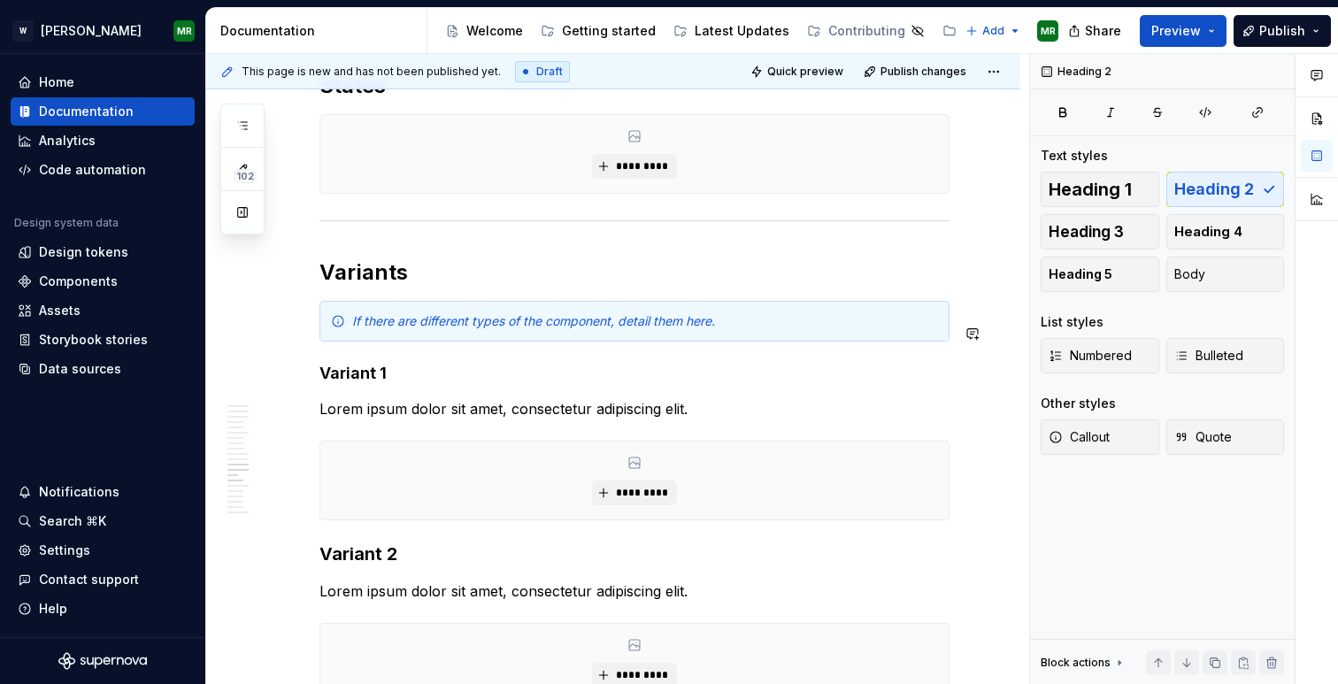
scroll to position [6433, 0]
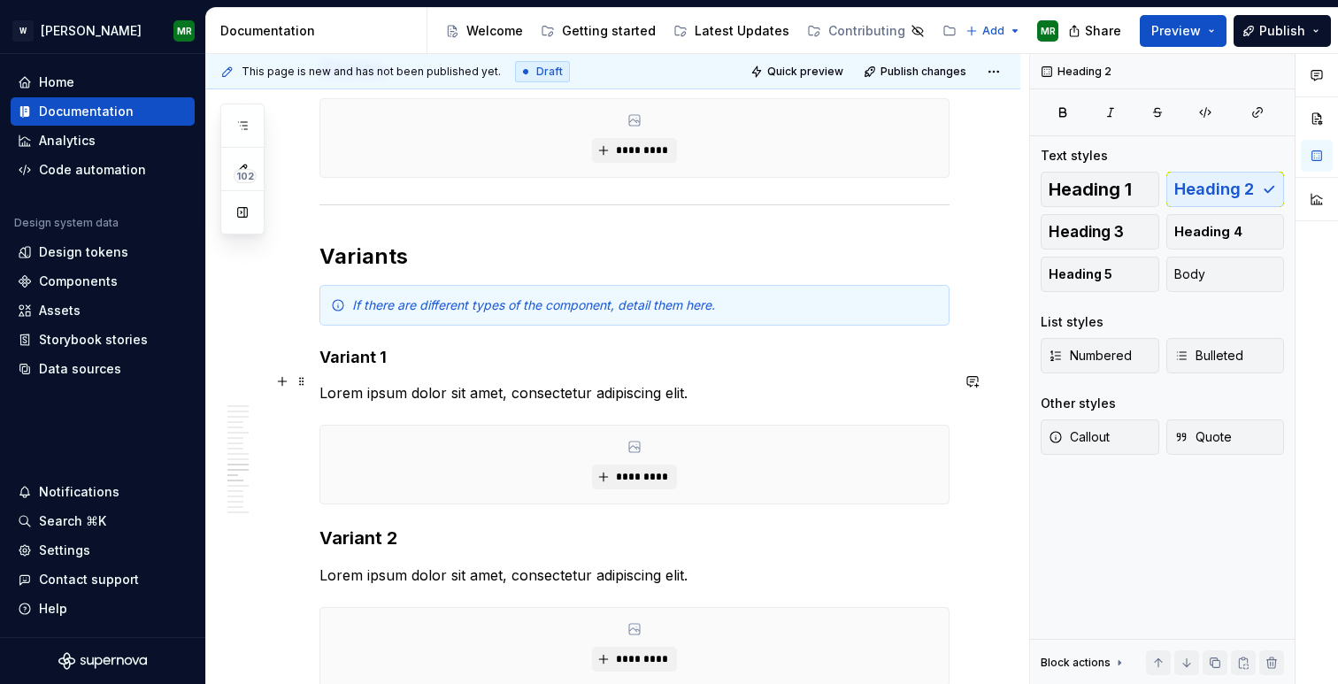
click at [369, 366] on strong "Variant 1" at bounding box center [352, 357] width 67 height 19
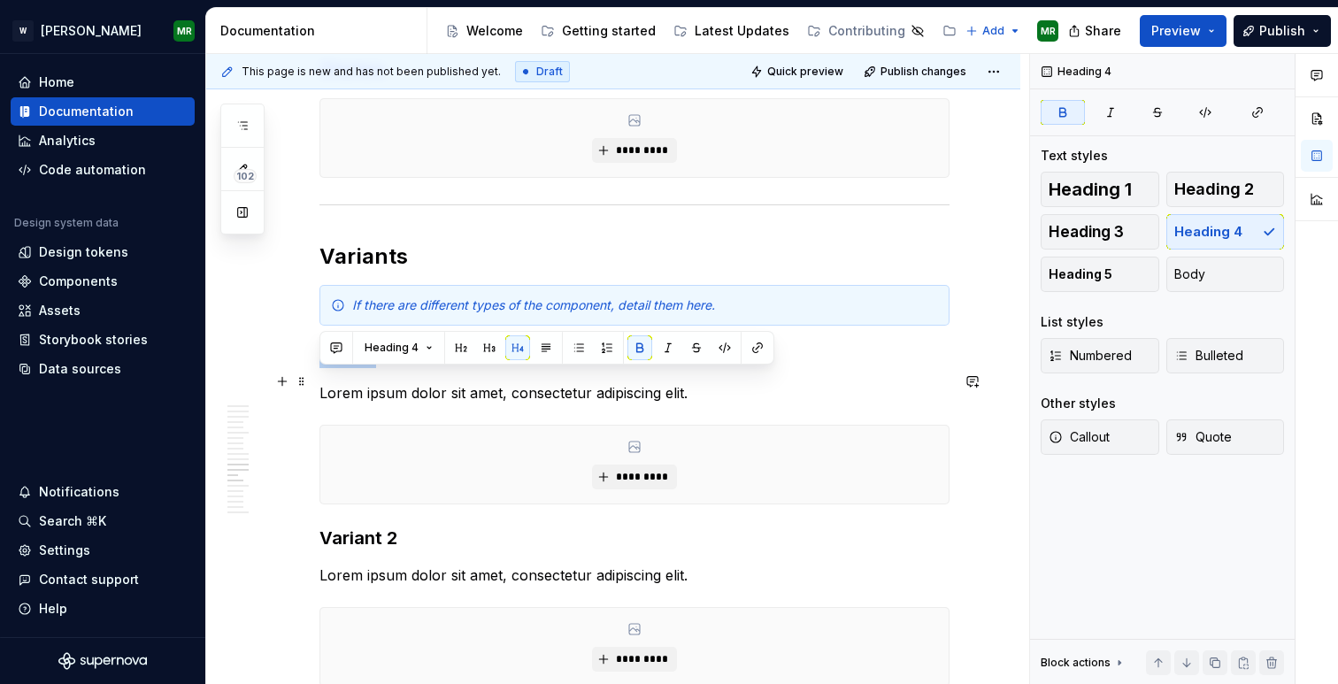
click at [369, 366] on strong "Variant 1" at bounding box center [352, 357] width 67 height 19
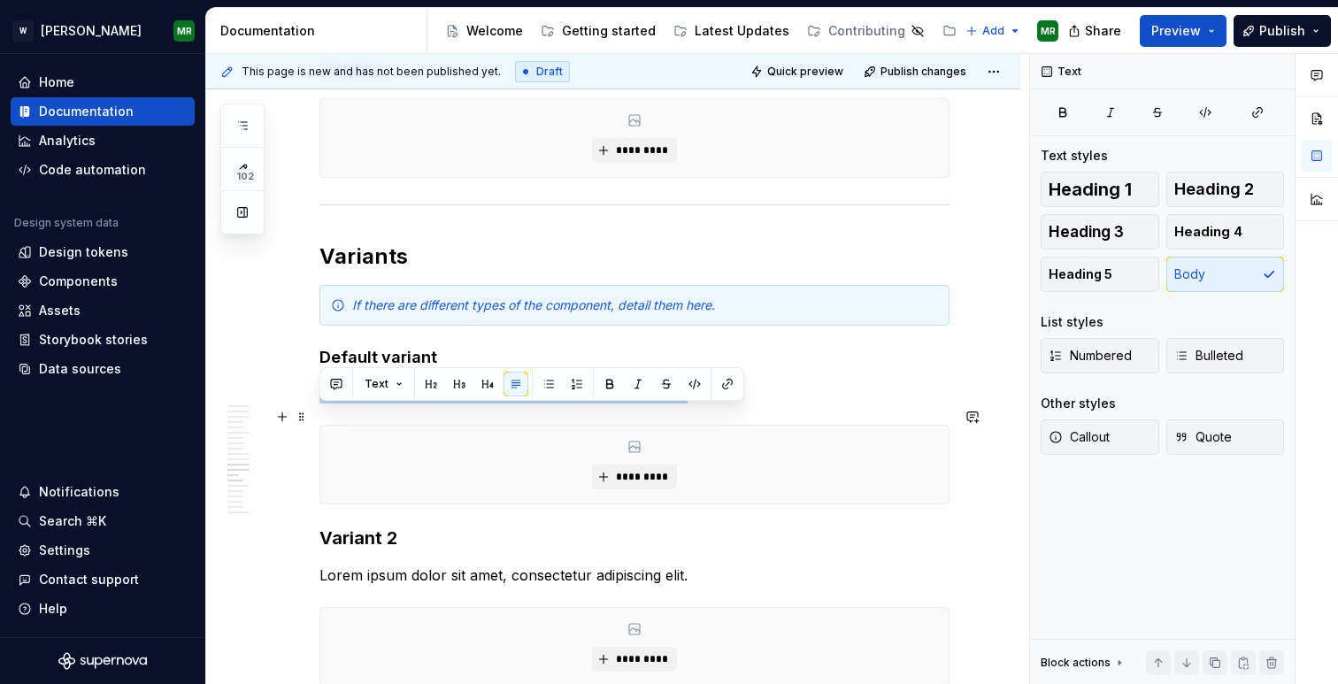
drag, startPoint x: 694, startPoint y: 416, endPoint x: 323, endPoint y: 419, distance: 370.8
click at [323, 404] on p "Lorem ipsum dolor sit amet, consectetur adipiscing elit." at bounding box center [634, 392] width 630 height 21
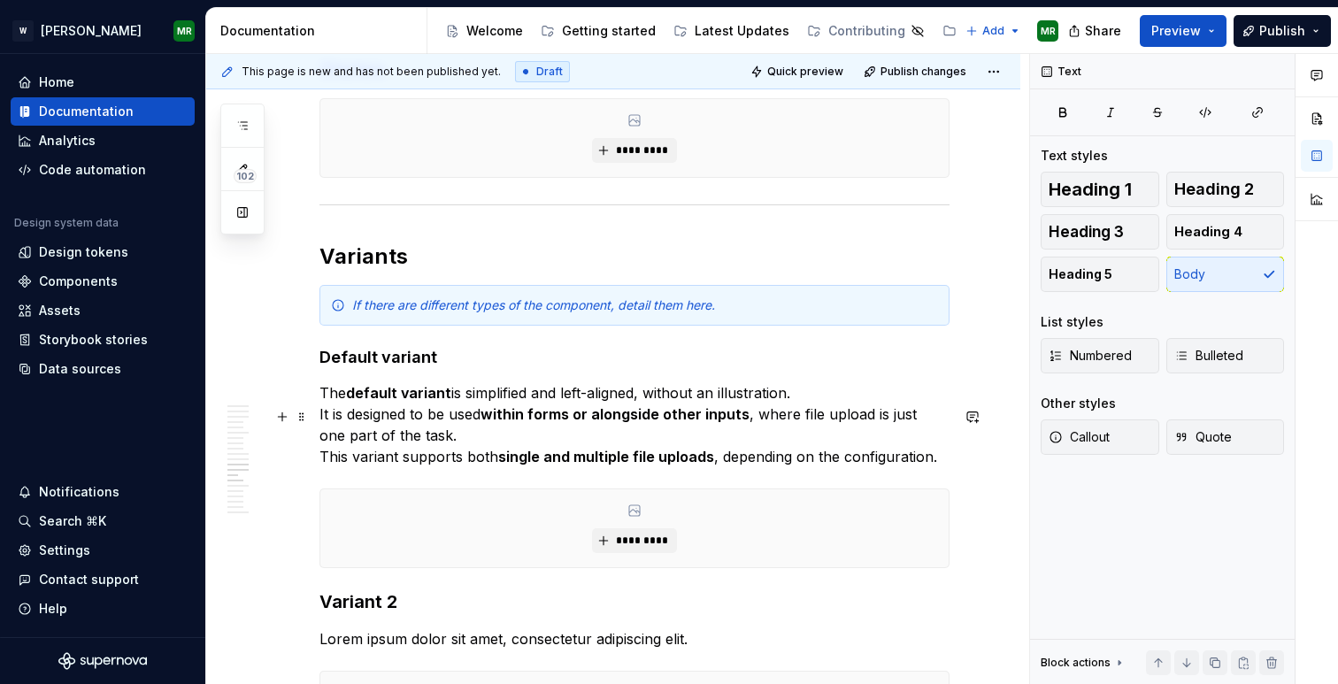
click at [593, 465] on strong "single and multiple file uploads" at bounding box center [606, 457] width 216 height 18
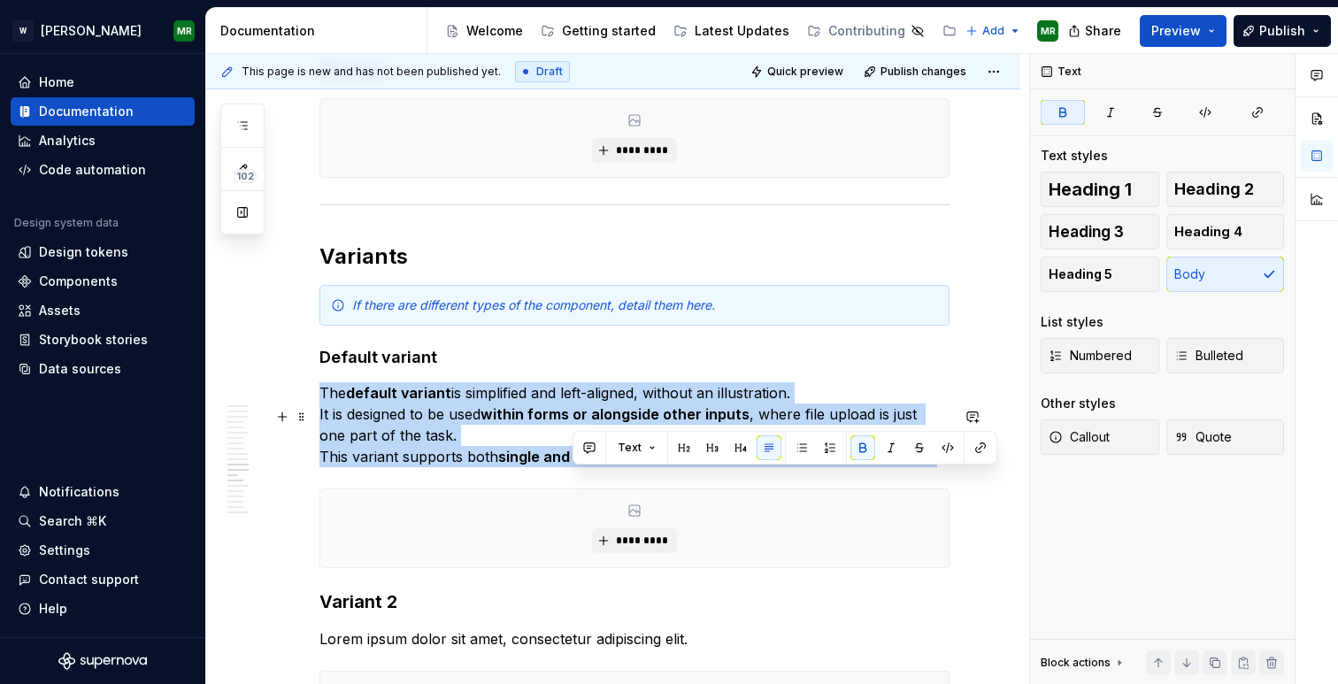
click at [593, 465] on strong "single and multiple file uploads" at bounding box center [606, 457] width 216 height 18
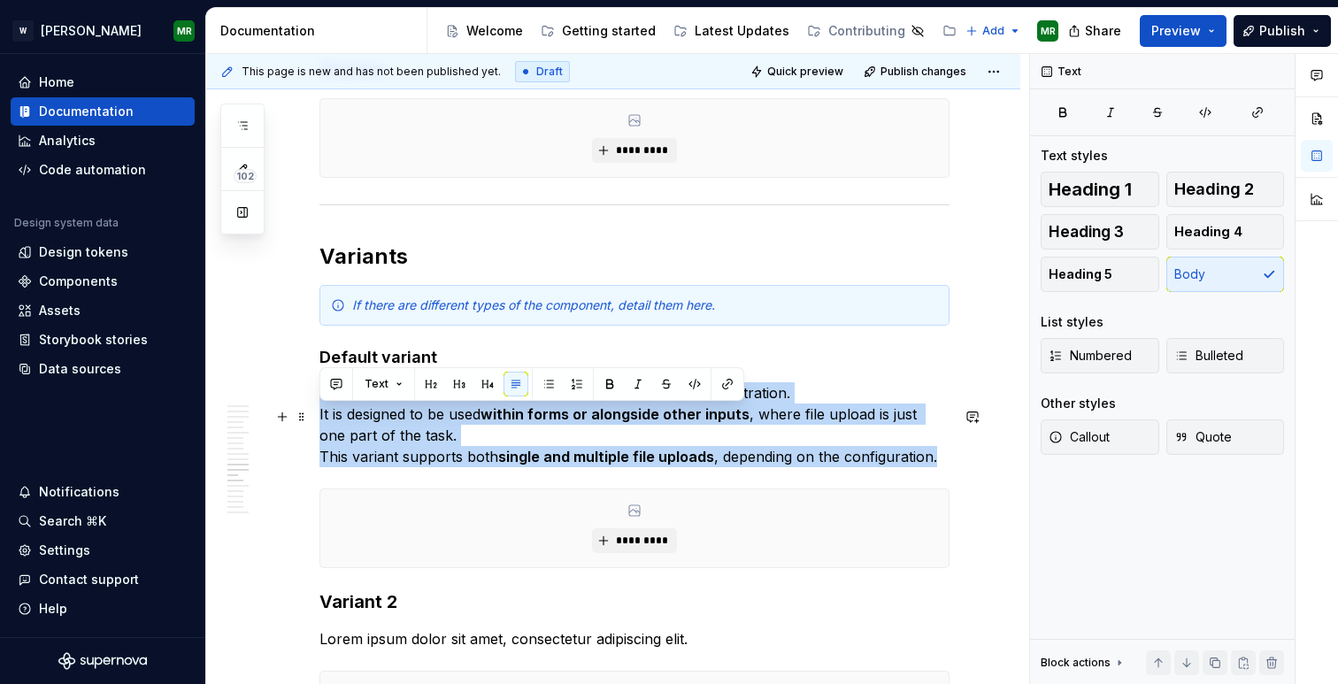
click at [593, 465] on strong "single and multiple file uploads" at bounding box center [606, 457] width 216 height 18
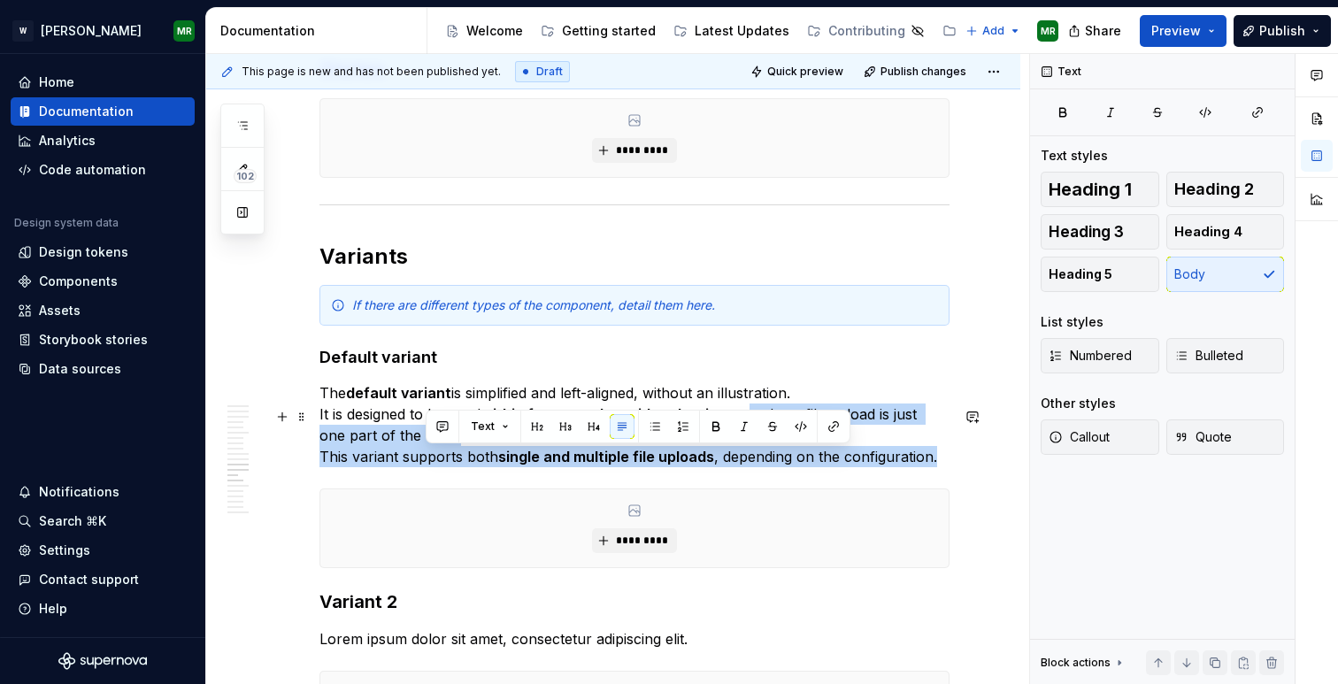
drag, startPoint x: 941, startPoint y: 481, endPoint x: 841, endPoint y: 457, distance: 102.8
click at [841, 457] on p "The default variant is simplified and left-aligned, without an illustration. It…" at bounding box center [634, 424] width 630 height 85
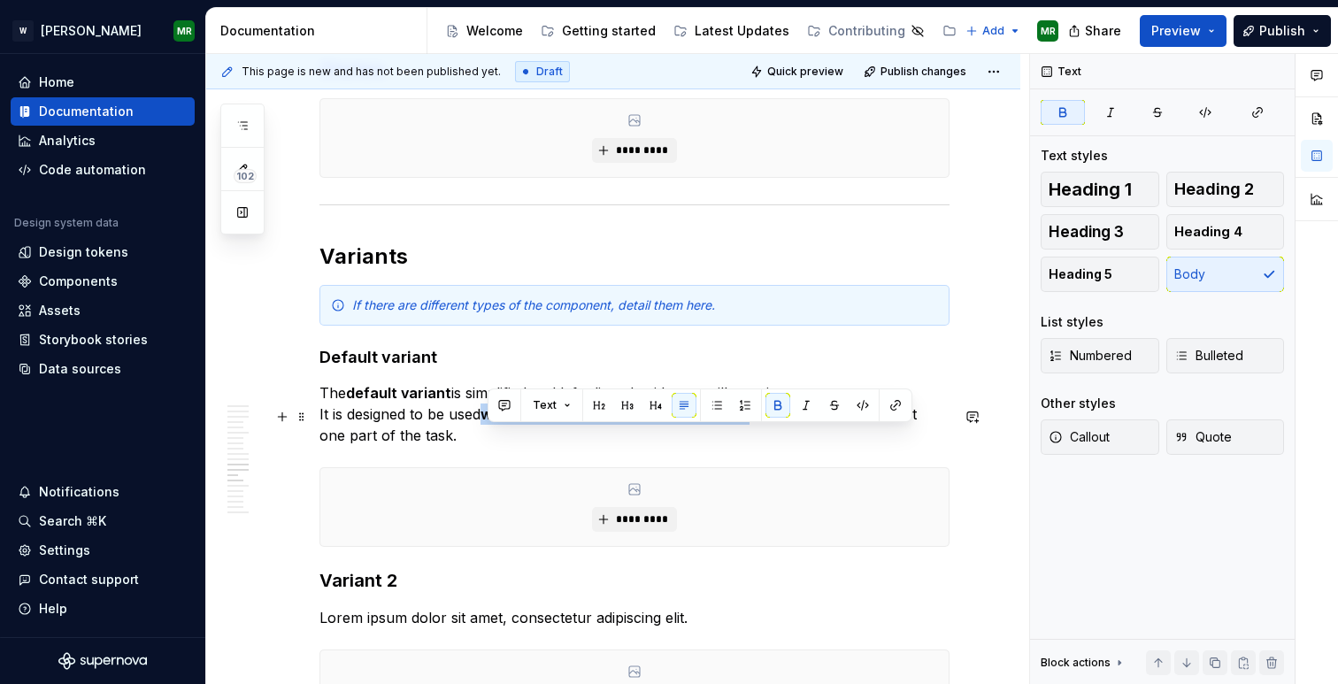
drag, startPoint x: 486, startPoint y: 438, endPoint x: 746, endPoint y: 435, distance: 260.2
click at [746, 435] on p "The default variant is simplified and left-aligned, without an illustration. It…" at bounding box center [634, 414] width 630 height 64
click at [773, 404] on button "button" at bounding box center [777, 405] width 25 height 25
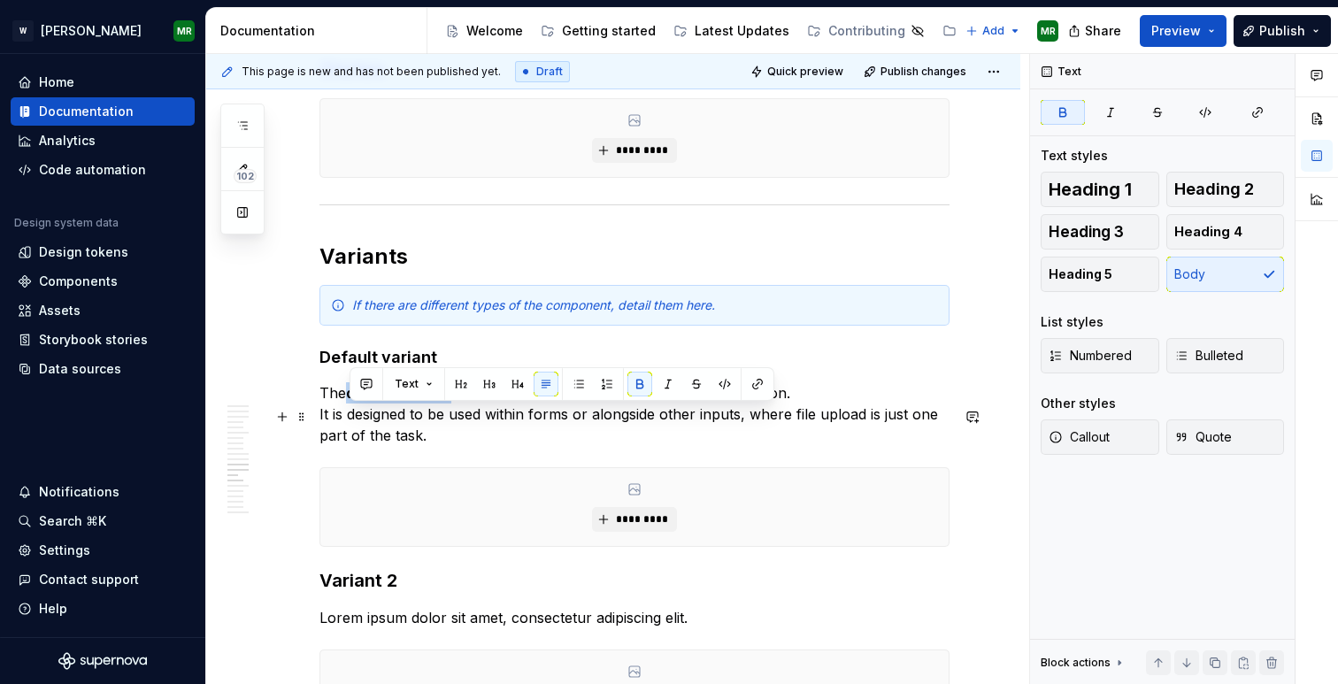
drag, startPoint x: 352, startPoint y: 416, endPoint x: 448, endPoint y: 419, distance: 95.6
click at [448, 402] on strong "default variant" at bounding box center [398, 393] width 105 height 18
click at [638, 380] on button "button" at bounding box center [639, 384] width 25 height 25
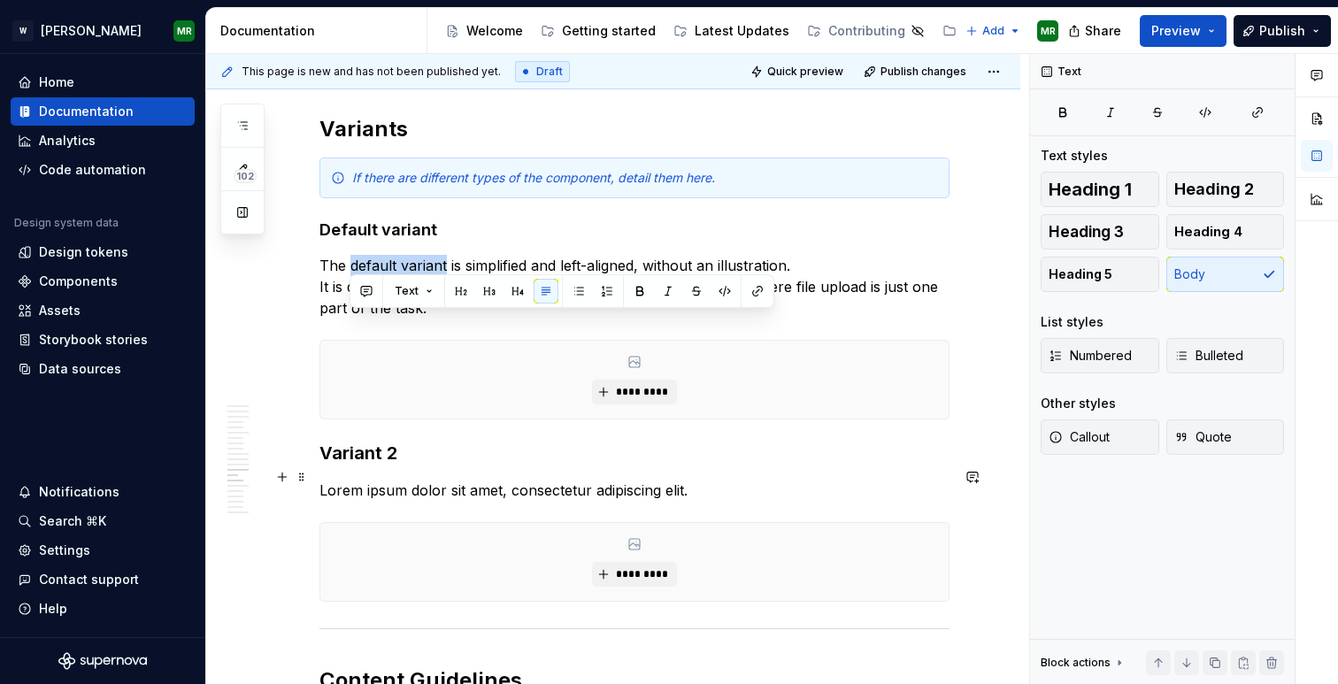
scroll to position [6619, 0]
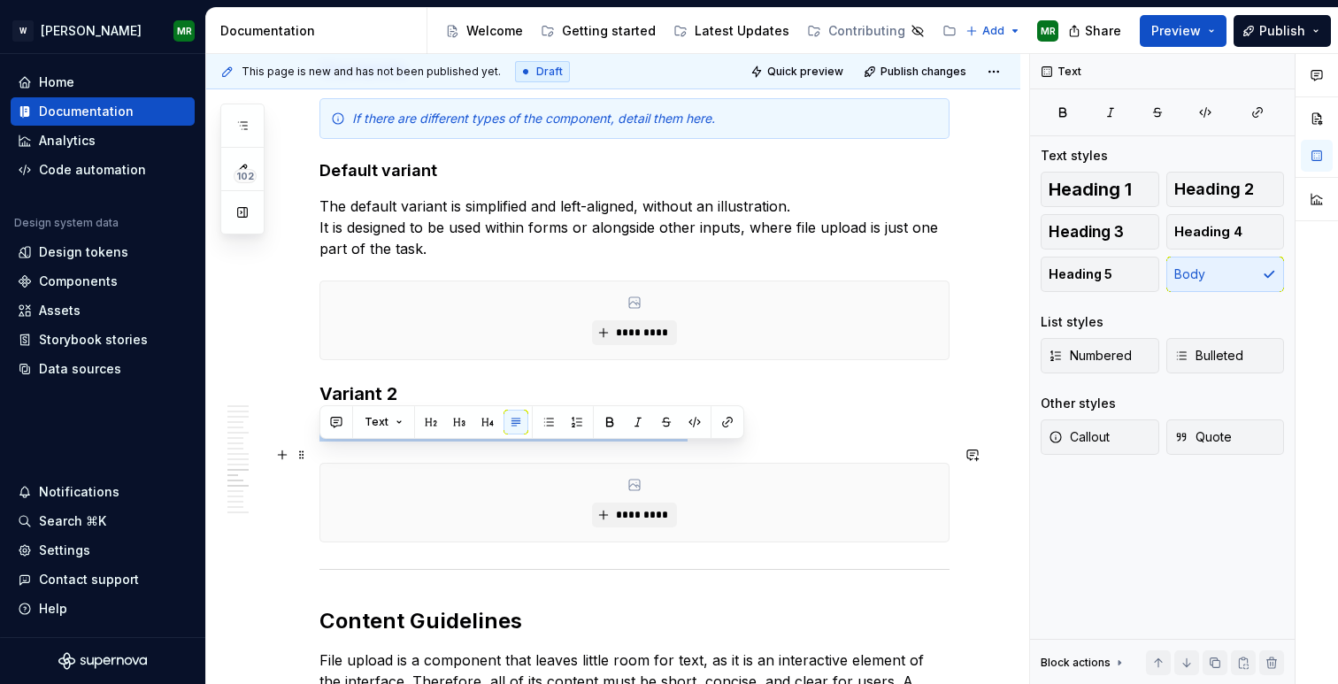
drag, startPoint x: 696, startPoint y: 453, endPoint x: 322, endPoint y: 450, distance: 373.5
click at [322, 442] on p "Lorem ipsum dolor sit amet, consectetur adipiscing elit." at bounding box center [634, 430] width 630 height 21
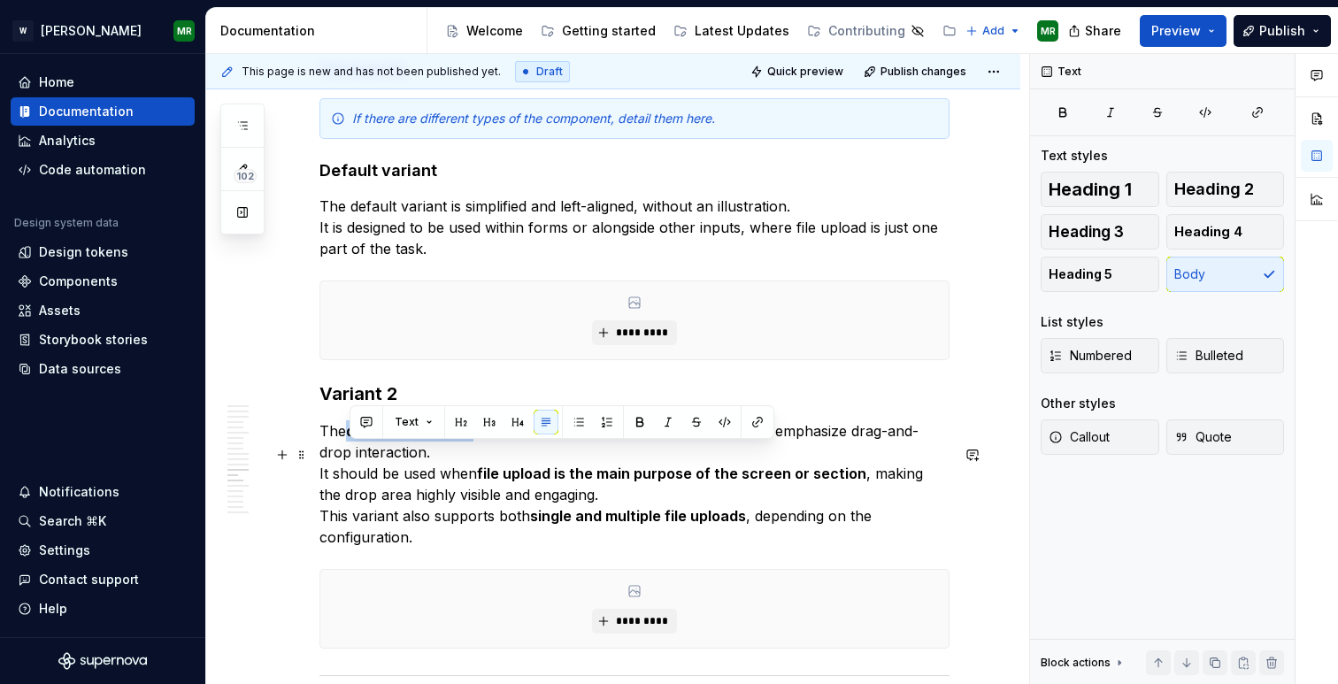
drag, startPoint x: 472, startPoint y: 460, endPoint x: 353, endPoint y: 455, distance: 118.7
click at [353, 455] on p "The drop zone variant is centered and may include an illustration to emphasize …" at bounding box center [634, 483] width 630 height 127
click at [336, 404] on strong "Variant 2" at bounding box center [358, 393] width 78 height 21
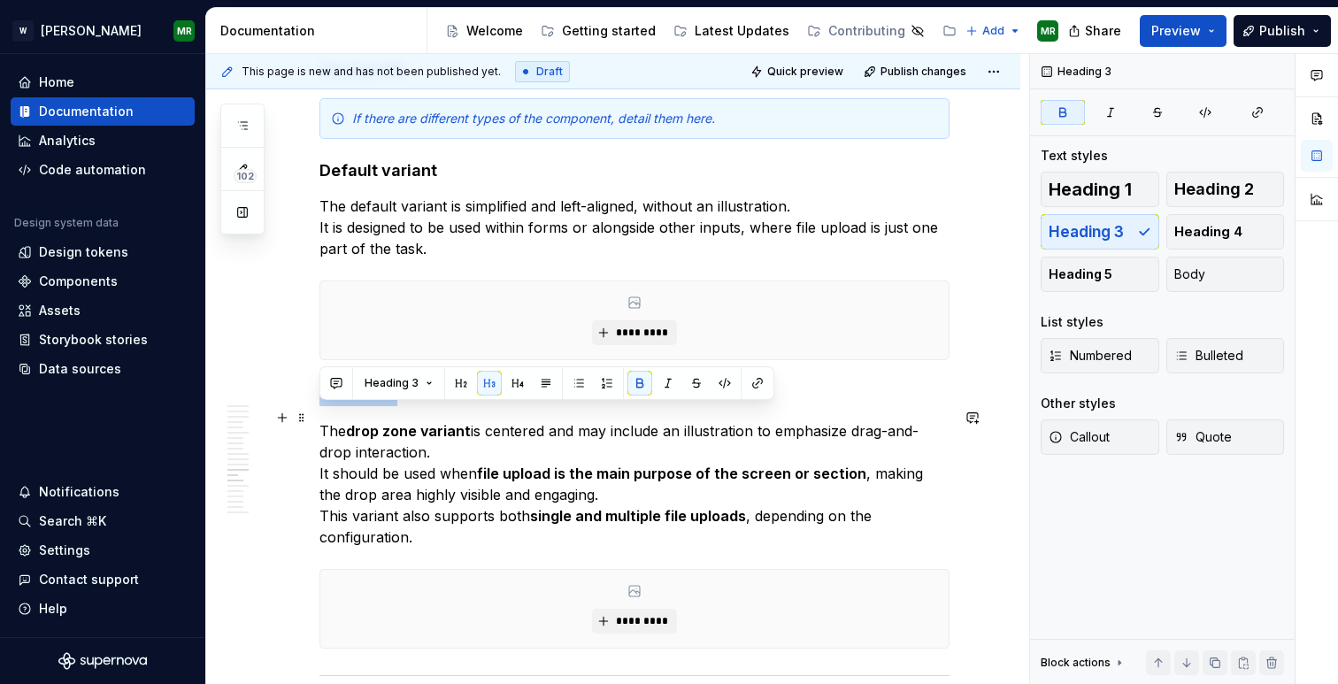
drag, startPoint x: 395, startPoint y: 419, endPoint x: 317, endPoint y: 418, distance: 77.9
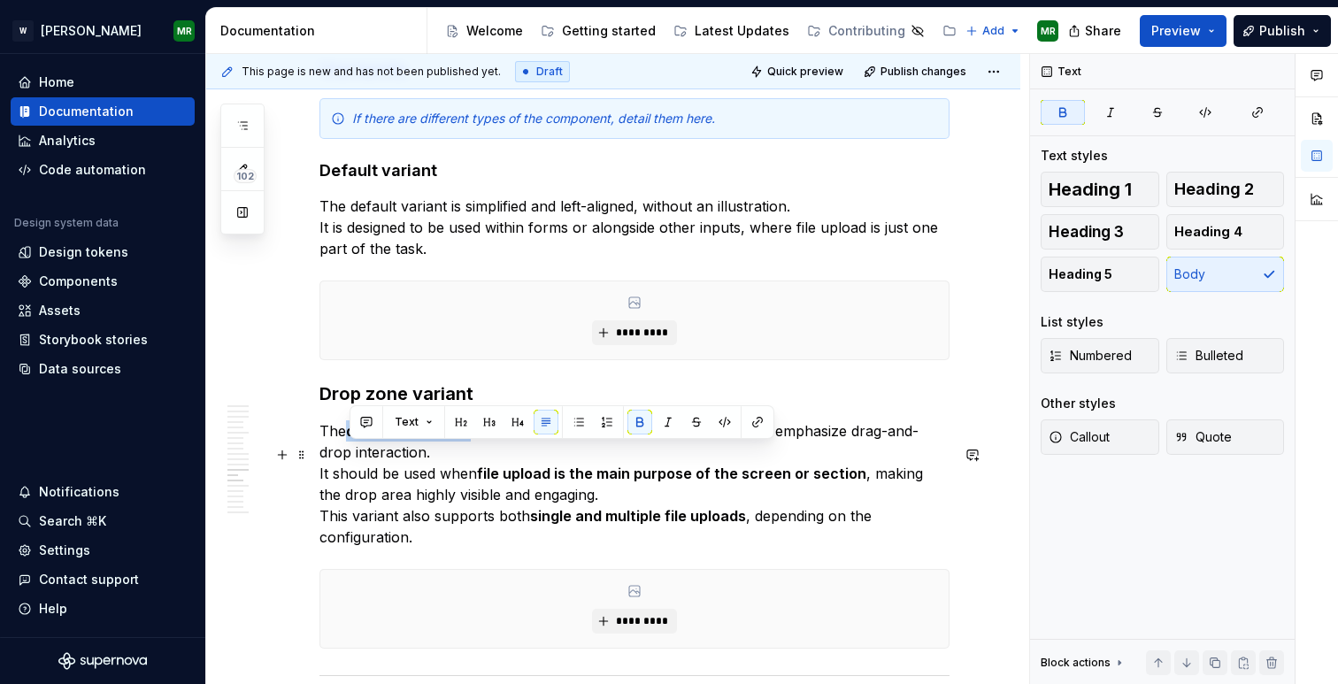
drag, startPoint x: 349, startPoint y: 456, endPoint x: 470, endPoint y: 454, distance: 121.3
click at [470, 454] on p "The drop zone variant is centered and may include an illustration to emphasize …" at bounding box center [634, 483] width 630 height 127
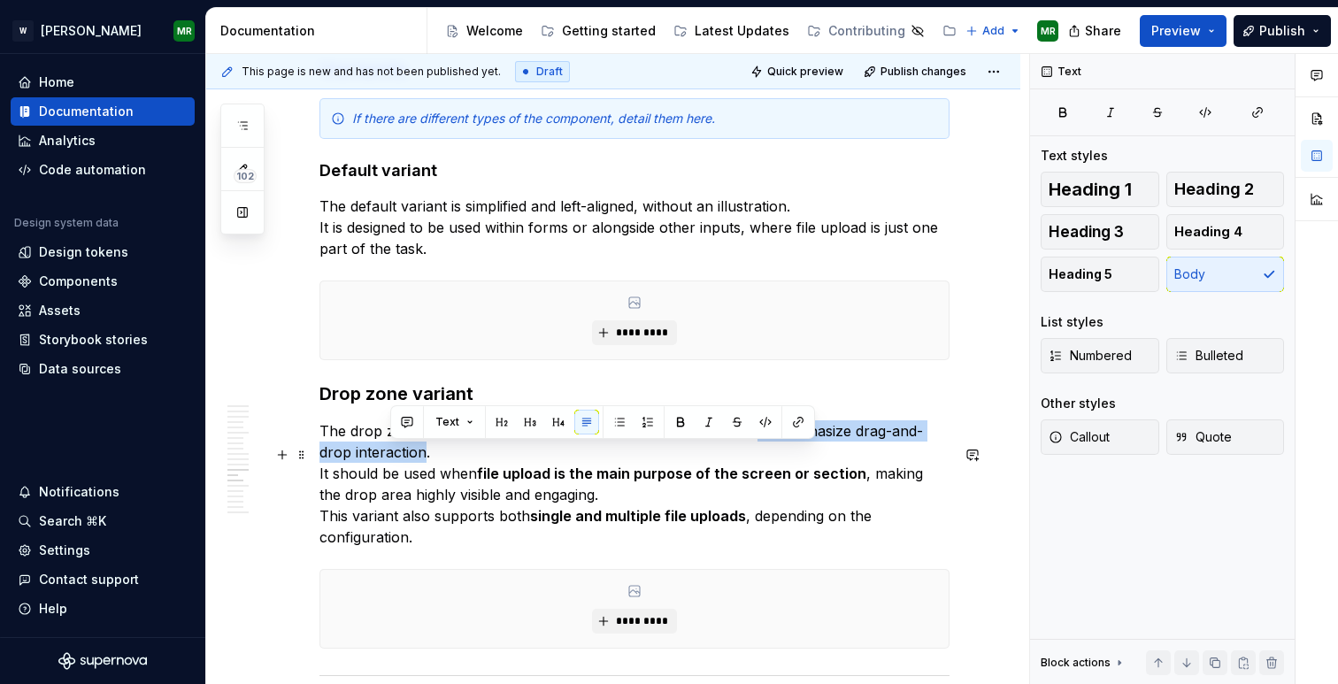
drag, startPoint x: 750, startPoint y: 459, endPoint x: 391, endPoint y: 477, distance: 359.7
click at [391, 477] on p "The drop zone variant is centered and may include an illustration to emphasize …" at bounding box center [634, 483] width 630 height 127
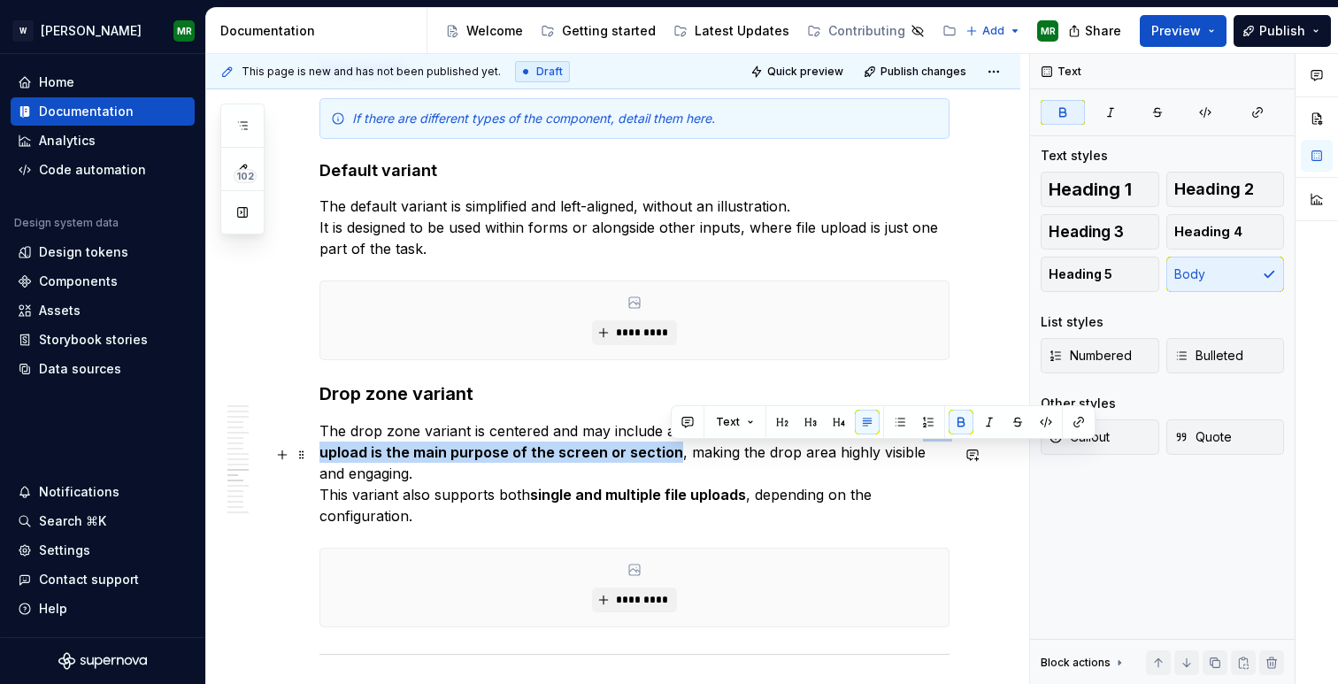
drag, startPoint x: 919, startPoint y: 457, endPoint x: 672, endPoint y: 481, distance: 248.9
click at [672, 481] on p "The drop zone variant is centered and may include an illustration. It should be…" at bounding box center [634, 473] width 630 height 106
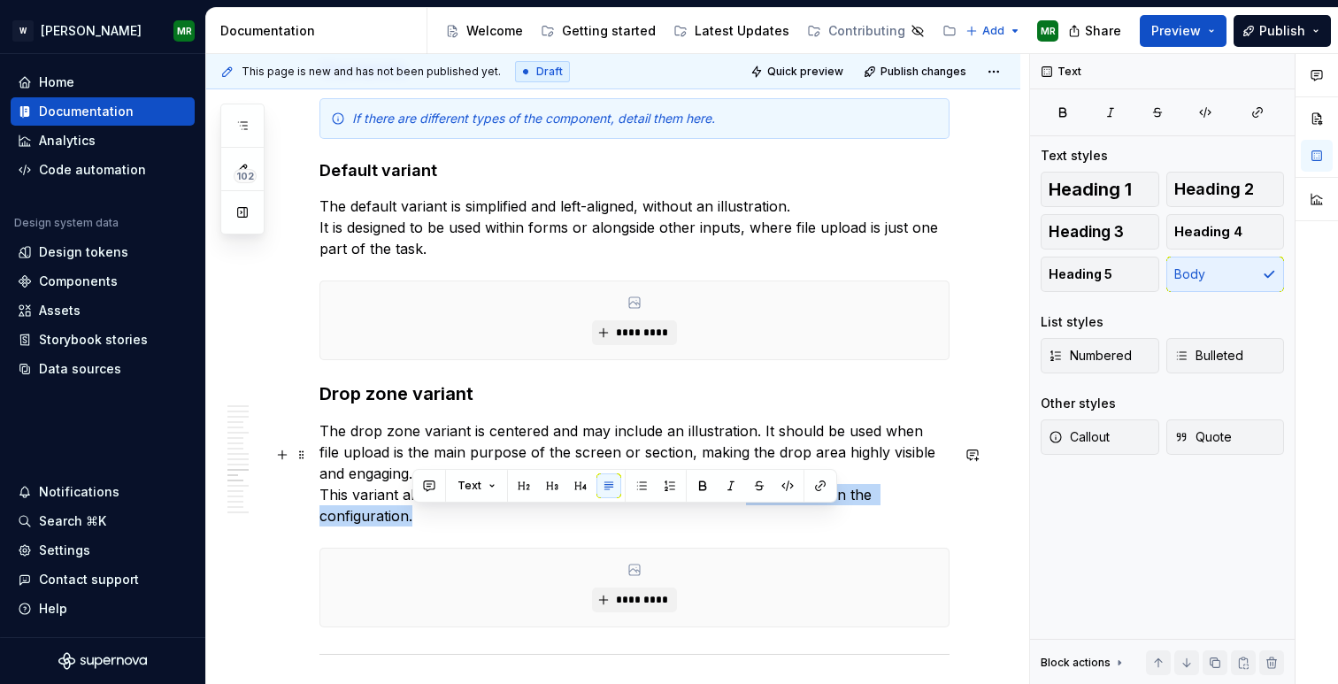
drag, startPoint x: 744, startPoint y: 521, endPoint x: 704, endPoint y: 548, distance: 47.9
click at [704, 527] on p "The drop zone variant is centered and may include an illustration. It should be…" at bounding box center [634, 473] width 630 height 106
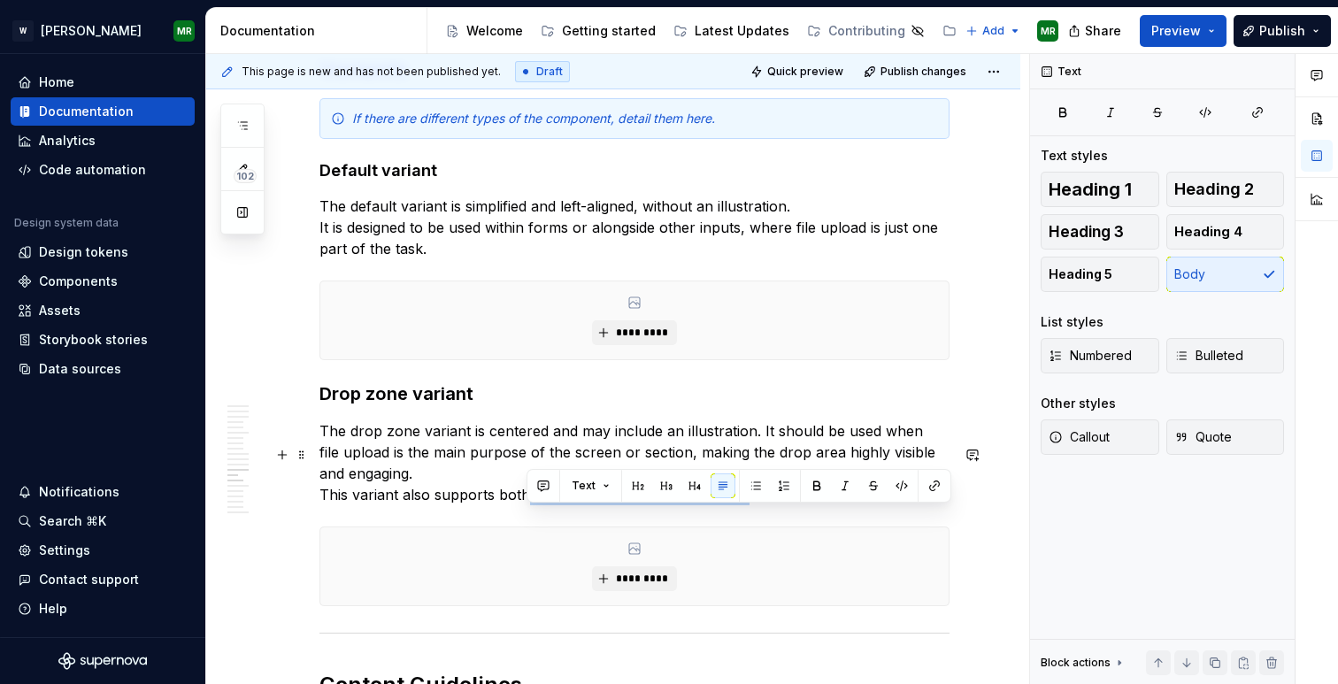
drag, startPoint x: 527, startPoint y: 520, endPoint x: 750, endPoint y: 527, distance: 223.1
click at [750, 505] on p "The drop zone variant is centered and may include an illustration. It should be…" at bounding box center [634, 462] width 630 height 85
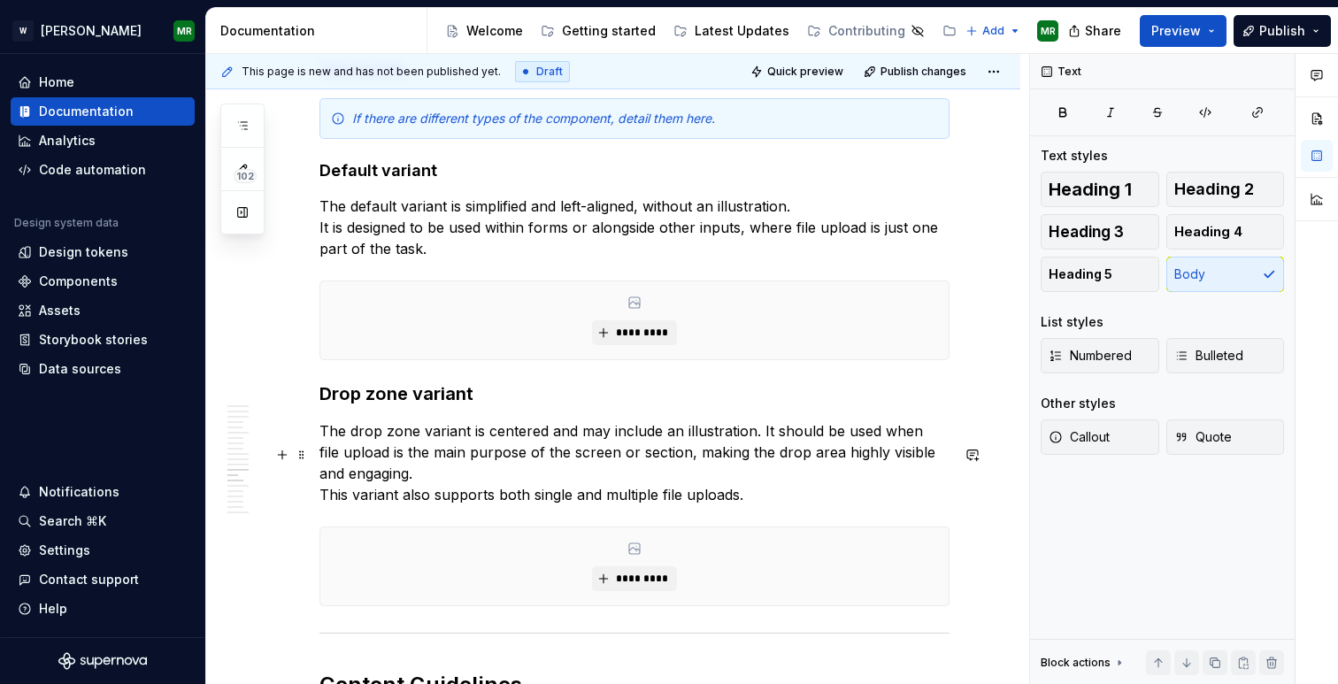
click at [320, 505] on p "The drop zone variant is centered and may include an illustration. It should be…" at bounding box center [634, 462] width 630 height 85
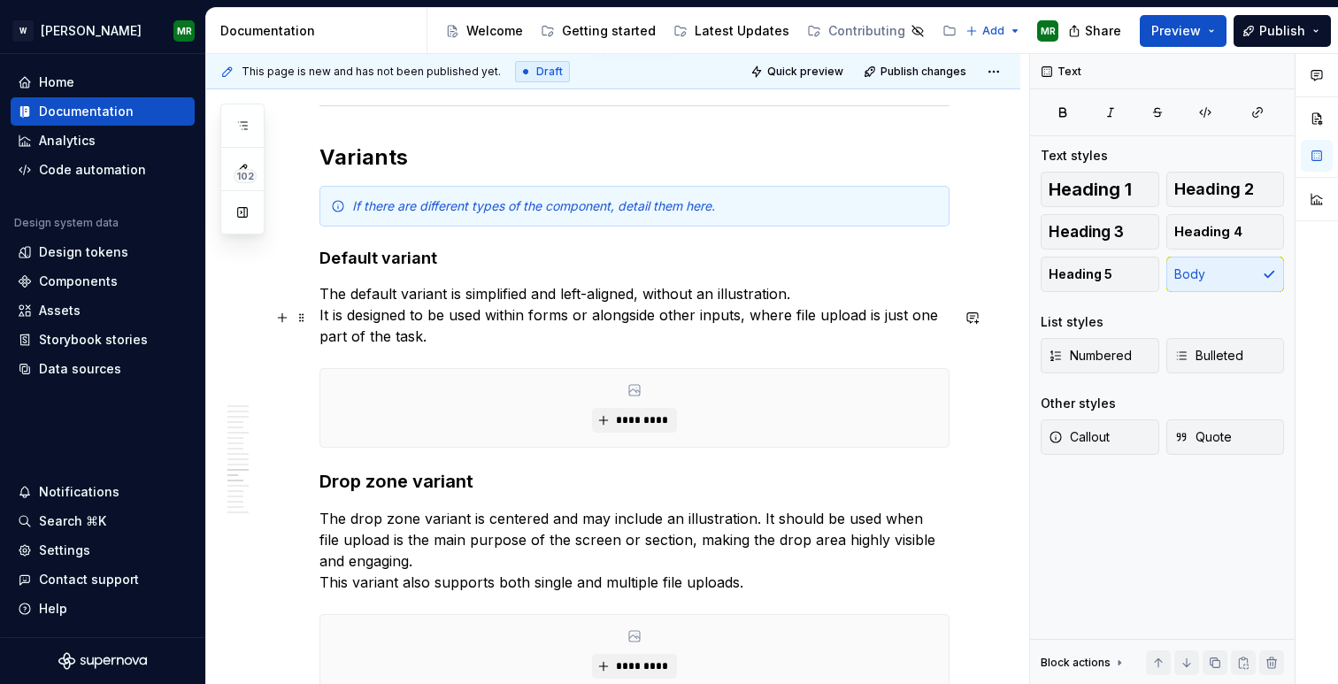
scroll to position [6542, 0]
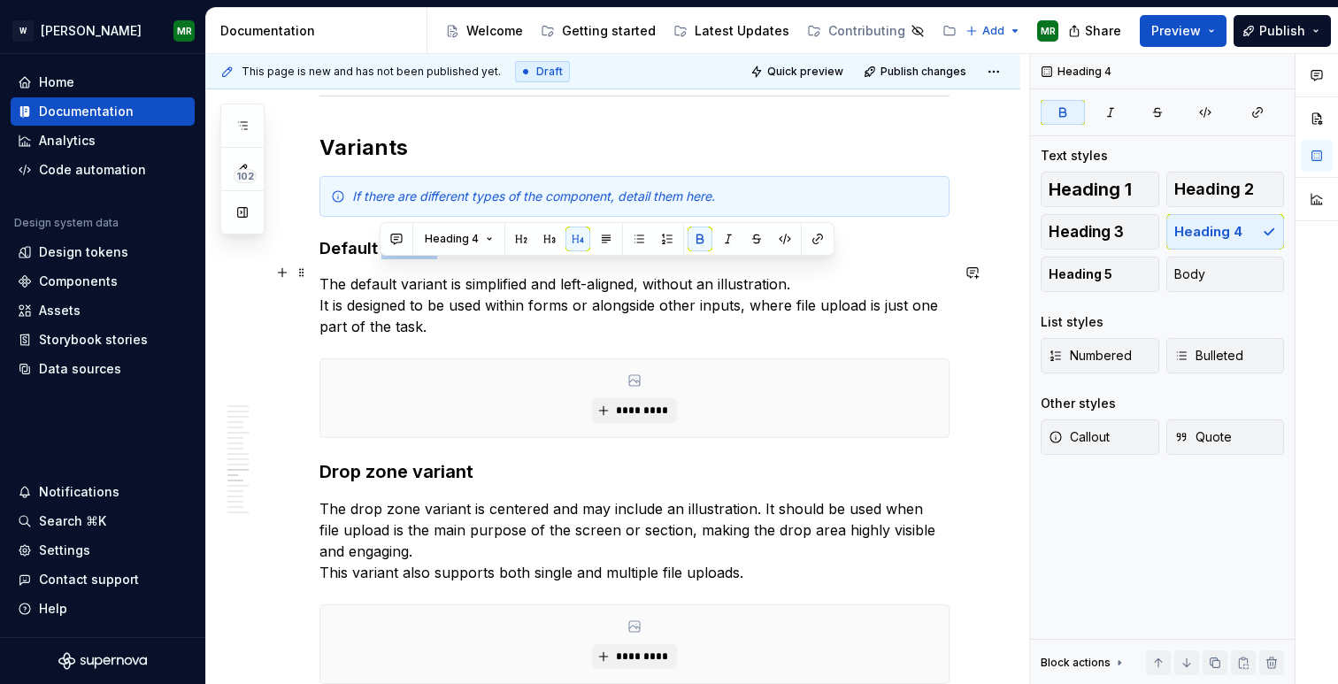
drag, startPoint x: 378, startPoint y: 270, endPoint x: 435, endPoint y: 270, distance: 57.5
click at [435, 259] on h4 "Default variant" at bounding box center [634, 248] width 630 height 21
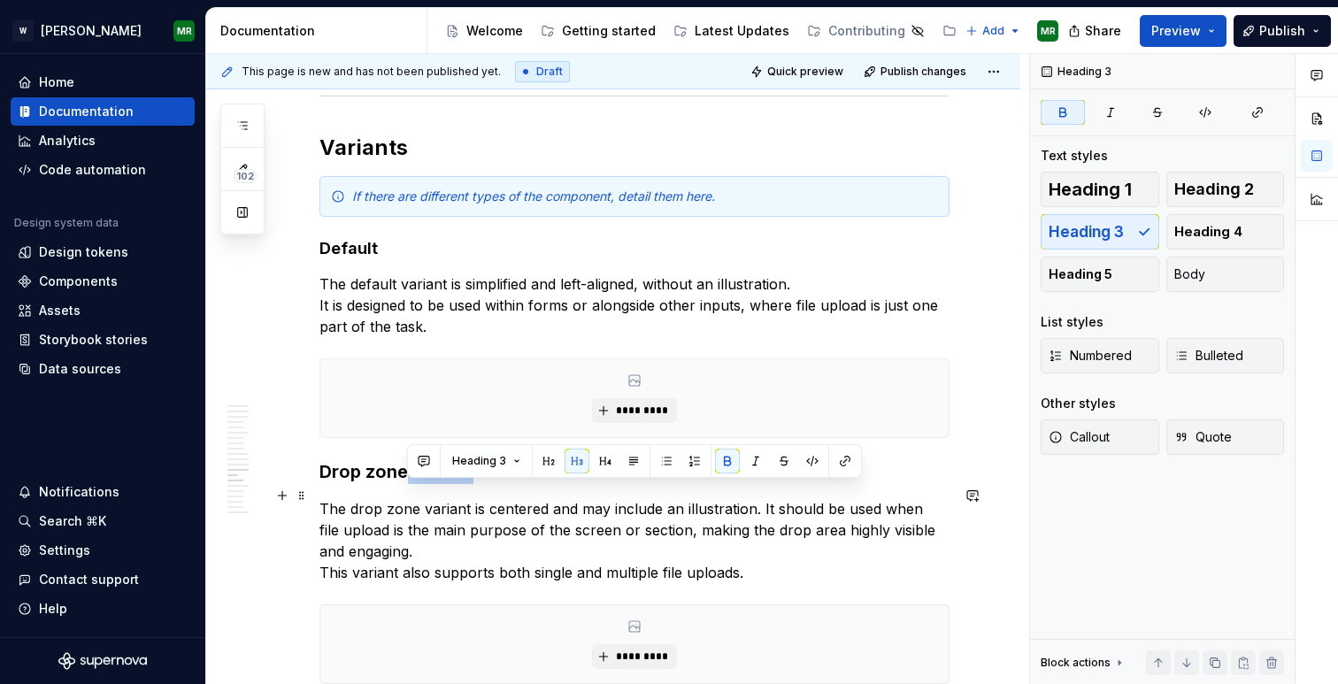
drag, startPoint x: 406, startPoint y: 499, endPoint x: 469, endPoint y: 497, distance: 62.9
click at [469, 482] on strong "Drop zone variant" at bounding box center [396, 471] width 154 height 21
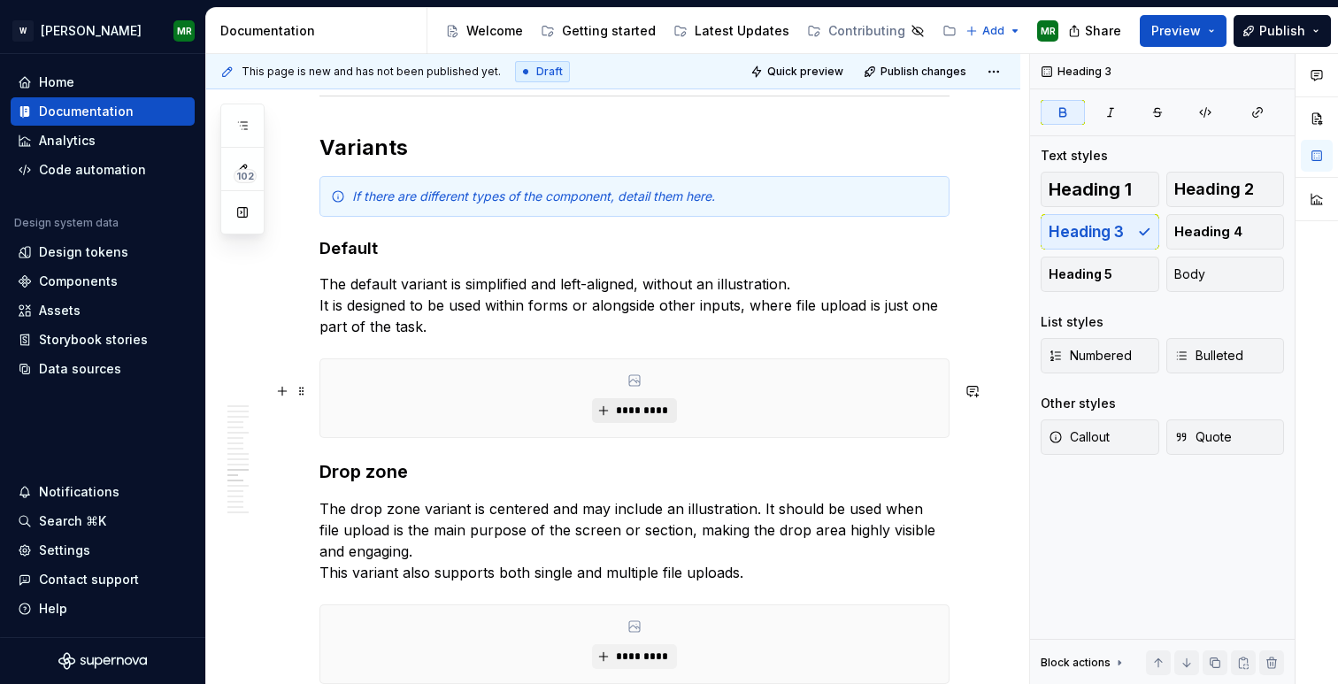
click at [632, 418] on span "*********" at bounding box center [641, 411] width 54 height 14
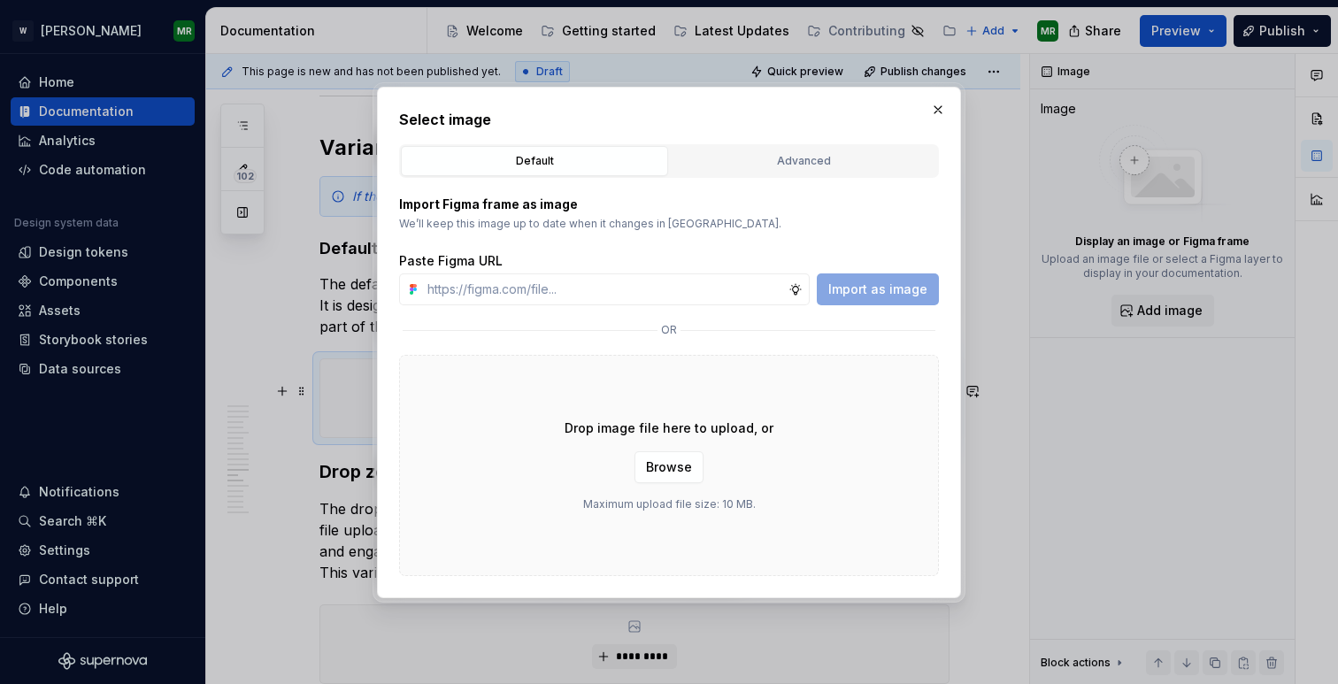
type textarea "*"
click at [579, 292] on input "text" at bounding box center [604, 289] width 368 height 32
type input "[URL][DOMAIN_NAME]"
click at [871, 291] on span "Import as image" at bounding box center [877, 290] width 99 height 18
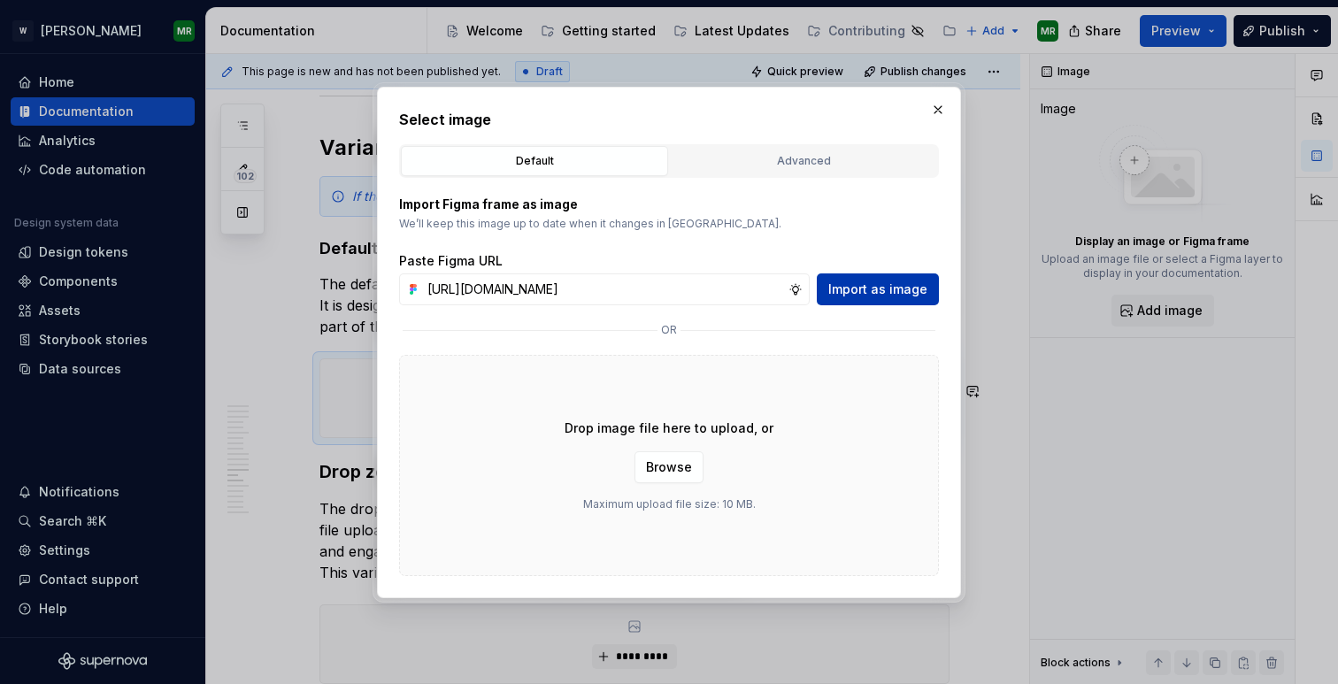
scroll to position [0, 0]
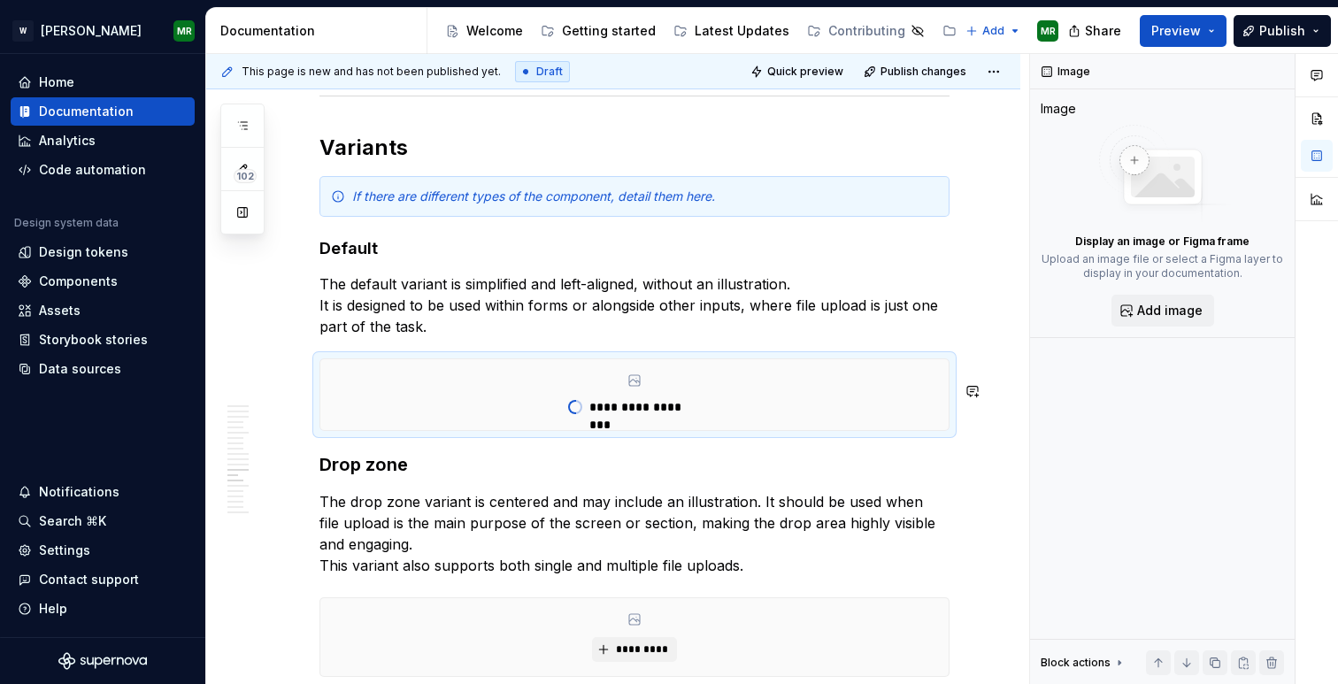
type textarea "*"
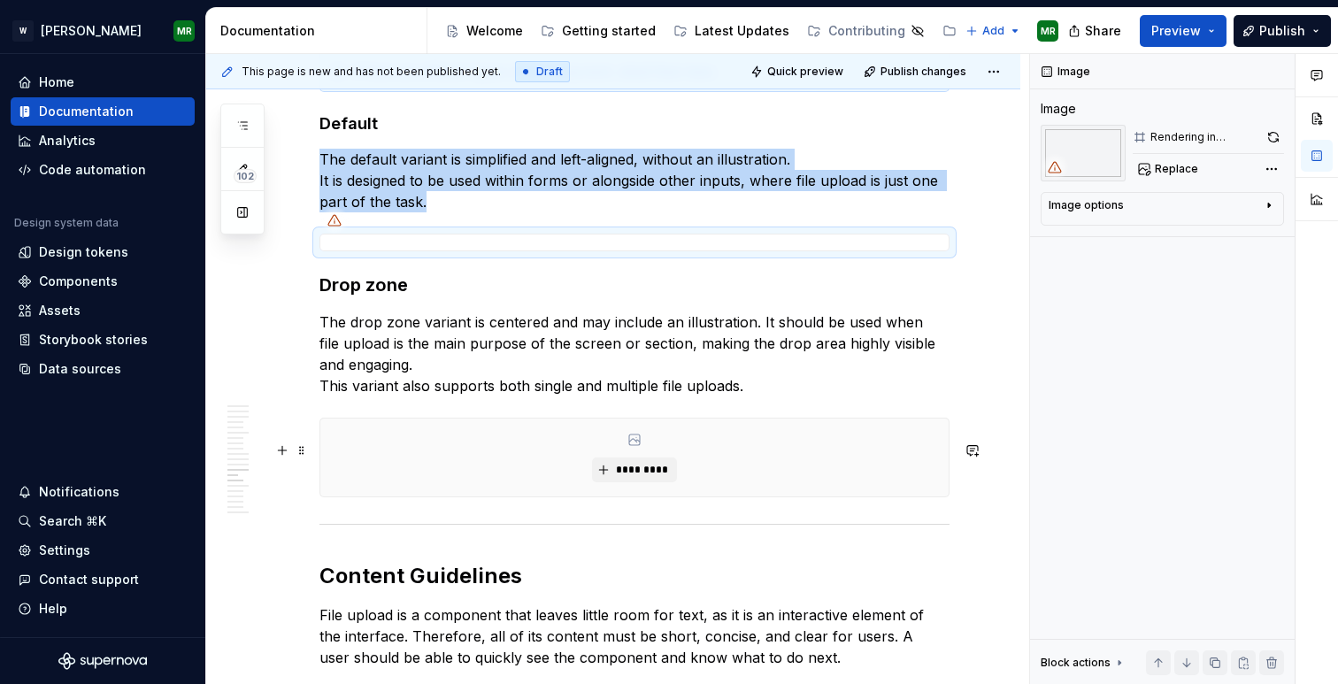
scroll to position [6676, 0]
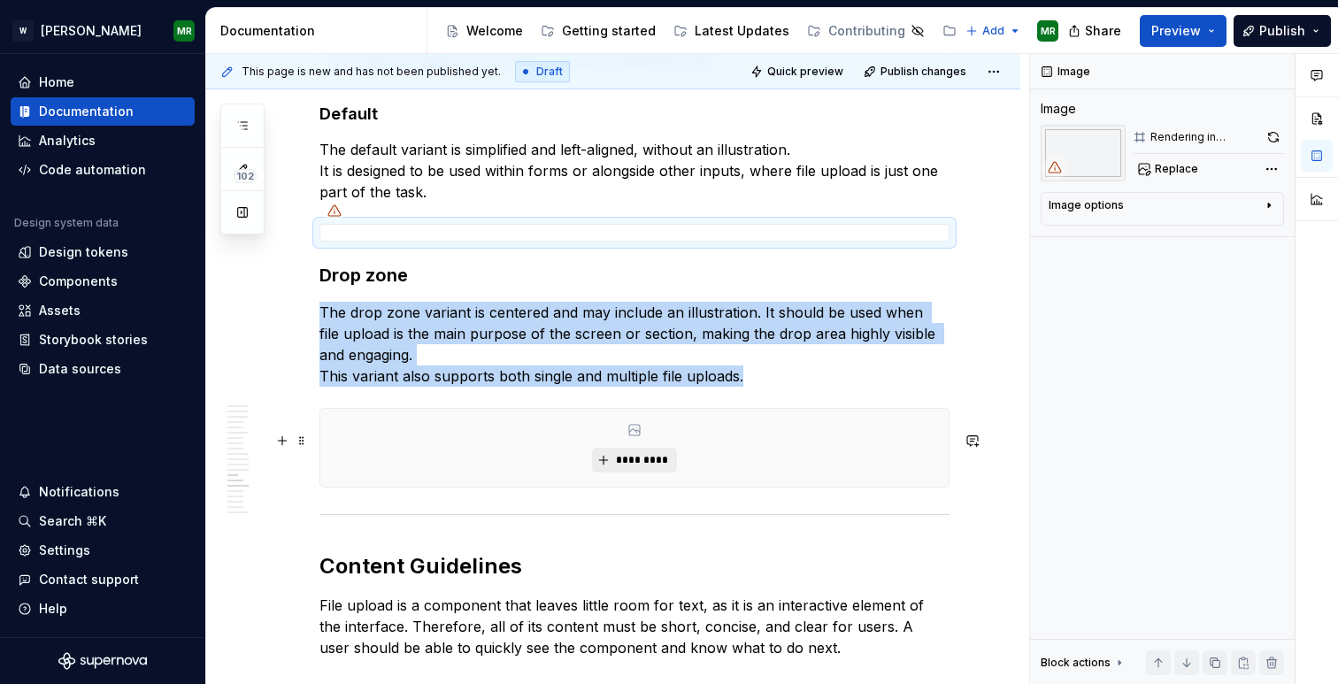
click at [613, 473] on button "*********" at bounding box center [634, 460] width 84 height 25
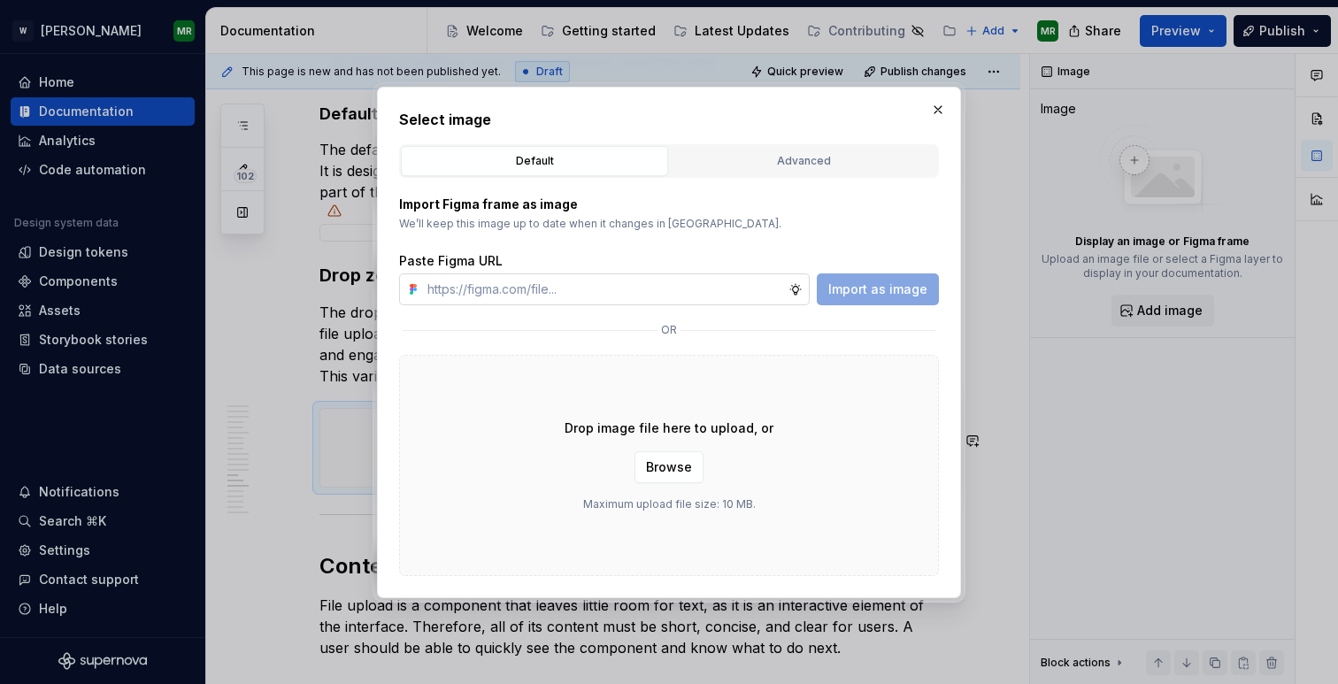
click at [574, 289] on input "text" at bounding box center [604, 289] width 368 height 32
type input "[URL][DOMAIN_NAME]"
click at [882, 290] on span "Import as image" at bounding box center [877, 290] width 99 height 18
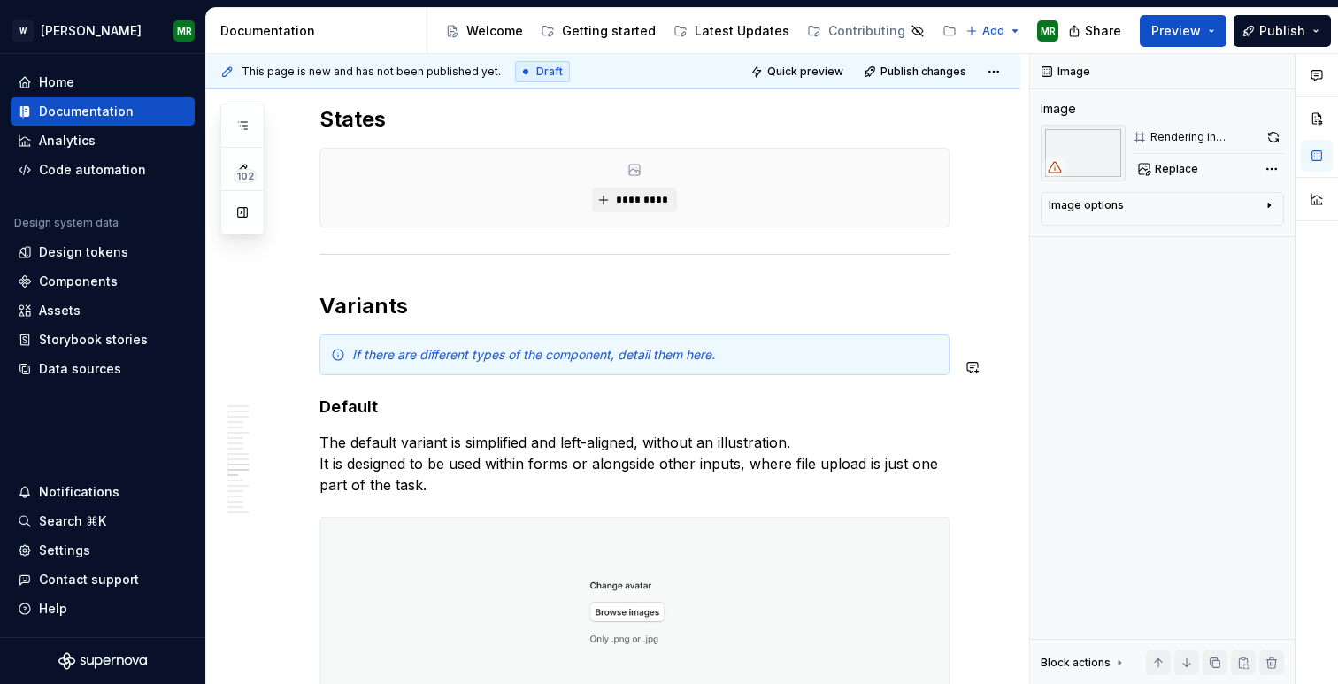
scroll to position [6395, 0]
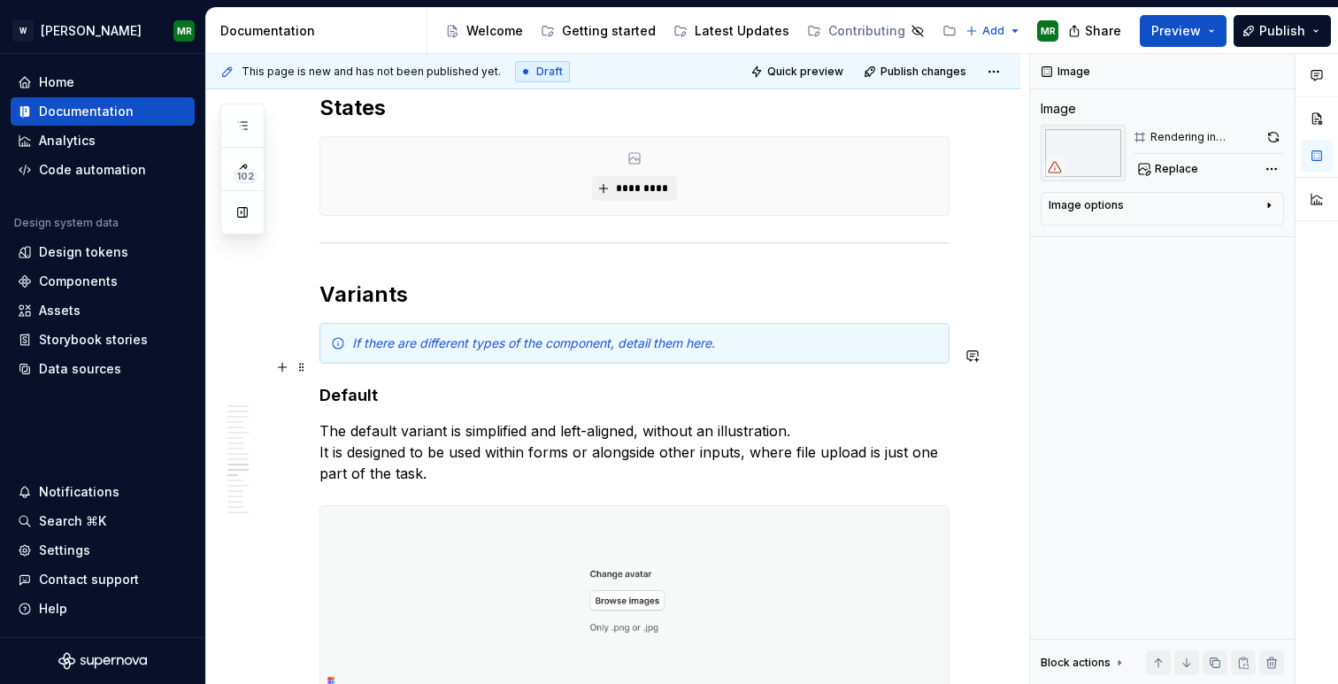
click at [742, 352] on div "If there are different types of the component, detail them here." at bounding box center [645, 344] width 586 height 18
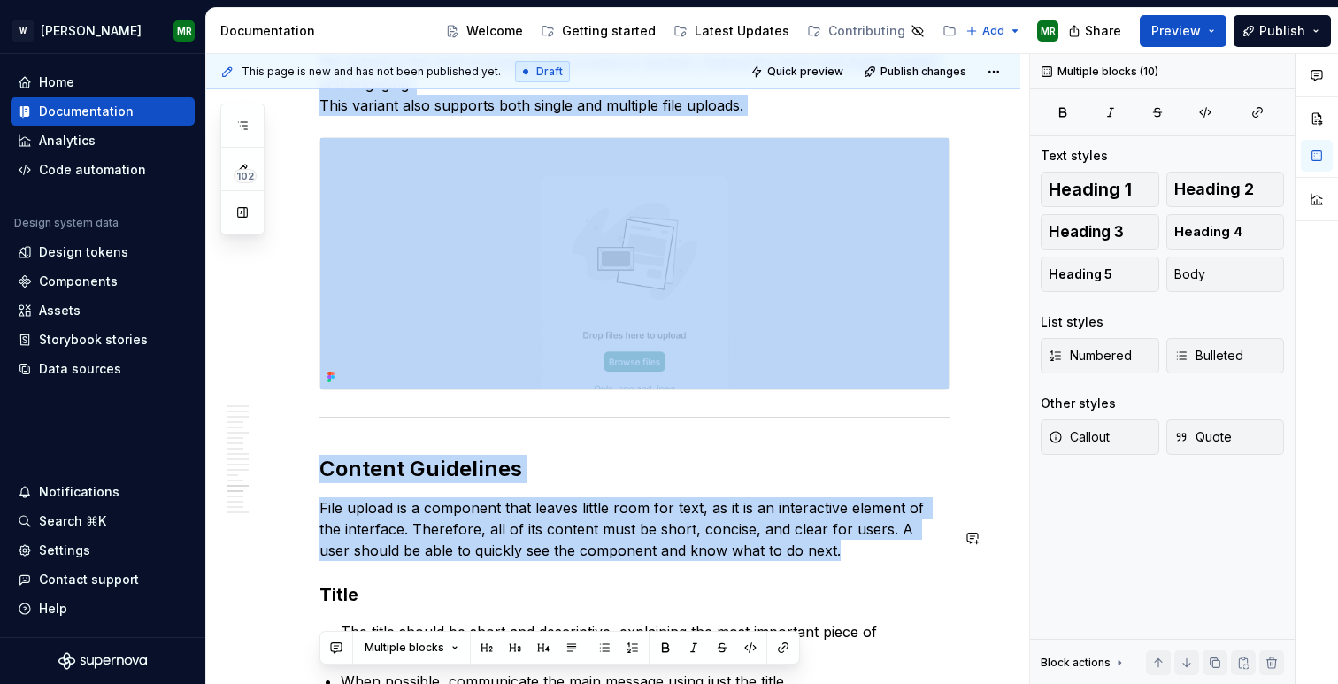
scroll to position [7074, 0]
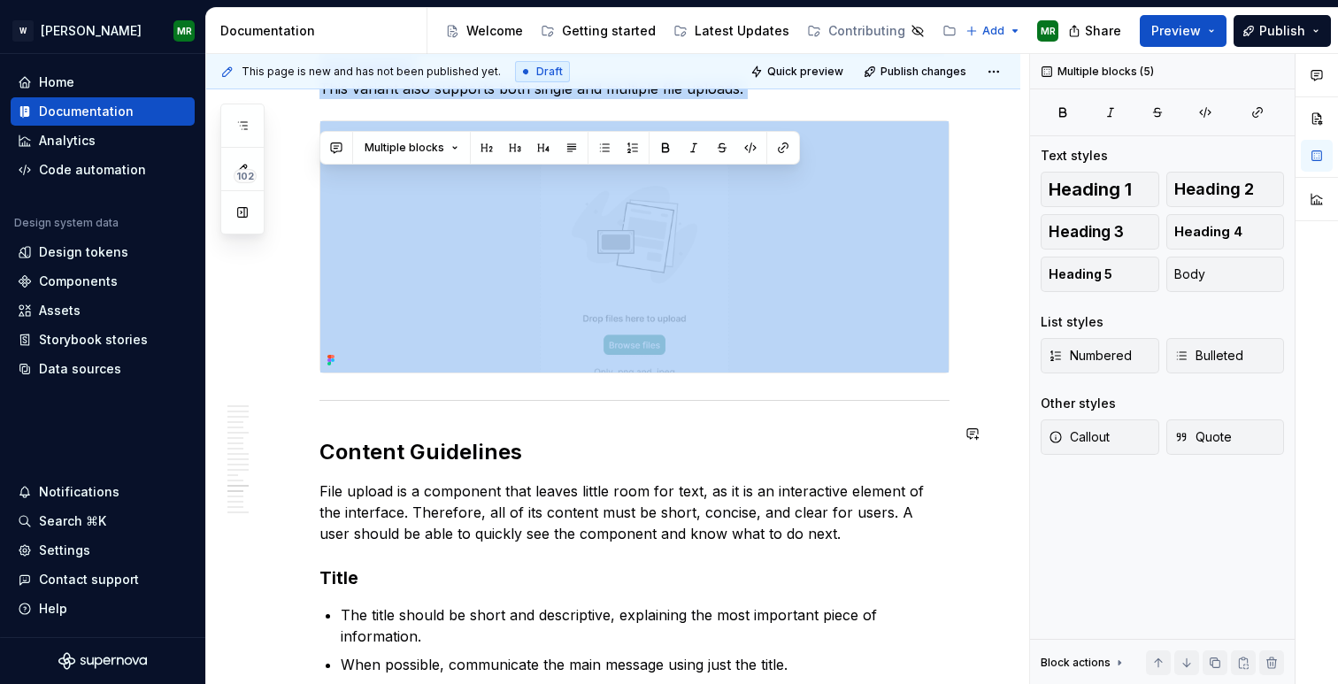
drag, startPoint x: 322, startPoint y: 287, endPoint x: 498, endPoint y: 413, distance: 216.9
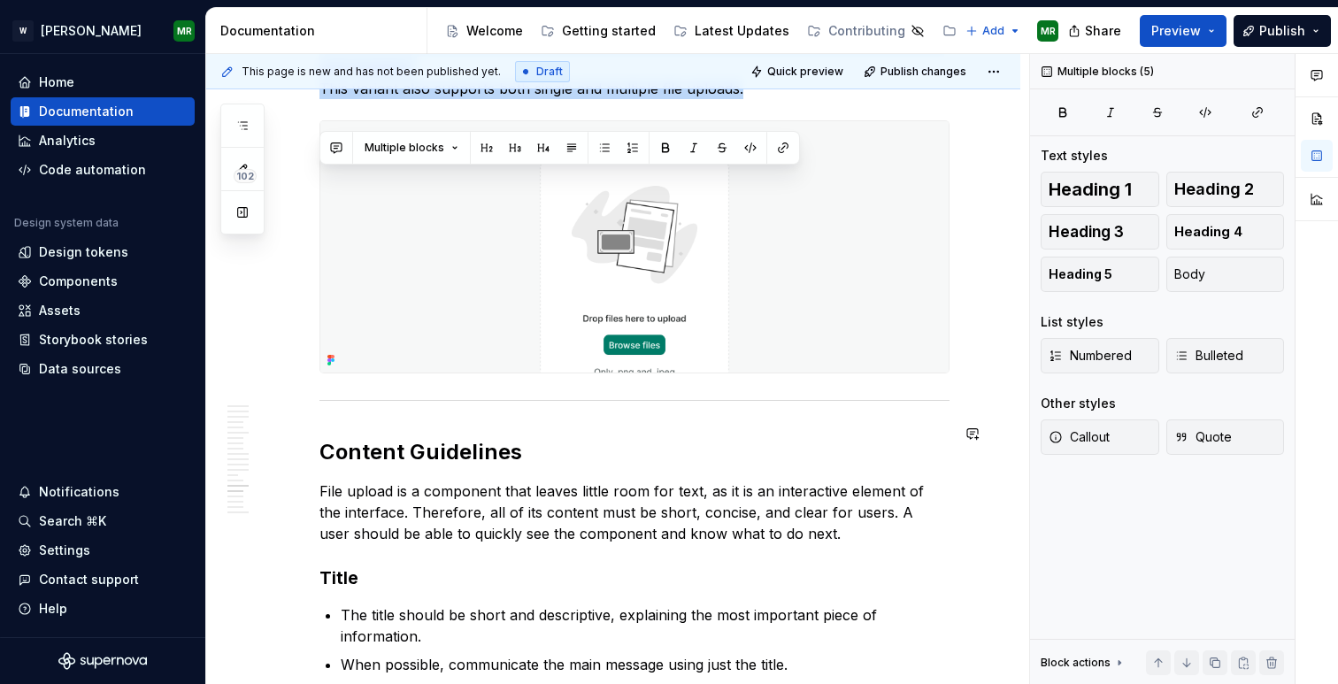
copy div "Default The default variant is simplified and left-aligned, without an illustra…"
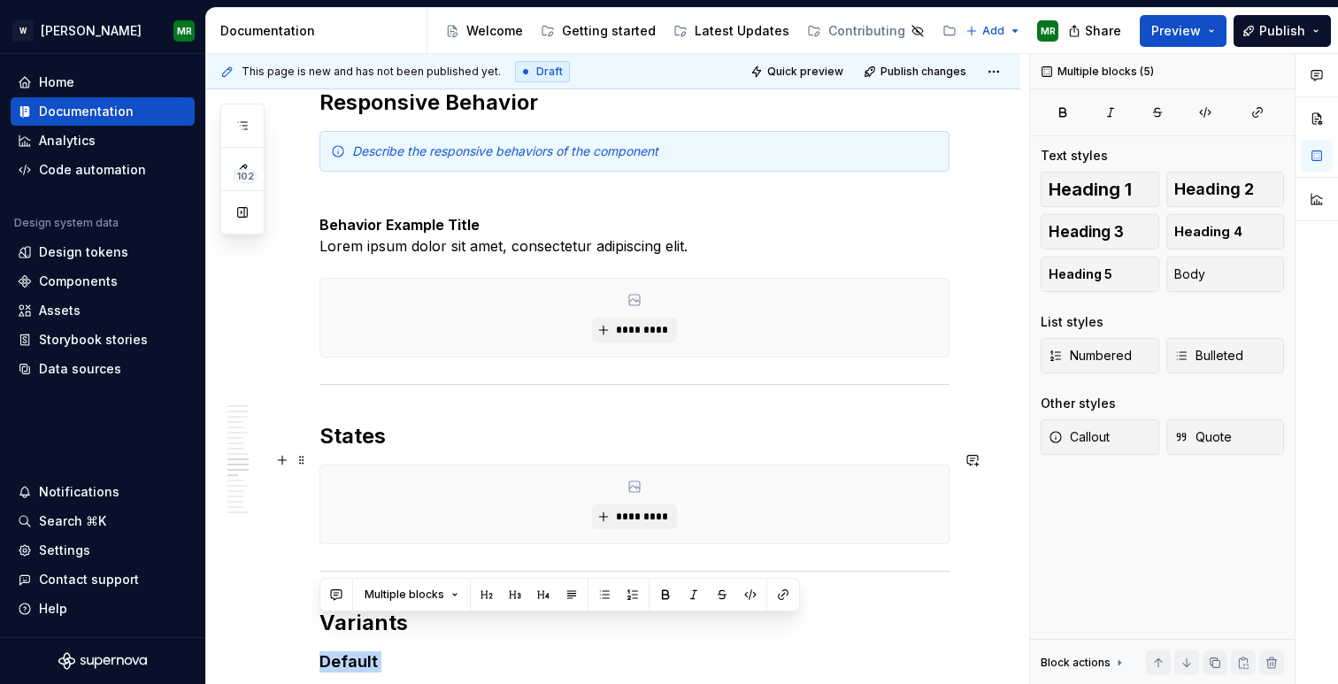
scroll to position [6133, 0]
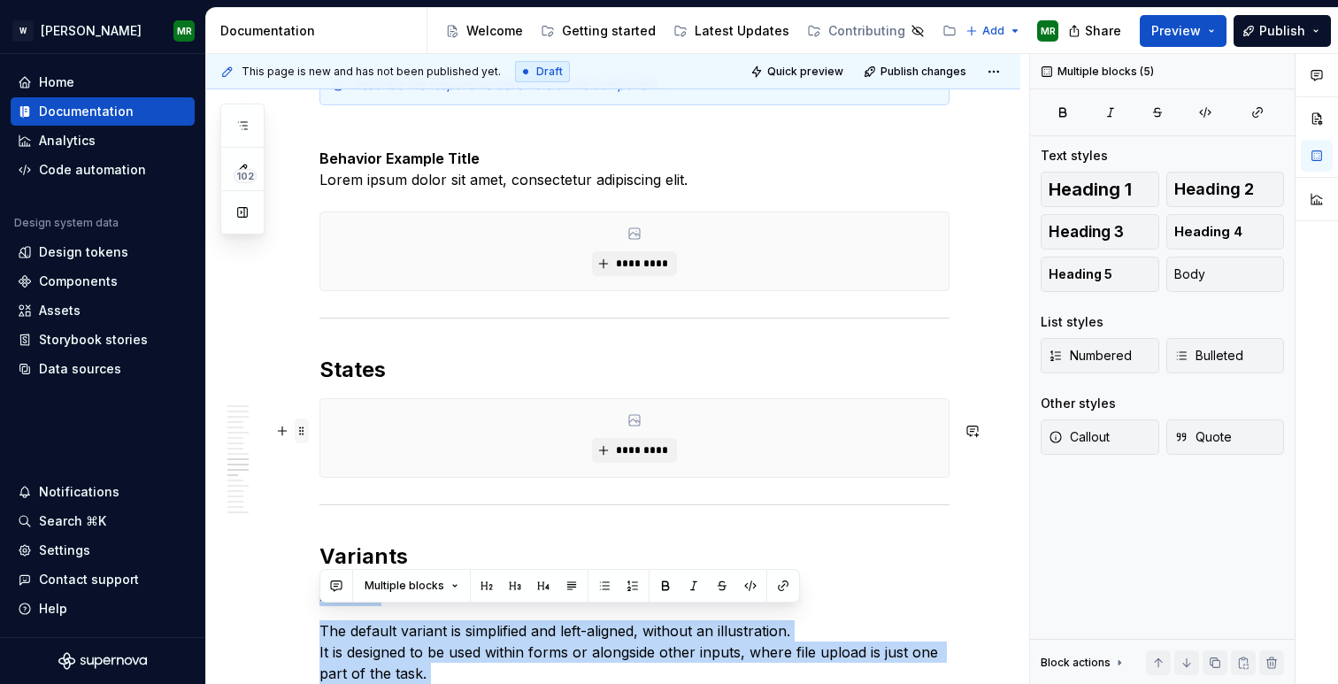
click at [303, 435] on span at bounding box center [302, 431] width 14 height 25
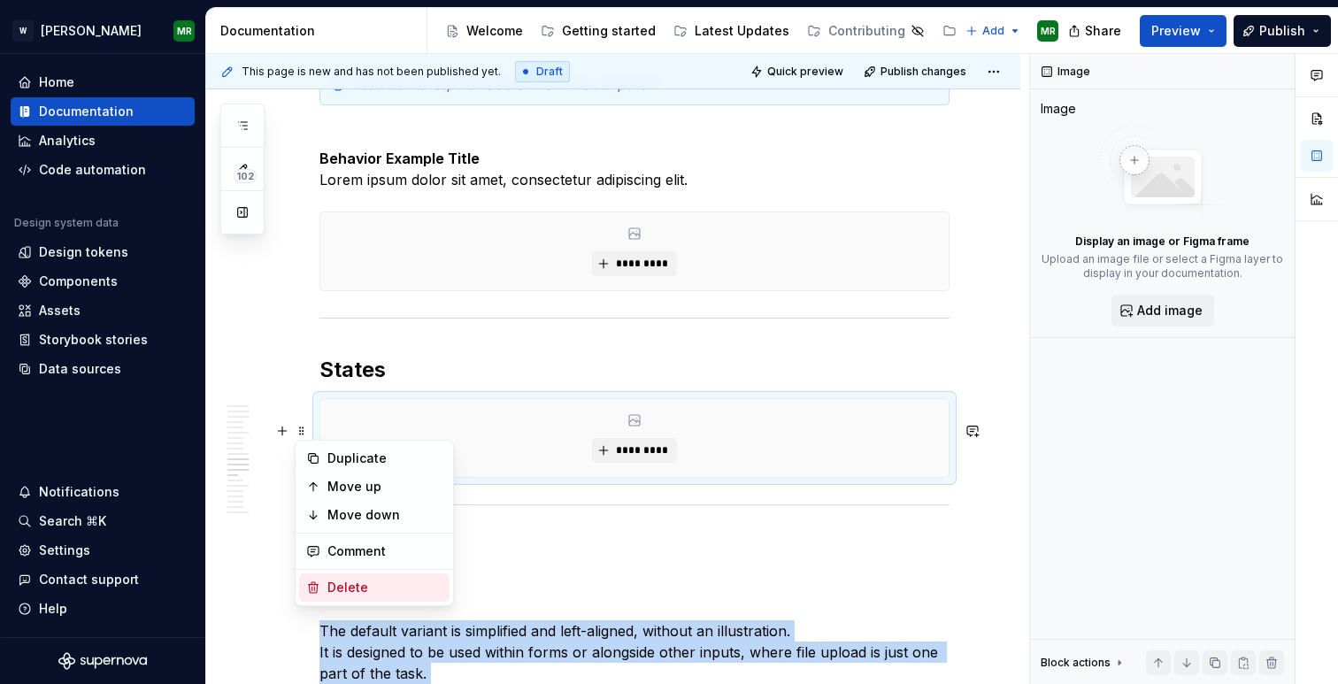
click at [351, 577] on div "Delete" at bounding box center [374, 587] width 150 height 28
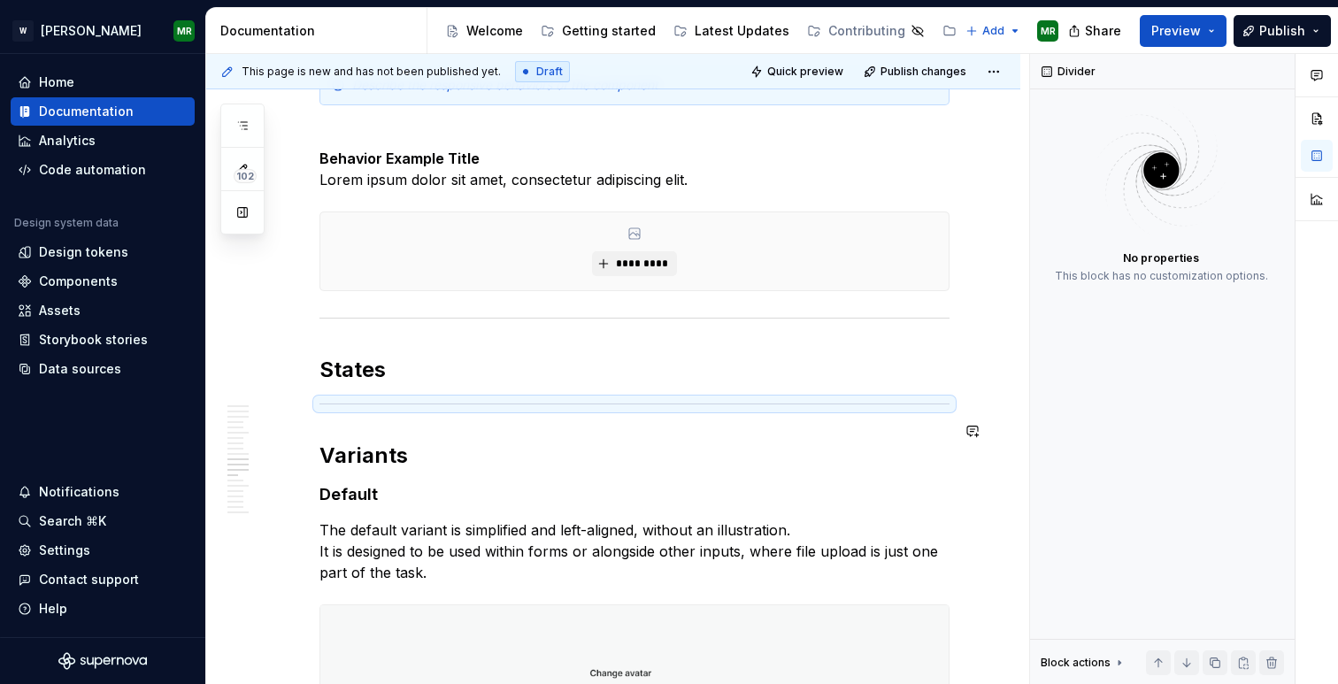
click at [404, 384] on h2 "States" at bounding box center [634, 370] width 630 height 28
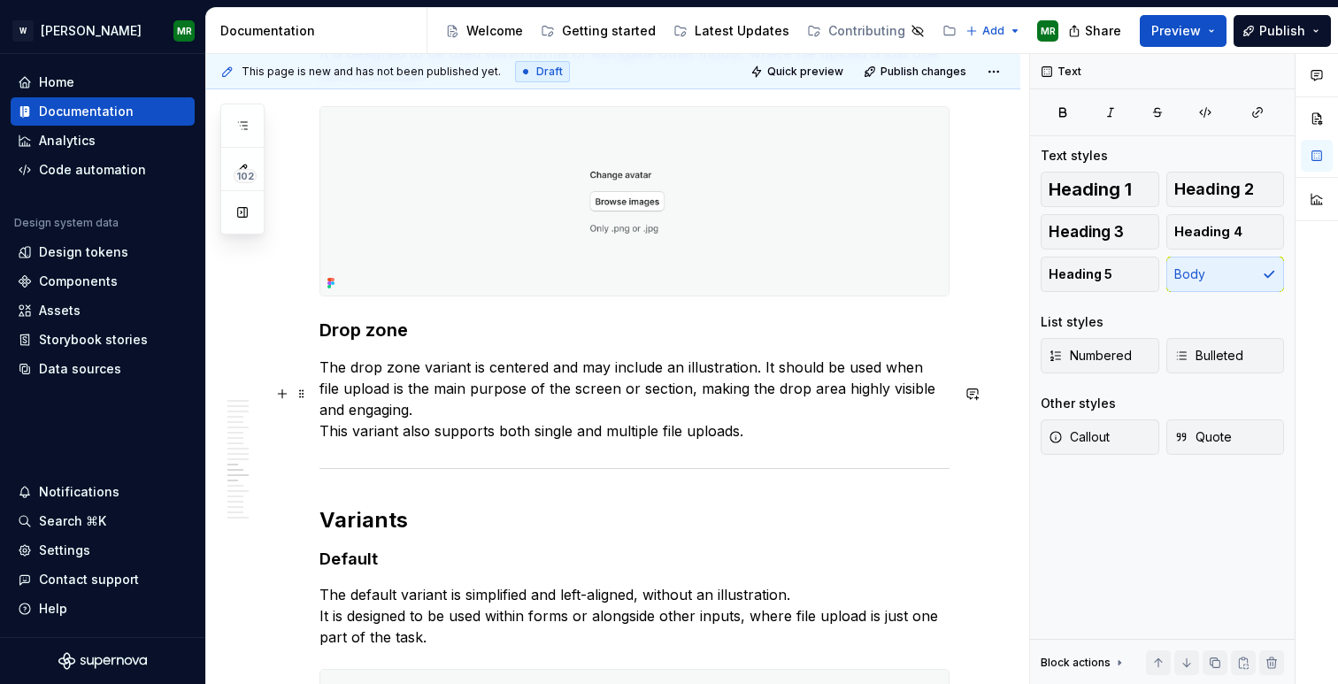
scroll to position [6569, 0]
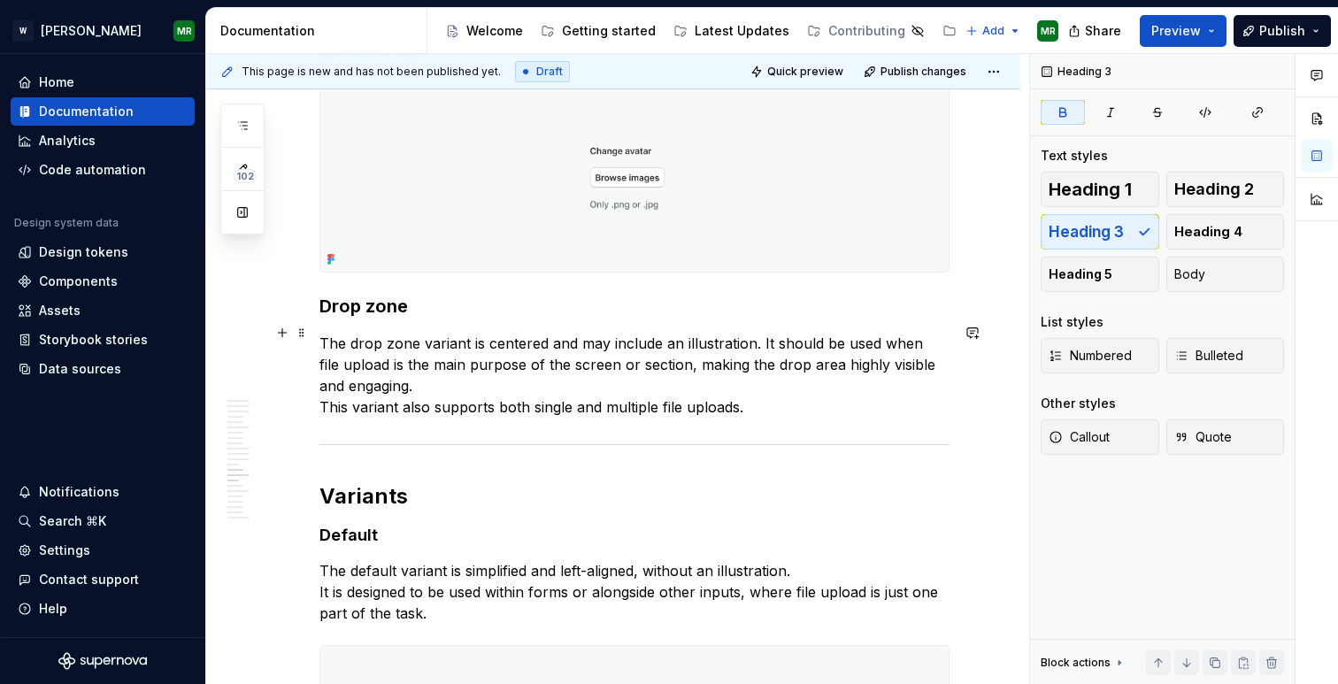
click at [348, 317] on strong "Drop zone" at bounding box center [363, 306] width 88 height 21
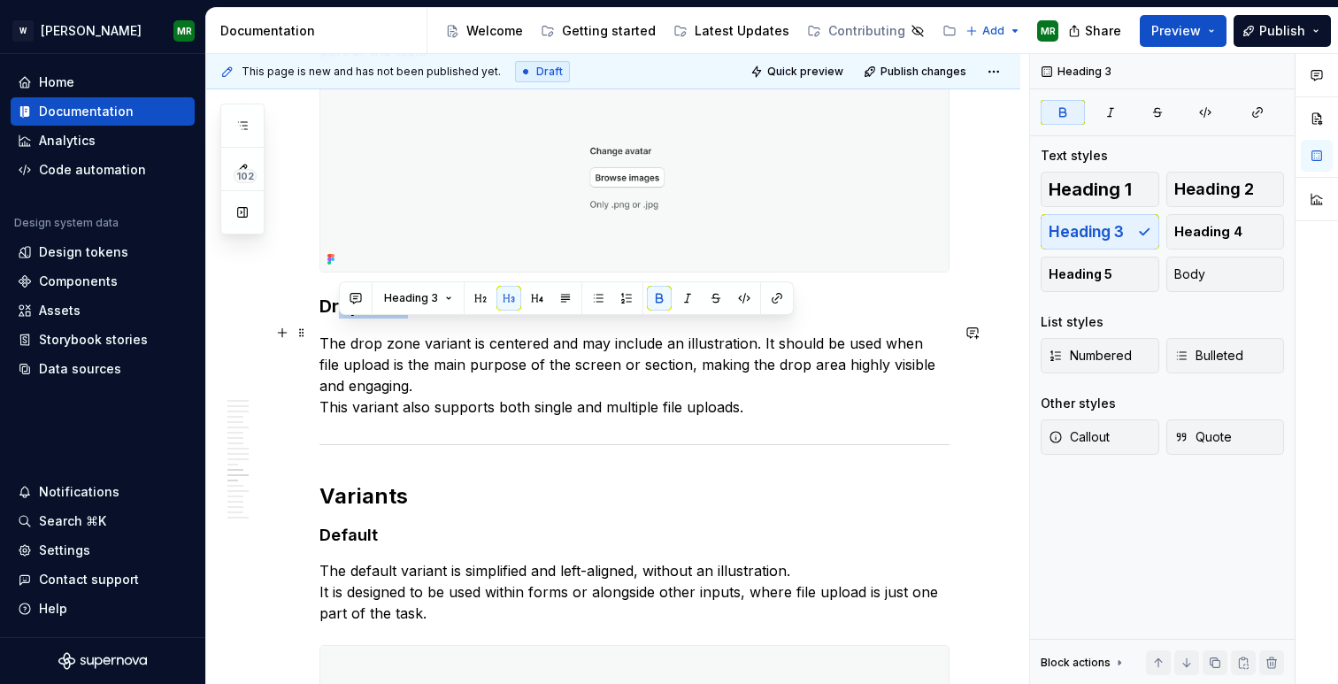
drag, startPoint x: 339, startPoint y: 332, endPoint x: 406, endPoint y: 336, distance: 67.4
click at [406, 317] on strong "Drop zone" at bounding box center [363, 306] width 88 height 21
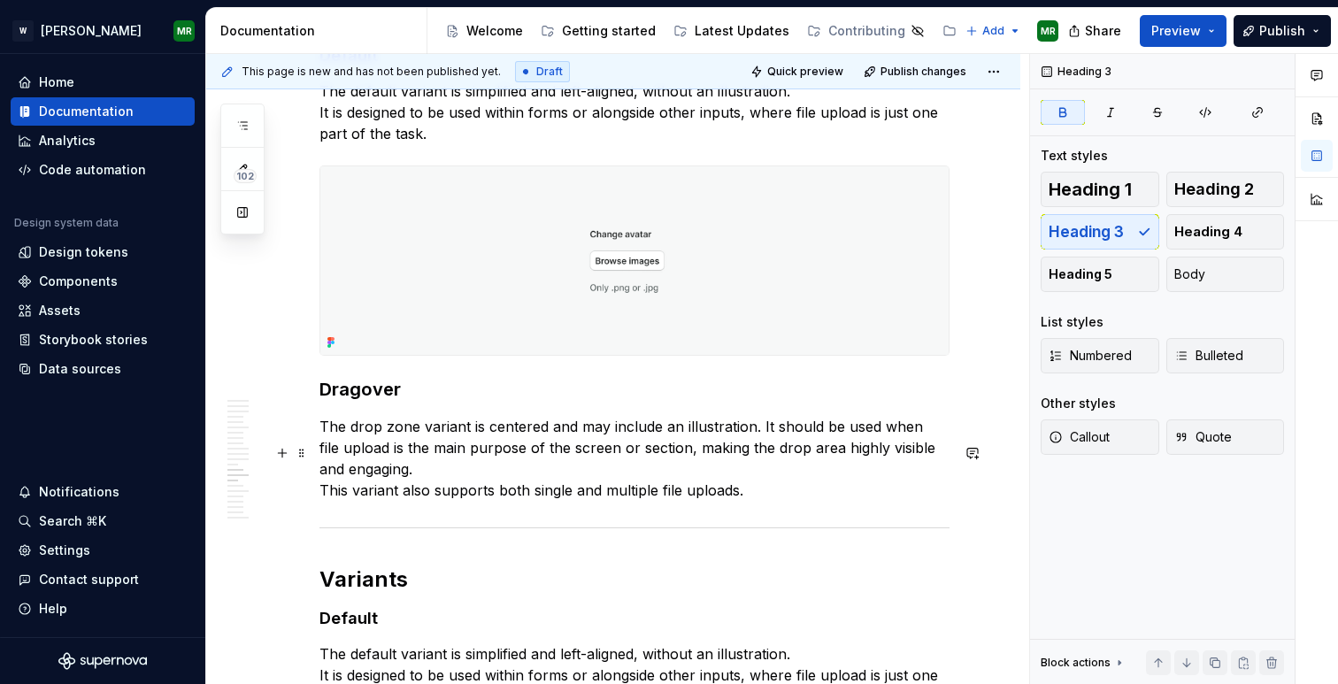
scroll to position [6392, 0]
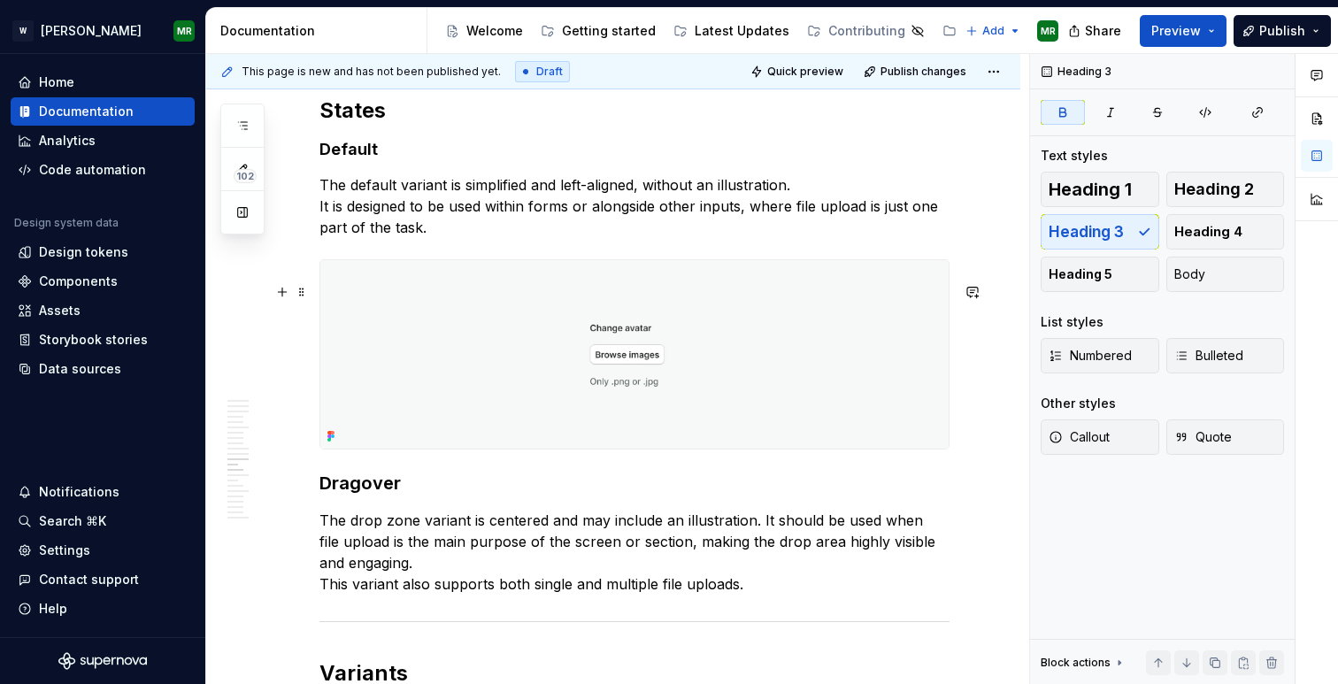
click at [613, 341] on img at bounding box center [634, 354] width 628 height 188
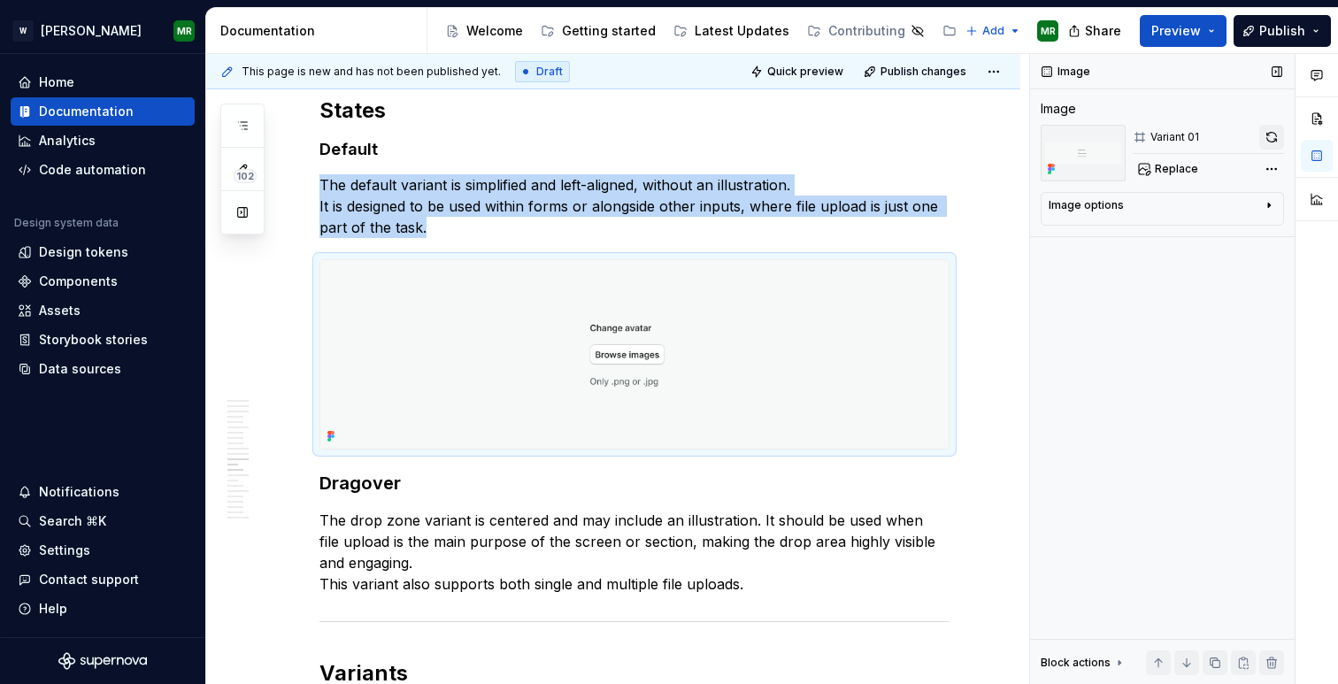
click at [1265, 133] on button "button" at bounding box center [1271, 137] width 25 height 25
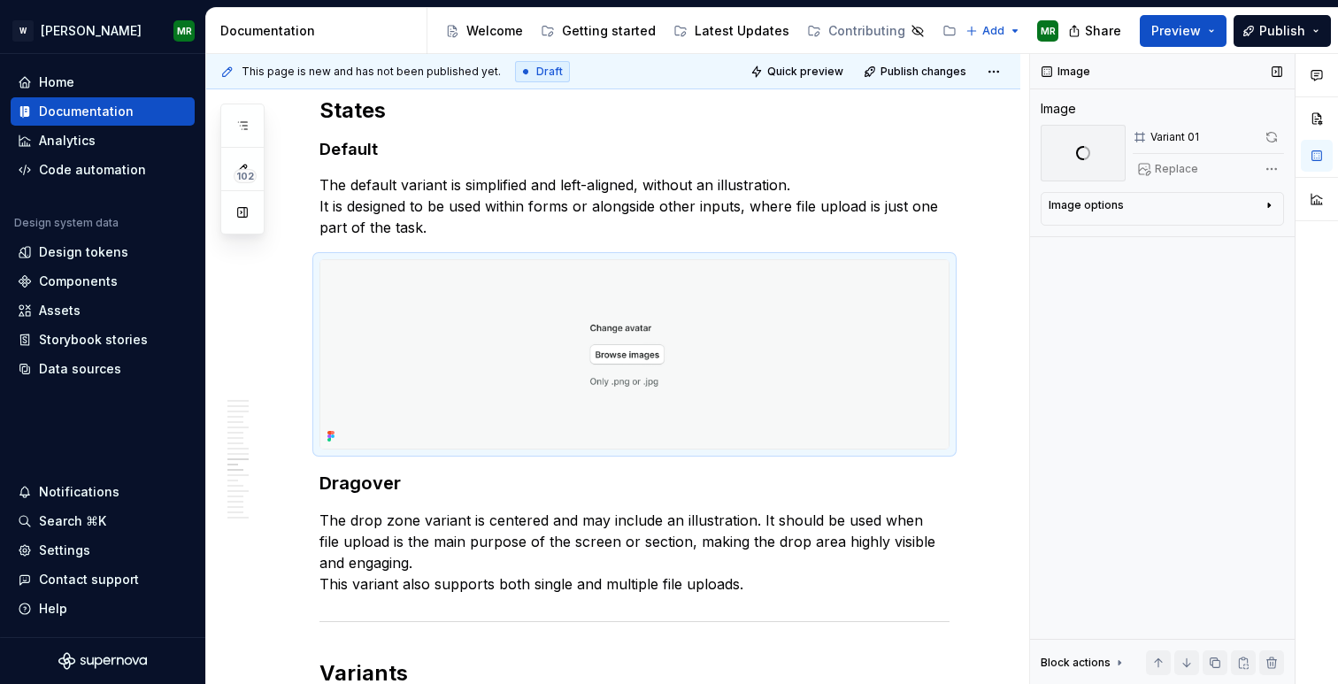
click at [1150, 163] on div "Replace" at bounding box center [1208, 169] width 151 height 25
click at [1188, 169] on span "Replace" at bounding box center [1176, 169] width 43 height 14
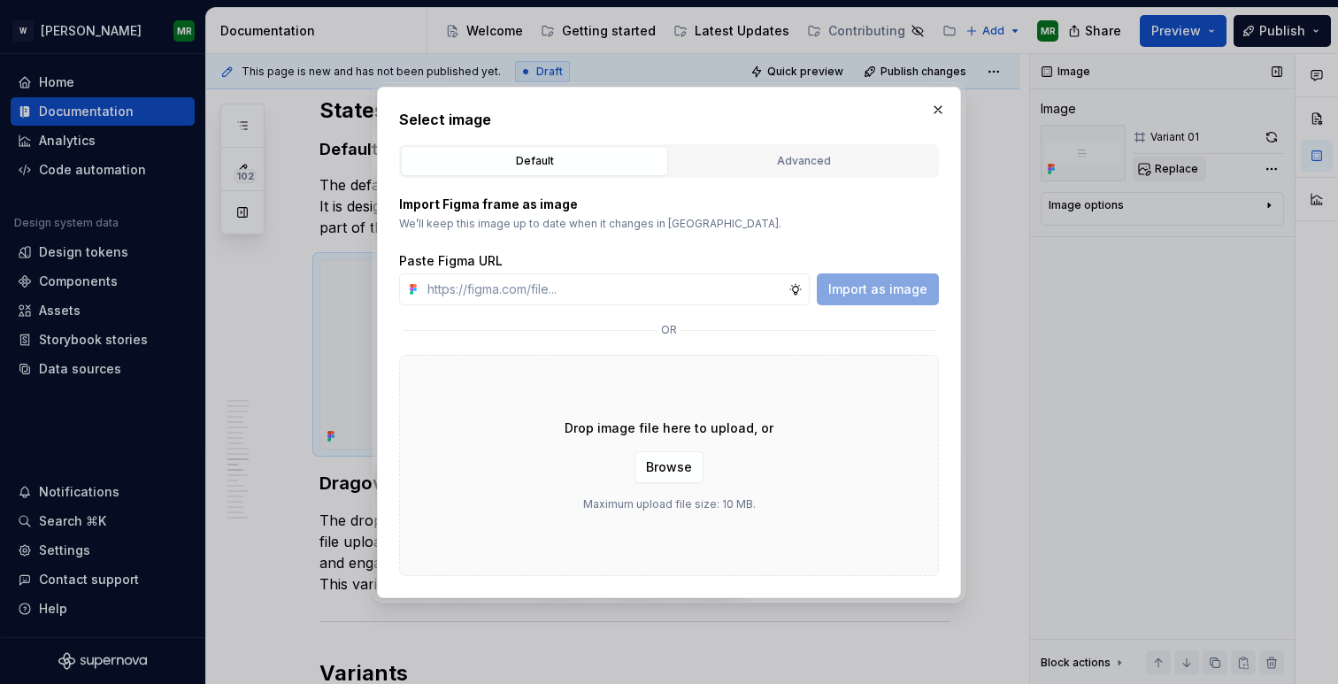
type textarea "*"
click at [749, 293] on input "text" at bounding box center [604, 289] width 368 height 32
type input "[URL][DOMAIN_NAME]"
click at [884, 291] on span "Import as image" at bounding box center [877, 290] width 99 height 18
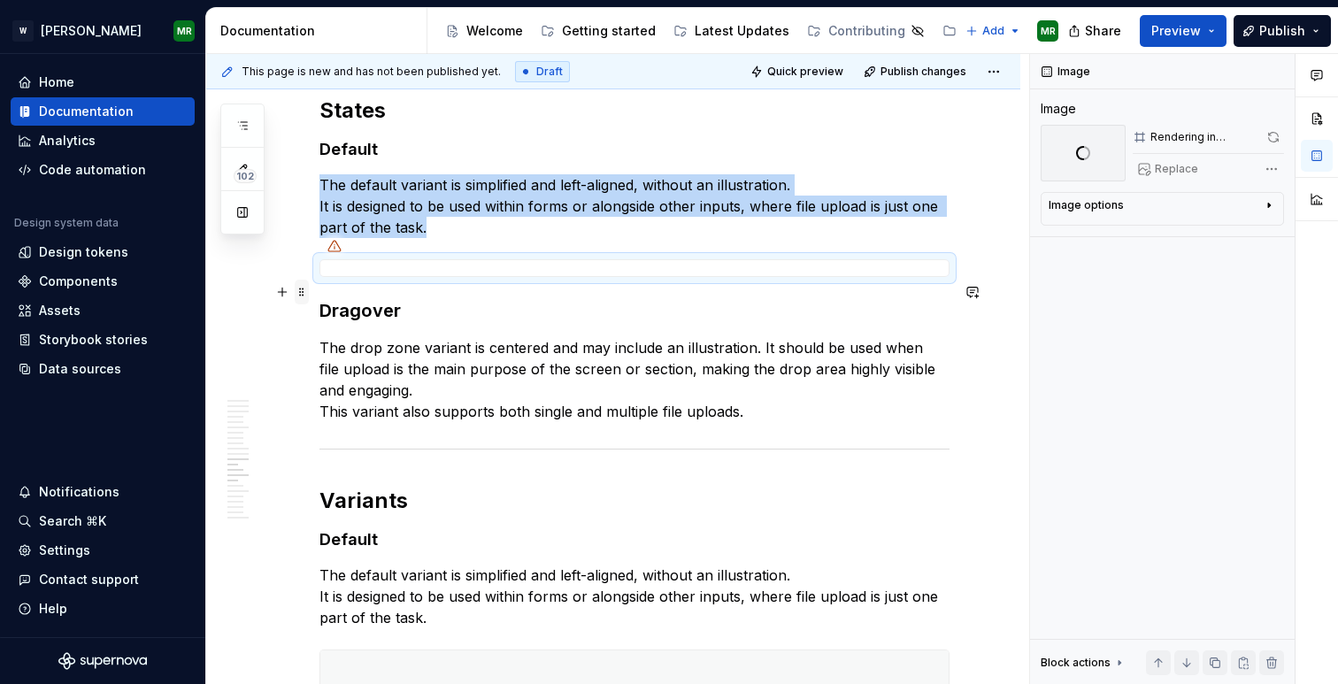
click at [301, 295] on span at bounding box center [302, 292] width 14 height 25
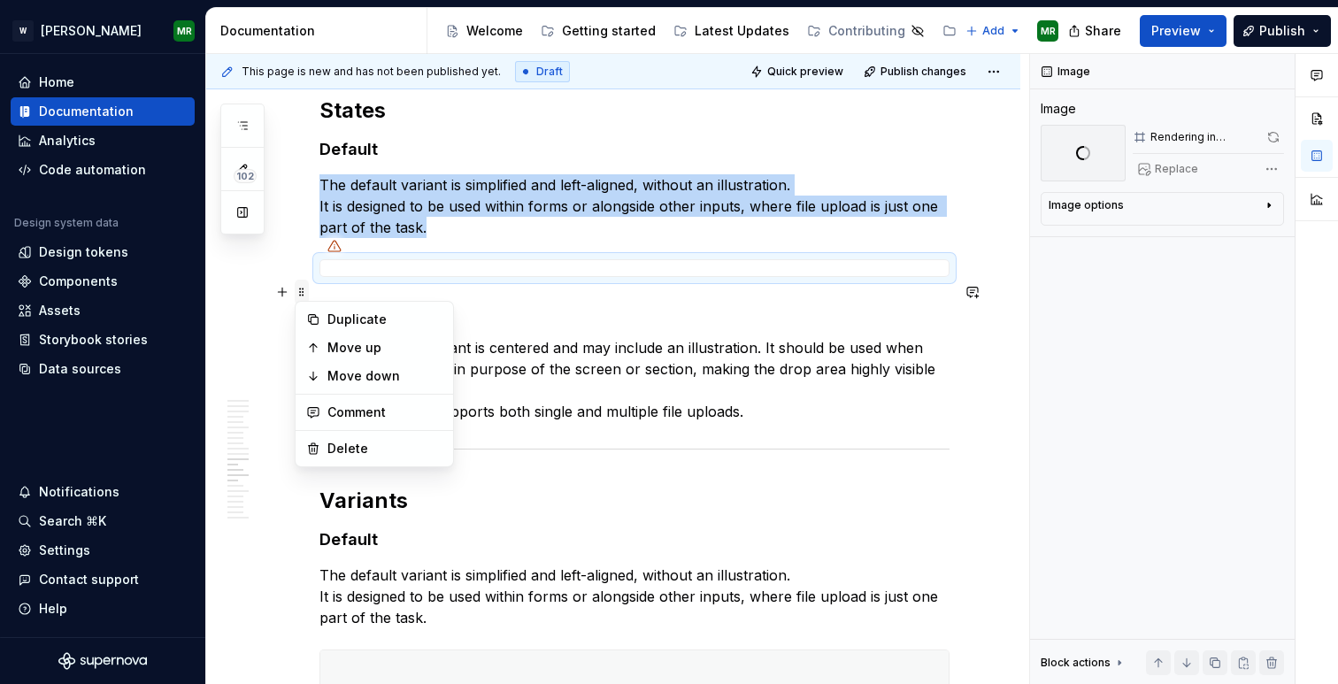
copy p "The default variant is simplified and left-aligned, without an illustration. It…"
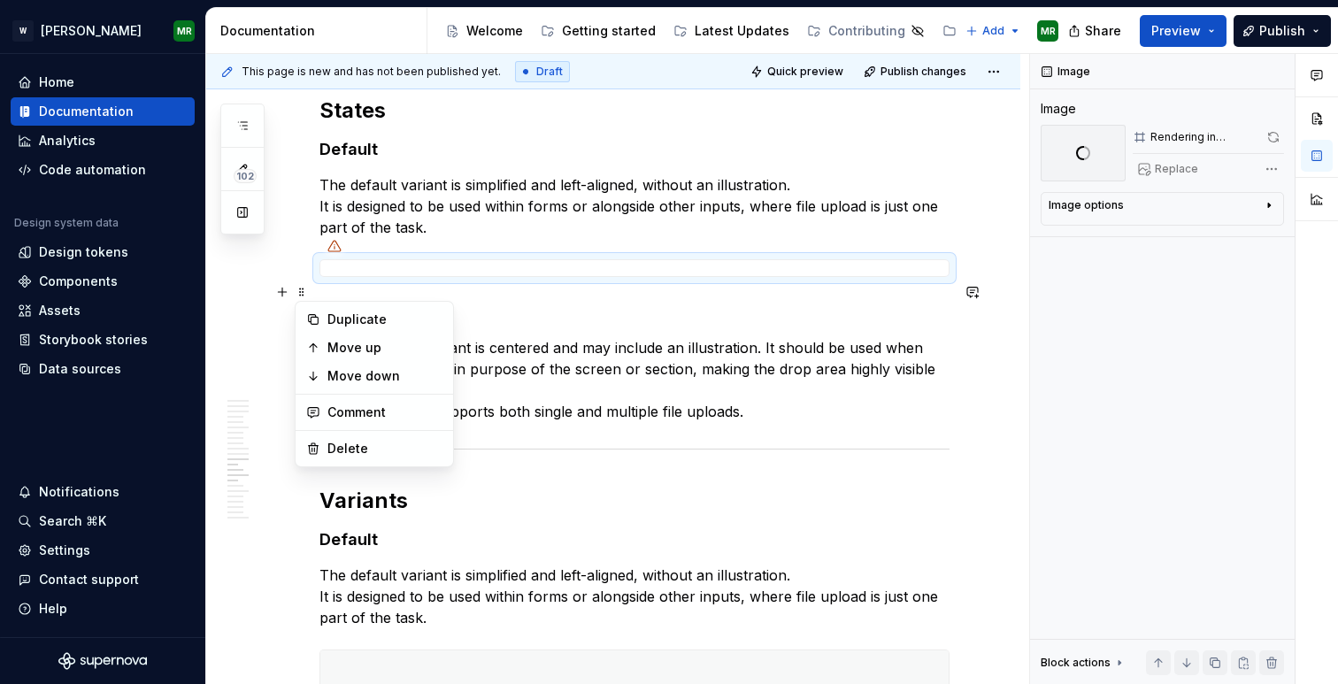
click at [746, 422] on p "The drop zone variant is centered and may include an illustration. It should be…" at bounding box center [634, 379] width 630 height 85
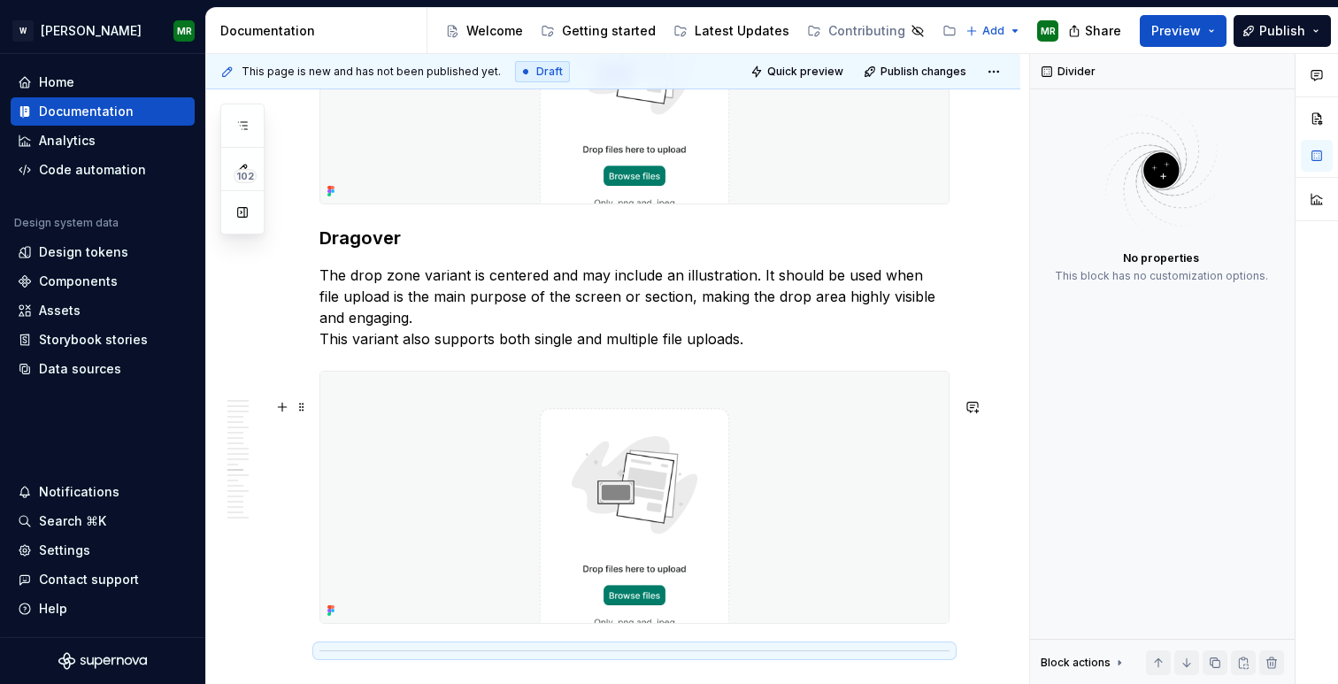
scroll to position [6779, 0]
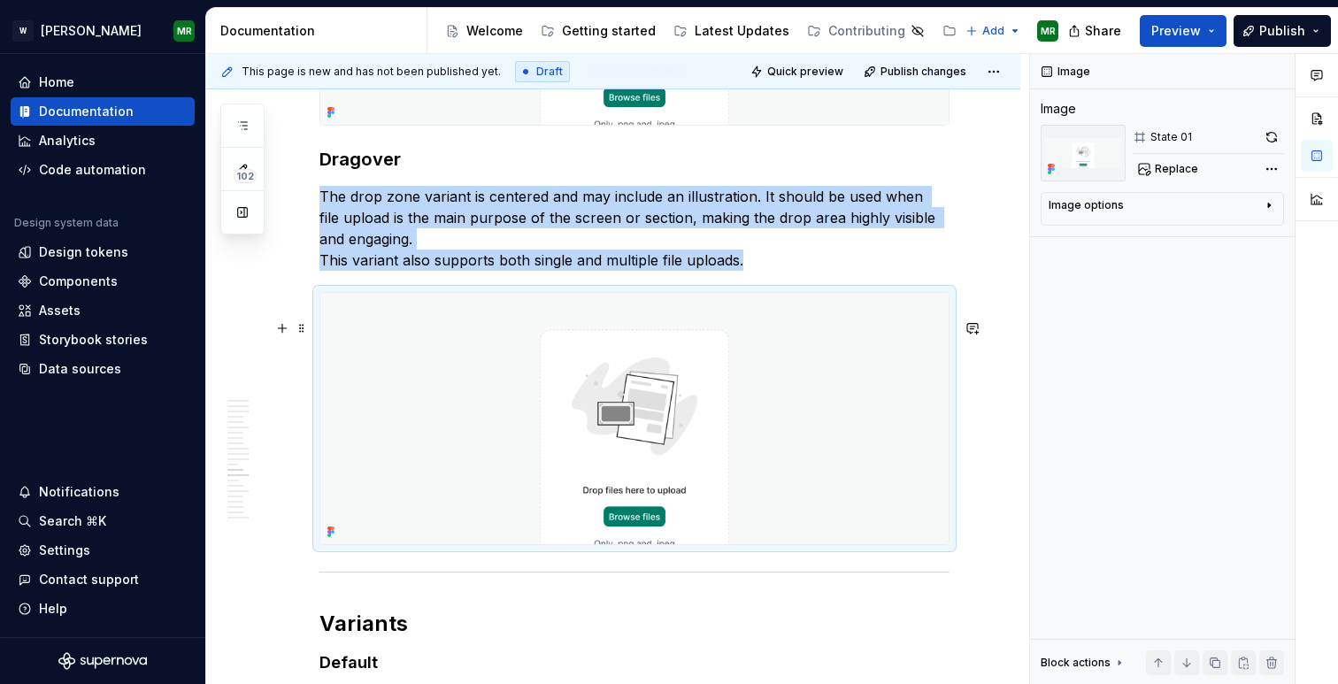
click at [585, 455] on img at bounding box center [634, 418] width 628 height 251
click at [1180, 169] on span "Replace" at bounding box center [1176, 169] width 43 height 14
type textarea "*"
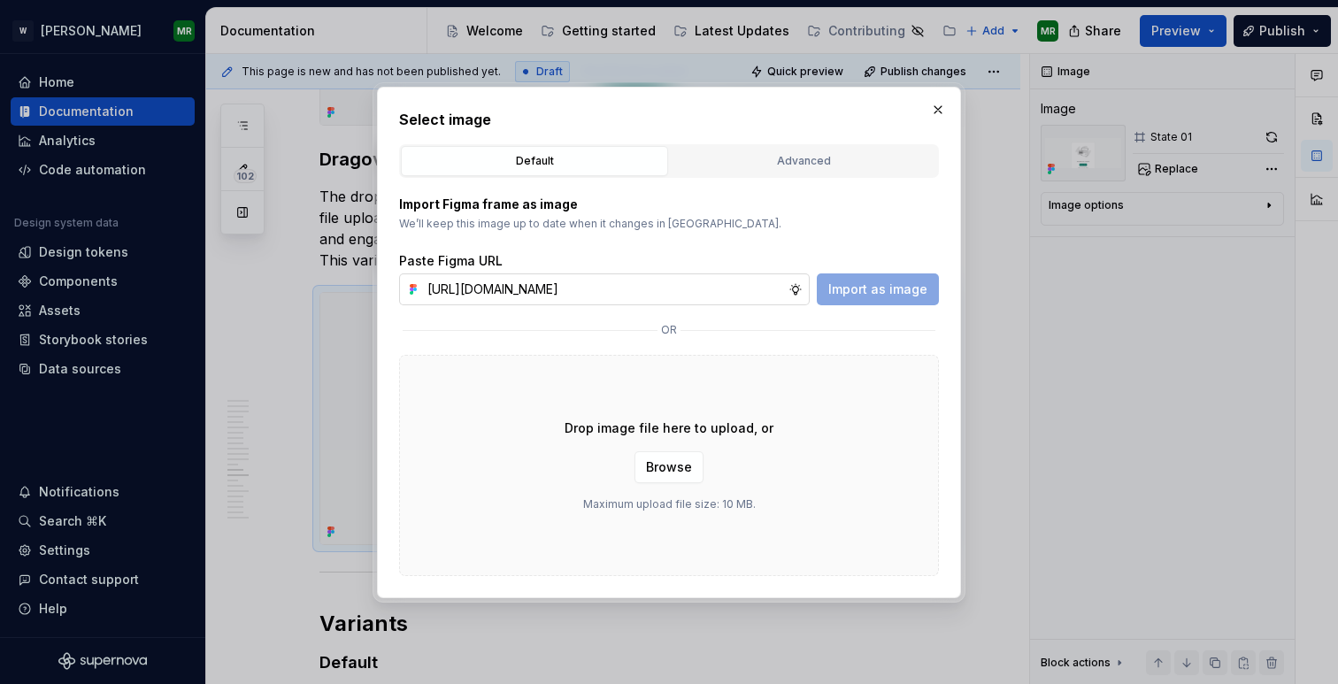
scroll to position [0, 382]
type input "[URL][DOMAIN_NAME]"
click at [842, 283] on span "Import as image" at bounding box center [877, 290] width 99 height 18
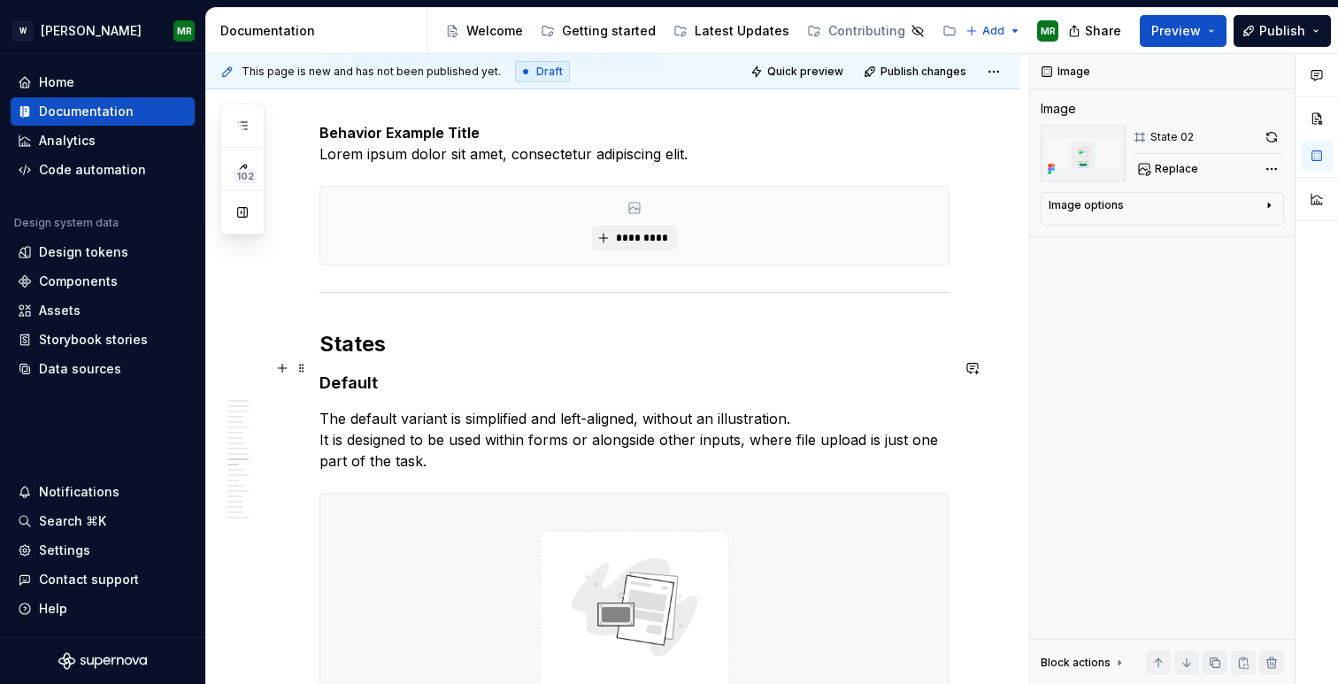
scroll to position [6281, 0]
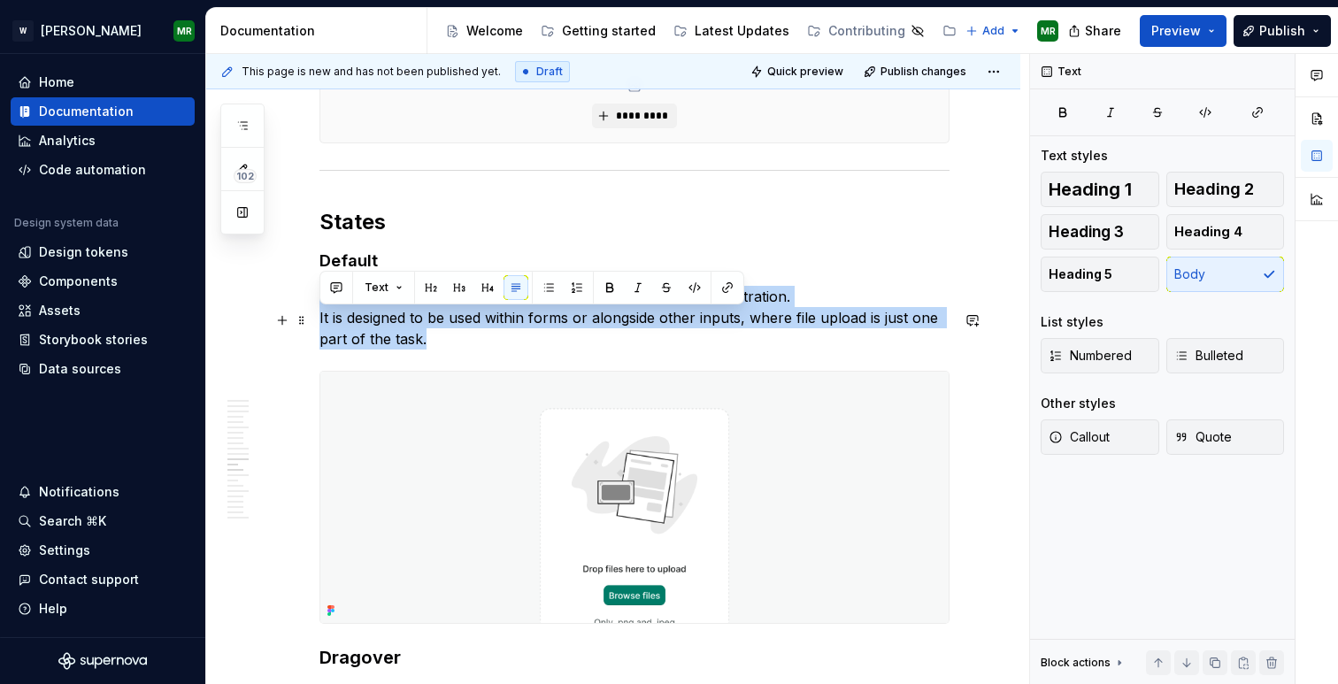
drag, startPoint x: 445, startPoint y: 364, endPoint x: 319, endPoint y: 323, distance: 132.1
click at [319, 323] on p "The default variant is simplified and left-aligned, without an illustration. It…" at bounding box center [634, 318] width 630 height 64
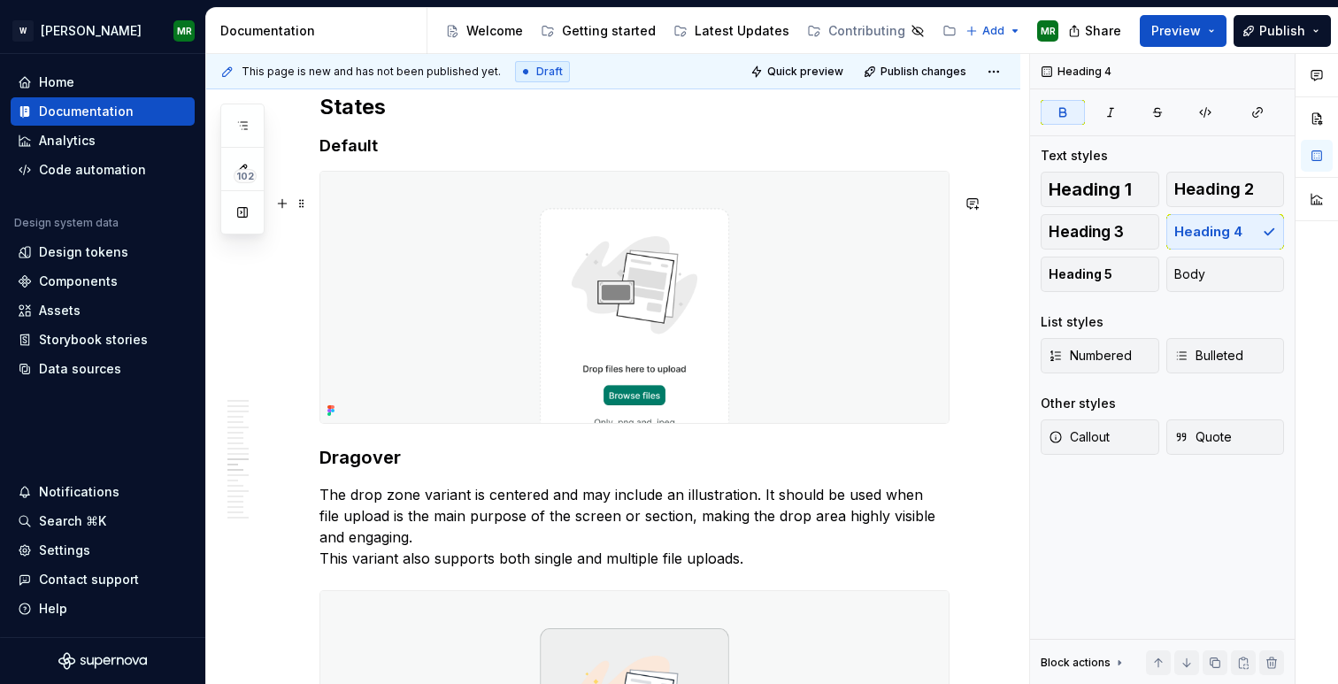
scroll to position [6457, 0]
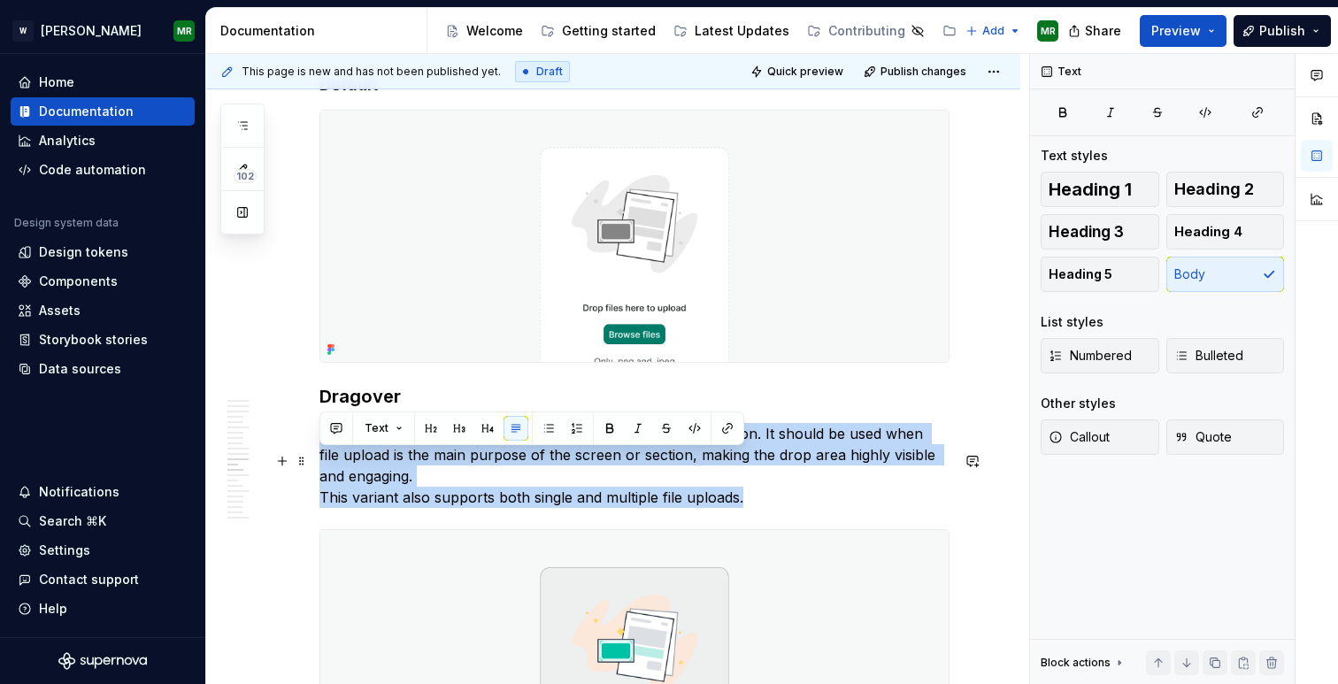
drag, startPoint x: 750, startPoint y: 522, endPoint x: 321, endPoint y: 463, distance: 432.4
click at [321, 463] on p "The drop zone variant is centered and may include an illustration. It should be…" at bounding box center [634, 465] width 630 height 85
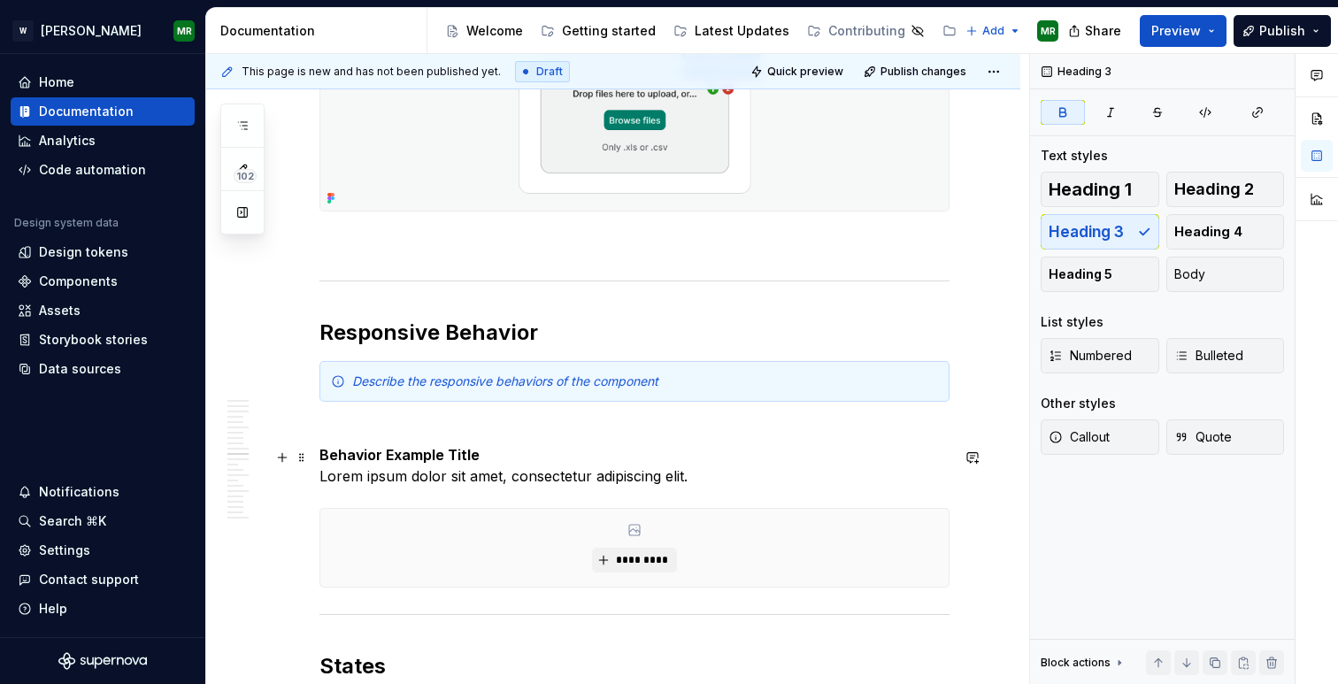
scroll to position [5886, 0]
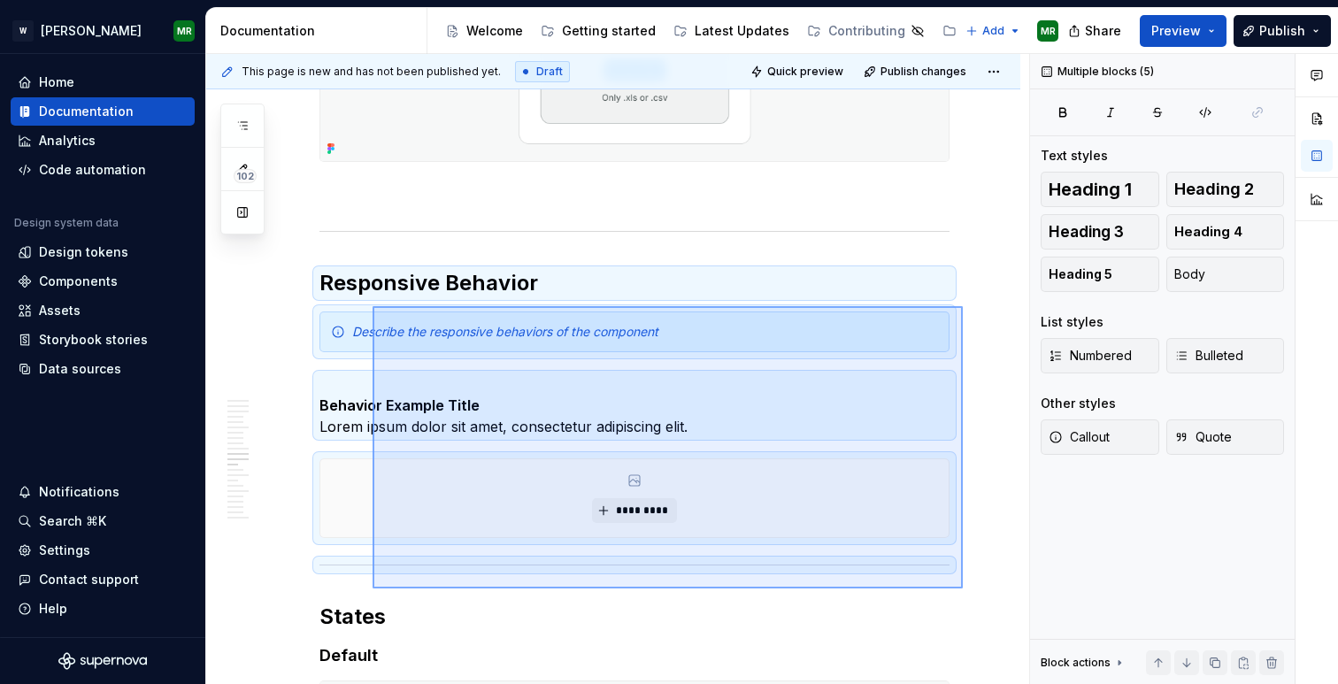
drag, startPoint x: 963, startPoint y: 588, endPoint x: 373, endPoint y: 306, distance: 654.3
click at [373, 306] on div "**********" at bounding box center [617, 369] width 823 height 631
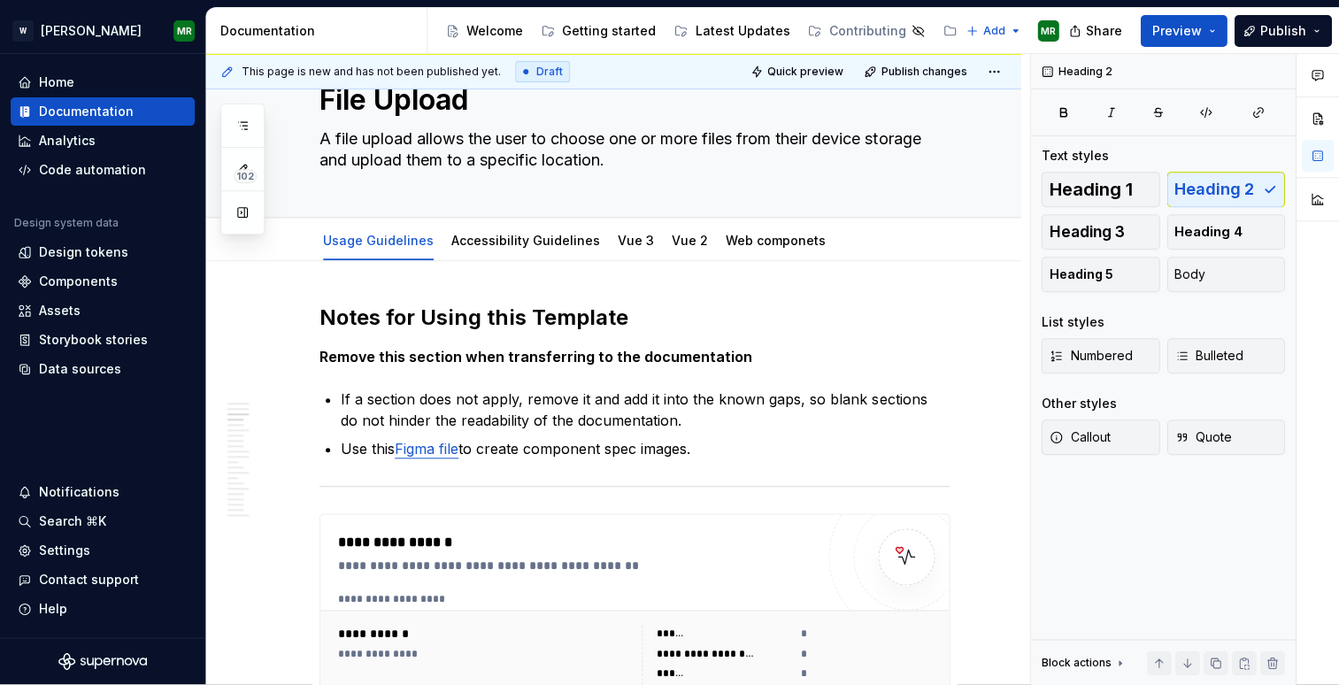
scroll to position [0, 0]
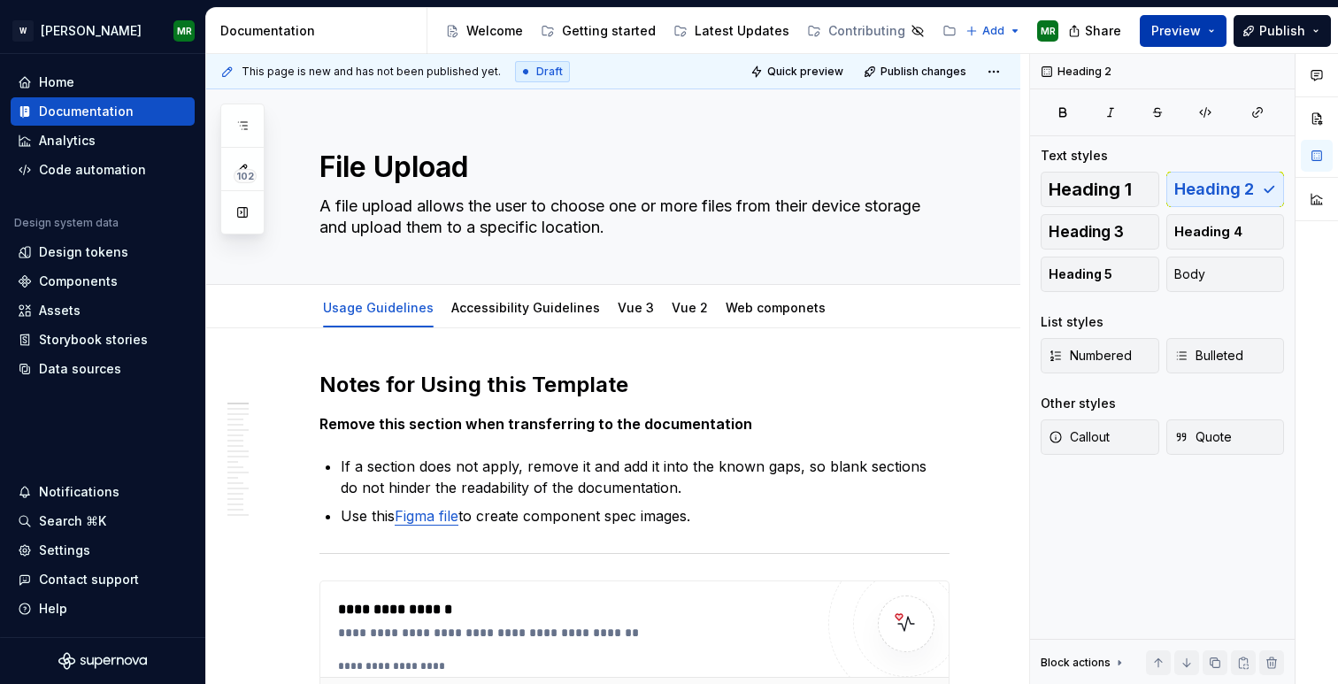
click at [1193, 35] on span "Preview" at bounding box center [1176, 31] width 50 height 18
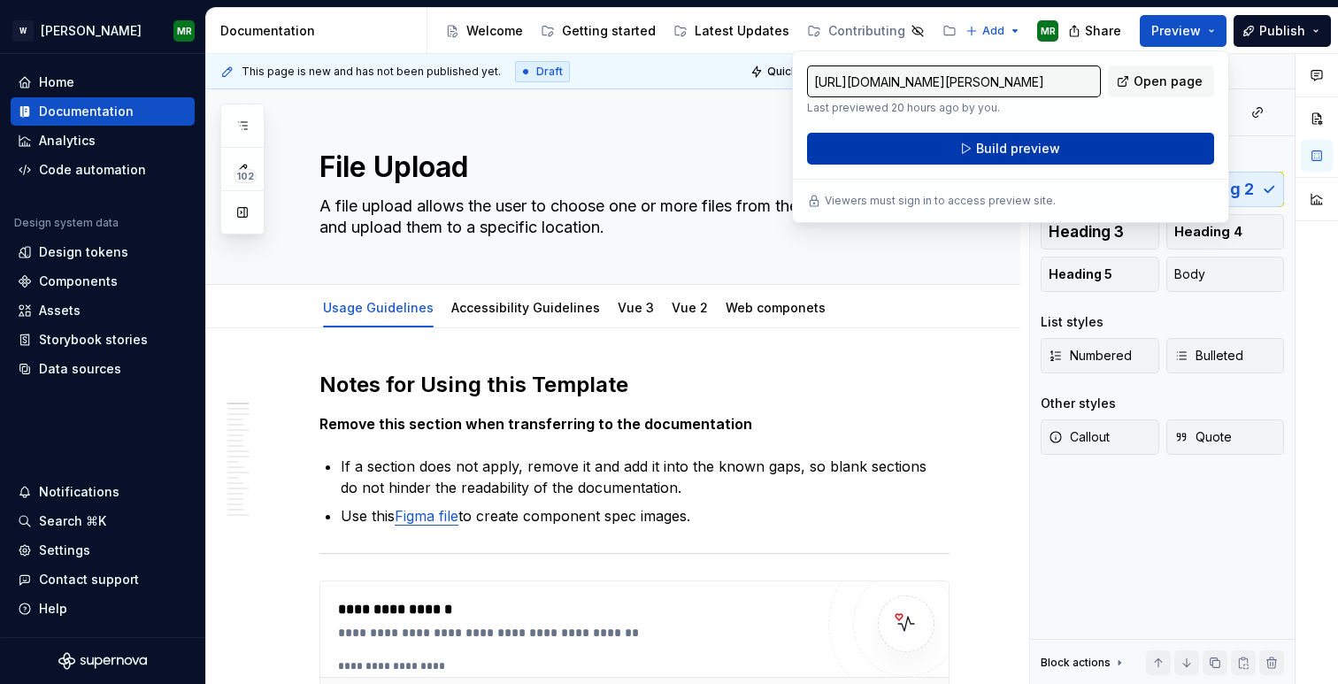
click at [1039, 142] on span "Build preview" at bounding box center [1018, 149] width 84 height 18
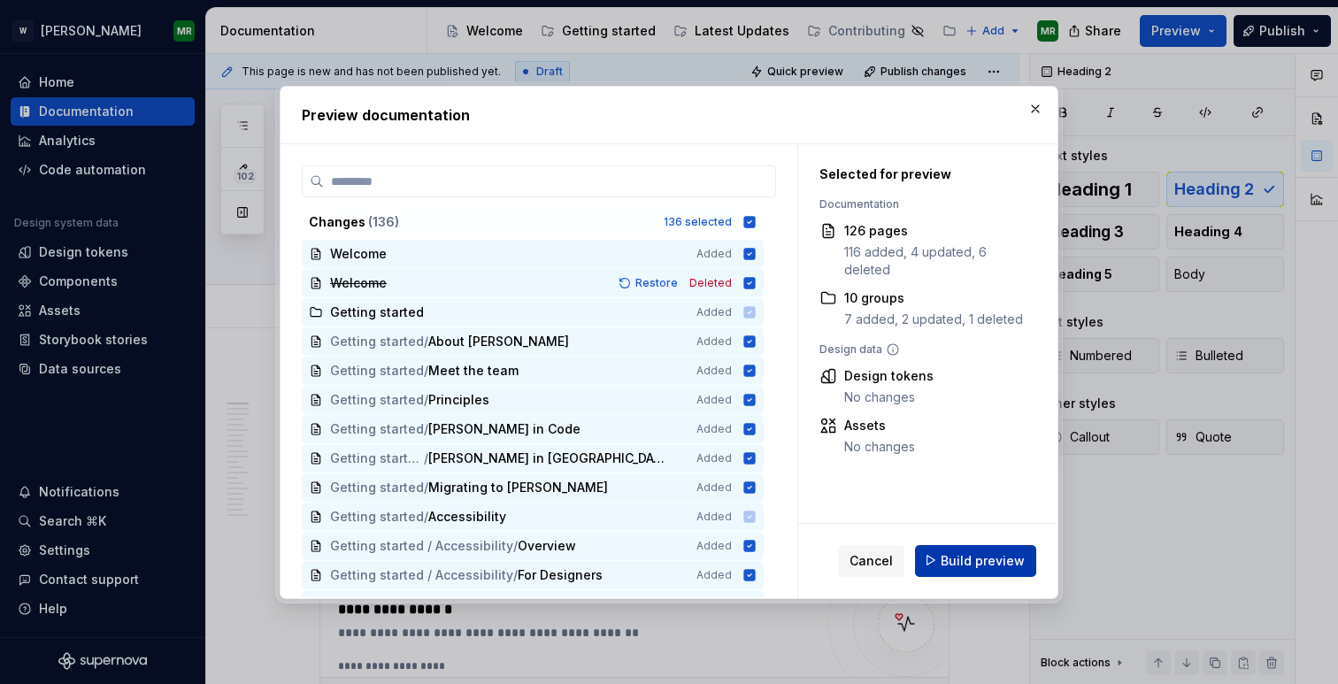
click at [961, 570] on button "Build preview" at bounding box center [975, 560] width 121 height 32
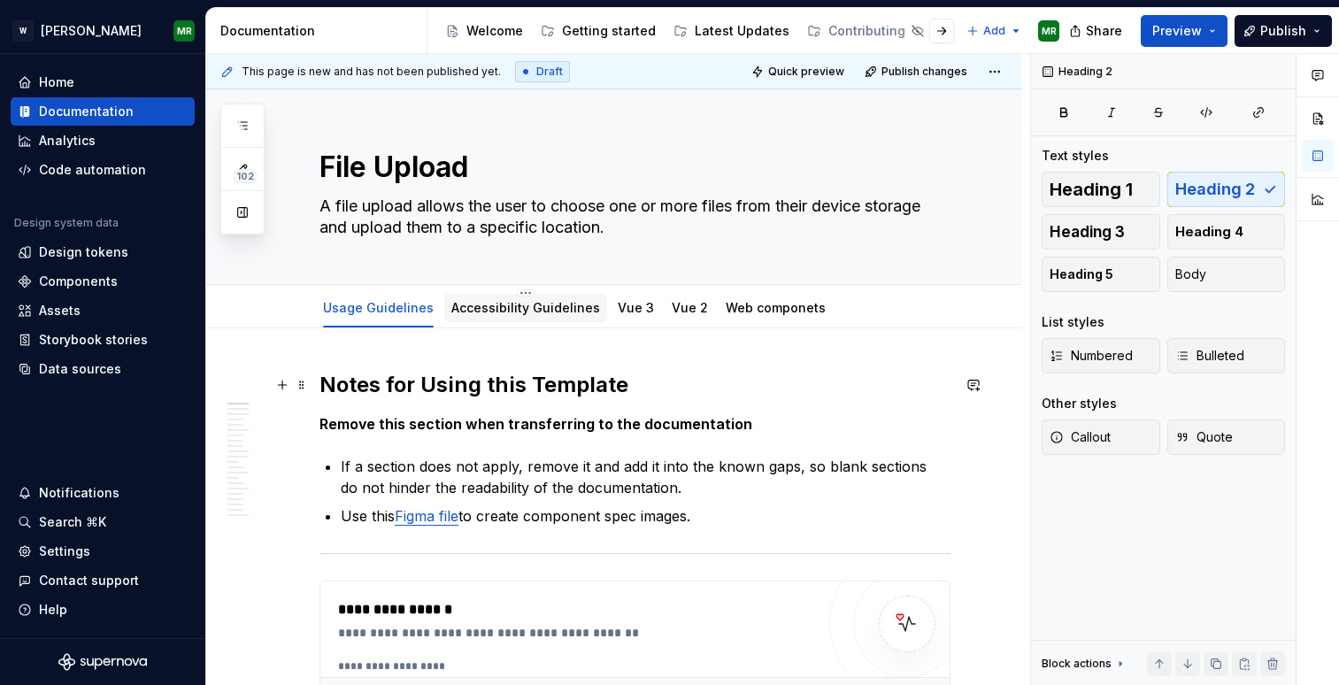
type textarea "*"
click at [481, 300] on link "Accessibility Guidelines" at bounding box center [525, 307] width 149 height 15
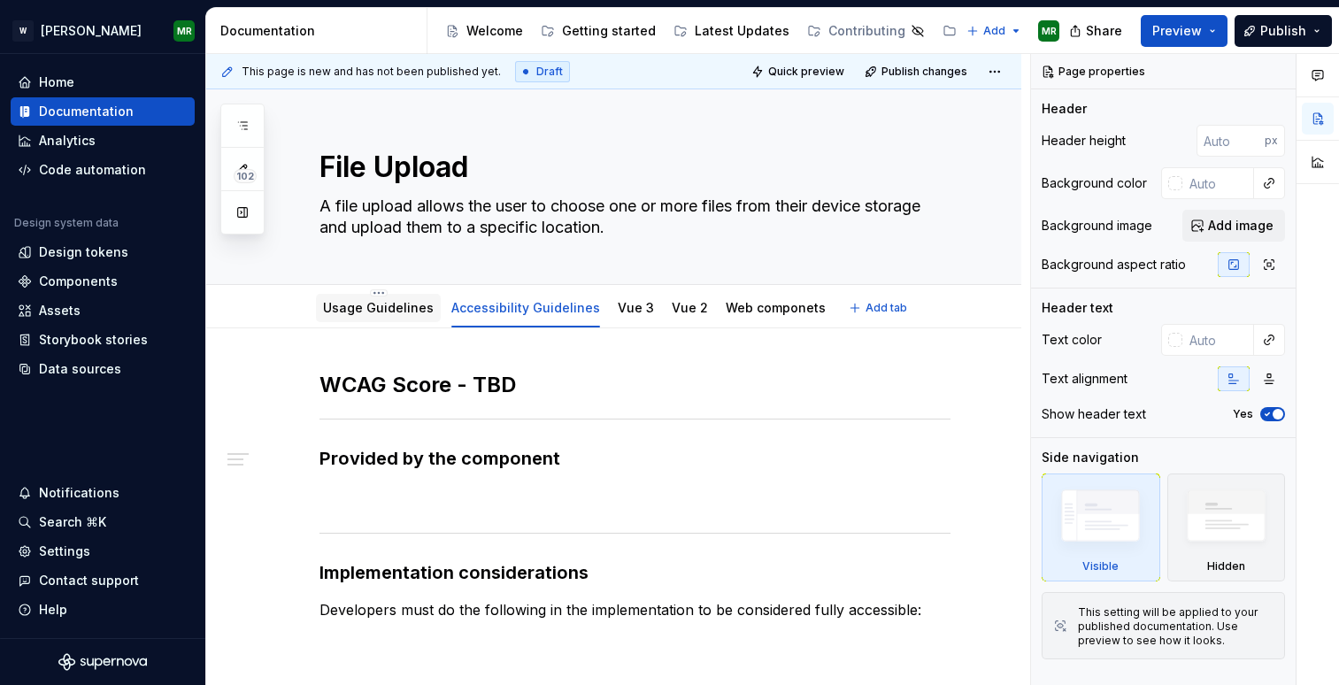
click at [382, 300] on link "Usage Guidelines" at bounding box center [378, 307] width 111 height 15
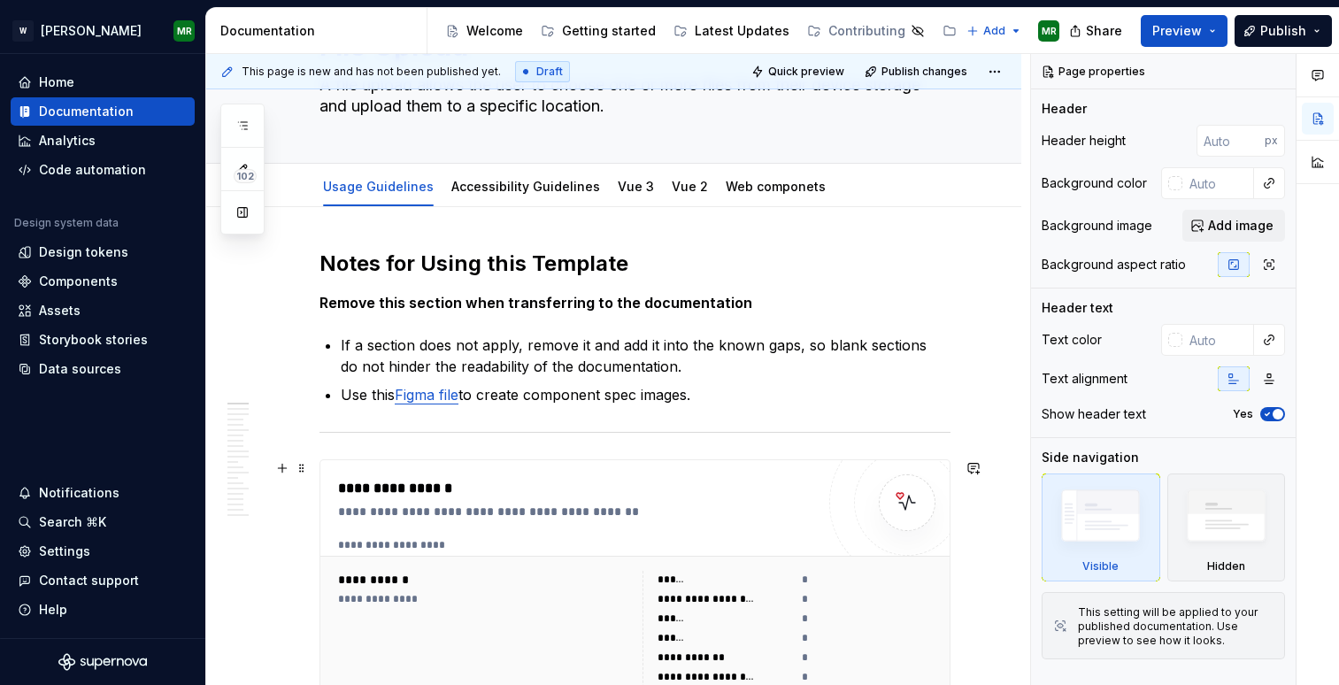
scroll to position [131, 0]
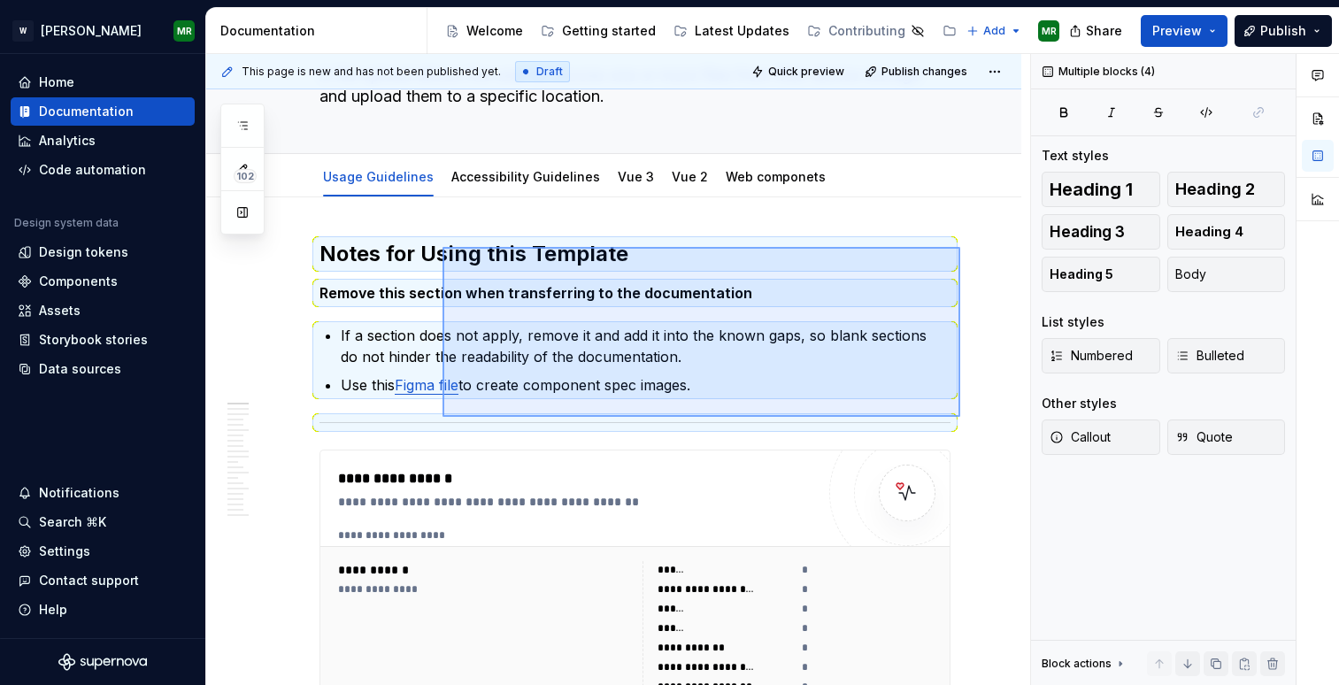
drag, startPoint x: 960, startPoint y: 417, endPoint x: 433, endPoint y: 246, distance: 554.4
click at [433, 246] on div "**********" at bounding box center [618, 370] width 824 height 632
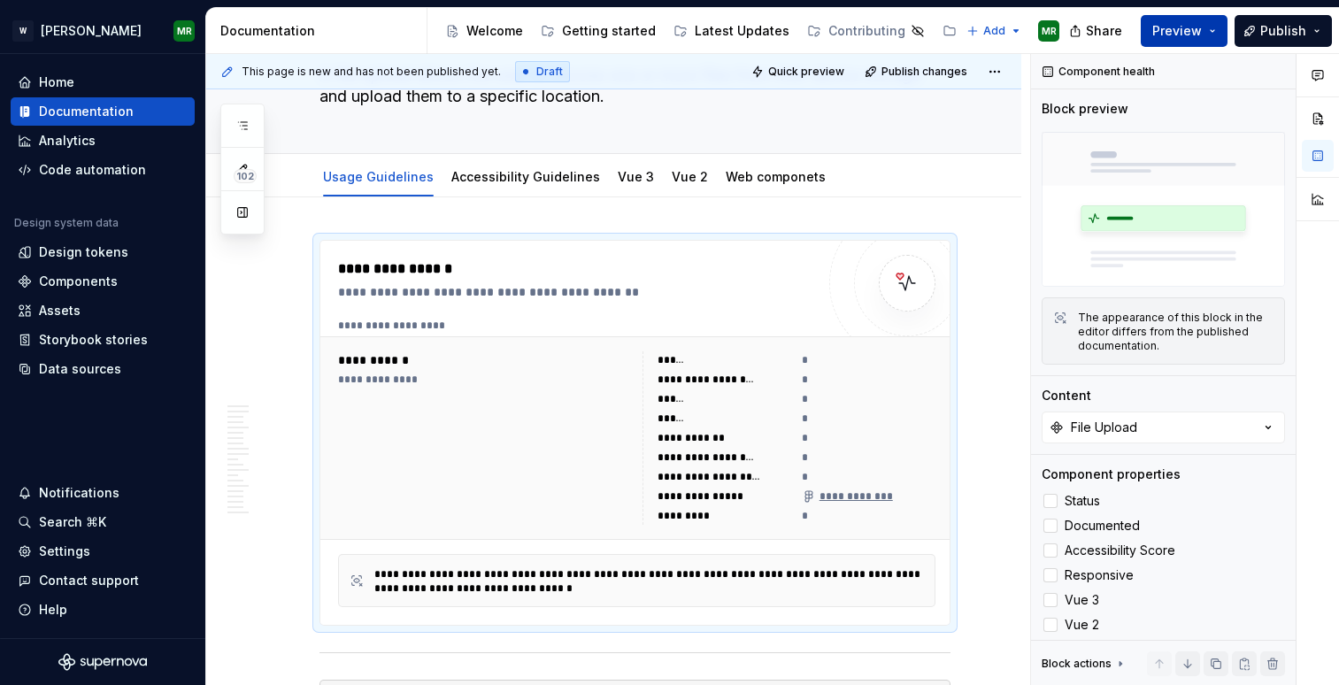
click at [1167, 23] on span "Preview" at bounding box center [1177, 31] width 50 height 18
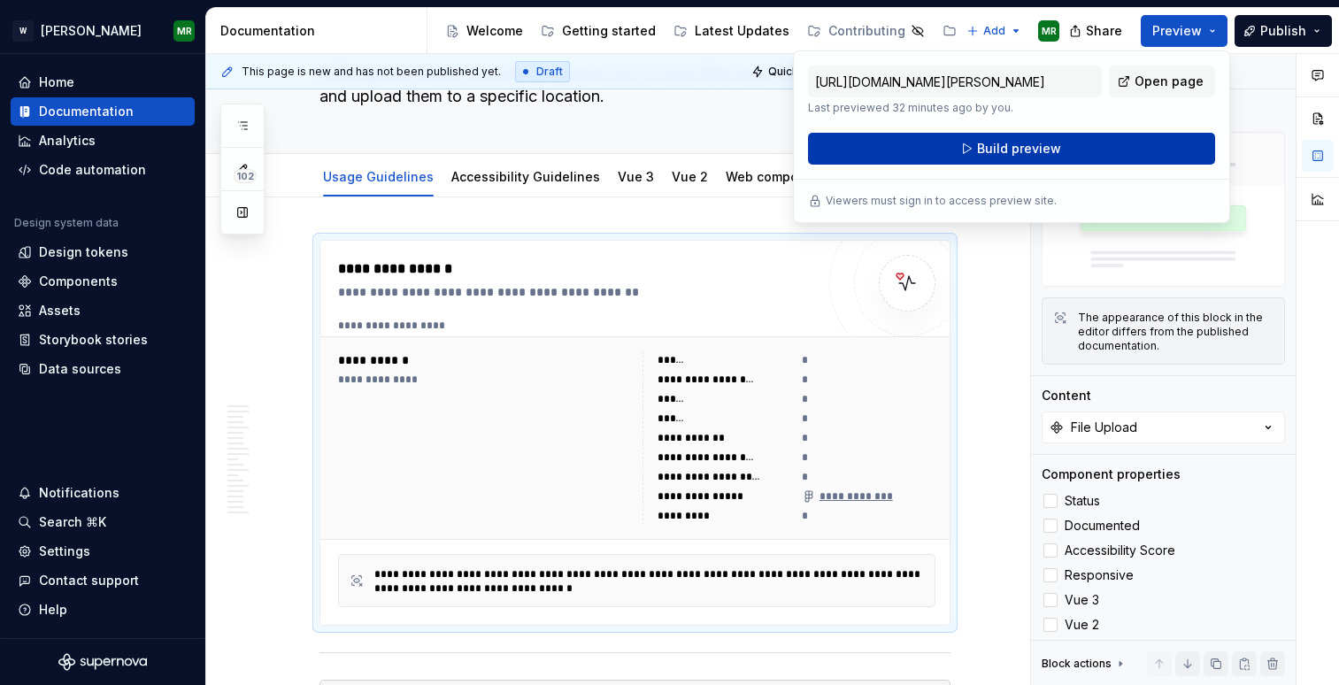
click at [1010, 150] on span "Build preview" at bounding box center [1019, 149] width 84 height 18
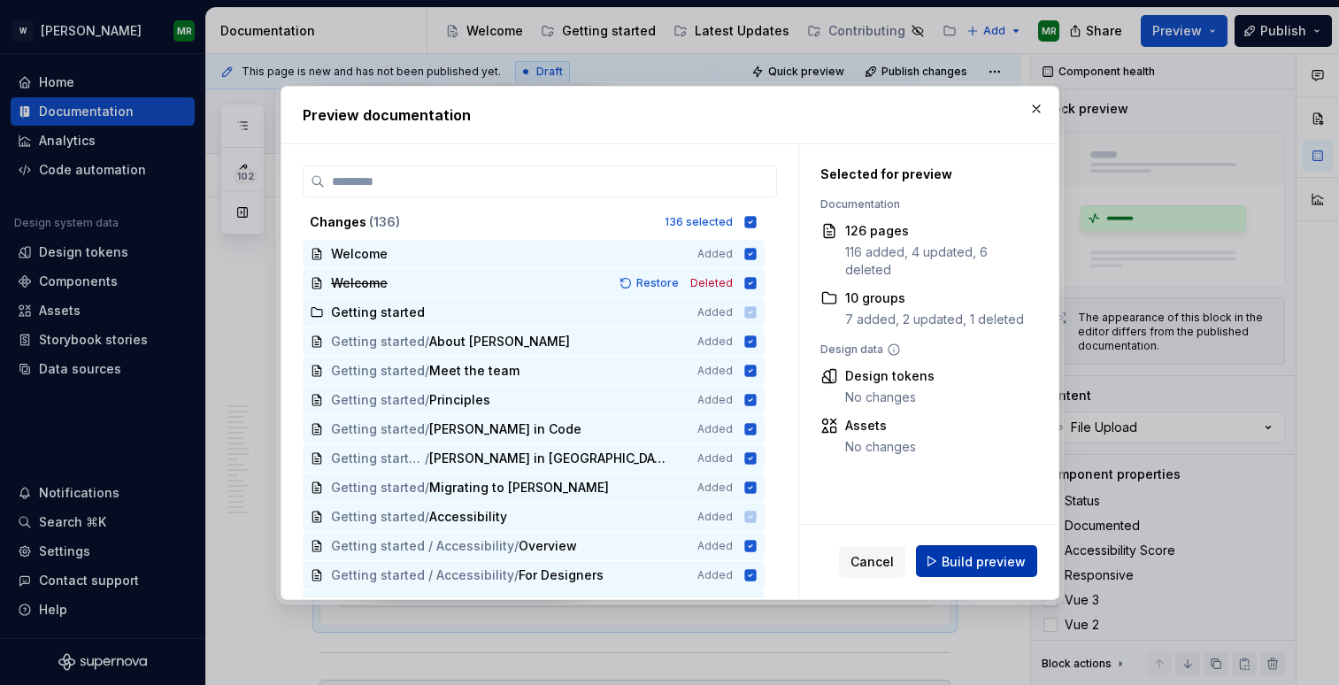
click at [979, 565] on span "Build preview" at bounding box center [984, 561] width 84 height 18
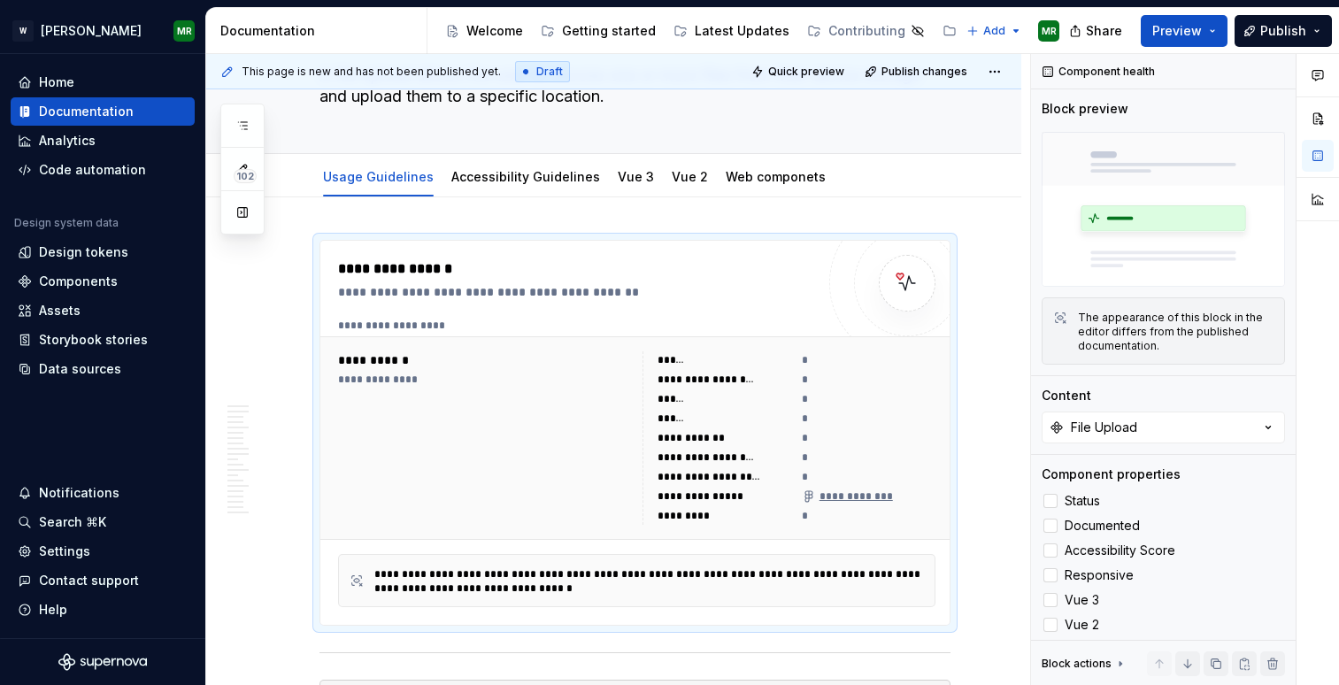
type textarea "*"
